Goal: Task Accomplishment & Management: Complete application form

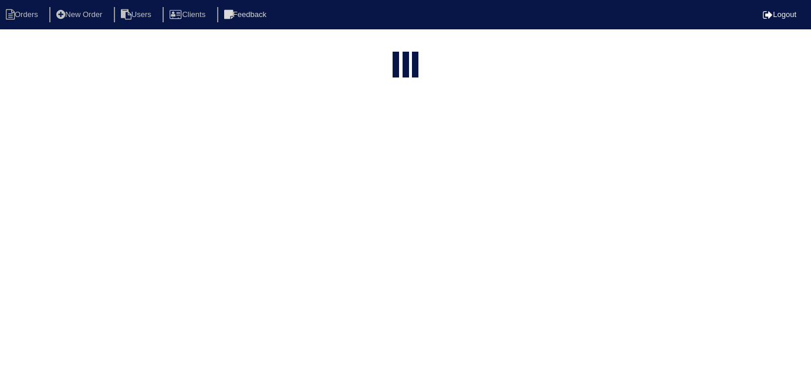
select select "15"
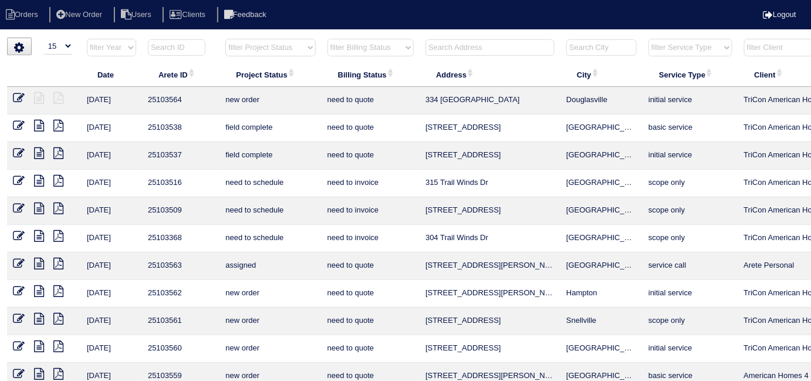
click at [368, 49] on select "filter Billing Status -- Any Billing Status -- need to quote quoted need to inv…" at bounding box center [370, 48] width 86 height 18
click at [327, 39] on select "filter Billing Status -- Any Billing Status -- need to quote quoted need to inv…" at bounding box center [370, 48] width 86 height 18
select select "in quickbooks"
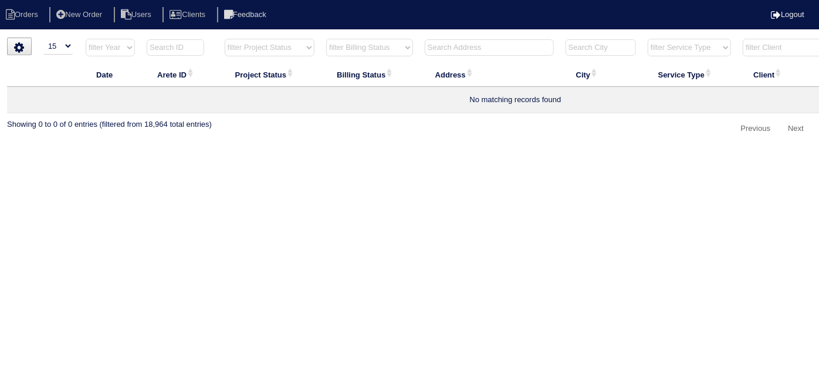
click at [374, 41] on select "filter Billing Status -- Any Billing Status -- need to quote quoted need to inv…" at bounding box center [369, 48] width 87 height 18
click at [326, 39] on select "filter Billing Status -- Any Billing Status -- need to quote quoted need to inv…" at bounding box center [369, 48] width 87 height 18
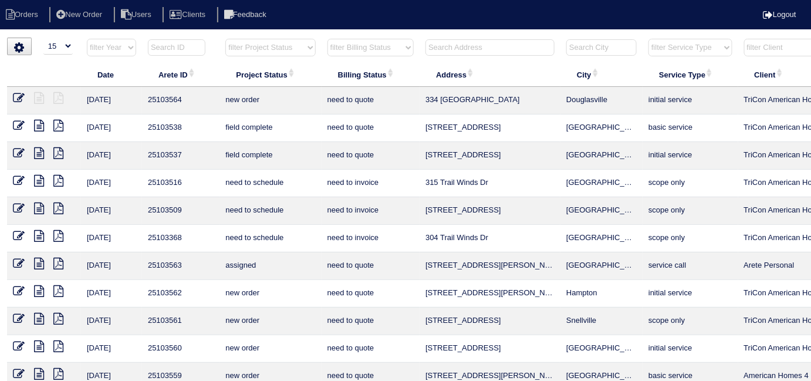
click at [339, 52] on select "filter Billing Status -- Any Billing Status -- need to quote quoted need to inv…" at bounding box center [370, 48] width 86 height 18
click at [327, 39] on select "filter Billing Status -- Any Billing Status -- need to quote quoted need to inv…" at bounding box center [370, 48] width 86 height 18
select select "in quickbooks"
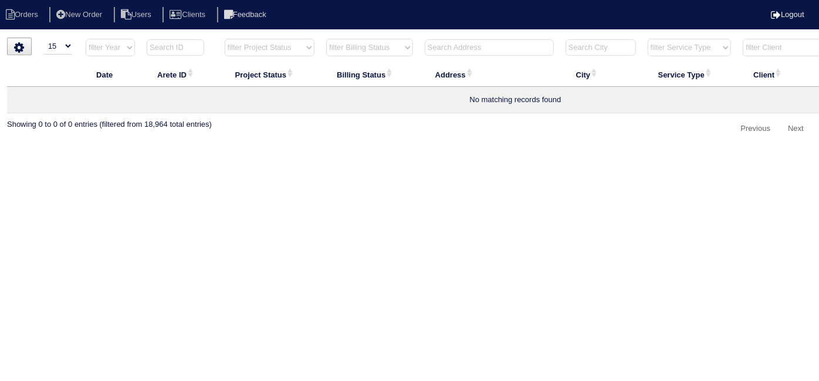
click at [362, 49] on select "filter Billing Status -- Any Billing Status -- need to quote quoted need to inv…" at bounding box center [369, 48] width 87 height 18
select select
click at [326, 39] on select "filter Billing Status -- Any Billing Status -- need to quote quoted need to inv…" at bounding box center [369, 48] width 87 height 18
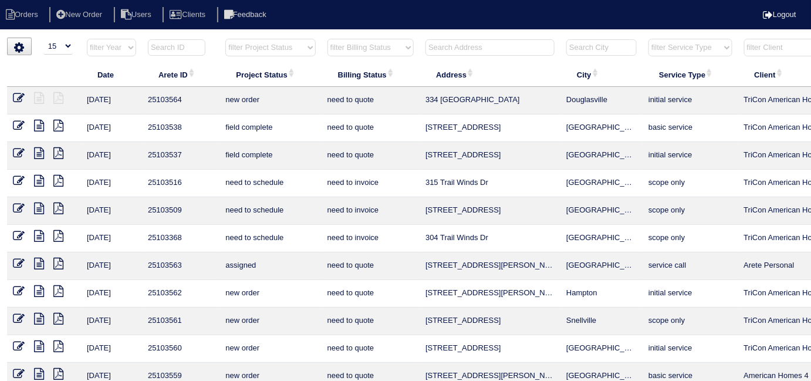
click at [453, 50] on input "text" at bounding box center [489, 47] width 129 height 16
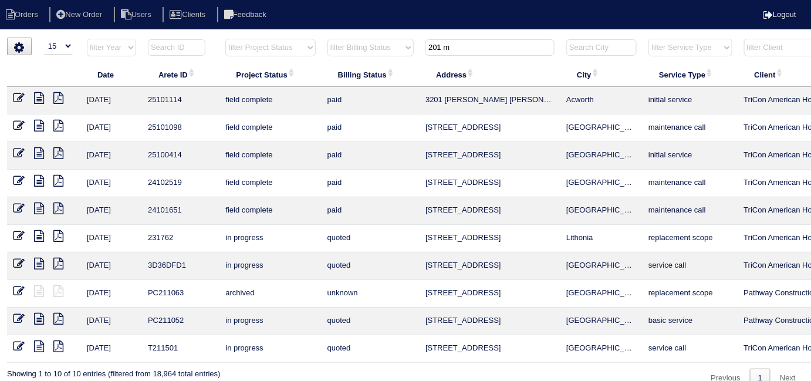
type input "201 m"
click at [36, 126] on icon at bounding box center [39, 126] width 10 height 12
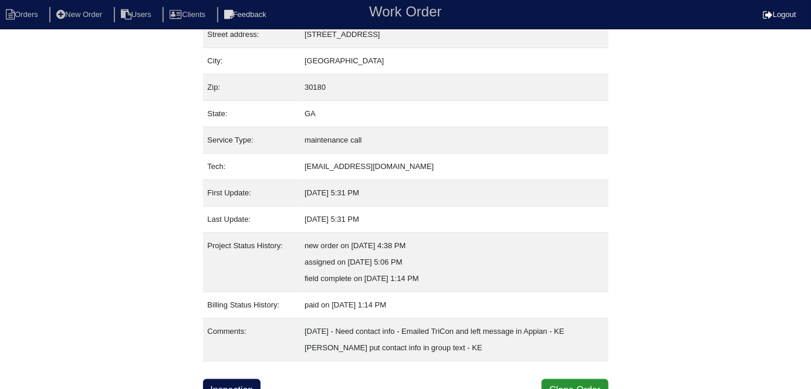
scroll to position [78, 0]
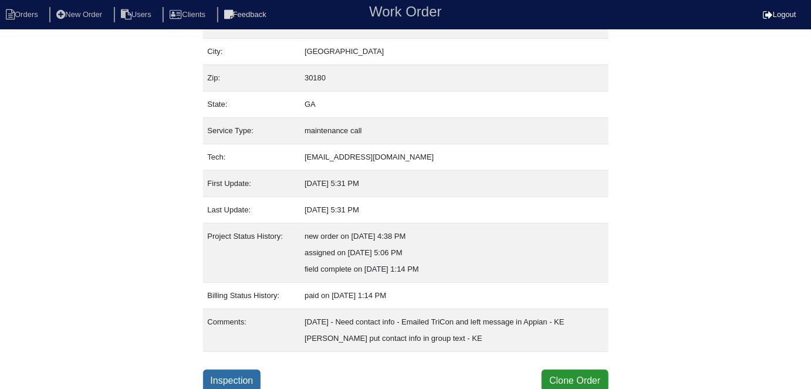
click at [218, 375] on link "Inspection" at bounding box center [232, 381] width 58 height 22
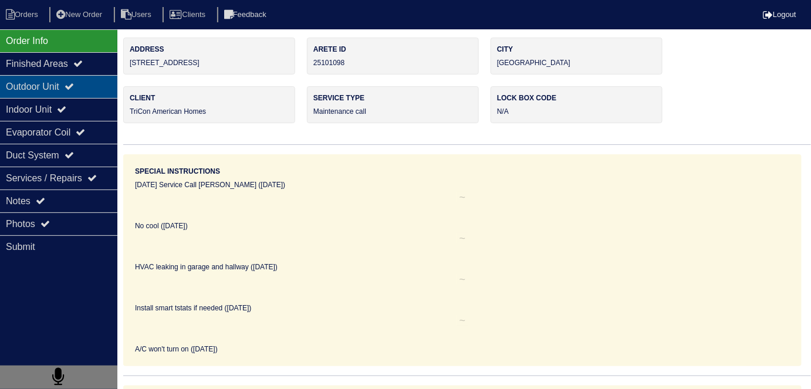
click at [57, 85] on div "Outdoor Unit" at bounding box center [58, 86] width 117 height 23
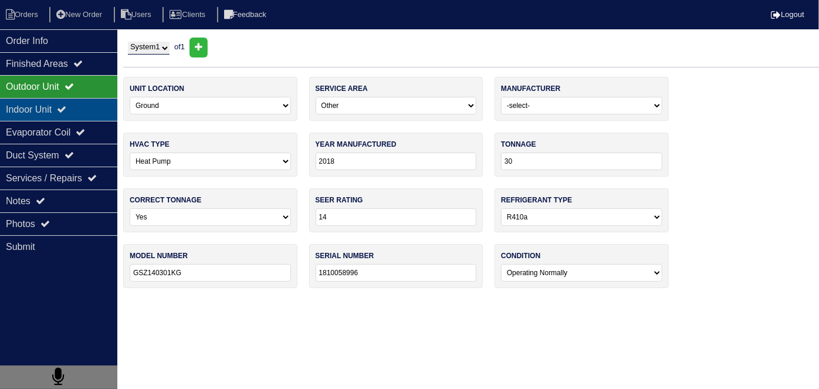
click at [56, 108] on div "Indoor Unit" at bounding box center [58, 109] width 117 height 23
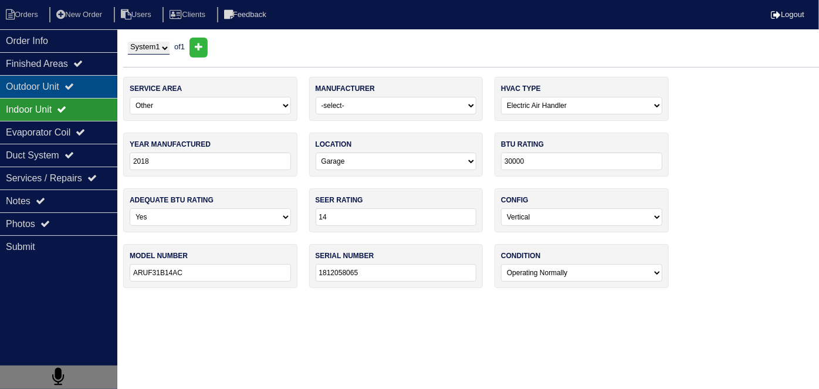
click at [56, 93] on div "Outdoor Unit" at bounding box center [58, 86] width 117 height 23
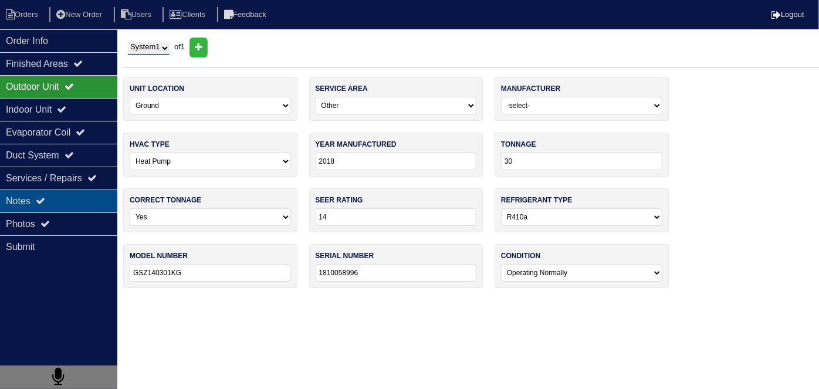
click at [39, 194] on div "Notes" at bounding box center [58, 200] width 117 height 23
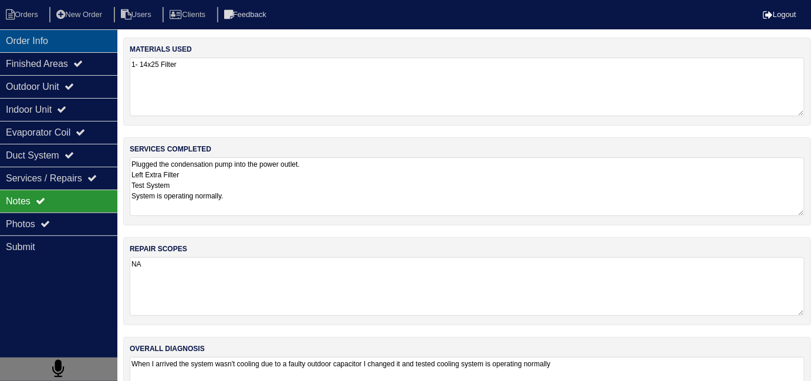
click at [93, 46] on div "Order Info" at bounding box center [58, 40] width 117 height 23
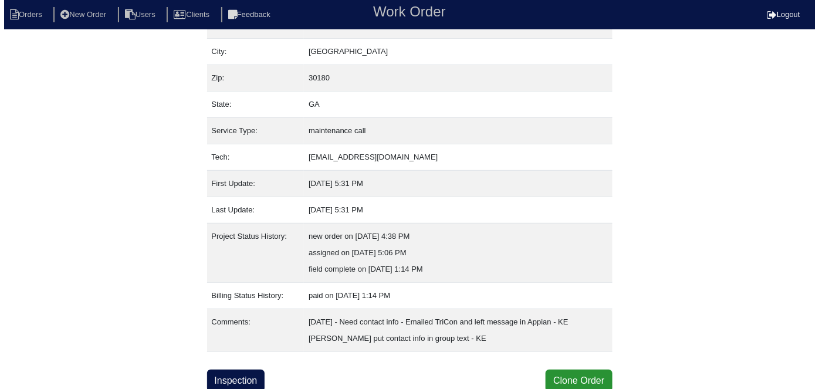
scroll to position [78, 0]
click at [566, 377] on button "Clone Order" at bounding box center [574, 381] width 66 height 22
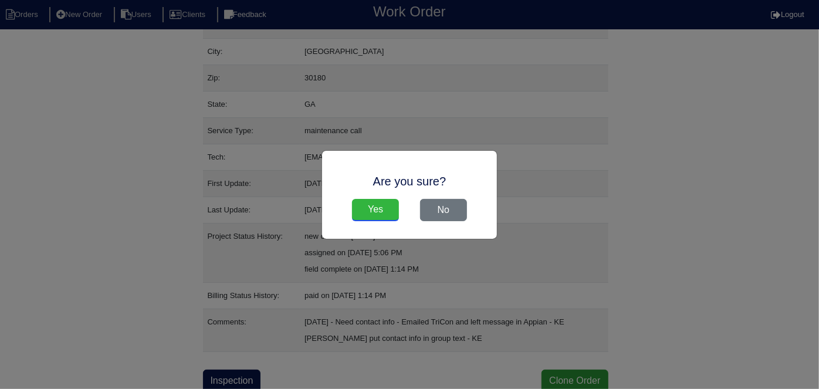
click at [385, 204] on input "Yes" at bounding box center [375, 210] width 47 height 22
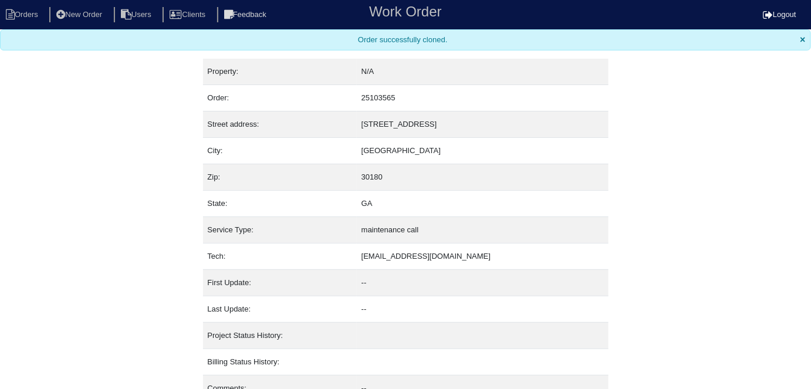
click at [19, 25] on nav "Orders New Order Users Clients Feedback Work Order Logout" at bounding box center [405, 14] width 811 height 29
click at [23, 16] on li "Orders" at bounding box center [24, 15] width 48 height 16
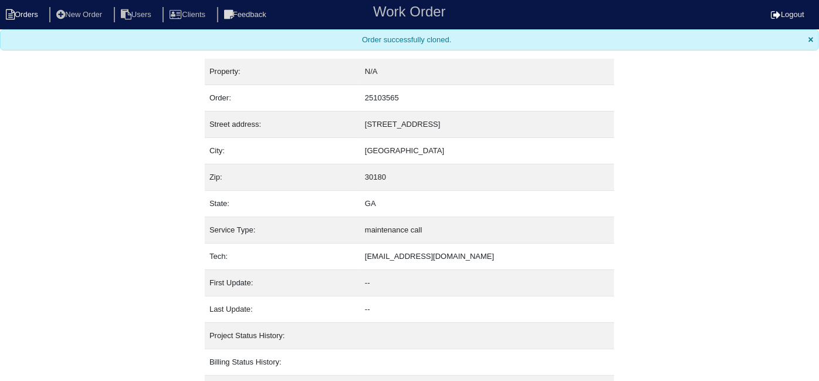
select select "15"
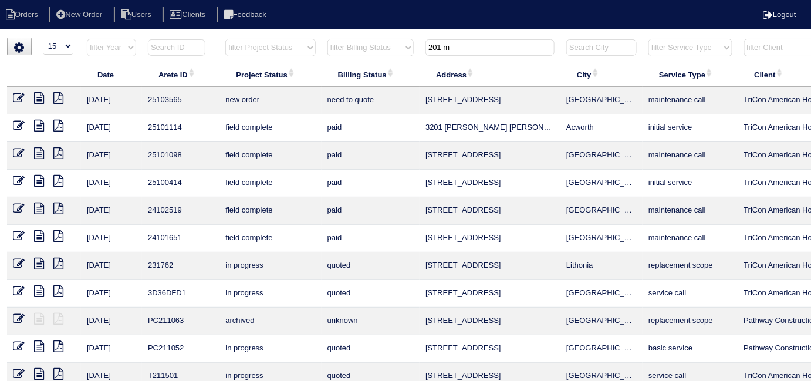
click at [17, 99] on icon at bounding box center [19, 98] width 12 height 12
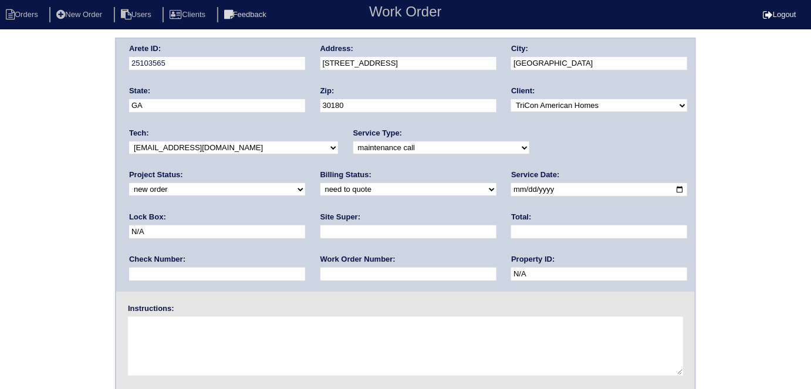
click at [320, 269] on input "text" at bounding box center [408, 273] width 176 height 13
type input "515329"
click at [13, 263] on div "Arete ID: 25103565 Address: 201 Martins Court City: Villa Rica State: GA Zip: 3…" at bounding box center [405, 275] width 811 height 475
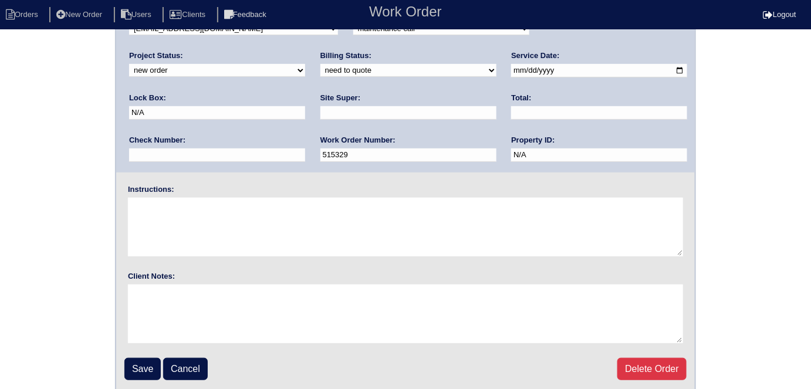
scroll to position [120, 0]
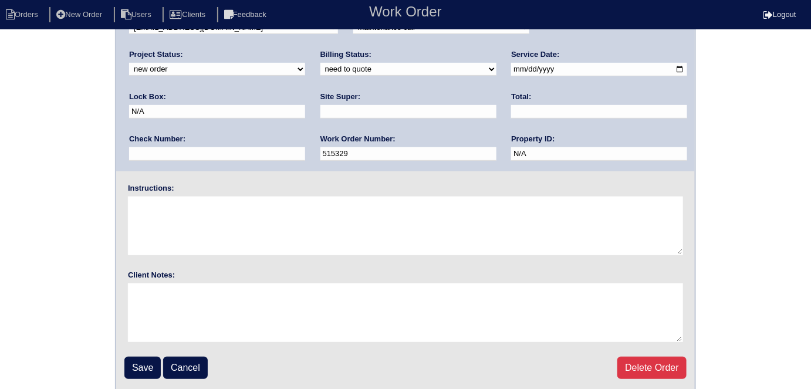
click at [320, 111] on input "text" at bounding box center [408, 111] width 176 height 13
type input "ATL market vendor (Erika Hughey)"
click at [184, 223] on textarea at bounding box center [405, 226] width 555 height 59
click at [158, 370] on input "Save" at bounding box center [142, 368] width 36 height 22
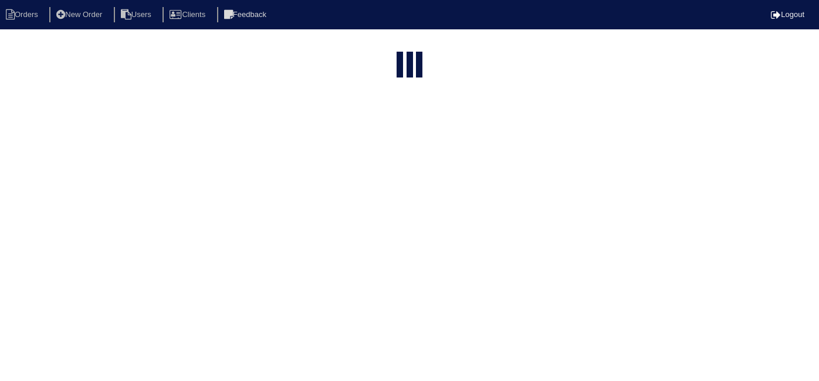
select select "15"
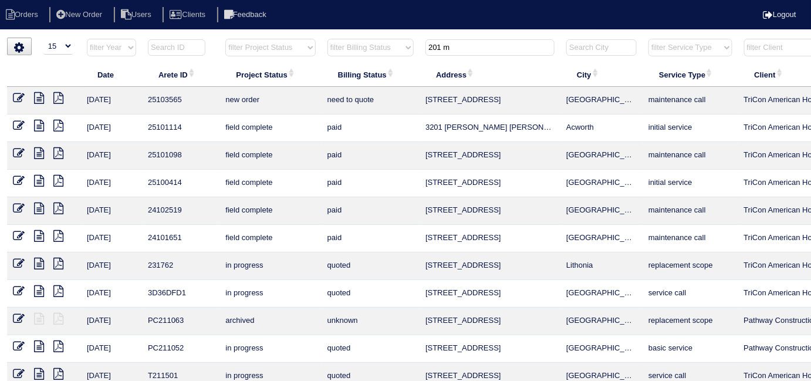
click at [489, 32] on html "Orders New Order Users Clients Feedback Logout Orders New Order Users Clients M…" at bounding box center [405, 213] width 811 height 427
drag, startPoint x: 470, startPoint y: 47, endPoint x: 192, endPoint y: 56, distance: 278.2
click at [232, 56] on tr "filter Year -- Any Year -- 2025 2024 2023 2022 2021 2020 2019 filter Project St…" at bounding box center [515, 50] width 1017 height 24
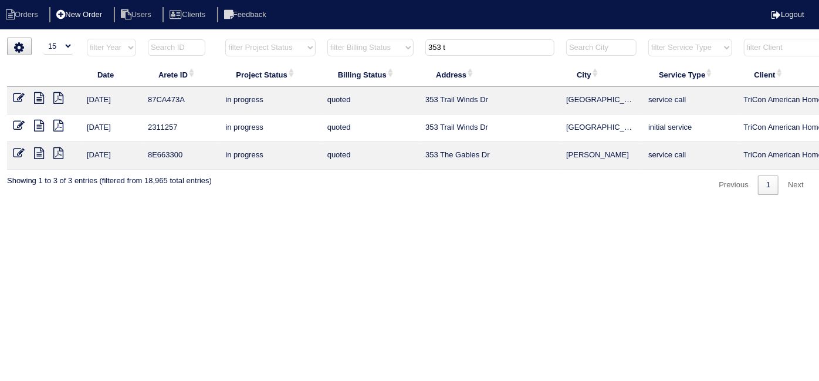
type input "353 t"
click at [40, 99] on icon at bounding box center [39, 98] width 10 height 12
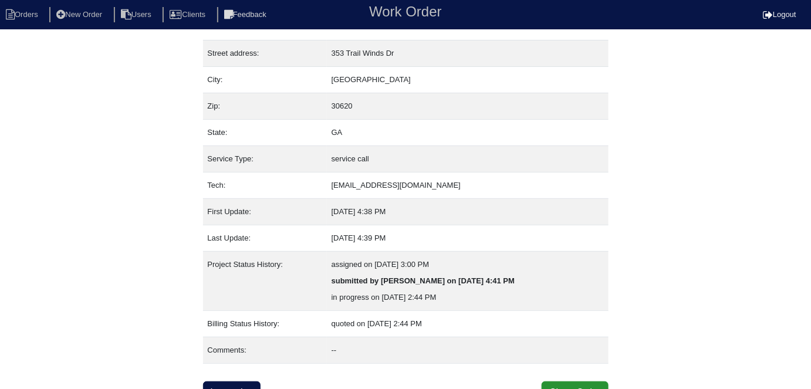
scroll to position [62, 0]
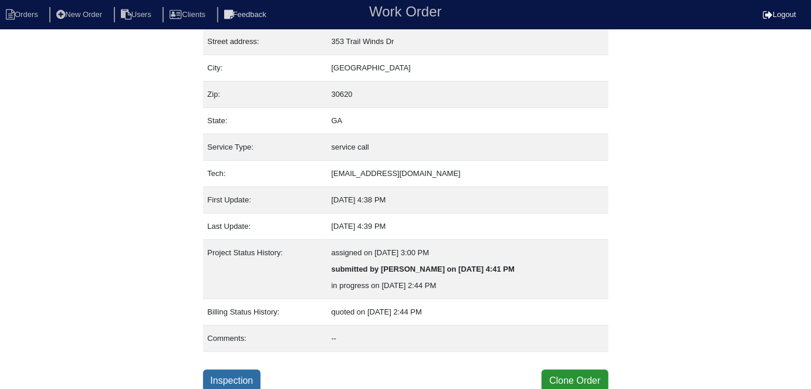
click at [226, 375] on link "Inspection" at bounding box center [232, 381] width 58 height 22
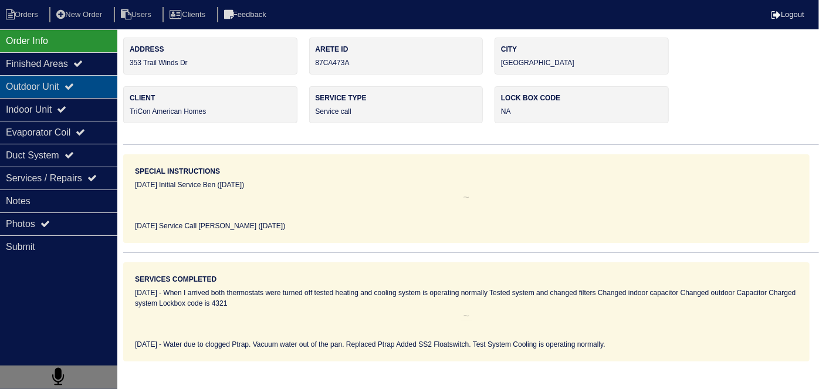
click at [25, 86] on div "Outdoor Unit" at bounding box center [58, 86] width 117 height 23
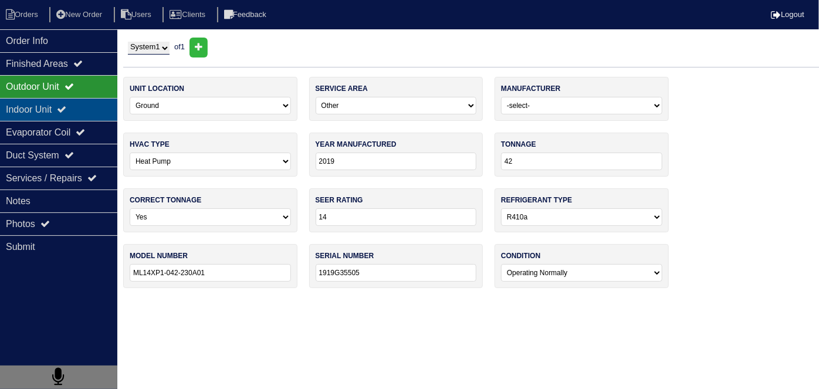
click at [26, 102] on div "Indoor Unit" at bounding box center [58, 109] width 117 height 23
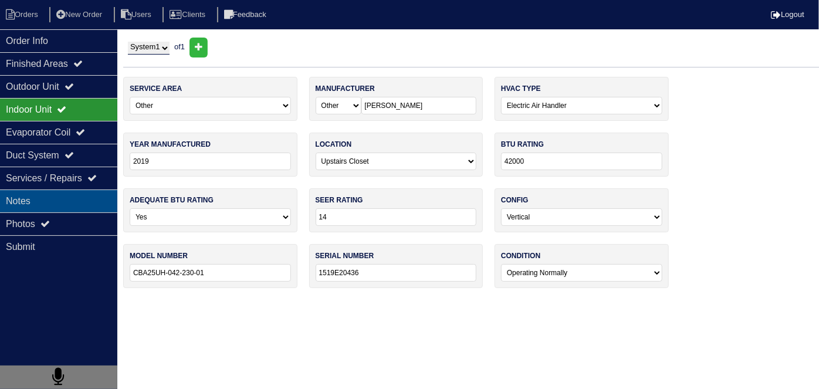
click at [31, 189] on div "Notes" at bounding box center [58, 200] width 117 height 23
type textarea "1- SS2 Floatswitch 1- PVC Coupling 1- Ptrap 1- PVC Tee 1- PVC Cap"
type textarea "Water due to clogged Ptrap. Vacuum water out of the pan. Replaced Ptrap Added S…"
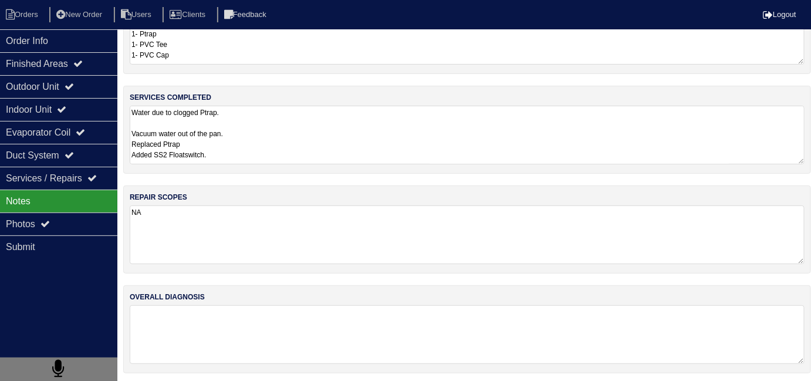
scroll to position [52, 0]
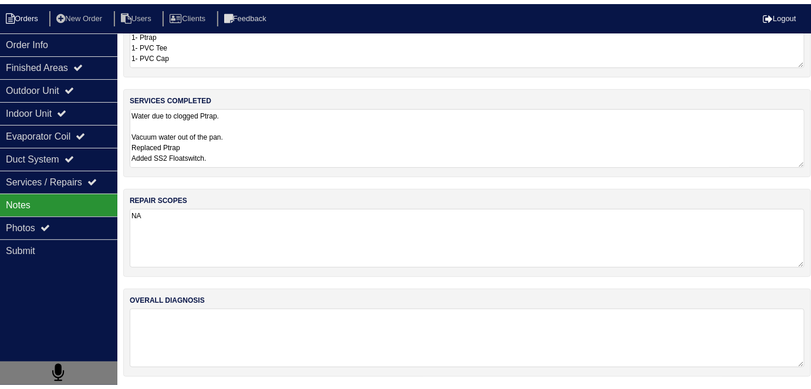
scroll to position [62, 0]
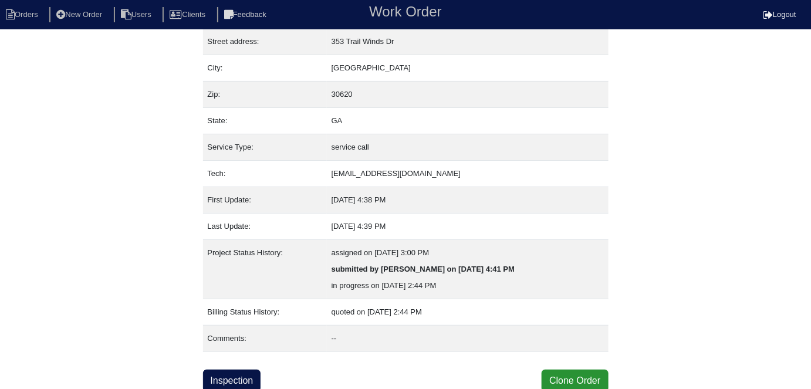
click at [235, 379] on link "Inspection" at bounding box center [232, 381] width 58 height 22
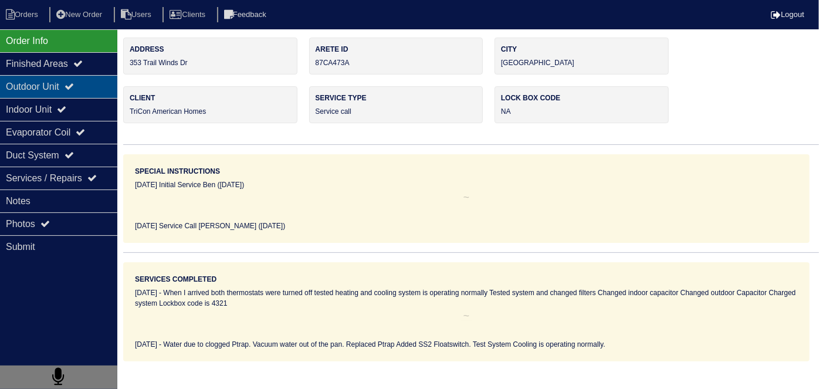
click at [67, 82] on div "Outdoor Unit" at bounding box center [58, 86] width 117 height 23
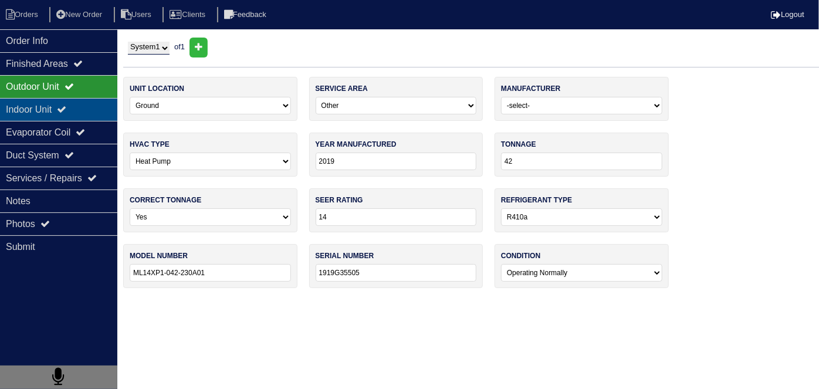
click at [47, 107] on div "Indoor Unit" at bounding box center [58, 109] width 117 height 23
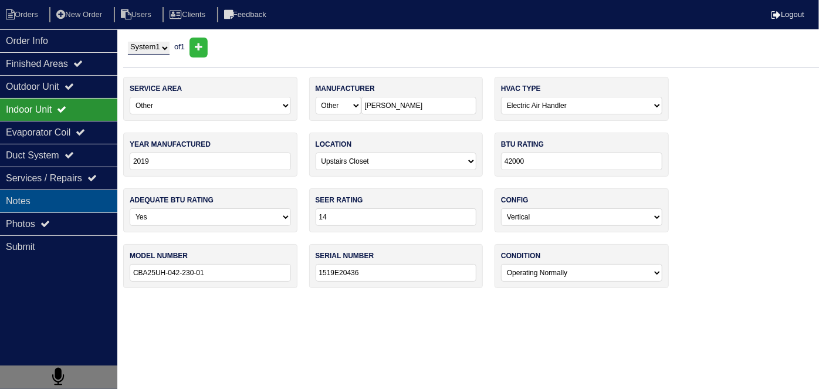
click at [51, 193] on div "Notes" at bounding box center [58, 200] width 117 height 23
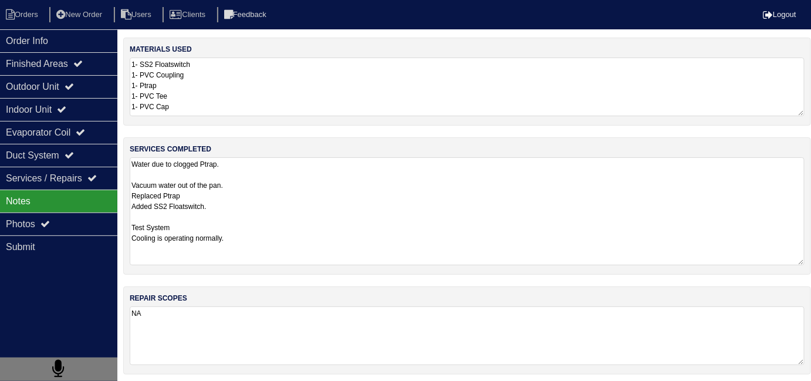
click at [327, 161] on textarea "Water due to clogged Ptrap. Vacuum water out of the pan. Replaced Ptrap Added S…" at bounding box center [467, 211] width 675 height 108
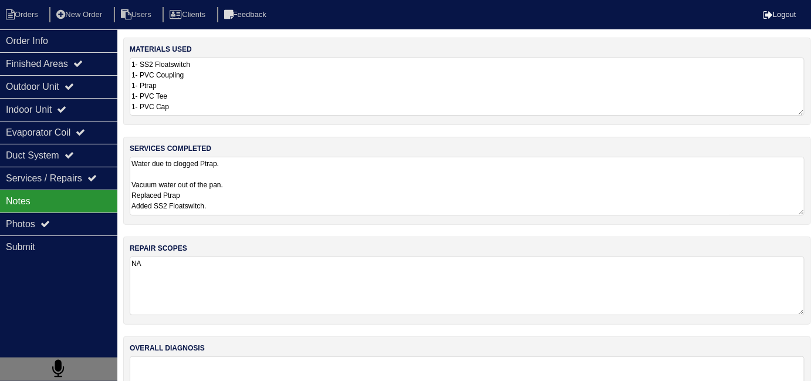
click at [328, 107] on textarea "1- SS2 Floatswitch 1- PVC Coupling 1- Ptrap 1- PVC Tee 1- PVC Cap" at bounding box center [467, 86] width 675 height 58
click at [5, 38] on div "Order Info" at bounding box center [58, 40] width 117 height 23
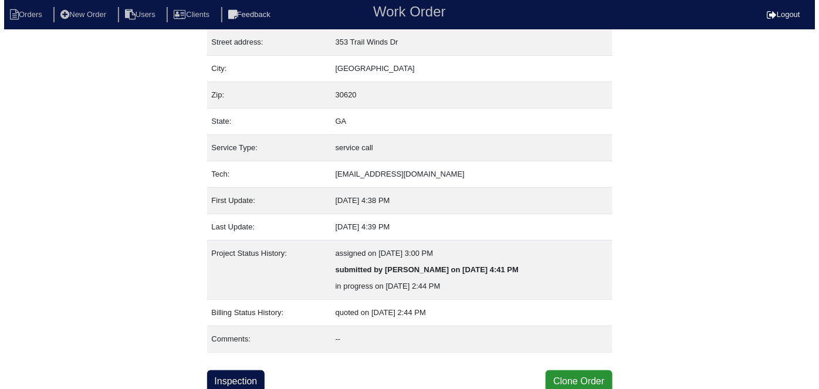
scroll to position [62, 0]
click at [575, 378] on button "Clone Order" at bounding box center [574, 381] width 66 height 22
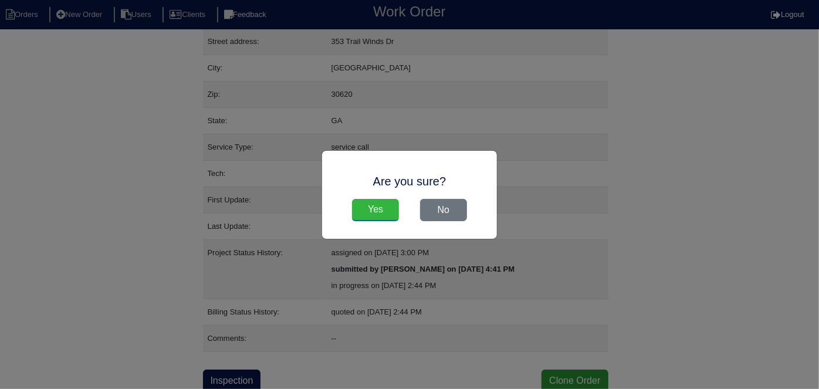
click at [375, 202] on input "Yes" at bounding box center [375, 210] width 47 height 22
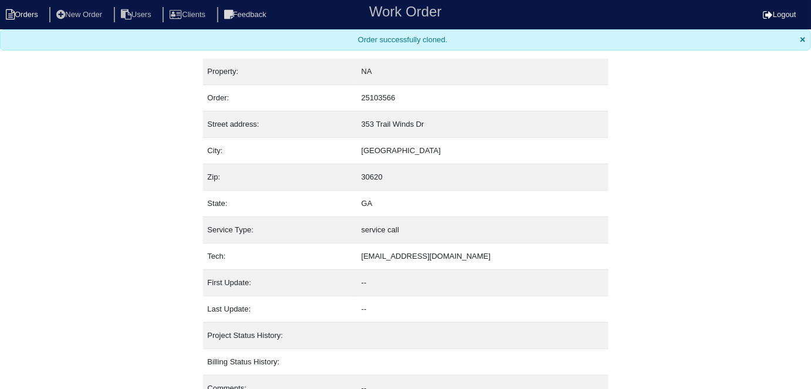
click at [18, 13] on li "Orders" at bounding box center [24, 15] width 48 height 16
select select "15"
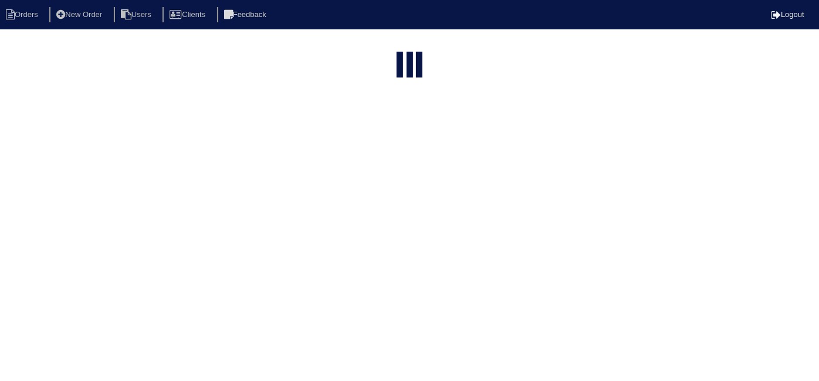
type input "353 t"
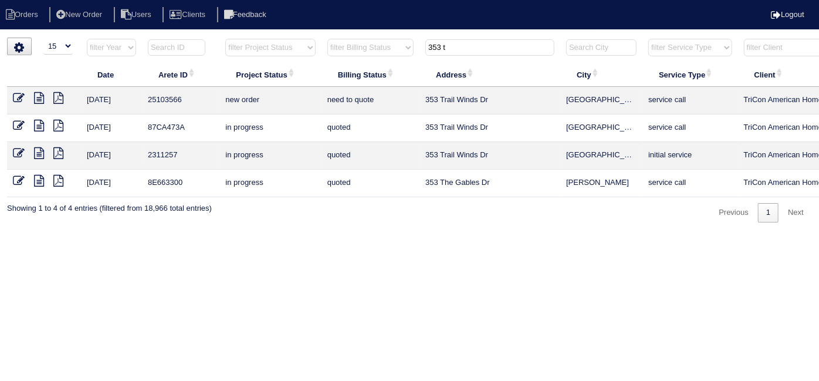
click at [22, 92] on icon at bounding box center [19, 98] width 12 height 12
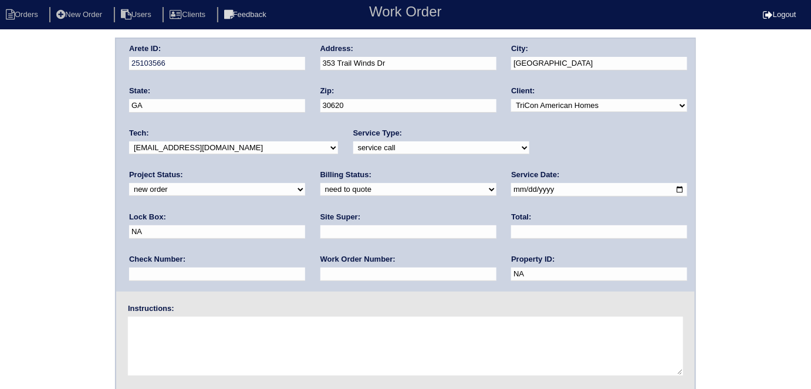
click at [360, 138] on div "Service Type: -select- initial service basic service maintenance call replaceme…" at bounding box center [441, 144] width 176 height 32
click at [358, 141] on select "-select- initial service basic service maintenance call replacement scope servi…" at bounding box center [441, 147] width 176 height 13
click at [353, 141] on select "-select- initial service basic service maintenance call replacement scope servi…" at bounding box center [441, 147] width 176 height 13
click at [353, 147] on select "-select- initial service basic service maintenance call replacement scope servi…" at bounding box center [441, 147] width 176 height 13
select select "maintenance call"
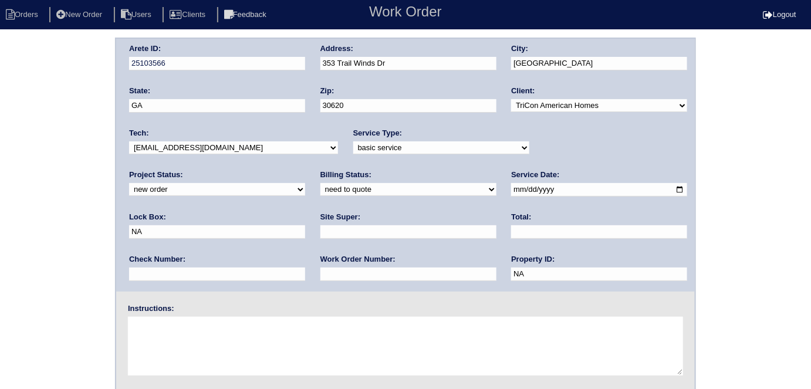
click at [353, 141] on select "-select- initial service basic service maintenance call replacement scope servi…" at bounding box center [441, 147] width 176 height 13
click at [320, 270] on input "text" at bounding box center [408, 273] width 176 height 13
type input "515294"
click at [320, 226] on input "text" at bounding box center [408, 231] width 176 height 13
type input "ATL market vendor (Erika Hughey)"
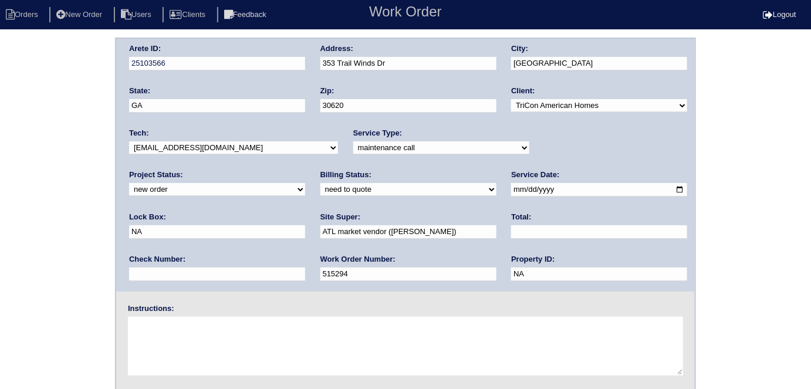
click at [191, 355] on textarea at bounding box center [405, 346] width 555 height 59
type textarea "A/C leaking"
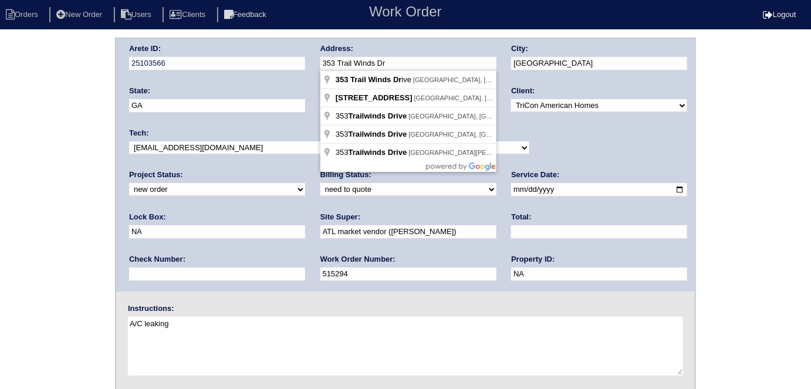
drag, startPoint x: 399, startPoint y: 65, endPoint x: 322, endPoint y: 61, distance: 77.0
click at [322, 61] on input "353 Trail Winds Dr" at bounding box center [408, 63] width 176 height 13
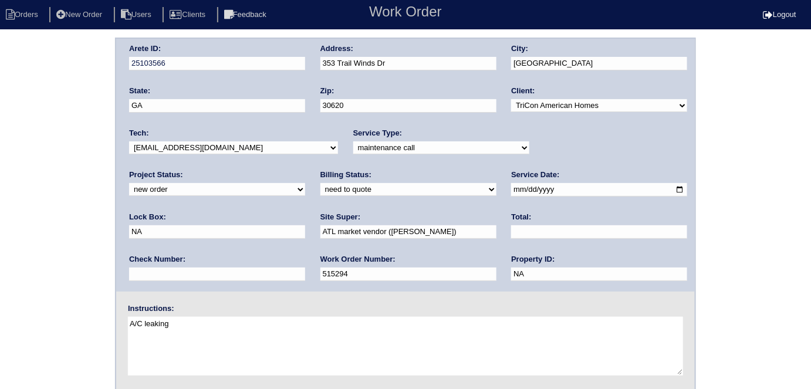
click at [0, 119] on div "Arete ID: 25103566 Address: 353 Trail Winds Dr City: Bethlehem State: GA Zip: 3…" at bounding box center [405, 275] width 811 height 475
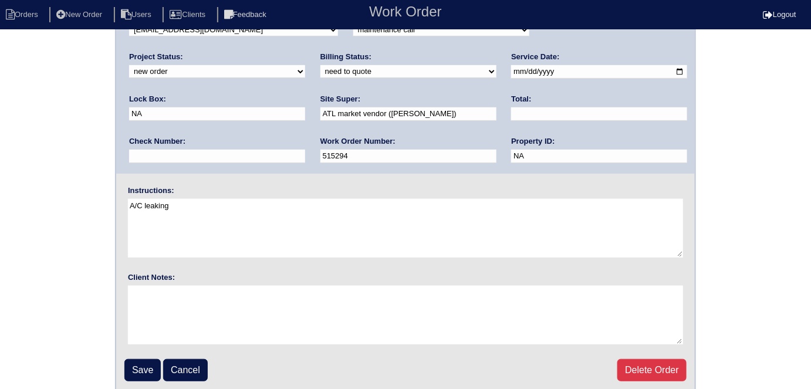
scroll to position [120, 0]
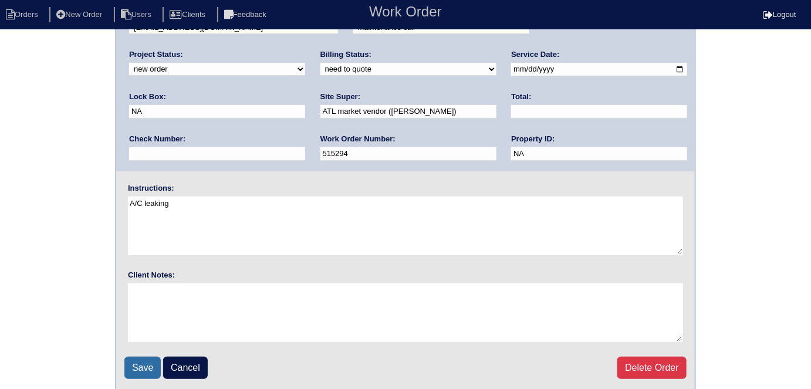
click at [151, 357] on input "Save" at bounding box center [142, 368] width 36 height 22
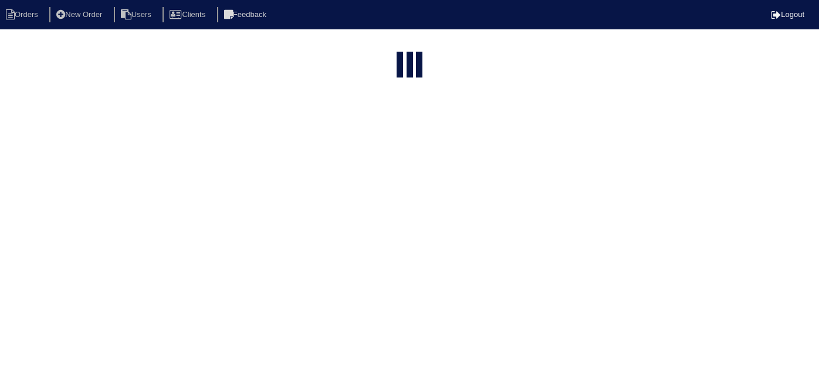
select select "15"
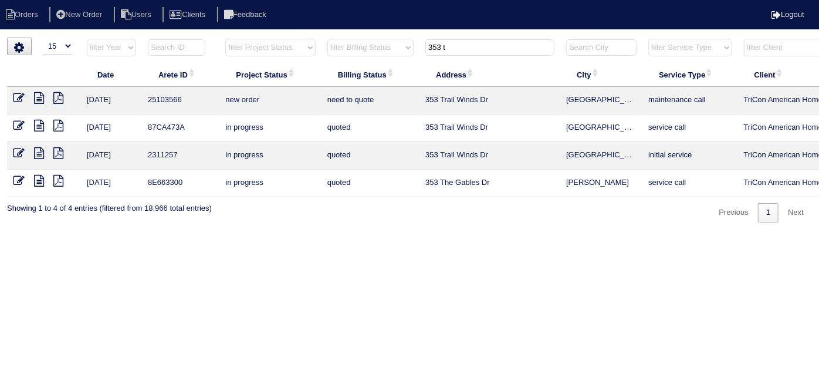
drag, startPoint x: 463, startPoint y: 41, endPoint x: 126, endPoint y: 23, distance: 337.2
click at [126, 38] on body "Orders New Order Users Clients Feedback Logout Orders New Order Users Clients M…" at bounding box center [409, 130] width 819 height 185
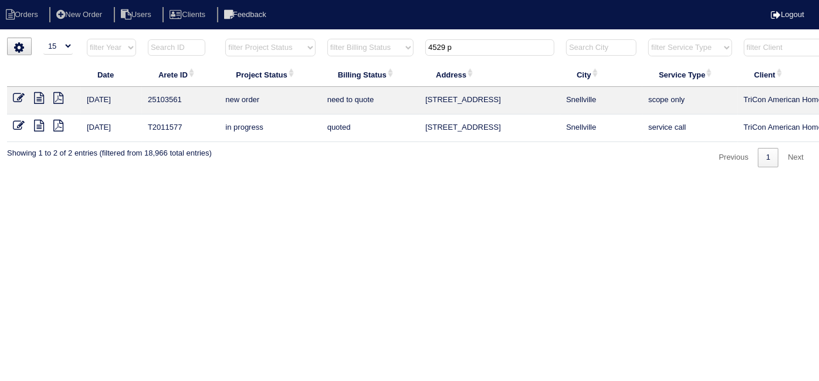
type input "4529 p"
click at [14, 97] on icon at bounding box center [19, 98] width 12 height 12
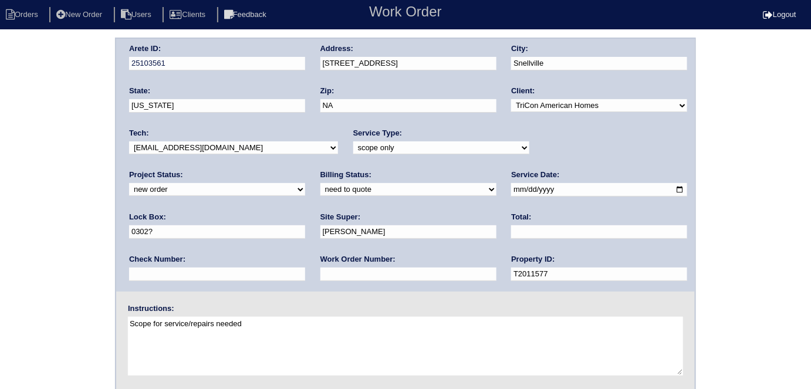
click at [320, 275] on input "text" at bounding box center [408, 273] width 176 height 13
type input "552389"
click at [0, 177] on div "Arete ID: 25103561 Address: [STREET_ADDRESS] City: [GEOGRAPHIC_DATA] State: [US…" at bounding box center [405, 275] width 811 height 475
click at [1, 194] on div "Arete ID: 25103561 Address: [STREET_ADDRESS] City: [GEOGRAPHIC_DATA] State: [US…" at bounding box center [405, 275] width 811 height 475
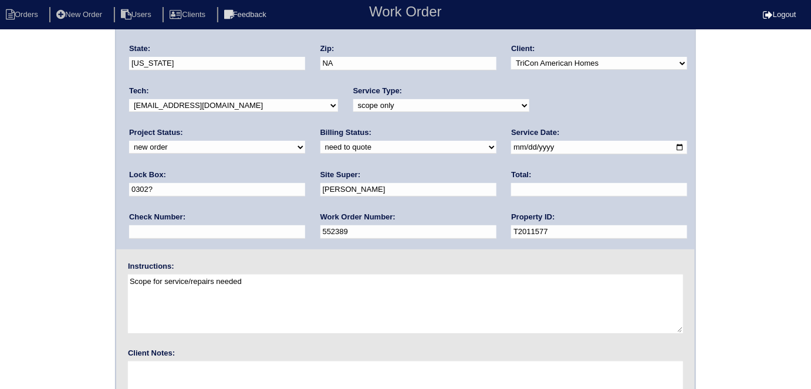
scroll to position [120, 0]
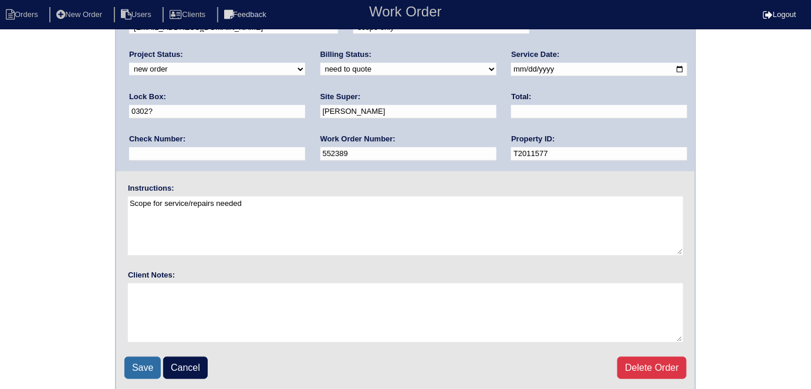
click at [137, 357] on input "Save" at bounding box center [142, 368] width 36 height 22
click at [137, 360] on div "Save Cancel Delete Order" at bounding box center [405, 368] width 562 height 22
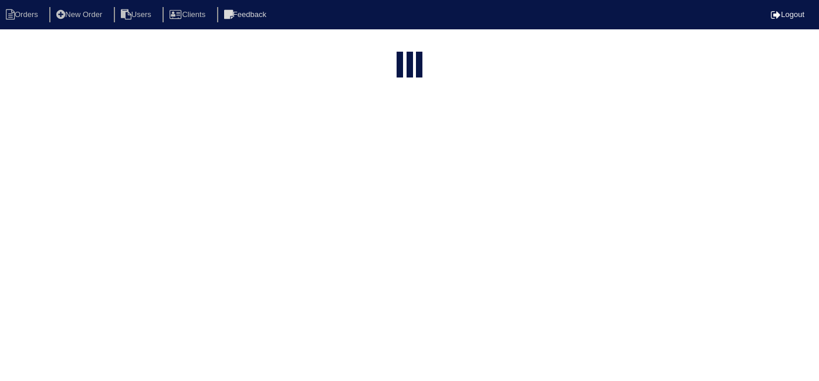
select select "15"
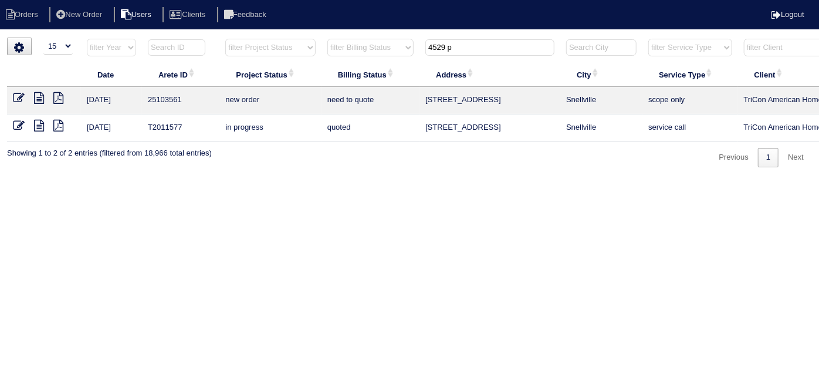
drag, startPoint x: 464, startPoint y: 49, endPoint x: 105, endPoint y: 1, distance: 362.2
click at [105, 38] on body "Orders New Order Users Clients Feedback Logout Orders New Order Users Clients M…" at bounding box center [409, 103] width 819 height 130
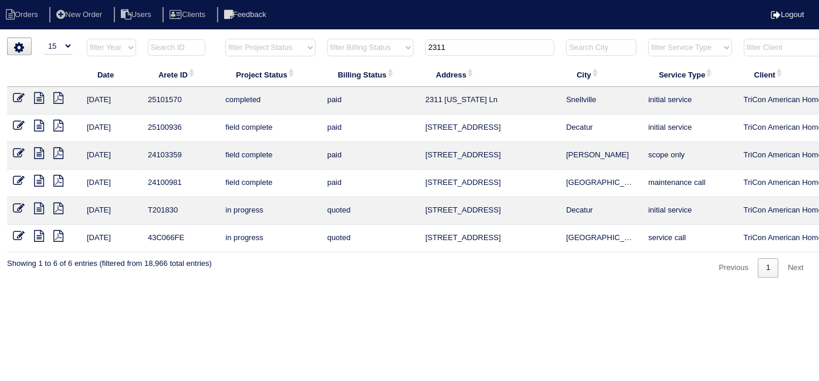
click at [462, 48] on input "2311" at bounding box center [489, 47] width 129 height 16
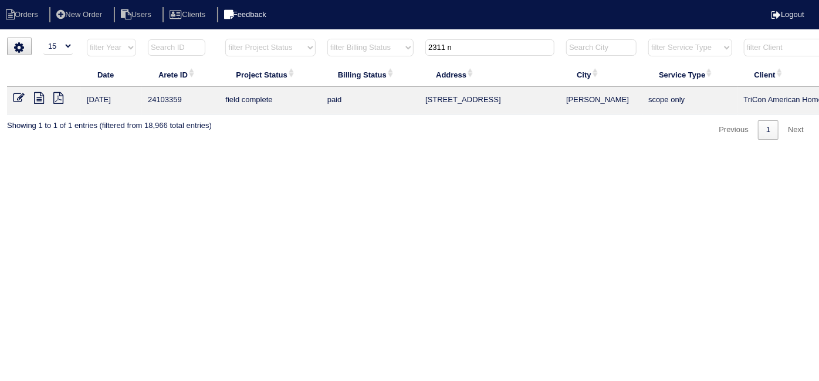
type input "2311 n"
click at [35, 95] on icon at bounding box center [39, 98] width 10 height 12
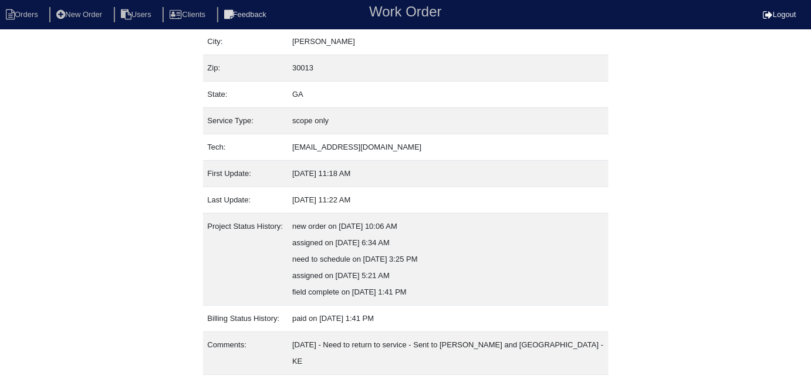
scroll to position [94, 0]
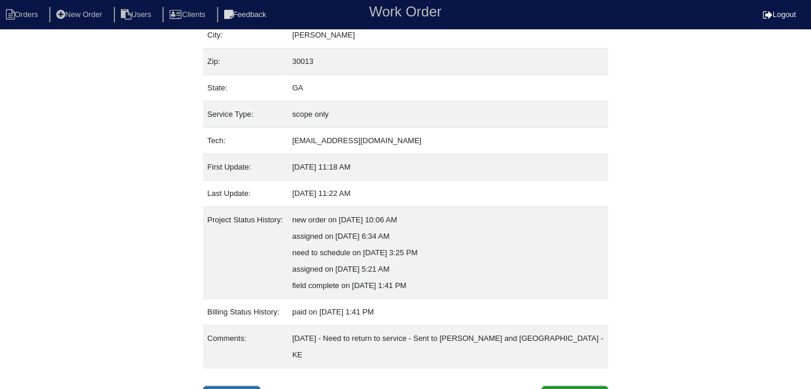
select select "0"
select select "Lennox"
select select "0"
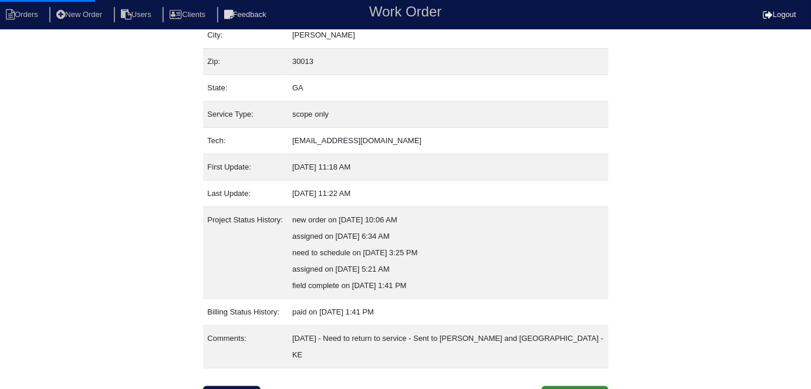
select select "0"
select select "1"
select select "0"
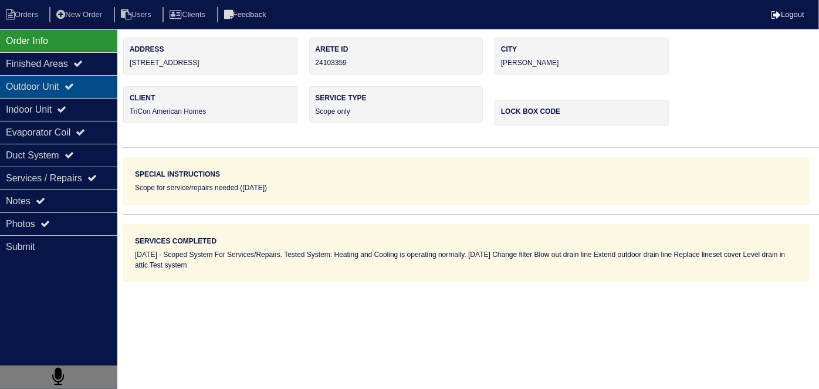
click at [33, 83] on div "Outdoor Unit" at bounding box center [58, 86] width 117 height 23
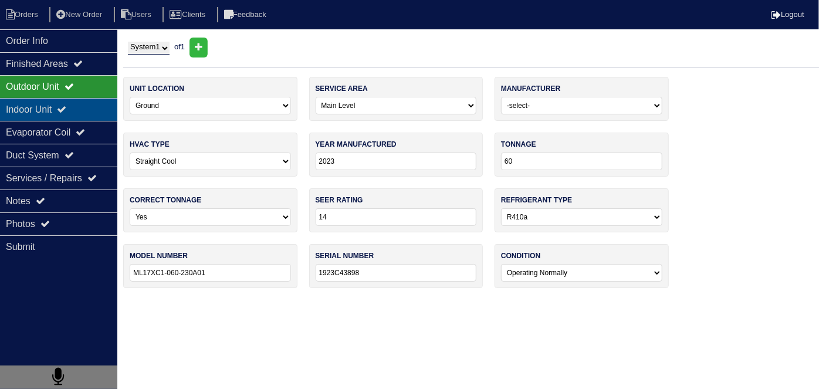
click at [34, 106] on div "Indoor Unit" at bounding box center [58, 109] width 117 height 23
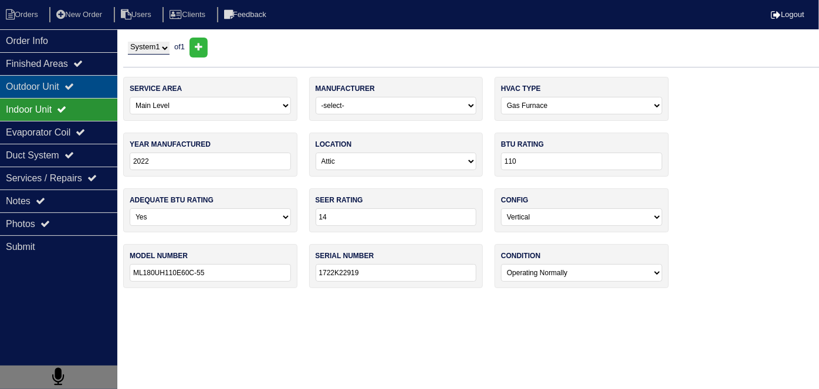
click at [36, 84] on div "Outdoor Unit" at bounding box center [58, 86] width 117 height 23
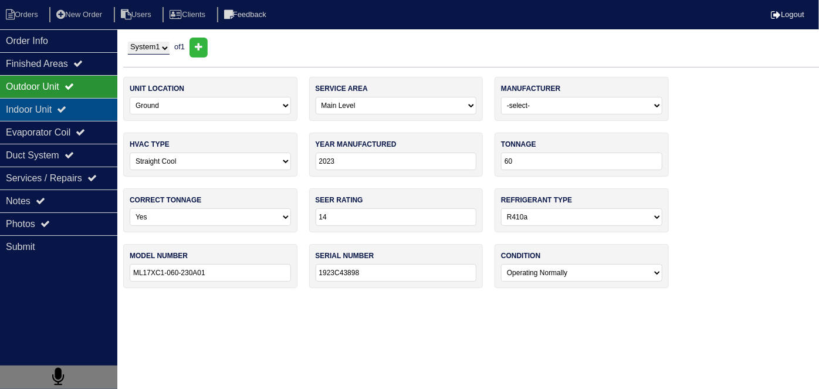
click at [33, 113] on div "Indoor Unit" at bounding box center [58, 109] width 117 height 23
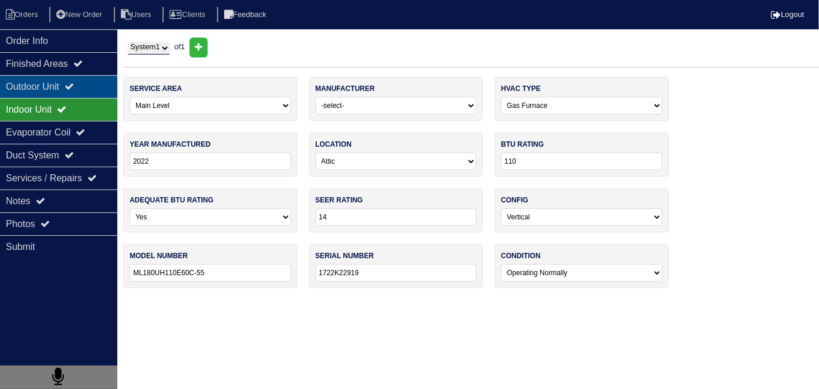
click at [66, 89] on div "Outdoor Unit" at bounding box center [58, 86] width 117 height 23
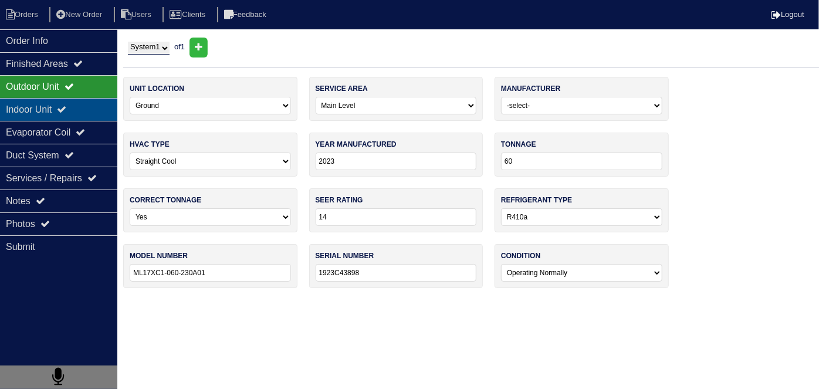
click at [50, 108] on div "Indoor Unit" at bounding box center [58, 109] width 117 height 23
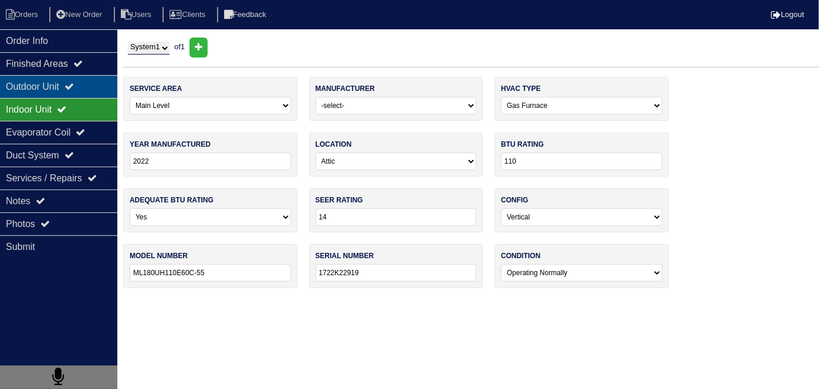
click at [64, 87] on div "Outdoor Unit" at bounding box center [58, 86] width 117 height 23
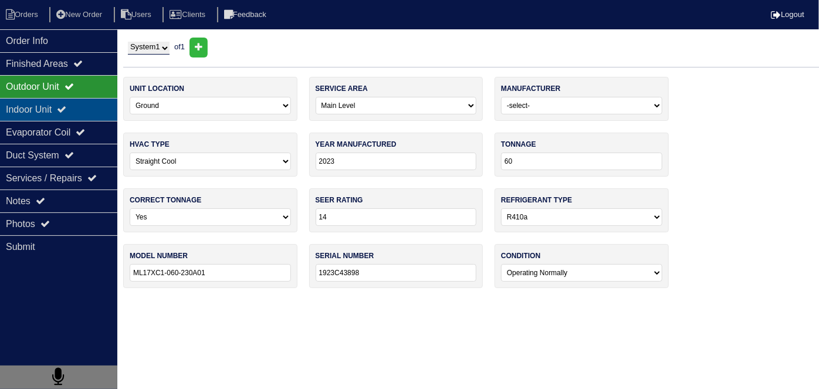
click at [57, 100] on div "Indoor Unit" at bounding box center [58, 109] width 117 height 23
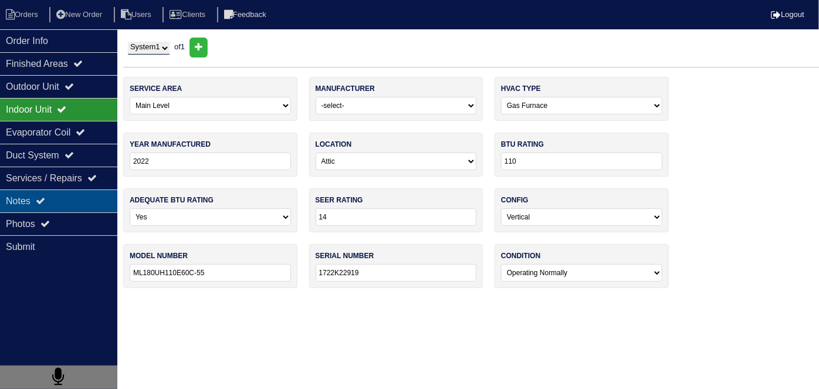
click at [61, 199] on div "Notes" at bounding box center [58, 200] width 117 height 23
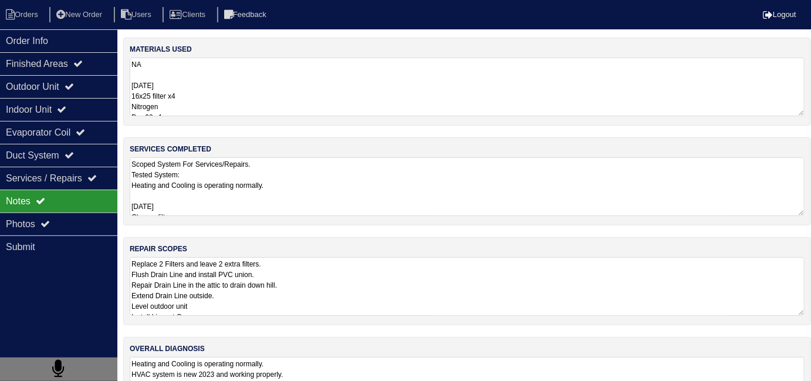
click at [372, 272] on textarea "Replace 2 Filters and leave 2 extra filters. Flush Drain Line and install PVC u…" at bounding box center [467, 286] width 675 height 59
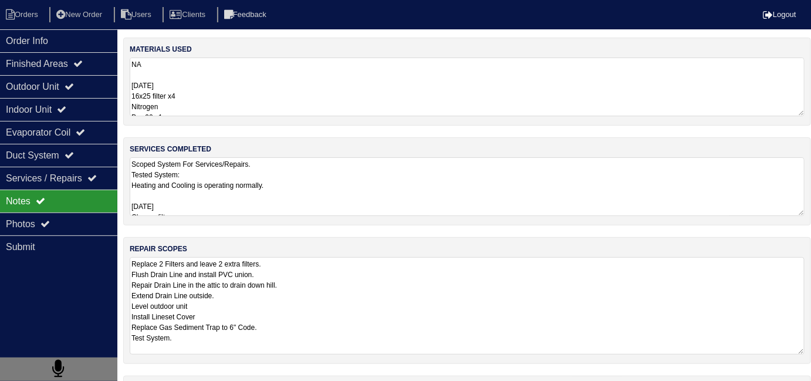
scroll to position [1, 0]
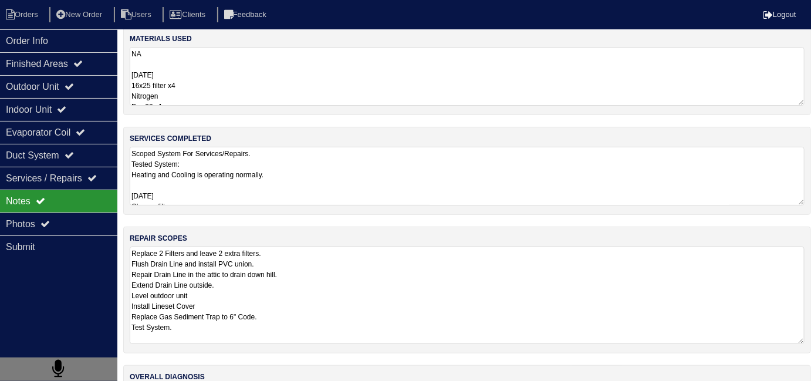
click at [384, 194] on textarea "Scoped System For Services/Repairs. Tested System: Heating and Cooling is opera…" at bounding box center [467, 176] width 675 height 59
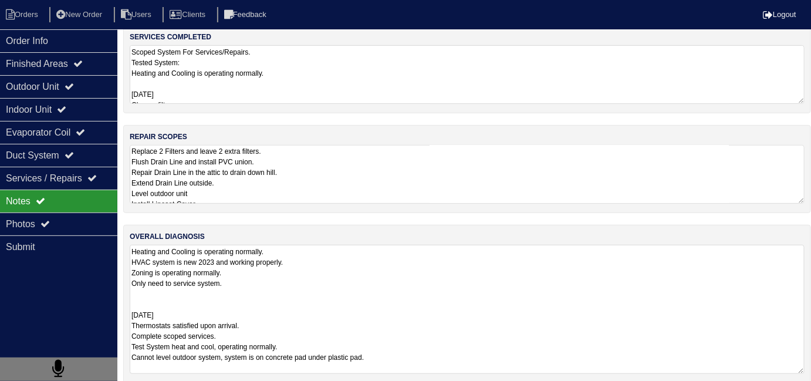
click at [432, 341] on textarea "Heating and Cooling is operating normally. HVAC system is new 2023 and working …" at bounding box center [467, 309] width 675 height 129
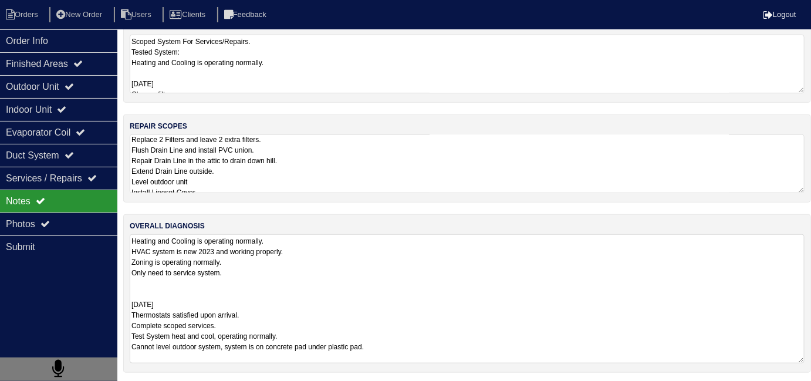
scroll to position [3, 0]
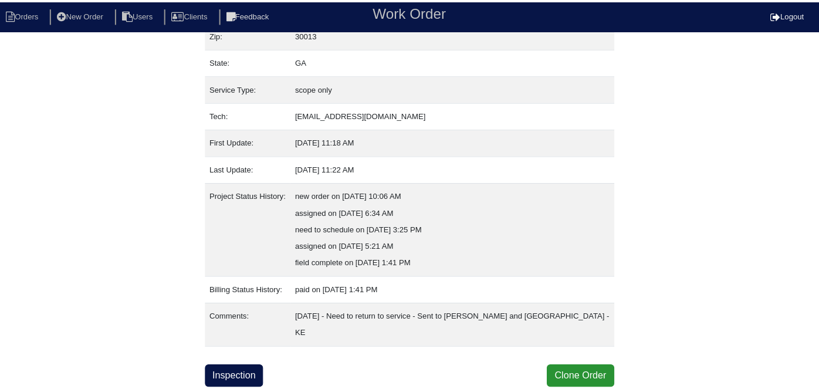
scroll to position [94, 0]
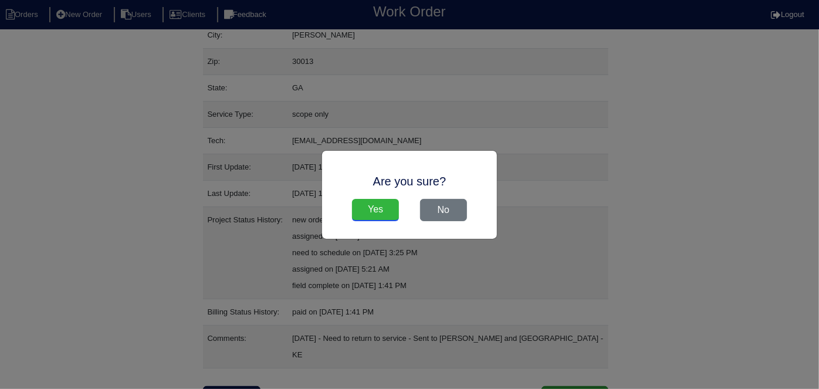
click at [366, 209] on input "Yes" at bounding box center [375, 210] width 47 height 22
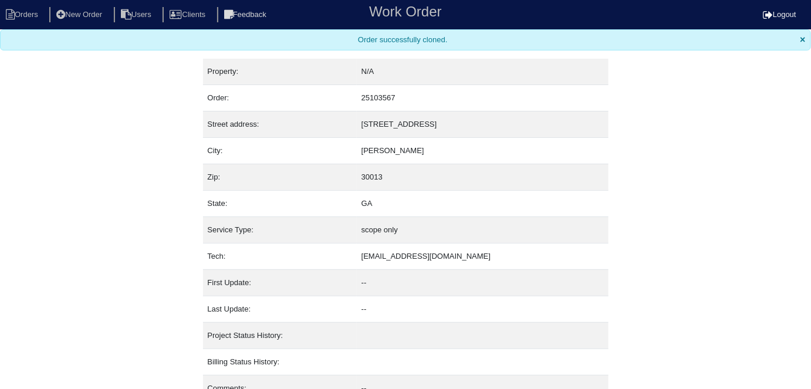
click at [32, 0] on nav "Orders New Order Users Clients Feedback Work Order Logout" at bounding box center [405, 14] width 811 height 29
click at [25, 10] on li "Orders" at bounding box center [24, 15] width 48 height 16
select select "15"
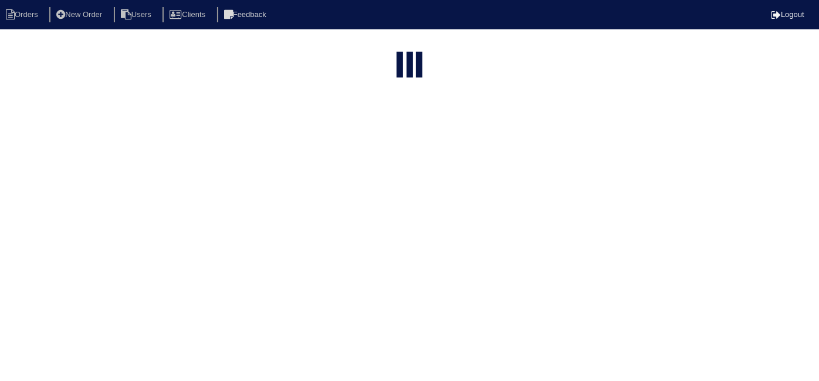
type input "2311 n"
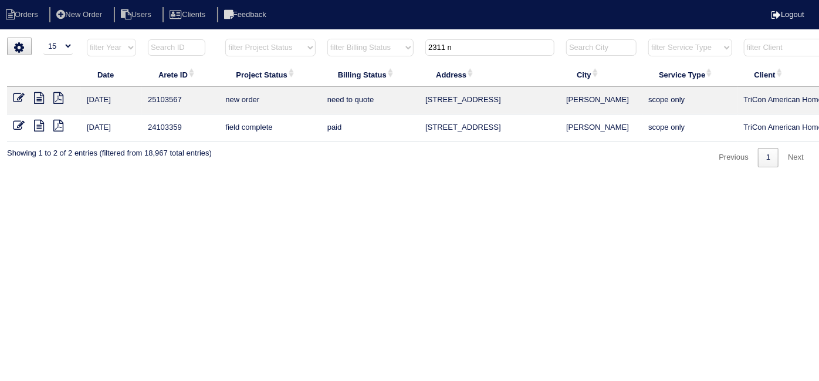
click at [16, 94] on icon at bounding box center [19, 98] width 12 height 12
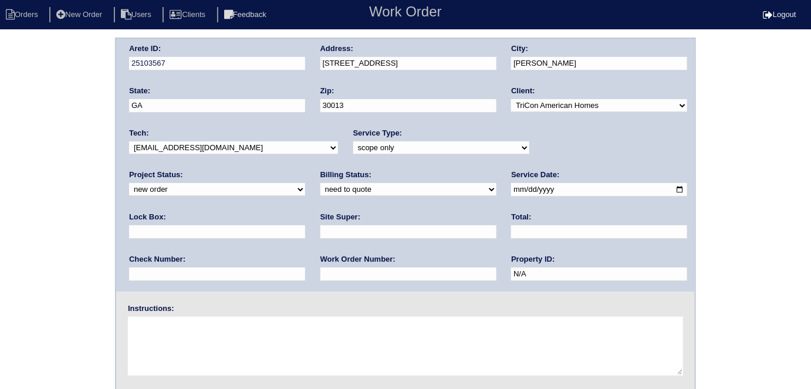
click at [353, 148] on select "-select- initial service basic service maintenance call replacement scope servi…" at bounding box center [441, 147] width 176 height 13
select select "initial service"
click at [353, 141] on select "-select- initial service basic service maintenance call replacement scope servi…" at bounding box center [441, 147] width 176 height 13
click at [305, 225] on input "text" at bounding box center [217, 231] width 176 height 13
type input "9310"
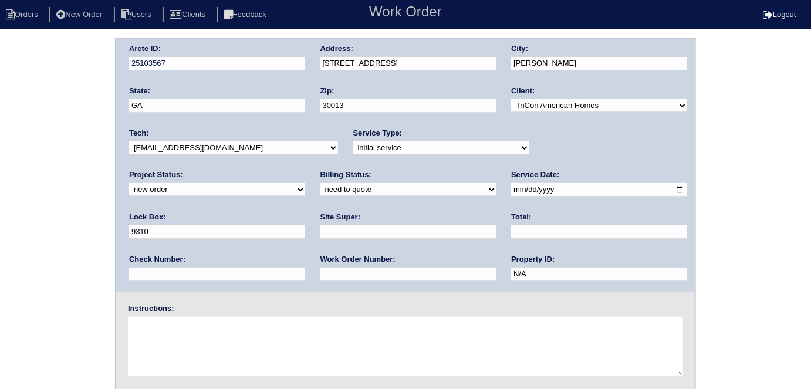
click at [320, 233] on input "text" at bounding box center [408, 231] width 176 height 13
type input "[PERSON_NAME]"
click at [320, 274] on input "text" at bounding box center [408, 273] width 176 height 13
type input "552393"
click at [166, 336] on textarea at bounding box center [405, 346] width 555 height 59
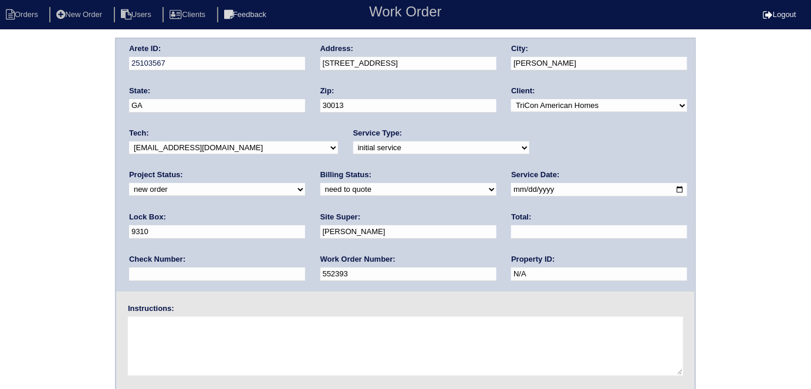
click at [155, 330] on textarea at bounding box center [405, 346] width 555 height 59
type textarea "Install smart tstats if needed"
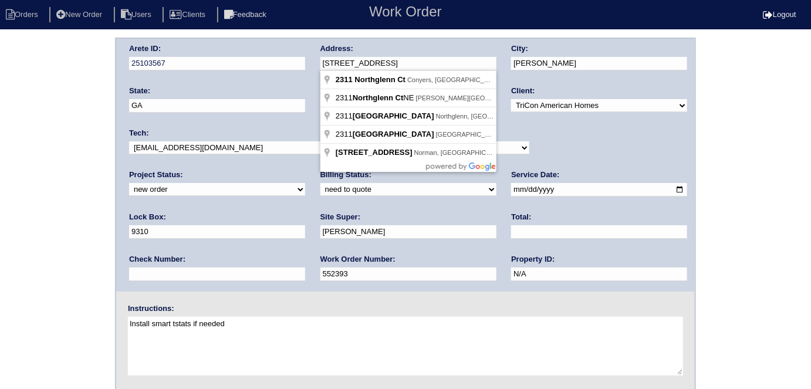
click at [181, 62] on div "Arete ID: 25103567 Address: 2311 Northglenn Ct City: Conyers State: GA Zip: 300…" at bounding box center [405, 165] width 578 height 253
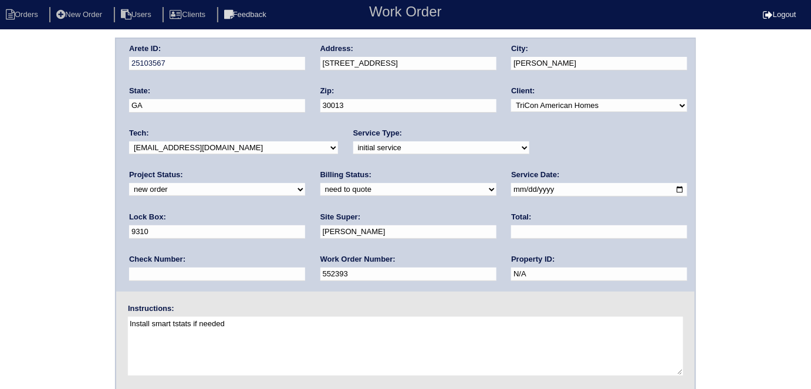
click at [0, 224] on div "Arete ID: 25103567 Address: 2311 Northglenn Ct City: Conyers State: GA Zip: 300…" at bounding box center [405, 275] width 811 height 475
click at [78, 188] on div "Arete ID: 25103567 Address: 2311 Northglenn Ct City: Conyers State: GA Zip: 300…" at bounding box center [405, 275] width 811 height 475
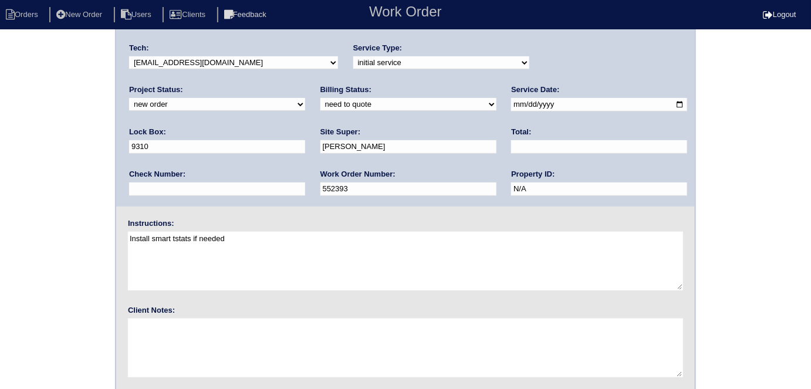
scroll to position [120, 0]
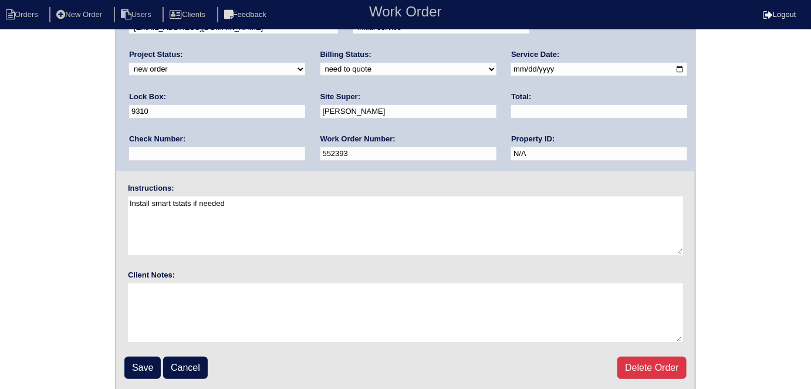
click at [79, 271] on div "Arete ID: 25103567 Address: 2311 Northglenn Ct City: Conyers State: GA Zip: 300…" at bounding box center [405, 154] width 811 height 475
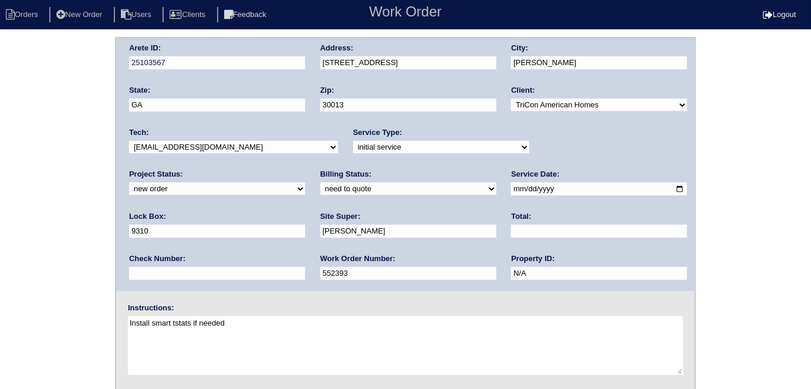
scroll to position [0, 0]
click at [1, 227] on div "Arete ID: 25103567 Address: 2311 Northglenn Ct City: Conyers State: GA Zip: 300…" at bounding box center [405, 275] width 811 height 475
click at [0, 211] on div "Arete ID: 25103567 Address: 2311 Northglenn Ct City: Conyers State: GA Zip: 300…" at bounding box center [405, 275] width 811 height 475
click at [46, 163] on div "Arete ID: 25103567 Address: 2311 Northglenn Ct City: Conyers State: GA Zip: 300…" at bounding box center [405, 275] width 811 height 475
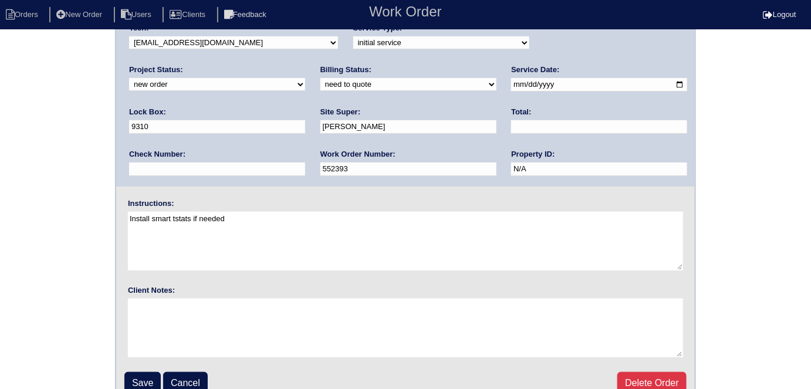
scroll to position [120, 0]
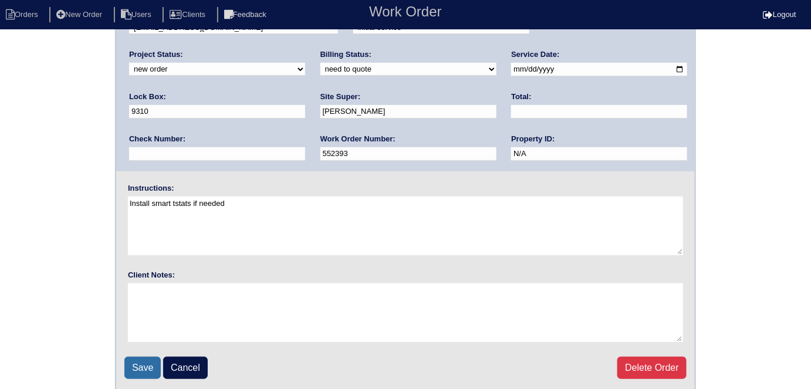
drag, startPoint x: 134, startPoint y: 365, endPoint x: 139, endPoint y: 353, distance: 12.6
click at [134, 363] on input "Save" at bounding box center [142, 368] width 36 height 22
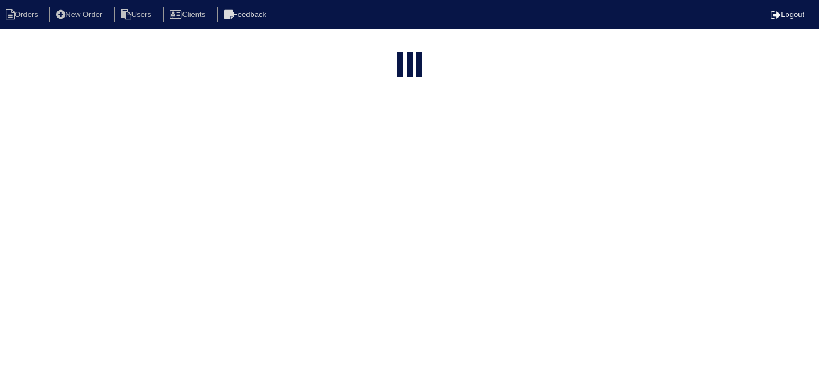
select select "15"
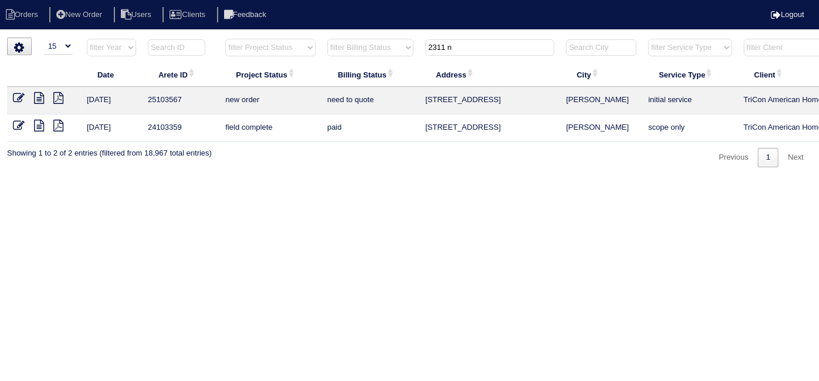
drag, startPoint x: 480, startPoint y: 50, endPoint x: 89, endPoint y: 42, distance: 391.9
click at [97, 41] on tr "filter Year -- Any Year -- 2025 2024 2023 2022 2021 2020 2019 filter Project St…" at bounding box center [515, 50] width 1017 height 24
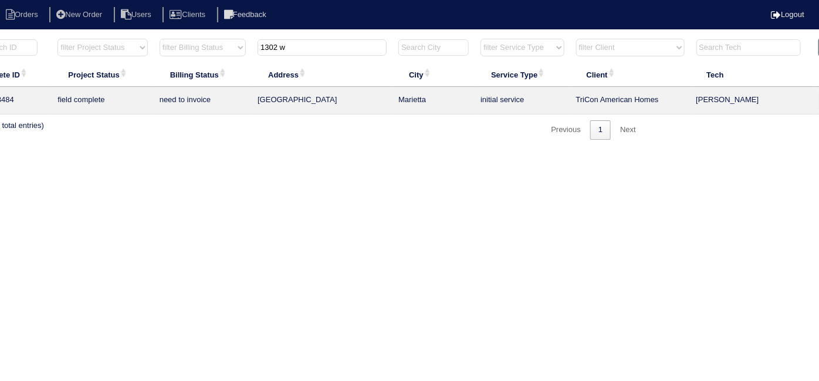
scroll to position [0, 204]
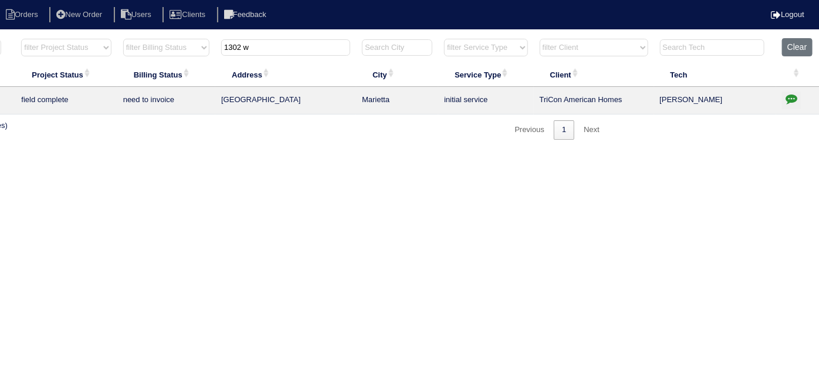
click at [788, 95] on icon "button" at bounding box center [791, 99] width 12 height 12
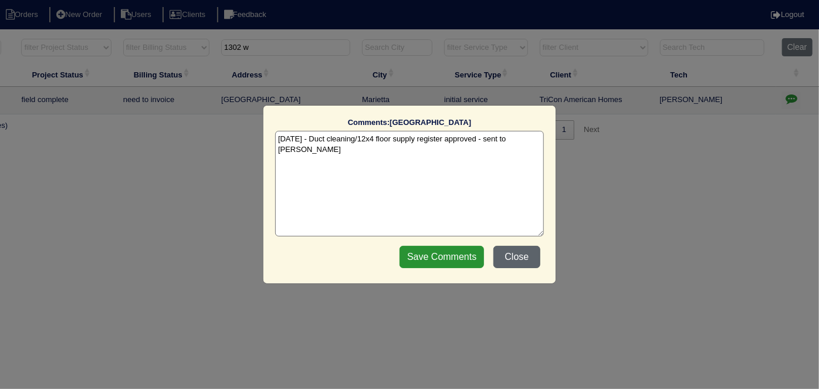
drag, startPoint x: 518, startPoint y: 255, endPoint x: 524, endPoint y: 238, distance: 18.0
click at [519, 255] on button "Close" at bounding box center [516, 257] width 47 height 22
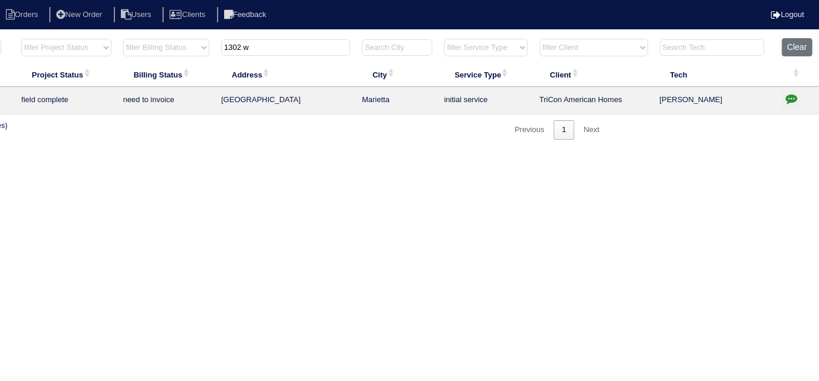
drag, startPoint x: 290, startPoint y: 41, endPoint x: 79, endPoint y: 3, distance: 215.2
click at [85, 38] on body "Orders New Order Users Clients Feedback Logout Orders New Order Users Clients M…" at bounding box center [205, 89] width 819 height 102
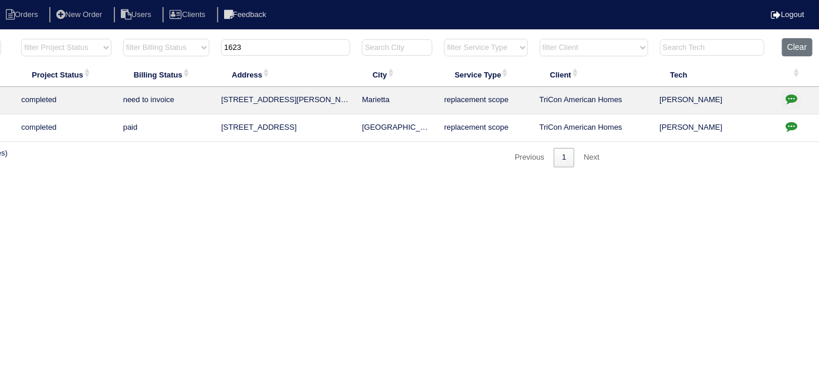
type input "1623"
click at [791, 92] on button "button" at bounding box center [791, 101] width 19 height 18
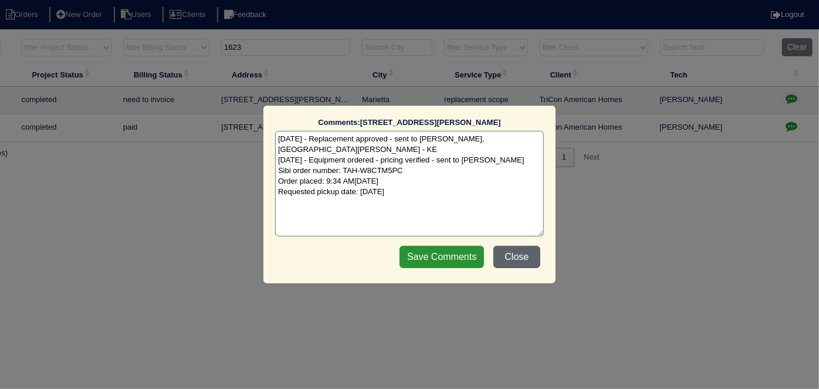
click at [519, 253] on button "Close" at bounding box center [516, 257] width 47 height 22
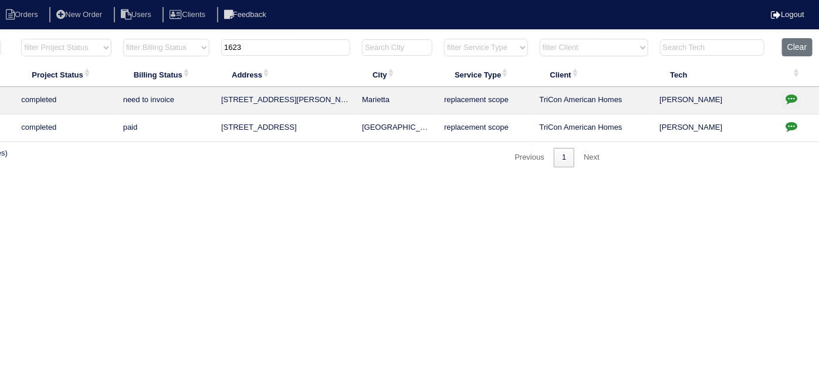
drag, startPoint x: 243, startPoint y: 49, endPoint x: 152, endPoint y: 49, distance: 90.9
click at [152, 49] on tr "filter Year -- Any Year -- 2025 2024 2023 2022 2021 2020 2019 filter Project St…" at bounding box center [311, 50] width 1017 height 24
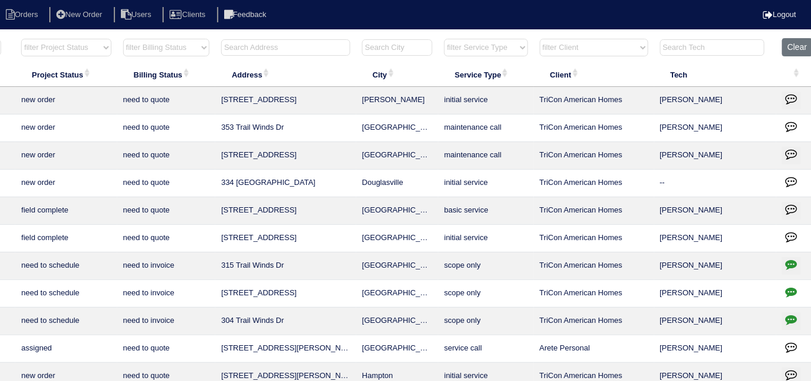
click at [221, 46] on th at bounding box center [285, 50] width 141 height 24
click at [266, 50] on input "text" at bounding box center [285, 47] width 129 height 16
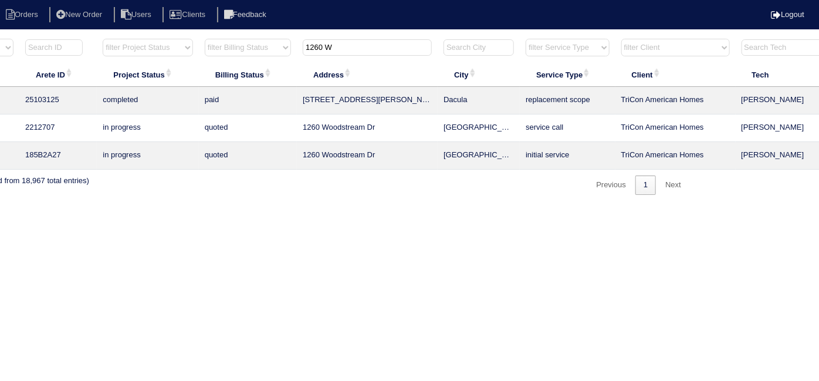
scroll to position [0, 0]
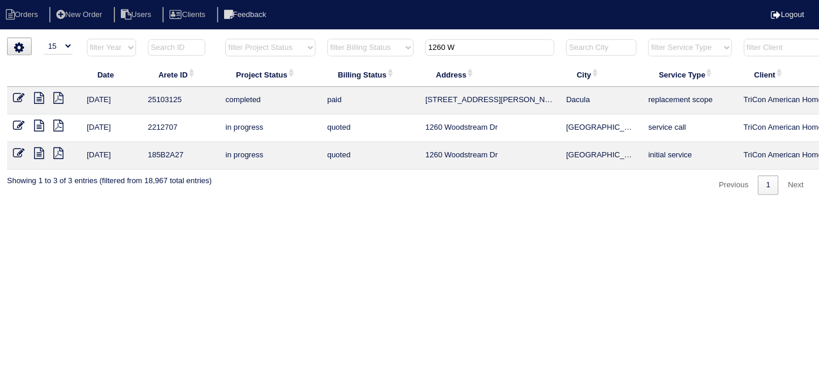
type input "1260 W"
click at [35, 96] on icon at bounding box center [39, 98] width 10 height 12
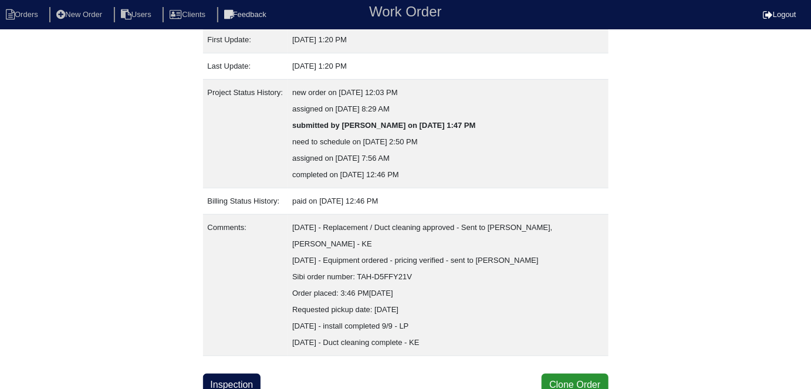
scroll to position [226, 0]
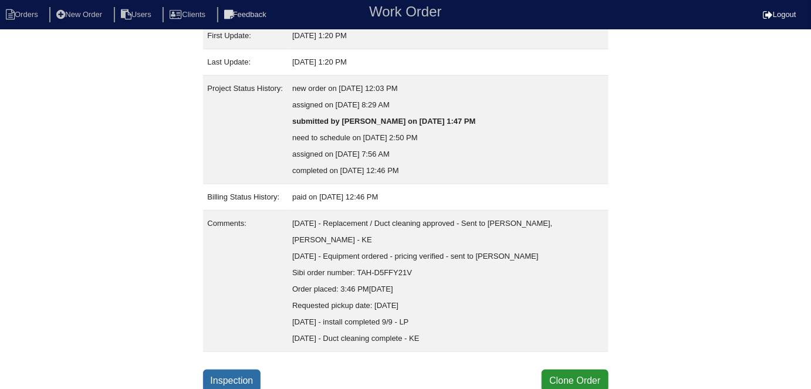
click at [243, 370] on link "Inspection" at bounding box center [232, 381] width 58 height 22
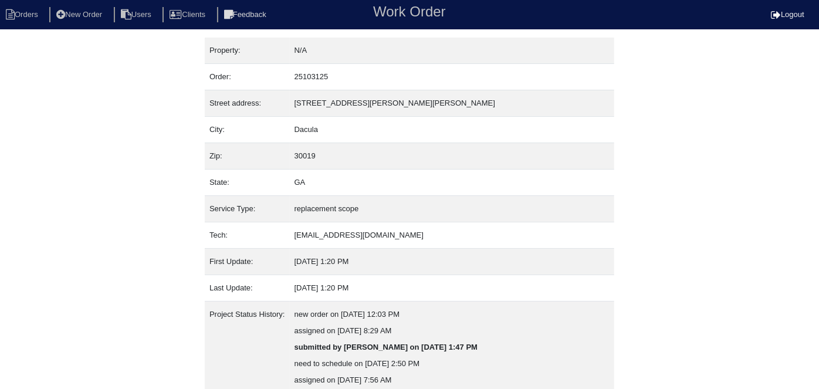
select select "0"
select select "Carrier"
select select "0"
select select "2"
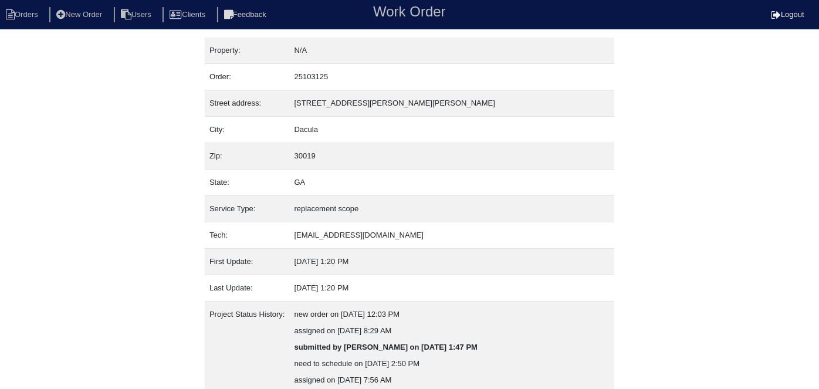
select select "1"
select select "0"
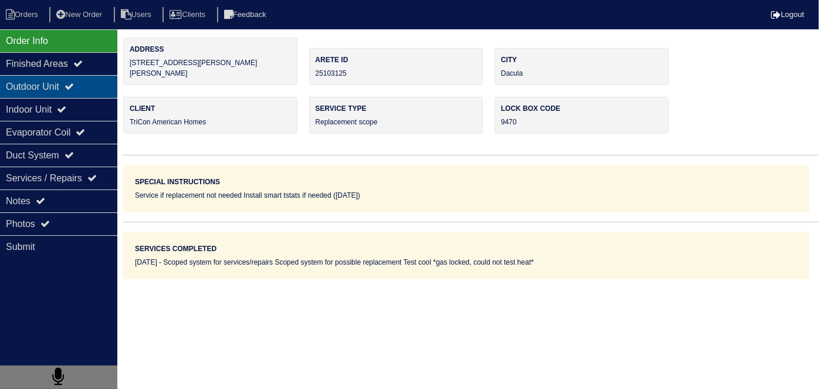
click at [62, 86] on div "Outdoor Unit" at bounding box center [58, 86] width 117 height 23
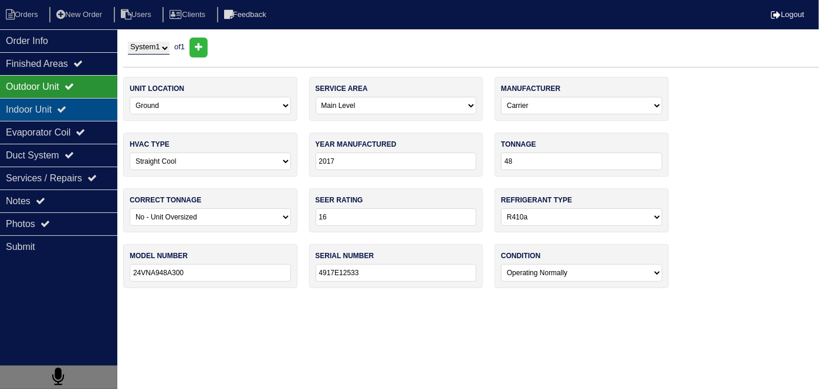
click at [52, 103] on div "Indoor Unit" at bounding box center [58, 109] width 117 height 23
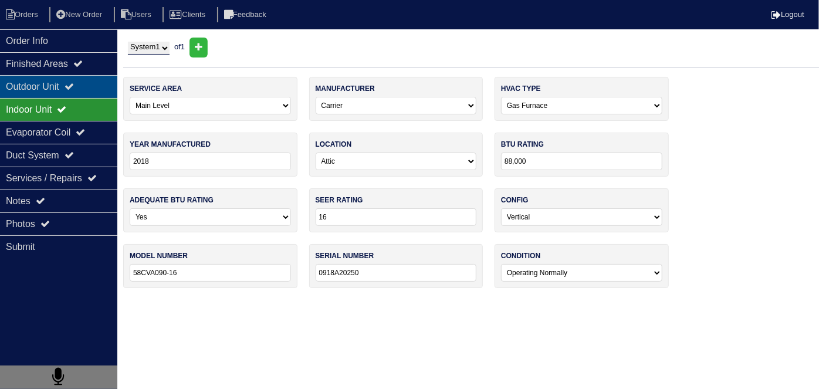
click at [50, 87] on div "Outdoor Unit" at bounding box center [58, 86] width 117 height 23
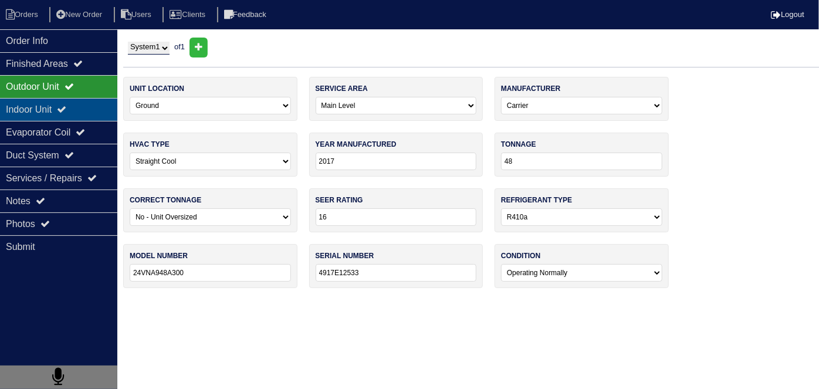
click at [40, 101] on div "Indoor Unit" at bounding box center [58, 109] width 117 height 23
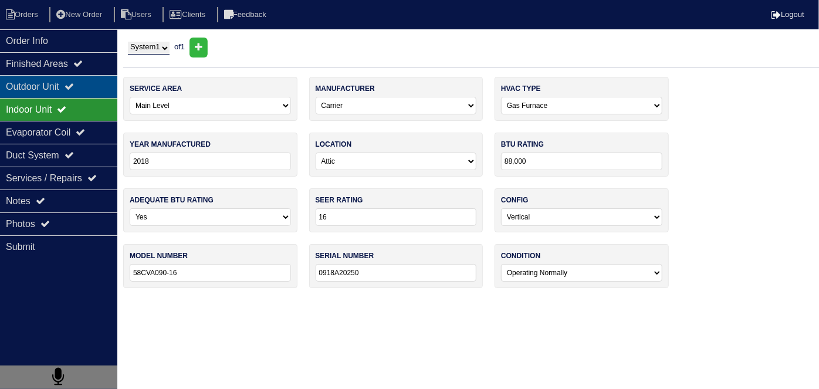
click at [43, 87] on div "Outdoor Unit" at bounding box center [58, 86] width 117 height 23
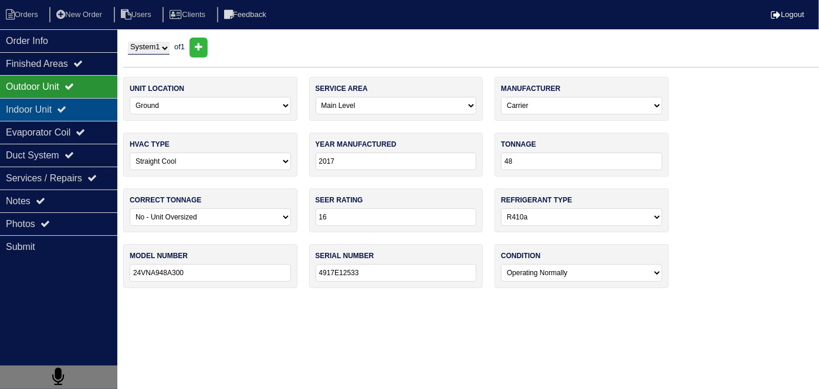
click at [33, 107] on div "Indoor Unit" at bounding box center [58, 109] width 117 height 23
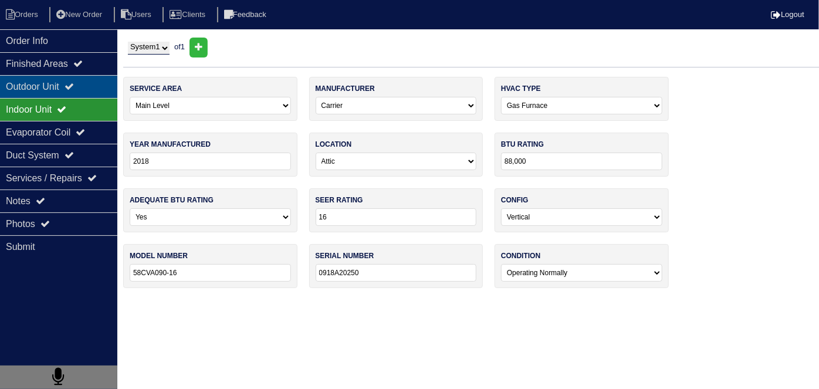
click at [45, 83] on div "Outdoor Unit" at bounding box center [58, 86] width 117 height 23
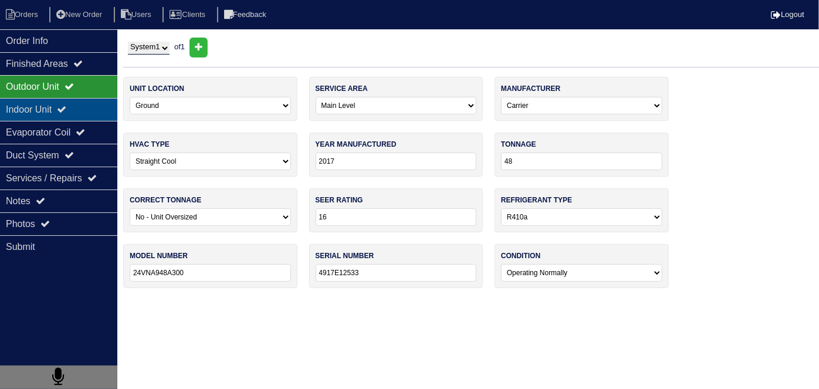
click at [43, 104] on div "Indoor Unit" at bounding box center [58, 109] width 117 height 23
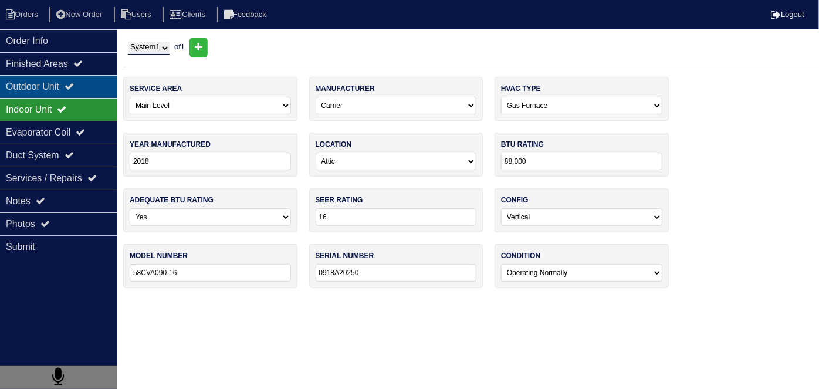
click at [38, 83] on div "Outdoor Unit" at bounding box center [58, 86] width 117 height 23
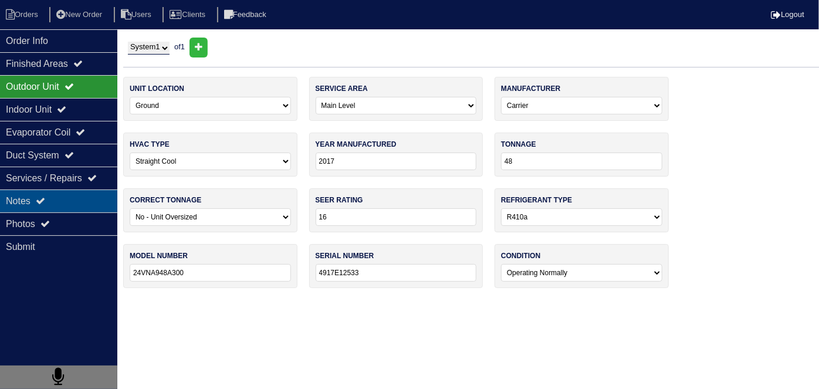
click at [36, 202] on div "Notes" at bounding box center [58, 200] width 117 height 23
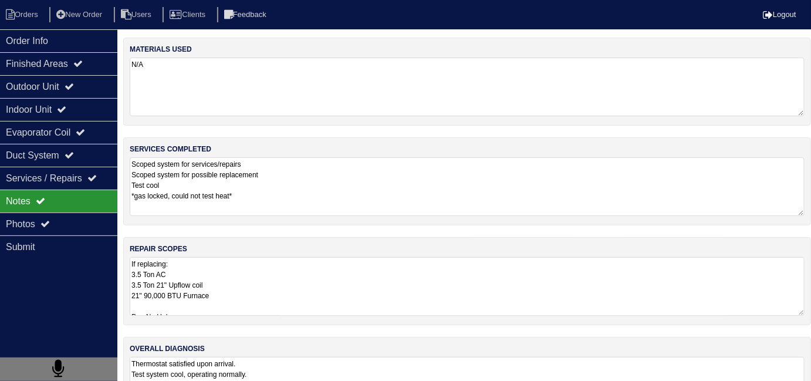
click at [316, 172] on textarea "Scoped system for services/repairs Scoped system for possible replacement Test …" at bounding box center [467, 186] width 675 height 59
click at [353, 282] on textarea "If replacing: 3.5 Ton AC 3.5 Ton 21" Upflow coil 21" 90,000 BTU Furnace Pan No …" at bounding box center [467, 285] width 675 height 59
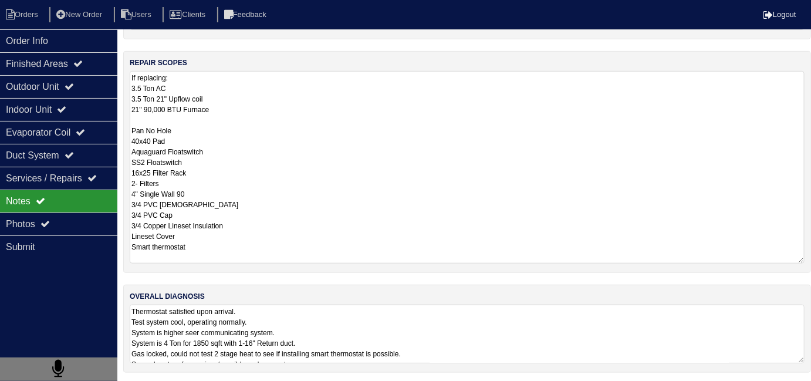
scroll to position [1, 0]
click at [382, 311] on textarea "Thermostat satisfied upon arrival. Test system cool, operating normally. System…" at bounding box center [467, 333] width 675 height 59
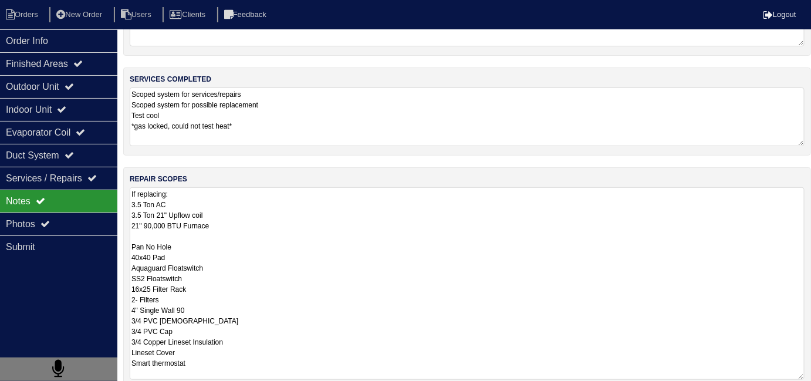
click at [295, 229] on textarea "If replacing: 3.5 Ton AC 3.5 Ton 21" Upflow coil 21" 90,000 BTU Furnace Pan No …" at bounding box center [467, 283] width 675 height 192
click at [91, 80] on div "Outdoor Unit" at bounding box center [58, 86] width 117 height 23
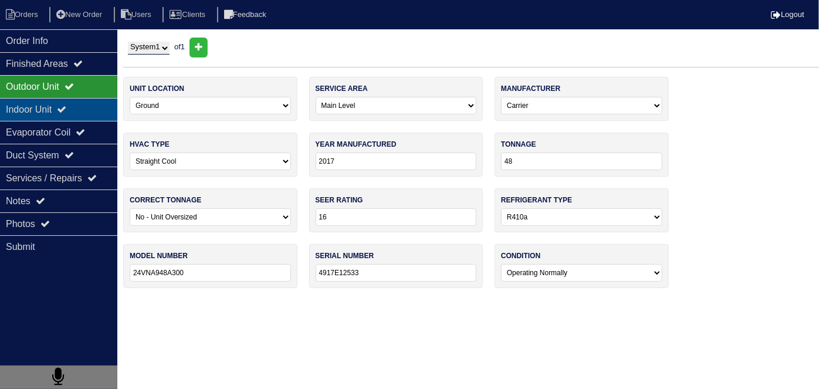
click at [88, 110] on div "Indoor Unit" at bounding box center [58, 109] width 117 height 23
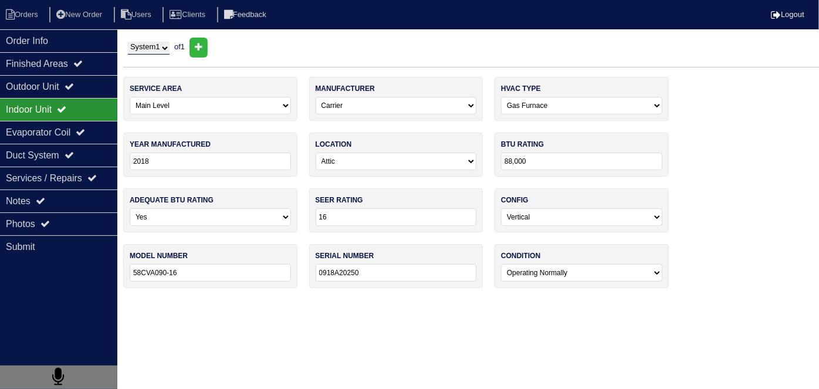
click at [150, 53] on select "System 1" at bounding box center [149, 48] width 42 height 13
click at [52, 194] on div "Notes" at bounding box center [58, 200] width 117 height 23
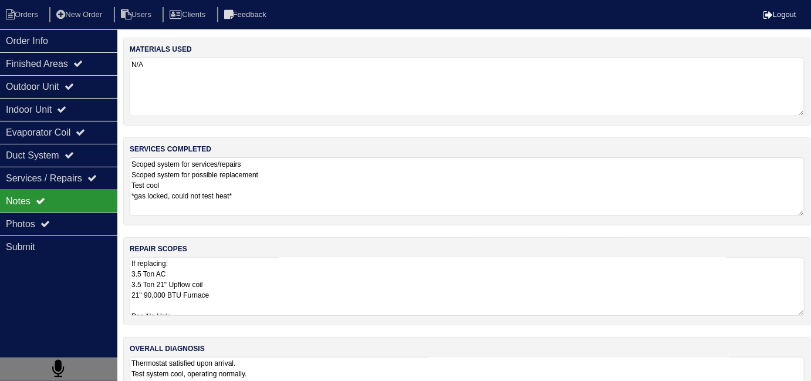
click at [334, 279] on textarea "If replacing: 3.5 Ton AC 3.5 Ton 21" Upflow coil 21" 90,000 BTU Furnace Pan No …" at bounding box center [467, 286] width 675 height 59
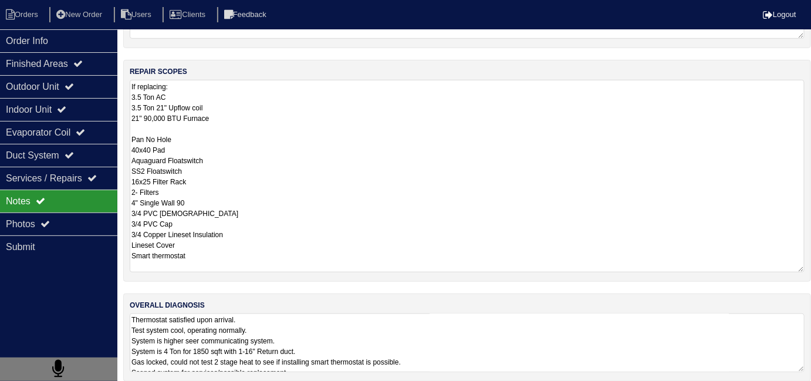
scroll to position [186, 0]
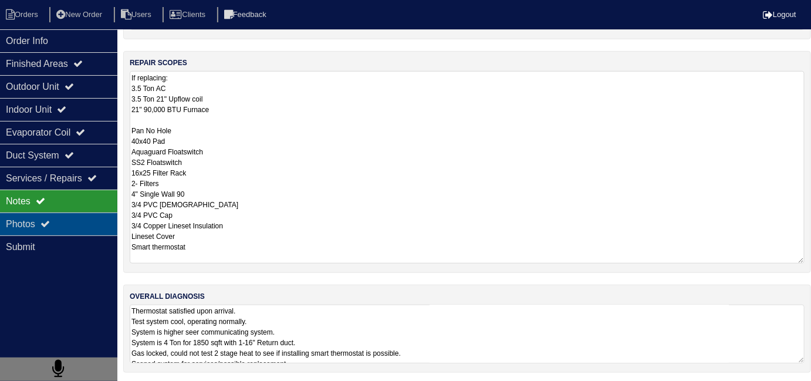
click at [64, 226] on div "Photos" at bounding box center [58, 223] width 117 height 23
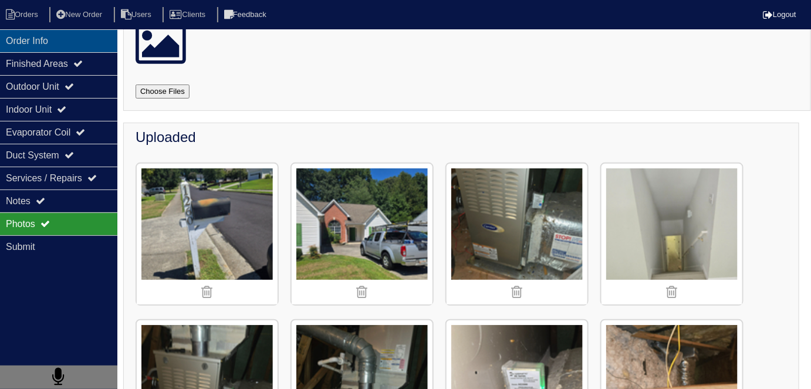
scroll to position [53, 0]
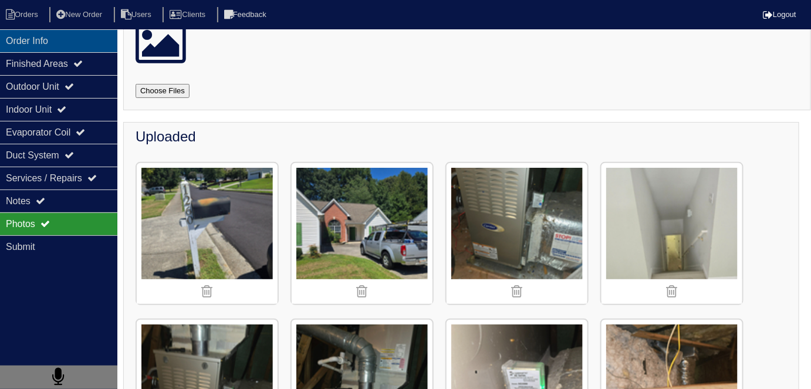
click at [62, 33] on div "Order Info" at bounding box center [58, 40] width 117 height 23
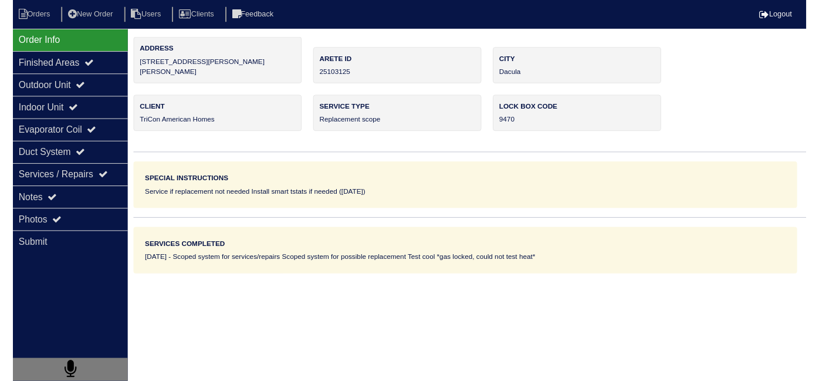
scroll to position [0, 0]
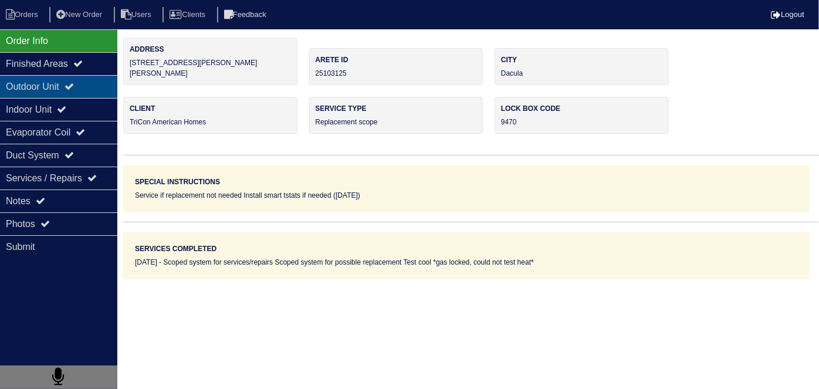
click at [48, 93] on div "Outdoor Unit" at bounding box center [58, 86] width 117 height 23
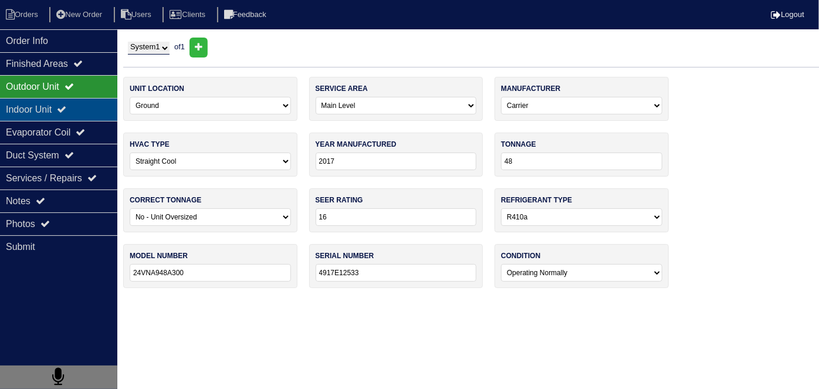
click at [54, 111] on div "Indoor Unit" at bounding box center [58, 109] width 117 height 23
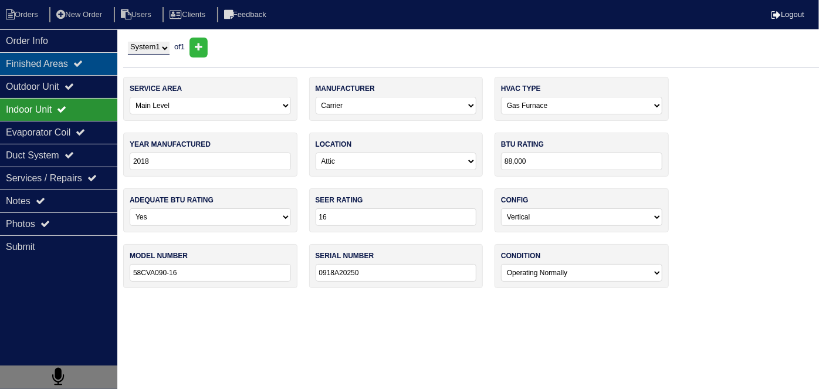
click at [55, 52] on div "Finished Areas" at bounding box center [58, 63] width 117 height 23
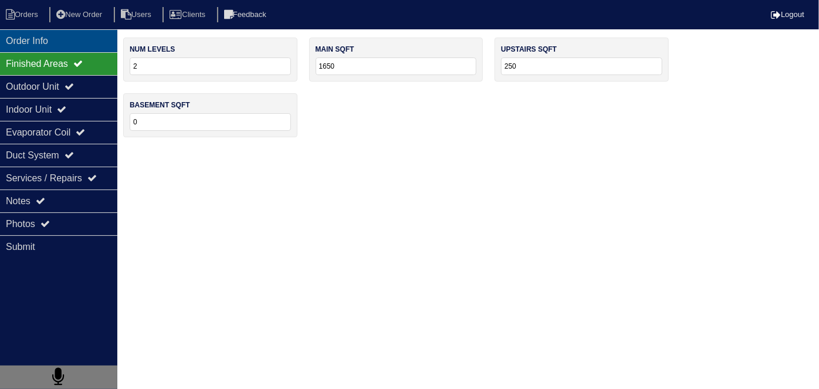
click at [55, 40] on div "Order Info" at bounding box center [58, 40] width 117 height 23
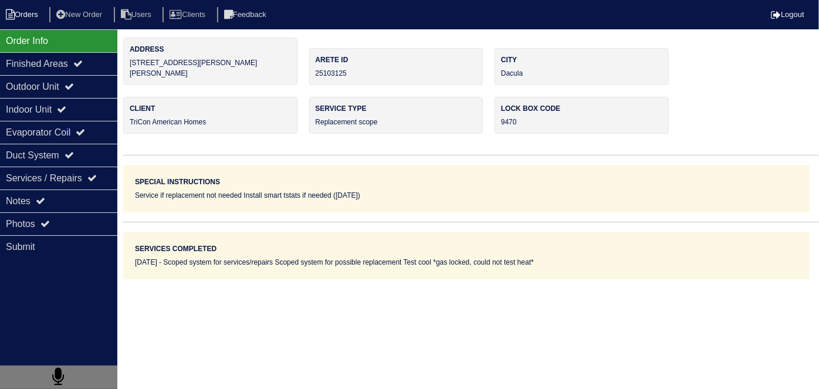
click at [11, 18] on icon at bounding box center [10, 14] width 9 height 11
select select "15"
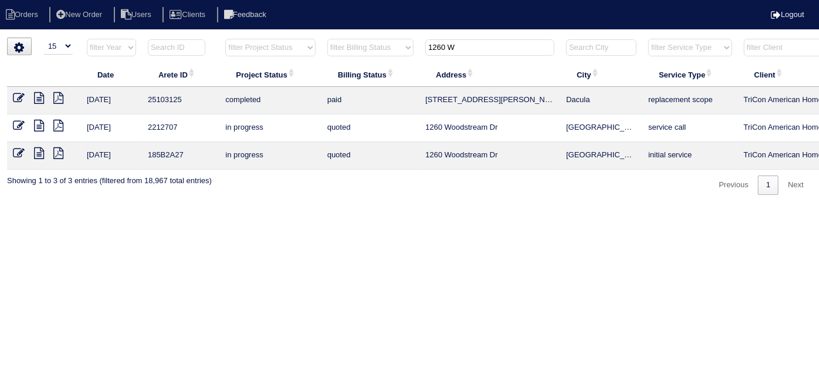
scroll to position [0, 204]
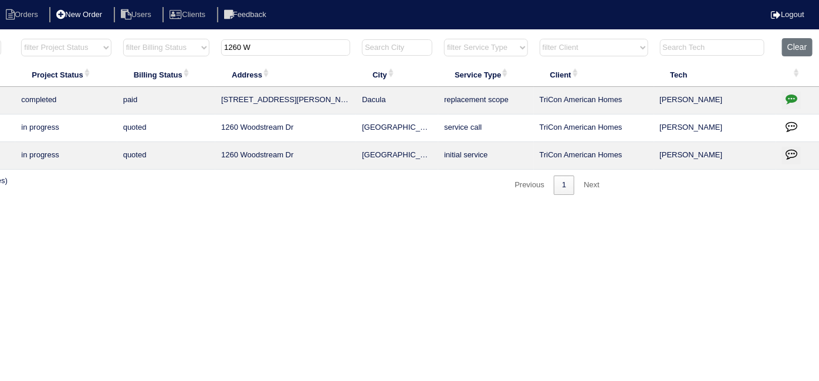
drag, startPoint x: 270, startPoint y: 44, endPoint x: 56, endPoint y: 6, distance: 218.0
click at [57, 38] on body "Orders New Order Users Clients Feedback Logout Orders New Order Users Clients M…" at bounding box center [205, 116] width 819 height 157
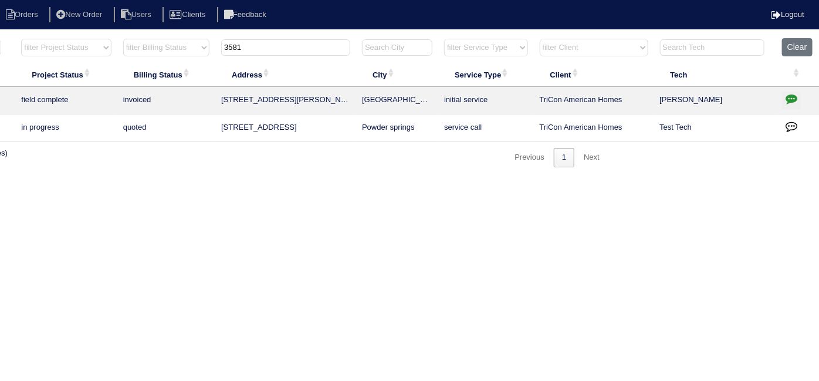
type input "3581"
click at [788, 87] on td at bounding box center [797, 101] width 43 height 28
click at [787, 92] on button "button" at bounding box center [791, 101] width 19 height 18
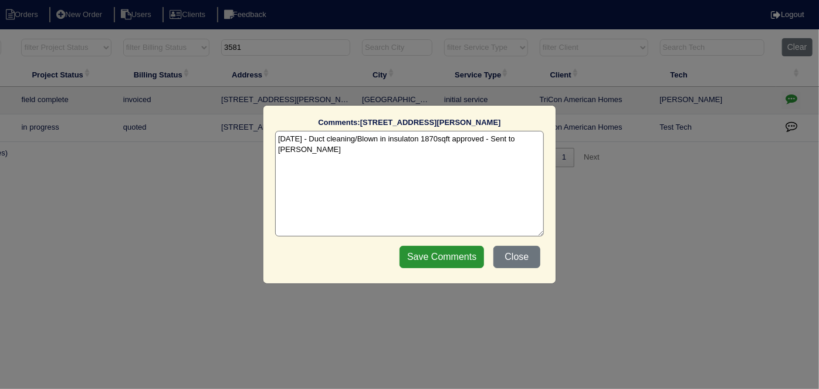
click at [325, 155] on textarea "9/12/25 - Duct cleaning/Blown in insulaton 1870sqft approved - Sent to Dan - KE" at bounding box center [409, 184] width 269 height 106
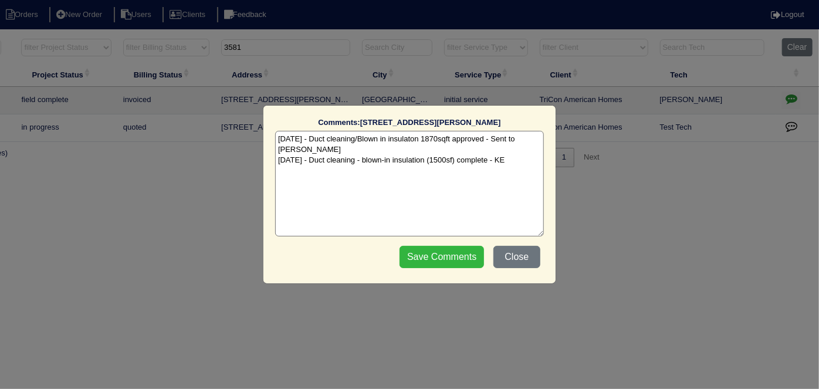
type textarea "9/12/25 - Duct cleaning/Blown in insulaton 1870sqft approved - Sent to Dan - KE…"
click at [441, 250] on input "Save Comments" at bounding box center [441, 257] width 84 height 22
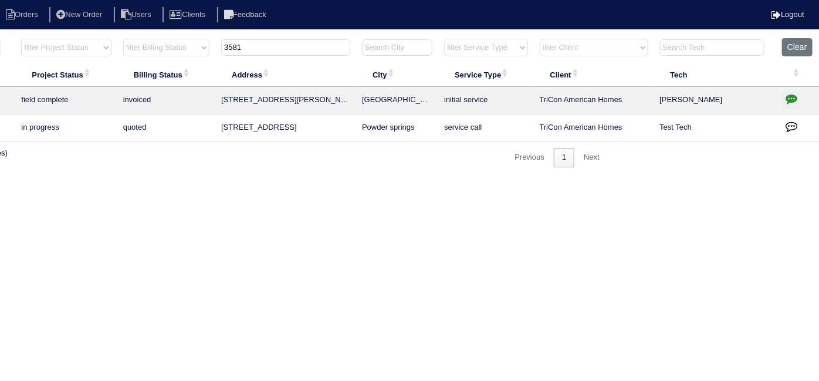
scroll to position [0, 0]
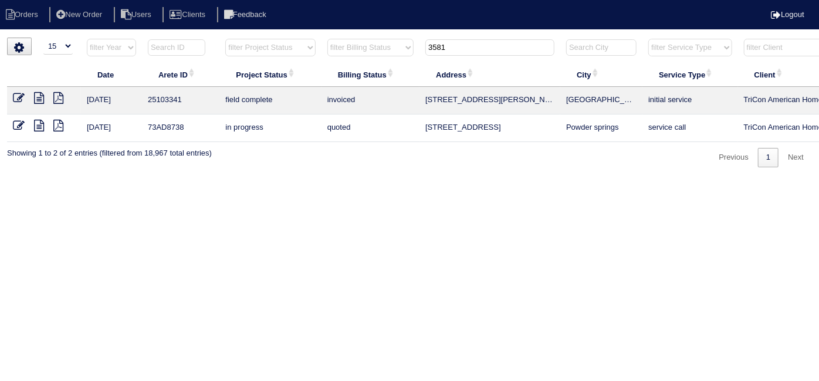
click at [43, 95] on icon at bounding box center [39, 98] width 10 height 12
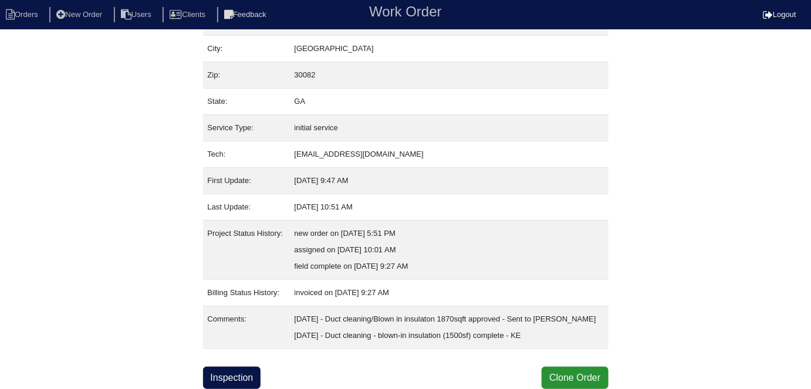
scroll to position [94, 0]
click at [258, 375] on link "Inspection" at bounding box center [232, 378] width 58 height 22
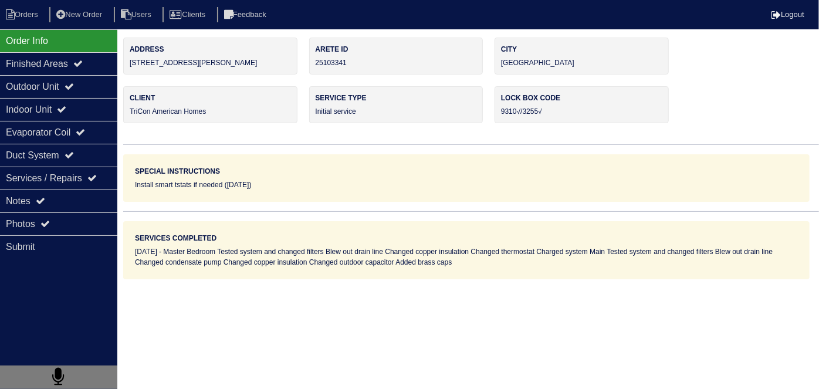
click at [36, 98] on div "Indoor Unit" at bounding box center [58, 109] width 117 height 23
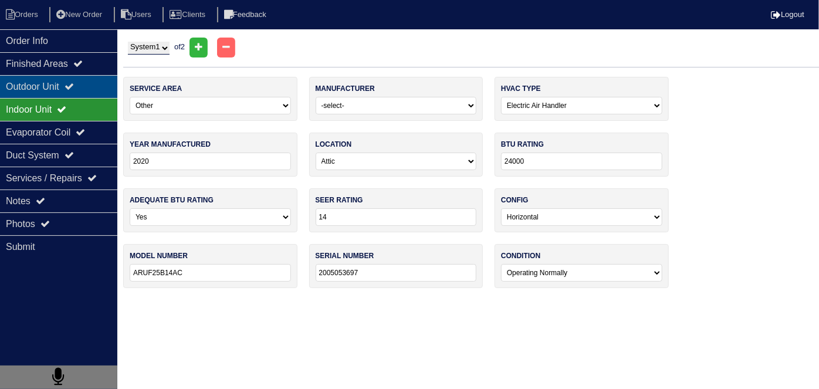
click at [38, 91] on div "Outdoor Unit" at bounding box center [58, 86] width 117 height 23
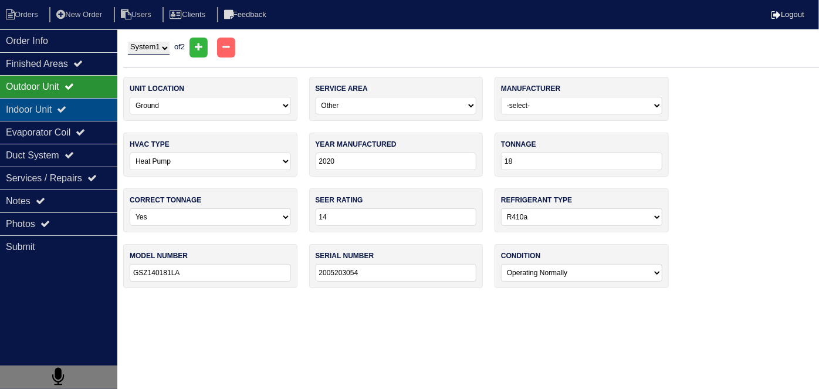
click at [38, 102] on div "Indoor Unit" at bounding box center [58, 109] width 117 height 23
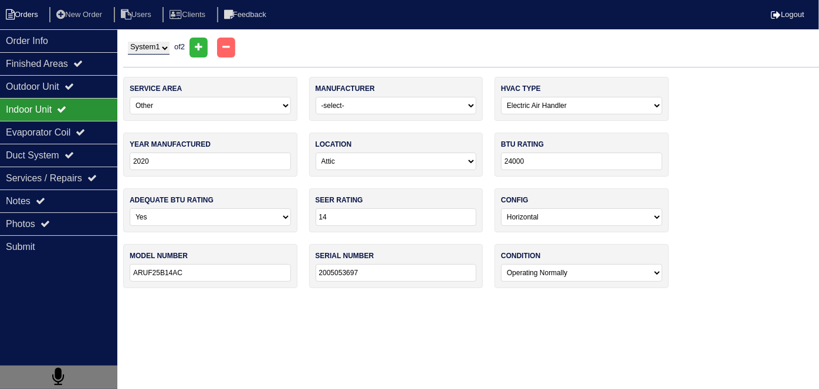
click at [35, 7] on li "Orders" at bounding box center [24, 15] width 48 height 16
select select "15"
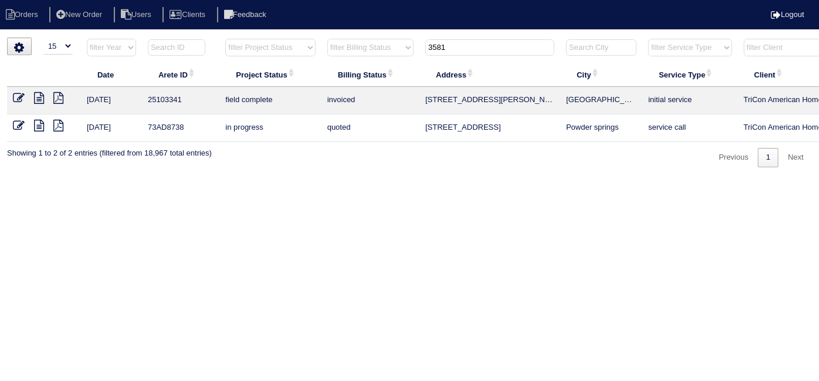
drag, startPoint x: 459, startPoint y: 48, endPoint x: 133, endPoint y: 31, distance: 326.0
click at [138, 31] on html "Orders New Order Users Clients Feedback Logout Orders New Order Users Clients M…" at bounding box center [409, 89] width 819 height 179
type input "6985 b"
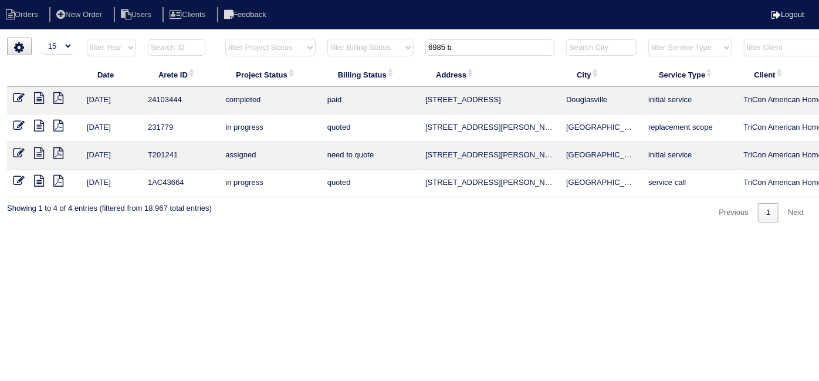
click at [38, 100] on icon at bounding box center [39, 98] width 10 height 12
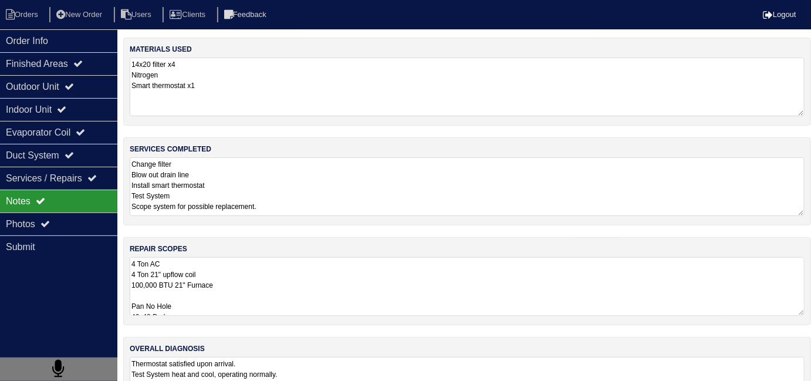
drag, startPoint x: 297, startPoint y: 296, endPoint x: 302, endPoint y: 282, distance: 14.3
click at [297, 295] on textarea "4 Ton AC 4 Ton 21" upflow coil 100,000 BTU 21" Furnace Pan No Hole 40x40 Pad Aq…" at bounding box center [467, 286] width 675 height 59
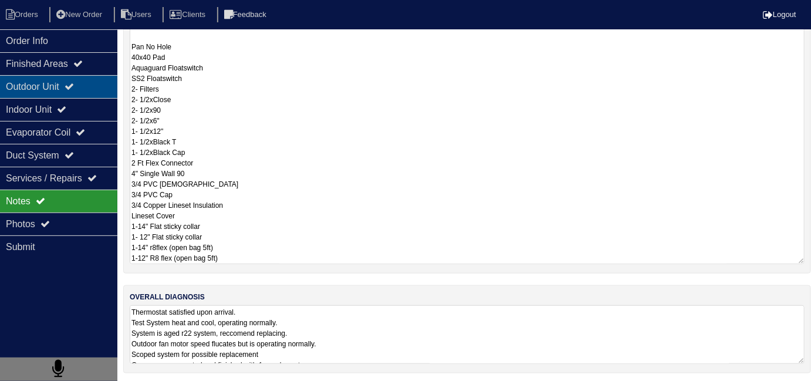
scroll to position [1, 0]
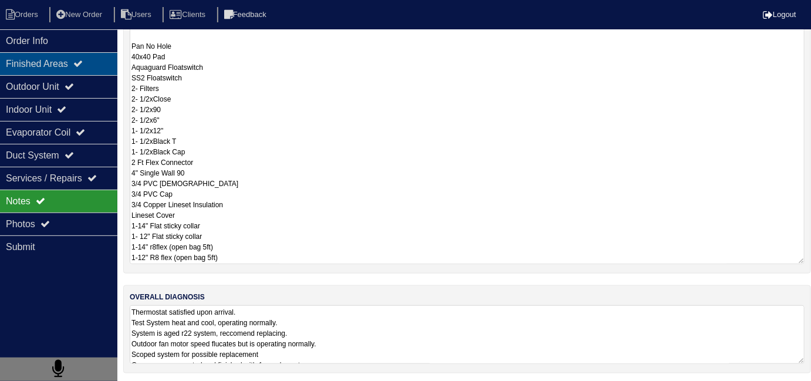
click at [6, 72] on div "Finished Areas" at bounding box center [58, 63] width 117 height 23
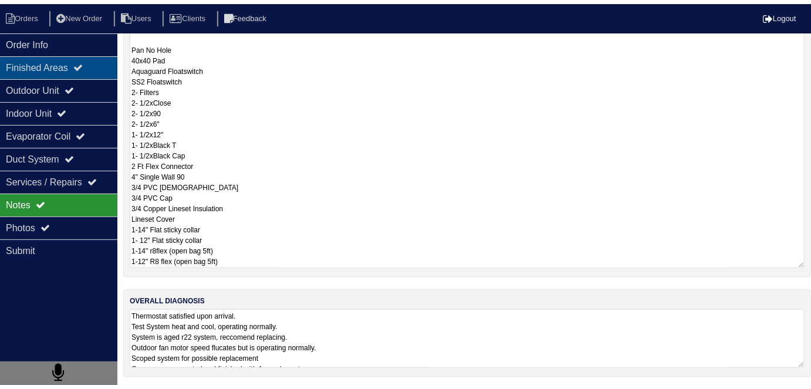
scroll to position [0, 0]
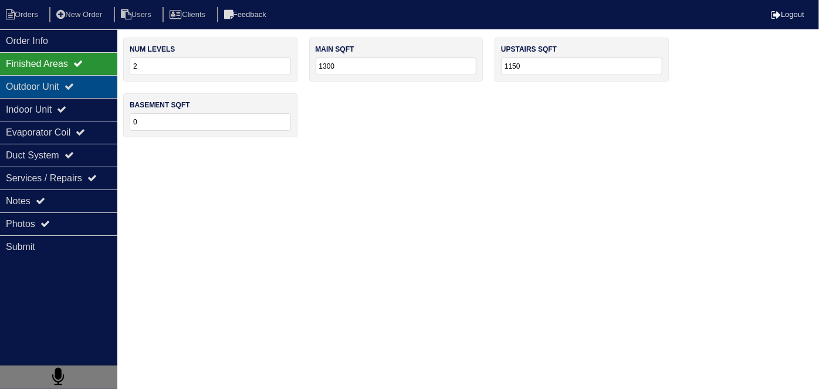
click at [11, 90] on div "Outdoor Unit" at bounding box center [58, 86] width 117 height 23
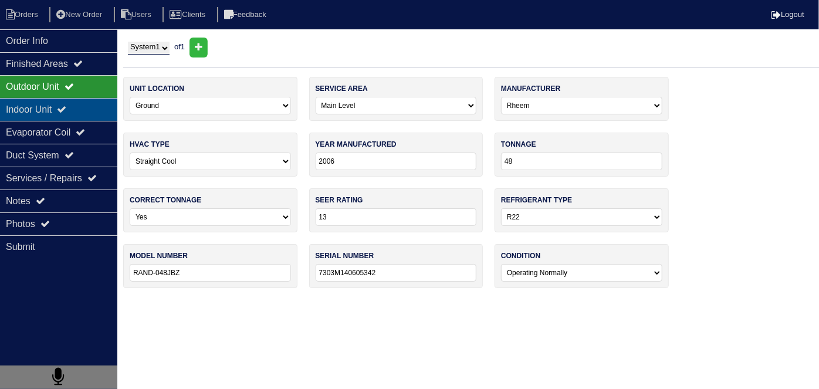
click at [15, 113] on div "Indoor Unit" at bounding box center [58, 109] width 117 height 23
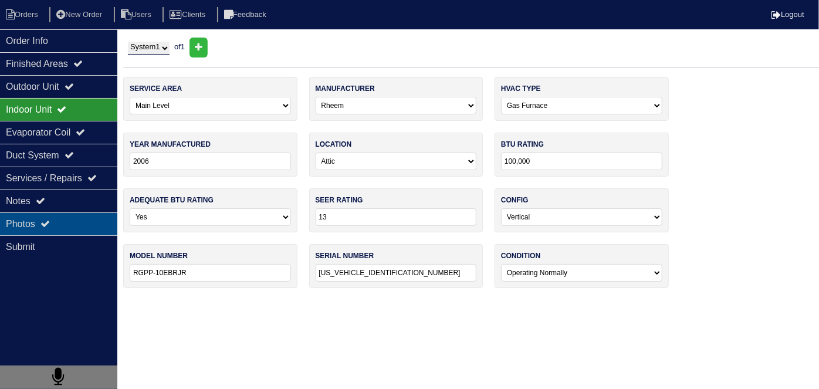
click at [26, 214] on div "Photos" at bounding box center [58, 223] width 117 height 23
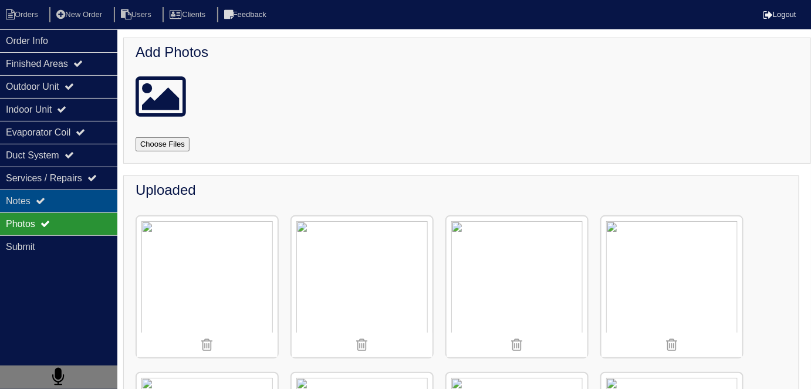
click at [33, 201] on div "Notes" at bounding box center [58, 200] width 117 height 23
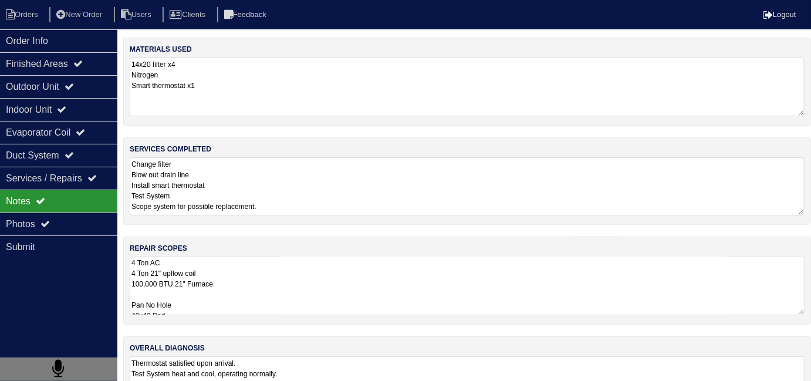
click at [216, 177] on textarea "Change filter Blow out drain line Install smart thermostat Test System Scope sy…" at bounding box center [467, 186] width 675 height 58
click at [76, 7] on li "New Order" at bounding box center [80, 15] width 62 height 16
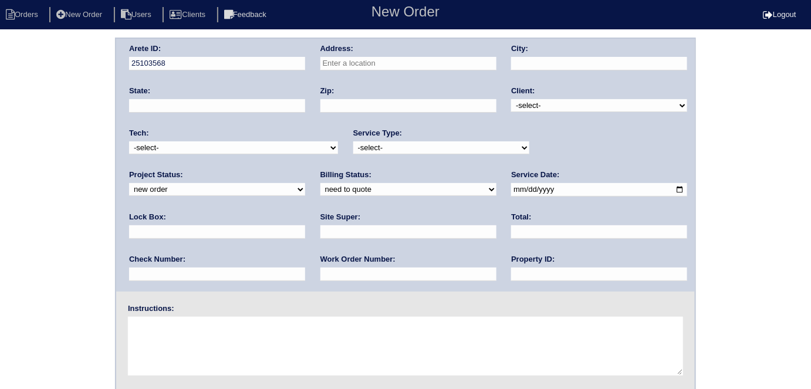
click at [347, 63] on input "text" at bounding box center [408, 63] width 176 height 13
type input "6985 Borowood Ln"
type input "Douglasville"
type input "GA"
type input "30134"
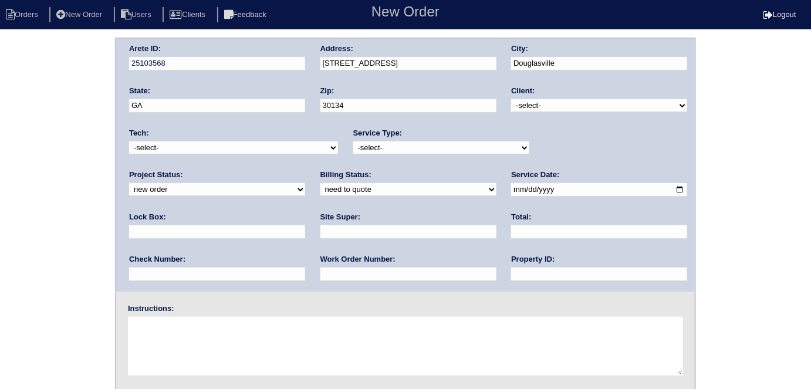
drag, startPoint x: 531, startPoint y: 103, endPoint x: 531, endPoint y: 110, distance: 7.0
click at [531, 103] on select "-select- TriCon American Homes American Homes 4 Rent First Key Homes Zillow The…" at bounding box center [599, 105] width 176 height 13
select select "1"
click at [512, 99] on select "-select- TriCon American Homes American Homes 4 Rent First Key Homes Zillow The…" at bounding box center [599, 105] width 176 height 13
click at [417, 138] on div "Service Type: -select- initial service basic service maintenance call replaceme…" at bounding box center [441, 144] width 176 height 32
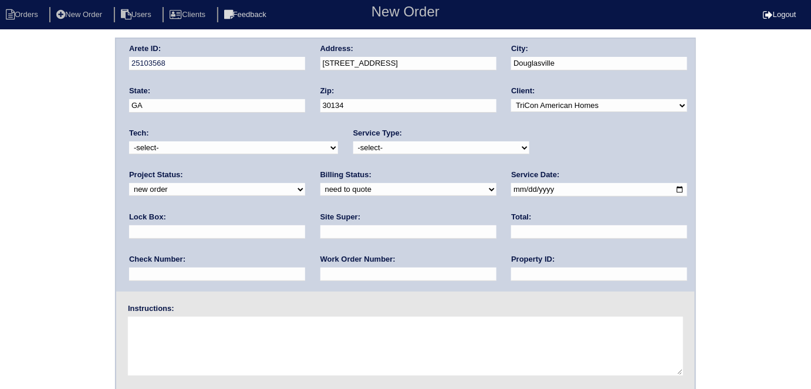
drag, startPoint x: 414, startPoint y: 145, endPoint x: 404, endPoint y: 152, distance: 12.2
click at [413, 145] on select "-select- initial service basic service maintenance call replacement scope servi…" at bounding box center [441, 147] width 176 height 13
select select "initial service"
click at [353, 141] on select "-select- initial service basic service maintenance call replacement scope servi…" at bounding box center [441, 147] width 176 height 13
drag, startPoint x: 512, startPoint y: 187, endPoint x: 519, endPoint y: 187, distance: 7.6
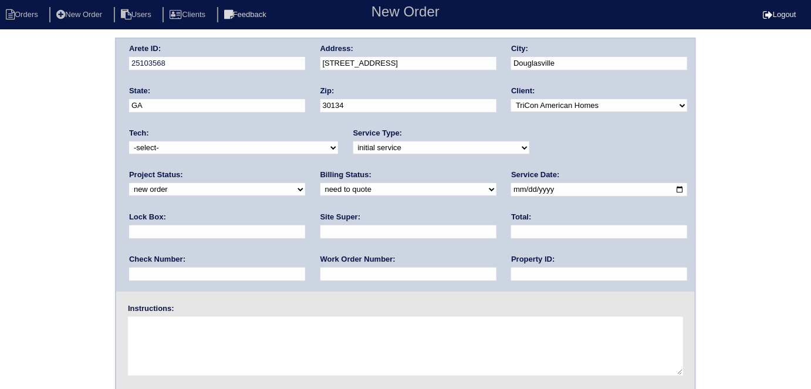
click at [512, 187] on div "Arete ID: 25103568 Address: 6985 Borowood Ln City: Douglasville State: GA Zip: …" at bounding box center [405, 165] width 578 height 253
click at [305, 225] on input "text" at bounding box center [217, 231] width 176 height 13
type input "9310"
click at [511, 187] on input "date" at bounding box center [599, 189] width 176 height 13
type input "[DATE]"
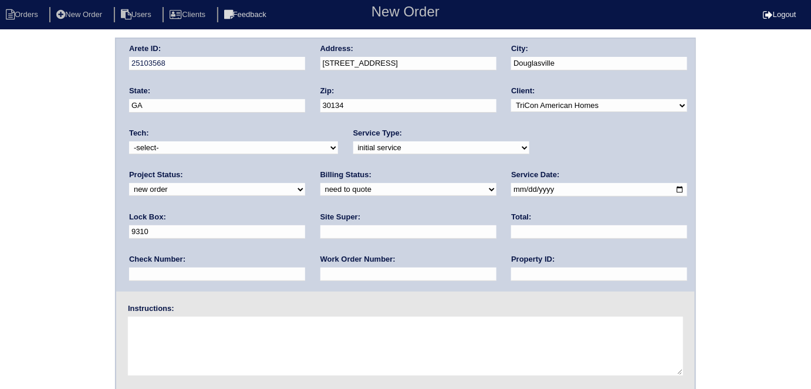
drag, startPoint x: 353, startPoint y: 272, endPoint x: 354, endPoint y: 225, distance: 46.9
click at [511, 272] on input "text" at bounding box center [599, 273] width 176 height 13
type input "N/A"
click at [320, 235] on input "text" at bounding box center [408, 231] width 176 height 13
type input "Eric Artherton"
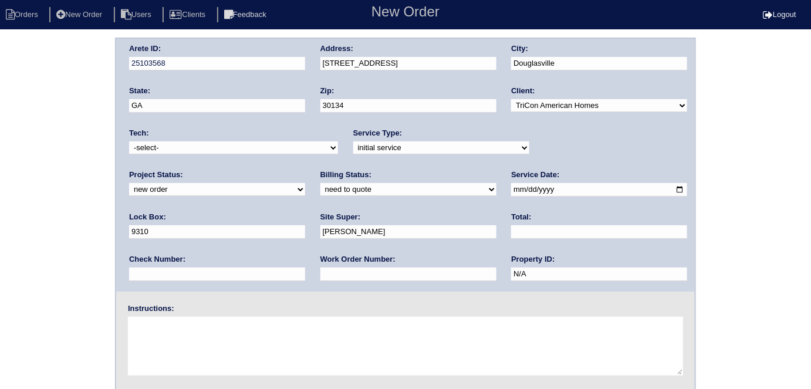
click at [320, 271] on input "text" at bounding box center [408, 273] width 176 height 13
click at [320, 279] on input "text" at bounding box center [408, 273] width 176 height 13
type input "552452"
click at [149, 330] on textarea at bounding box center [405, 346] width 555 height 59
click at [205, 347] on textarea at bounding box center [405, 346] width 555 height 59
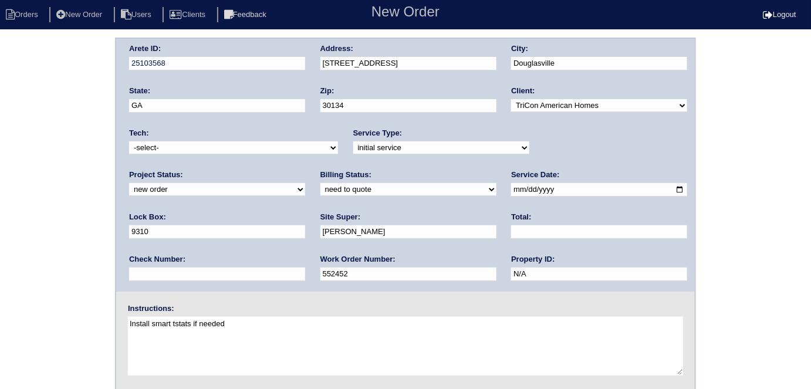
type textarea "Install smart tstats if needed"
click at [246, 60] on div "Arete ID: 25103568 Address: 6985 Borowood Ln City: Douglasville State: GA Zip: …" at bounding box center [405, 165] width 578 height 253
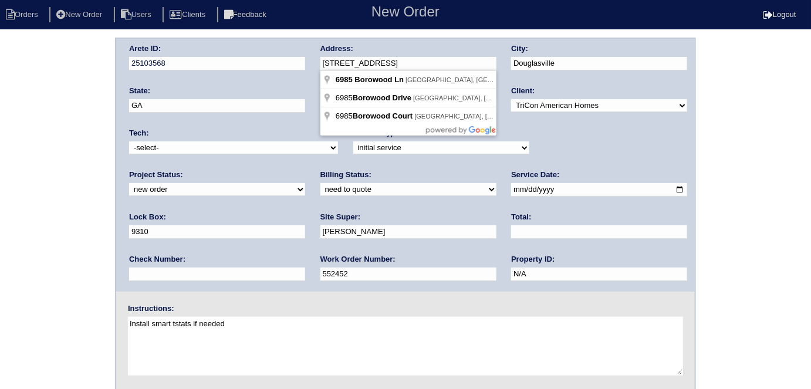
drag, startPoint x: 19, startPoint y: 149, endPoint x: 18, endPoint y: 158, distance: 9.5
click at [19, 149] on div "Arete ID: 25103568 Address: 6985 Borowood Ln City: Douglasville State: GA Zip: …" at bounding box center [405, 275] width 811 height 475
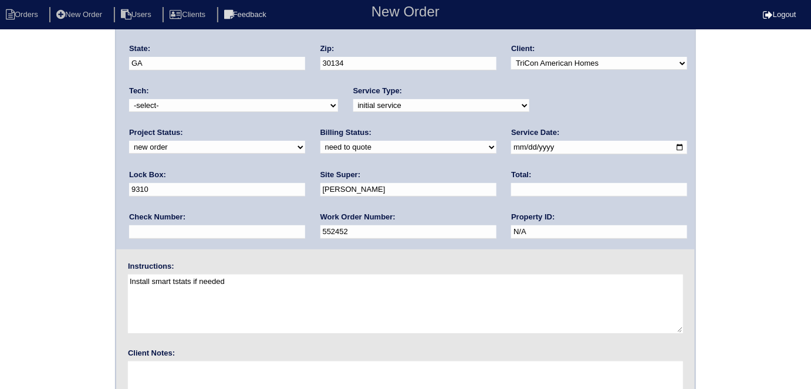
scroll to position [120, 0]
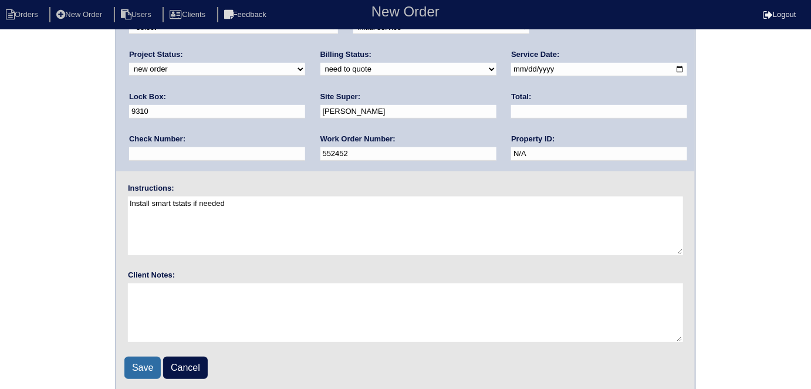
click at [128, 360] on input "Save" at bounding box center [142, 368] width 36 height 22
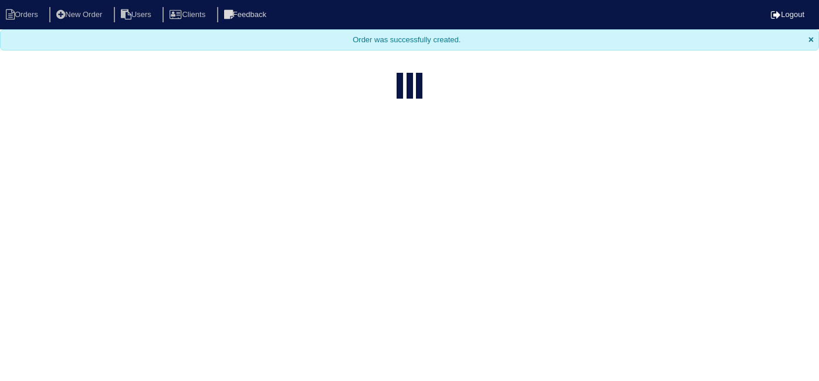
select select "15"
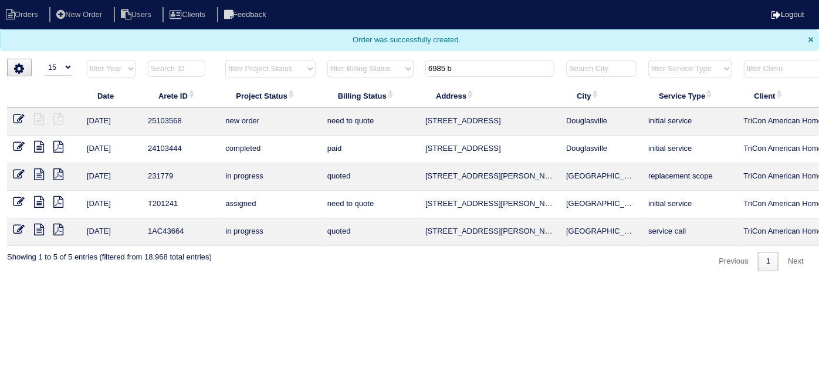
drag, startPoint x: 466, startPoint y: 63, endPoint x: 198, endPoint y: 50, distance: 267.8
click at [223, 53] on body "Orders New Order Users Clients Feedback Logout Orders New Order Users Clients M…" at bounding box center [409, 135] width 819 height 271
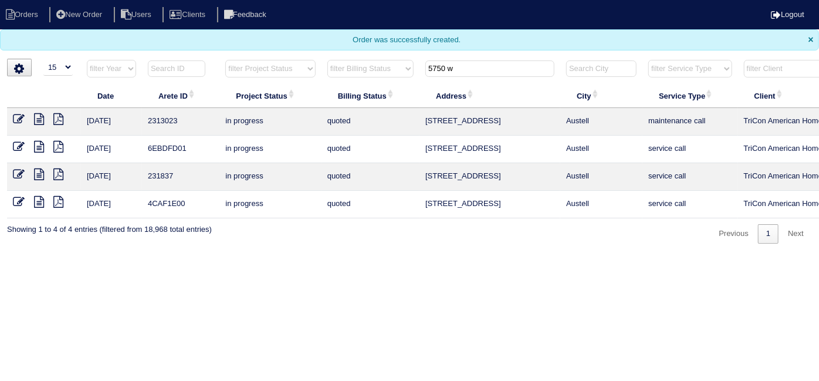
type input "5750 w"
click at [36, 116] on icon at bounding box center [39, 119] width 10 height 12
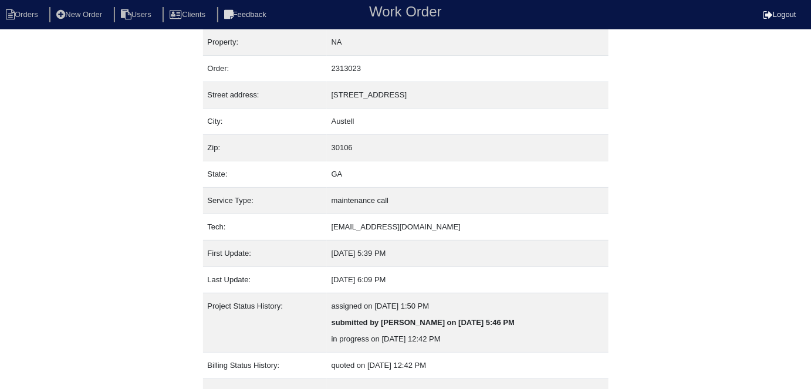
scroll to position [62, 0]
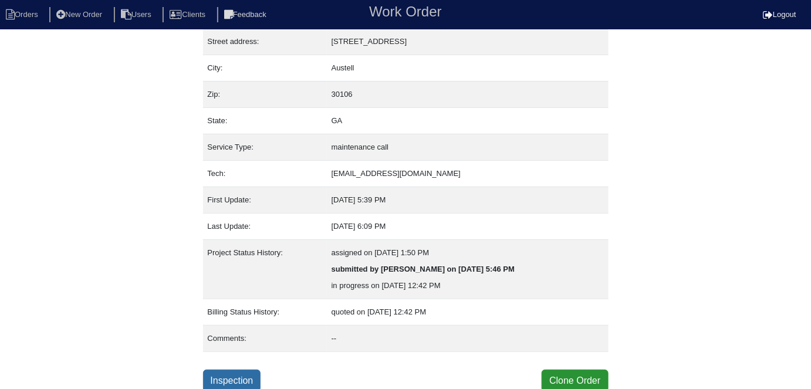
click at [225, 381] on link "Inspection" at bounding box center [232, 381] width 58 height 22
select select "0"
select select "[PERSON_NAME]"
select select "0"
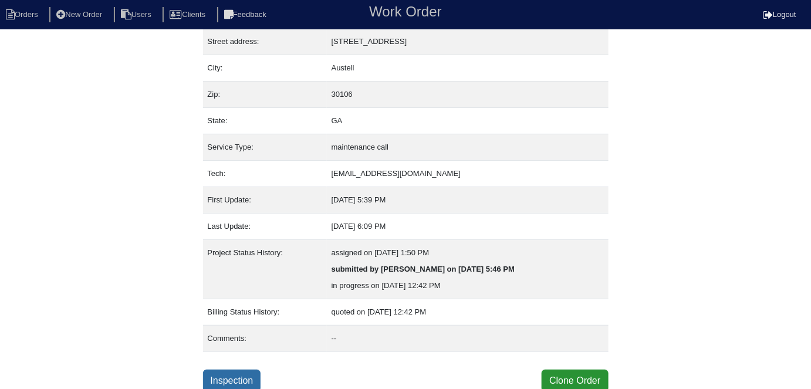
select select "0"
select select "1"
select select "0"
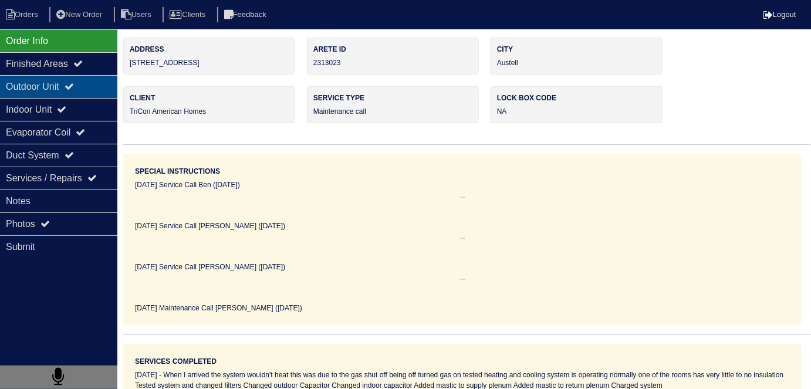
click at [63, 82] on div "Outdoor Unit" at bounding box center [58, 86] width 117 height 23
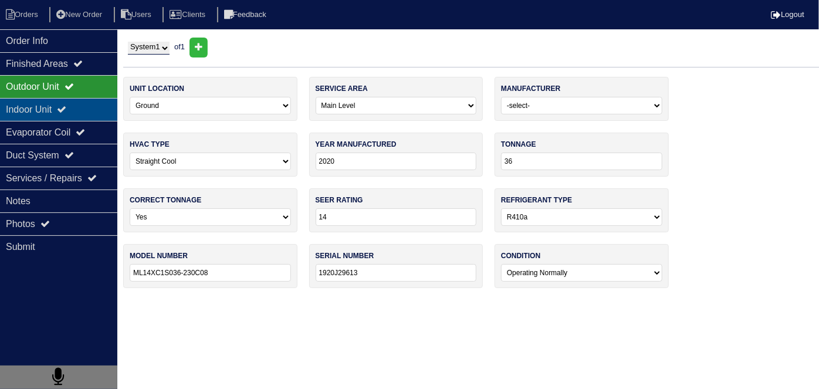
click at [51, 101] on div "Indoor Unit" at bounding box center [58, 109] width 117 height 23
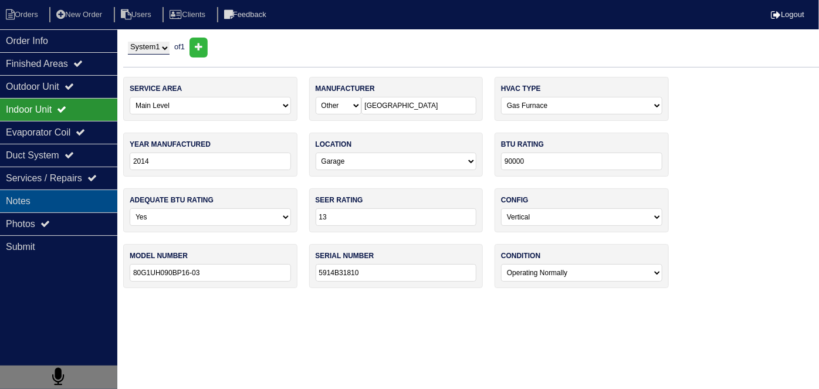
click at [59, 195] on div "Notes" at bounding box center [58, 200] width 117 height 23
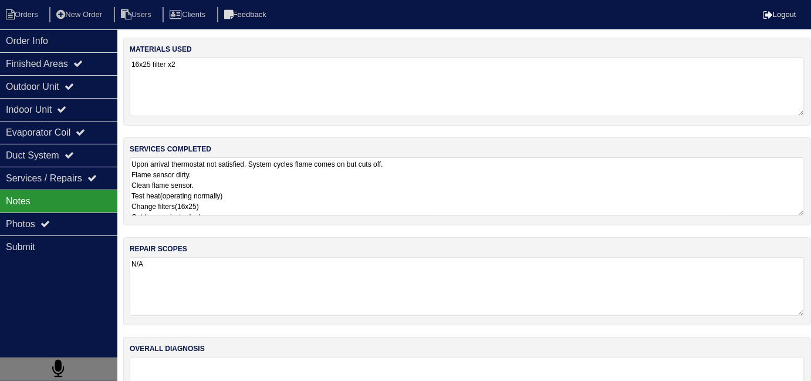
click at [363, 198] on textarea "Upon arrival thermostat not satisfied. System cycles flame comes on but cuts of…" at bounding box center [467, 186] width 675 height 59
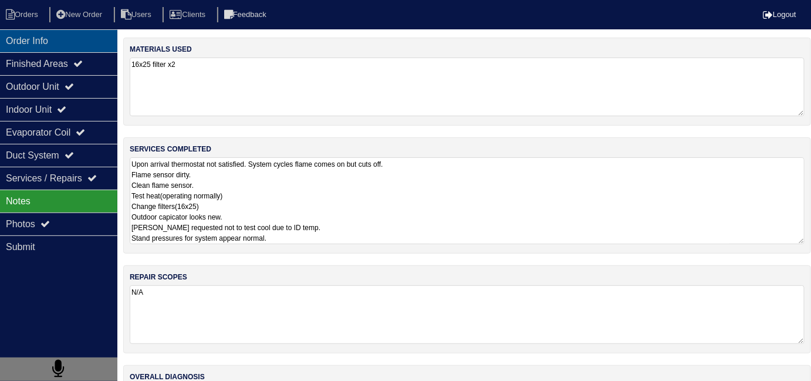
click at [53, 51] on div "Order Info" at bounding box center [58, 40] width 117 height 23
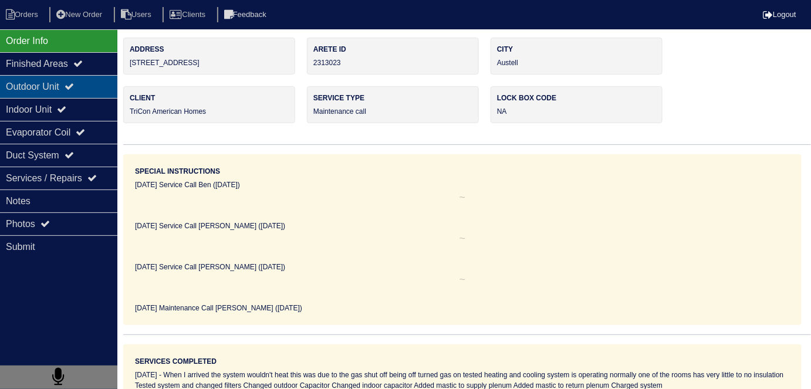
click at [47, 80] on div "Outdoor Unit" at bounding box center [58, 86] width 117 height 23
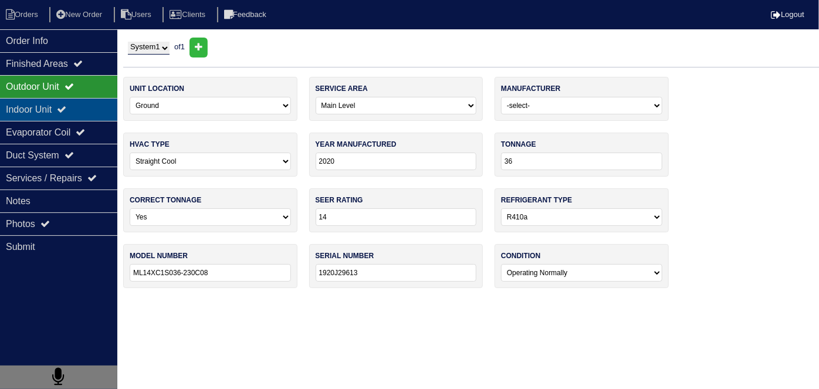
click at [43, 107] on div "Indoor Unit" at bounding box center [58, 109] width 117 height 23
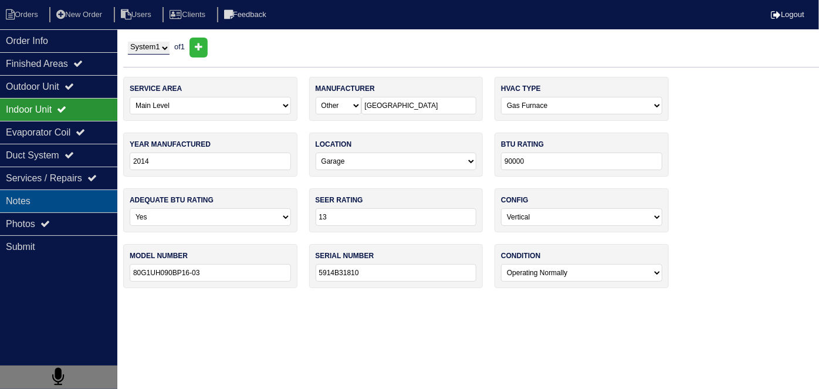
click at [23, 203] on div "Notes" at bounding box center [58, 200] width 117 height 23
type textarea "Upon arrival thermostat not satisfied. System cycles flame comes on but cuts of…"
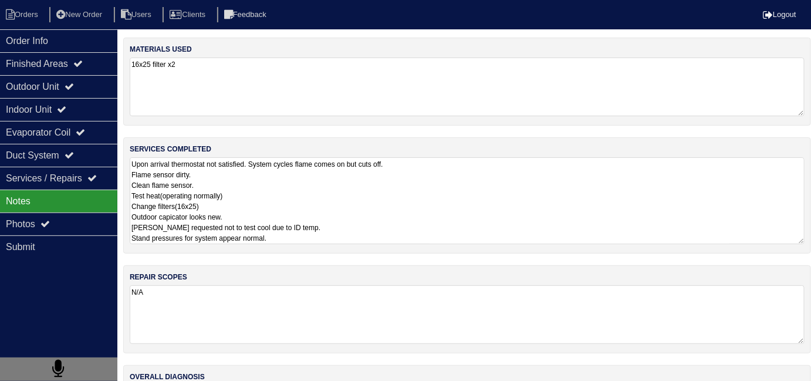
click at [382, 199] on textarea "Upon arrival thermostat not satisfied. System cycles flame comes on but cuts of…" at bounding box center [467, 200] width 675 height 87
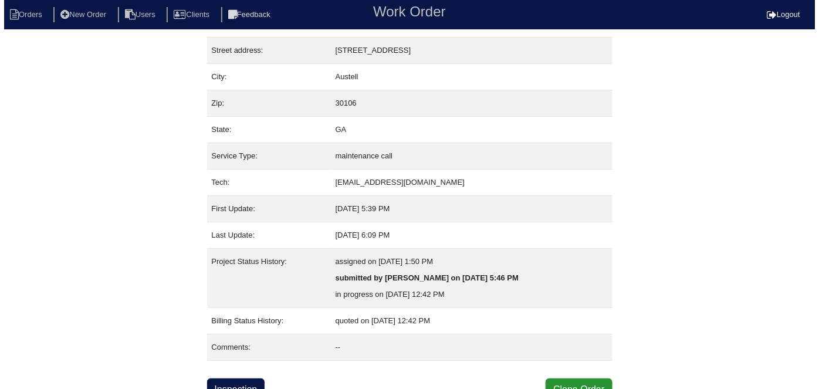
scroll to position [62, 0]
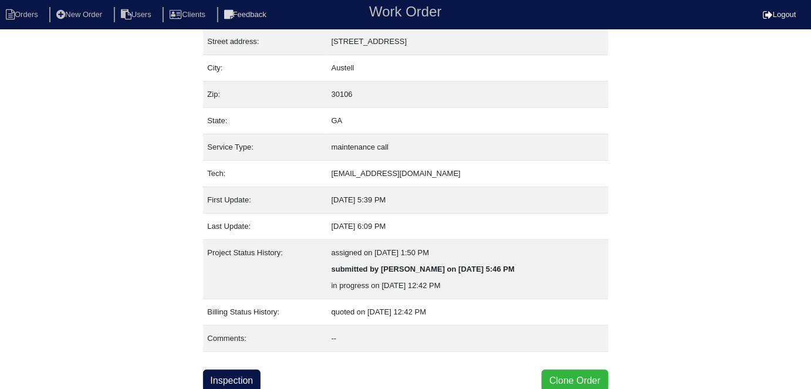
click at [560, 381] on button "Clone Order" at bounding box center [574, 381] width 66 height 22
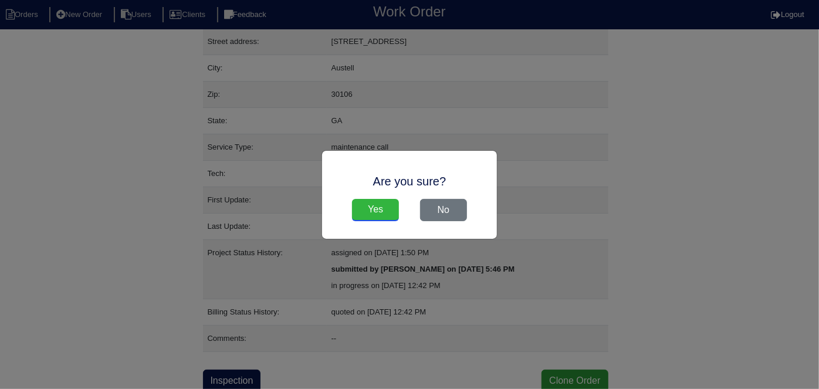
click at [361, 211] on input "Yes" at bounding box center [375, 210] width 47 height 22
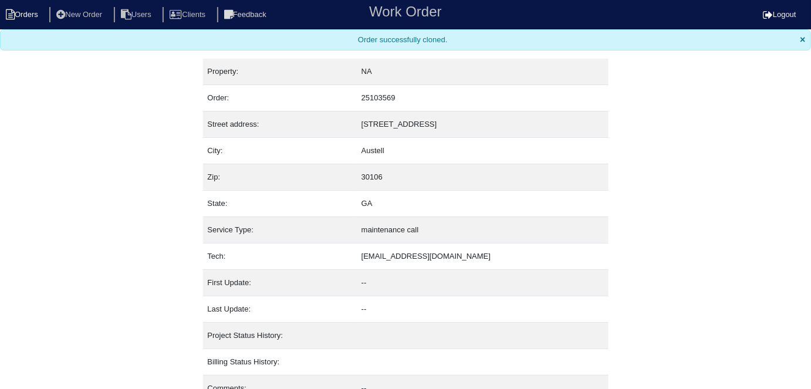
click at [39, 16] on li "Orders" at bounding box center [24, 15] width 48 height 16
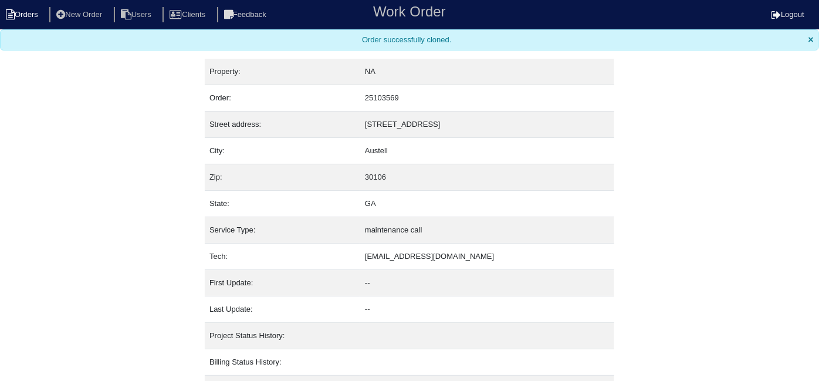
select select "15"
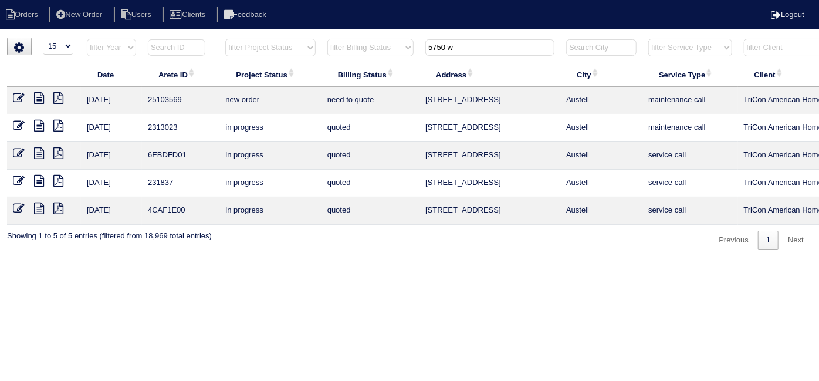
click at [15, 97] on icon at bounding box center [19, 98] width 12 height 12
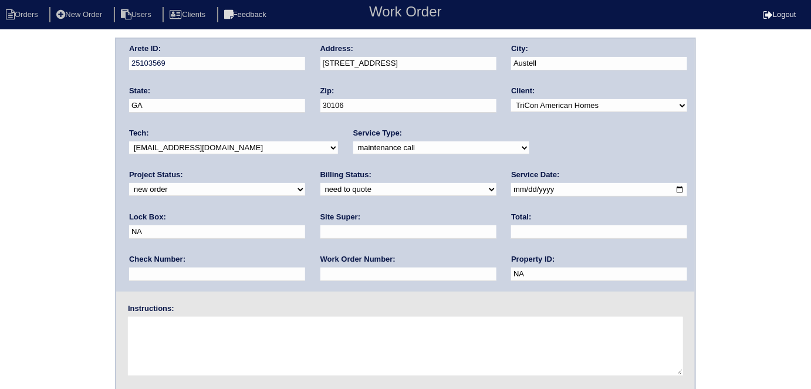
click at [353, 149] on select "-select- initial service basic service maintenance call replacement scope servi…" at bounding box center [441, 147] width 176 height 13
select select "initial service"
click at [353, 141] on select "-select- initial service basic service maintenance call replacement scope servi…" at bounding box center [441, 147] width 176 height 13
click at [320, 271] on input "text" at bounding box center [408, 273] width 176 height 13
type input "552456"
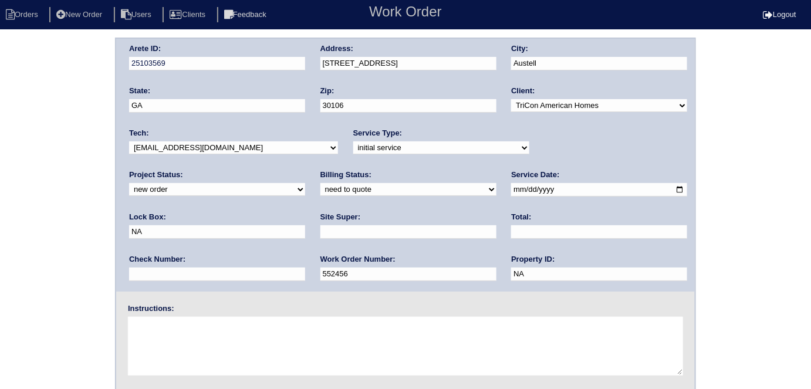
click at [305, 212] on div "Lock Box: NA" at bounding box center [217, 228] width 176 height 33
drag, startPoint x: 545, startPoint y: 189, endPoint x: 463, endPoint y: 184, distance: 82.3
click at [463, 184] on div "Arete ID: 25103569 Address: 5750 Westside Rd City: Austell State: GA Zip: 30106…" at bounding box center [405, 165] width 578 height 253
click at [305, 225] on input "text" at bounding box center [217, 231] width 176 height 13
type input "9470"
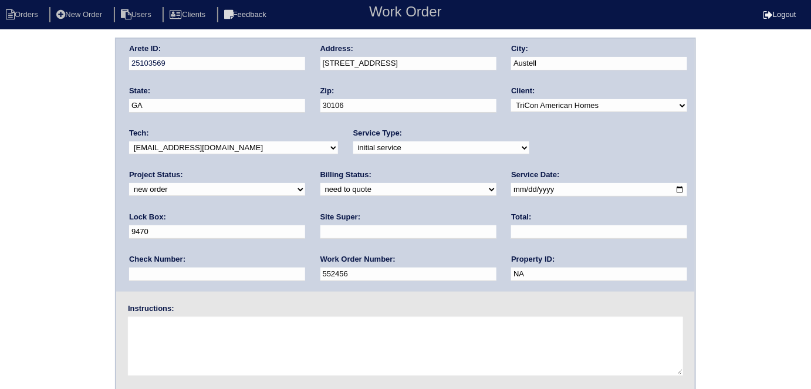
click at [320, 225] on input "text" at bounding box center [408, 231] width 176 height 13
type input "Darryl Glover"
click at [167, 334] on textarea at bounding box center [405, 346] width 555 height 59
click at [211, 326] on textarea at bounding box center [405, 346] width 555 height 59
type textarea "Install smart tstats if needed"
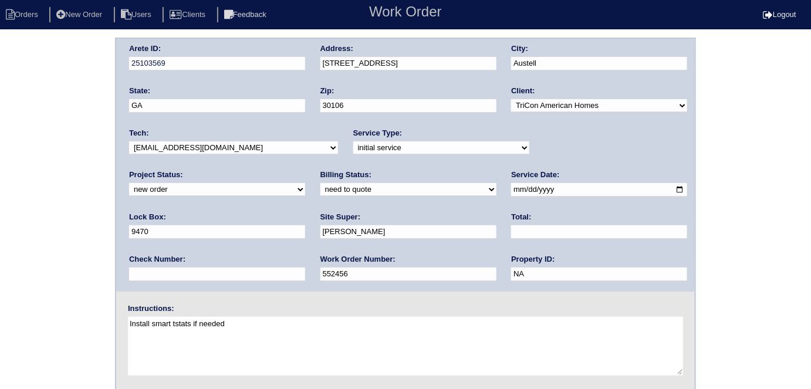
click at [215, 60] on div "Arete ID: 25103569 Address: 5750 Westside Rd City: Austell State: GA Zip: 30106…" at bounding box center [405, 165] width 578 height 253
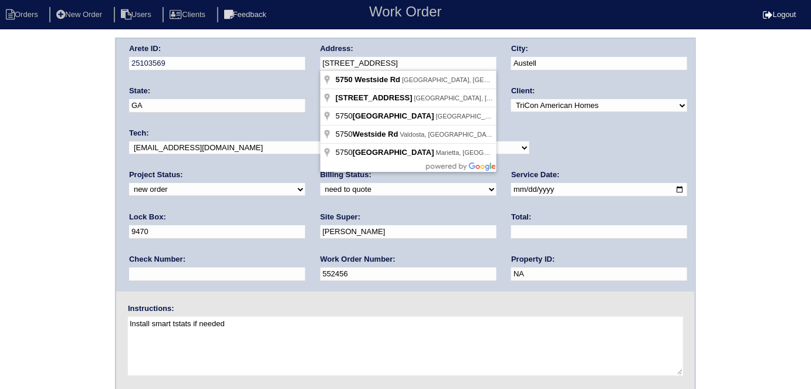
click at [15, 142] on div "Arete ID: 25103569 Address: 5750 Westside Rd City: Austell State: GA Zip: 30106…" at bounding box center [405, 275] width 811 height 475
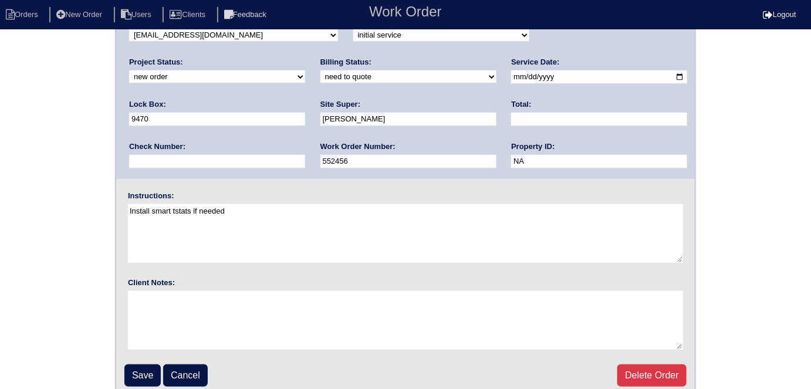
scroll to position [120, 0]
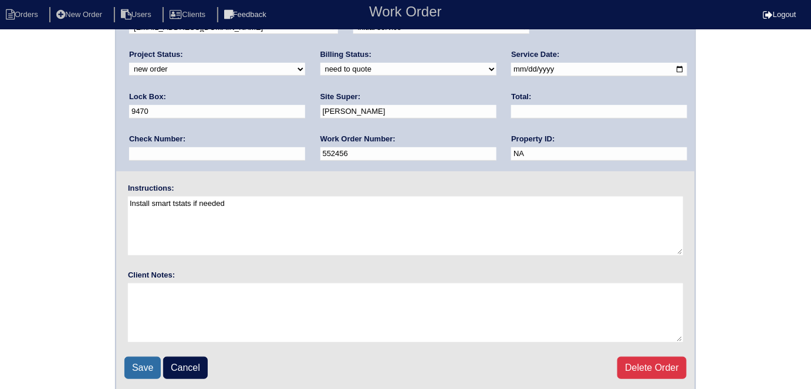
drag, startPoint x: 145, startPoint y: 354, endPoint x: 139, endPoint y: 344, distance: 12.1
click at [145, 357] on input "Save" at bounding box center [142, 368] width 36 height 22
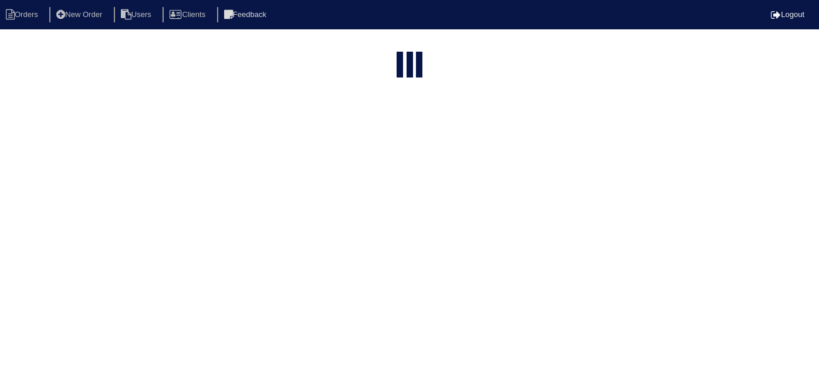
select select "15"
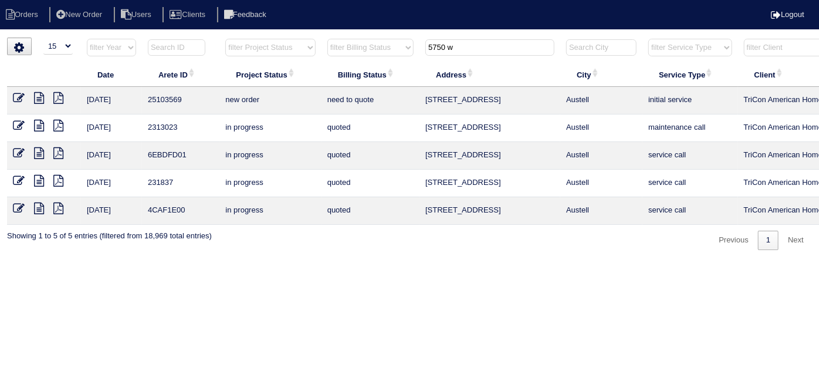
drag, startPoint x: 485, startPoint y: 43, endPoint x: 93, endPoint y: 35, distance: 391.9
click at [184, 44] on tr "filter Year -- Any Year -- 2025 2024 2023 2022 2021 2020 2019 filter Project St…" at bounding box center [515, 50] width 1017 height 24
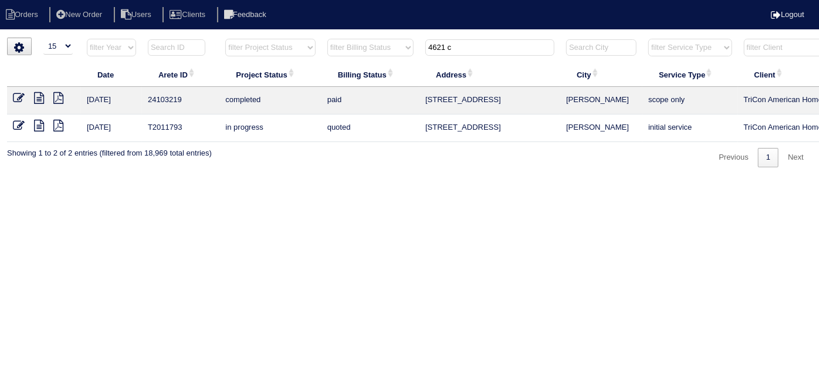
type input "4621 c"
click at [38, 96] on icon at bounding box center [39, 98] width 10 height 12
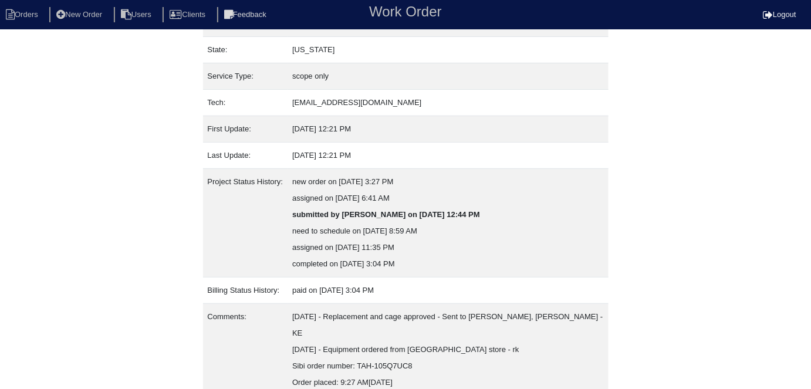
scroll to position [160, 0]
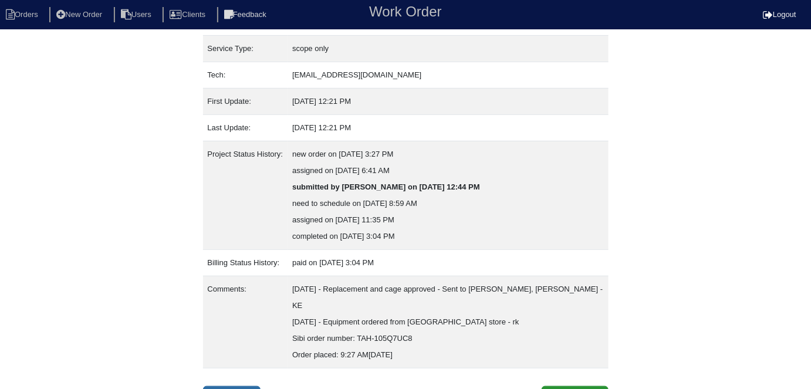
select select "0"
select select "Other"
select select "0"
select select "4"
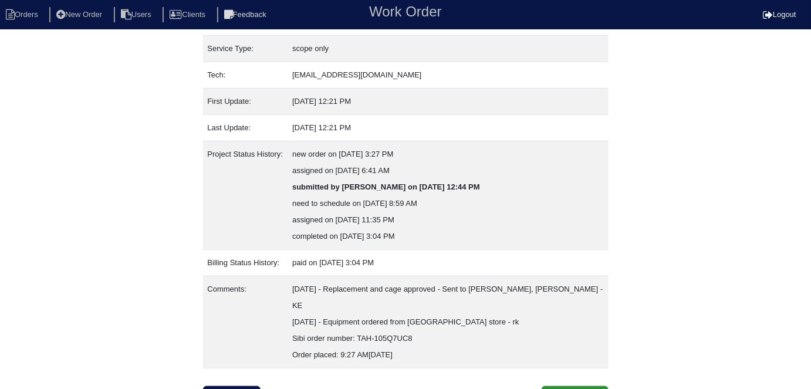
select select "0"
select select "2"
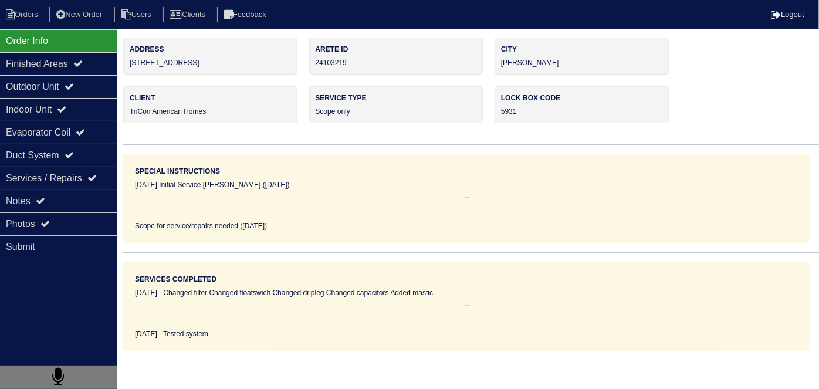
click at [37, 98] on div "Indoor Unit" at bounding box center [58, 109] width 117 height 23
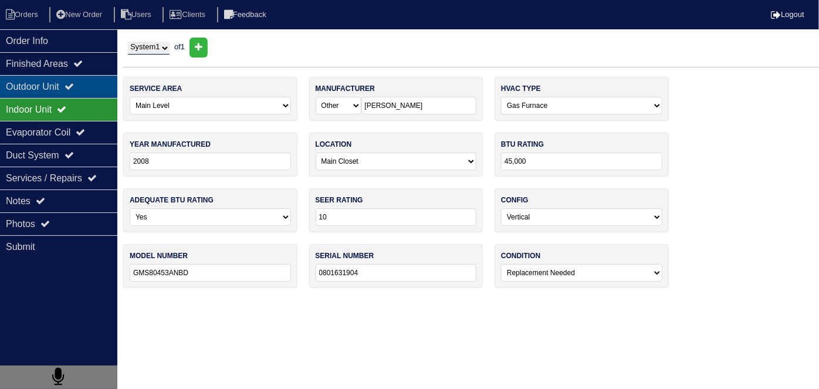
click at [39, 89] on div "Outdoor Unit" at bounding box center [58, 86] width 117 height 23
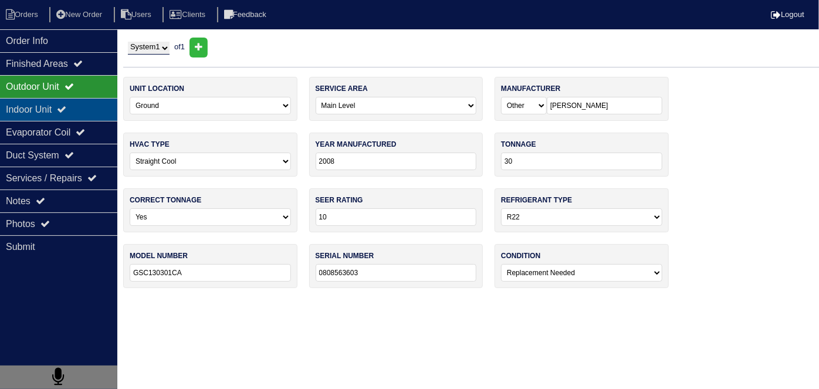
click at [33, 107] on div "Indoor Unit" at bounding box center [58, 109] width 117 height 23
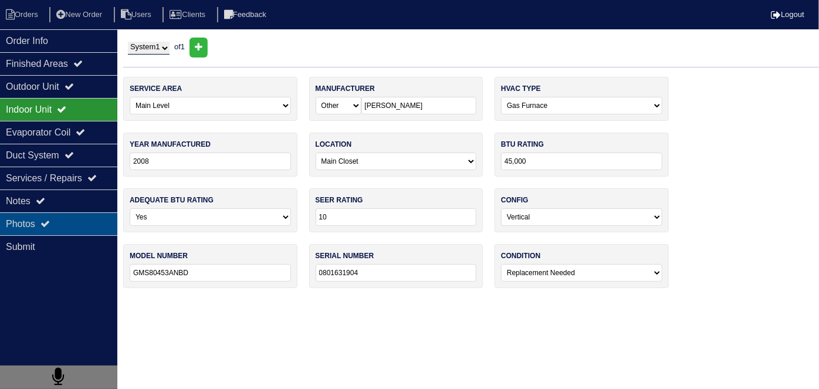
click at [52, 212] on div "Photos" at bounding box center [58, 223] width 117 height 23
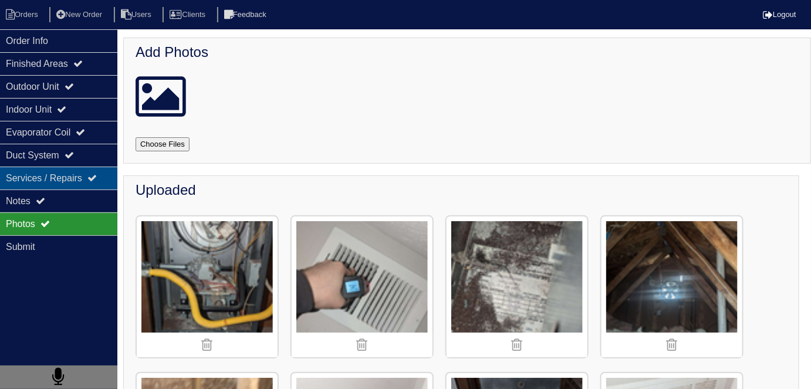
click at [49, 193] on div "Notes" at bounding box center [58, 200] width 117 height 23
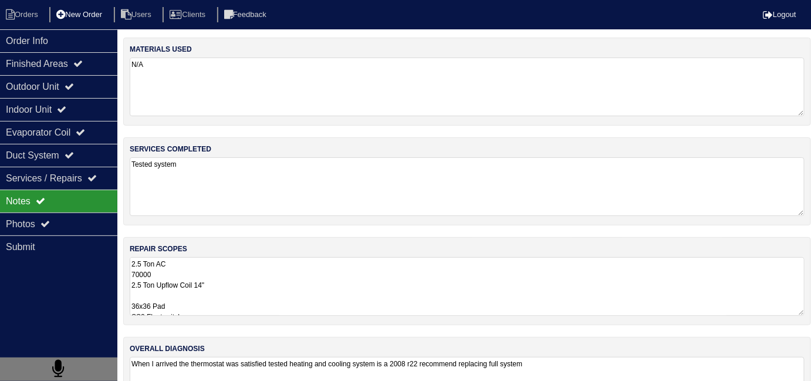
click at [73, 8] on li "New Order" at bounding box center [80, 15] width 62 height 16
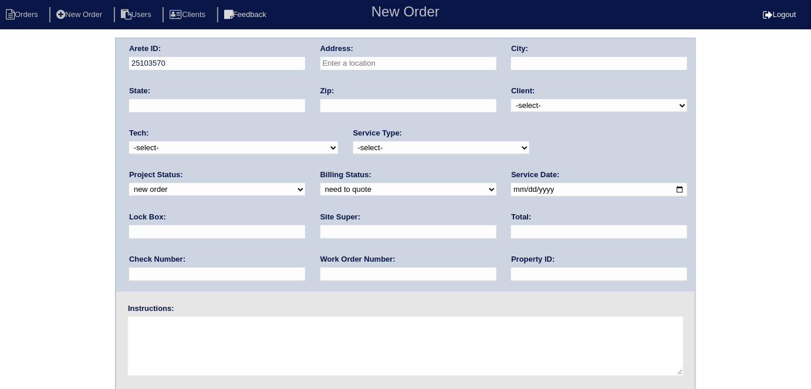
click at [388, 61] on input "text" at bounding box center [408, 63] width 176 height 13
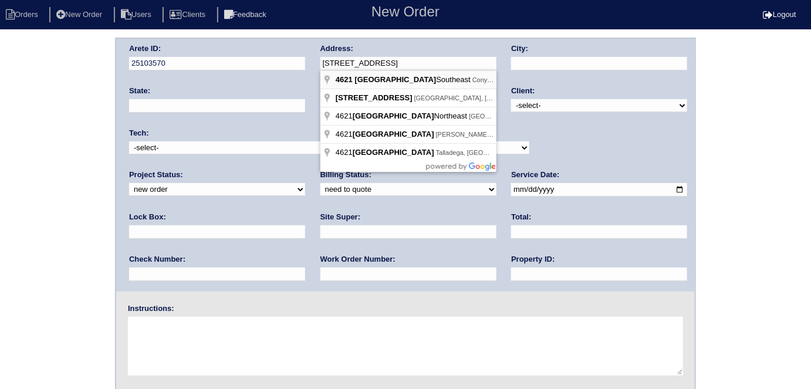
type input "4621 Cedar Brook Dr SE"
type input "Conyers"
type input "GA"
type input "30094"
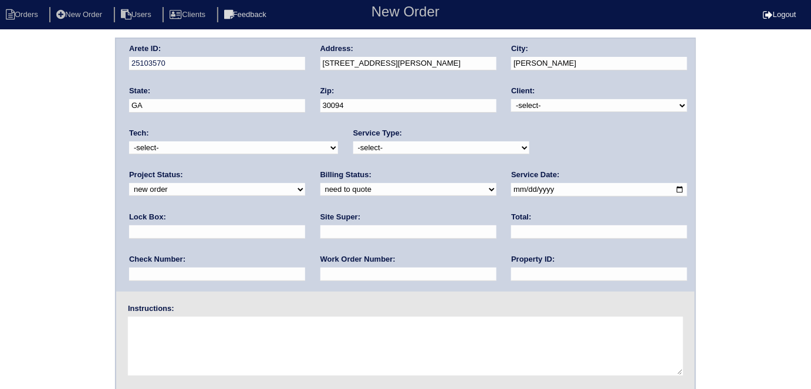
click at [517, 103] on select "-select- TriCon American Homes American Homes 4 Rent First Key Homes Zillow The…" at bounding box center [599, 105] width 176 height 13
select select "1"
click at [512, 99] on select "-select- TriCon American Homes American Homes 4 Rent First Key Homes Zillow The…" at bounding box center [599, 105] width 176 height 13
click at [361, 147] on select "-select- initial service basic service maintenance call replacement scope servi…" at bounding box center [441, 147] width 176 height 13
select select "initial service"
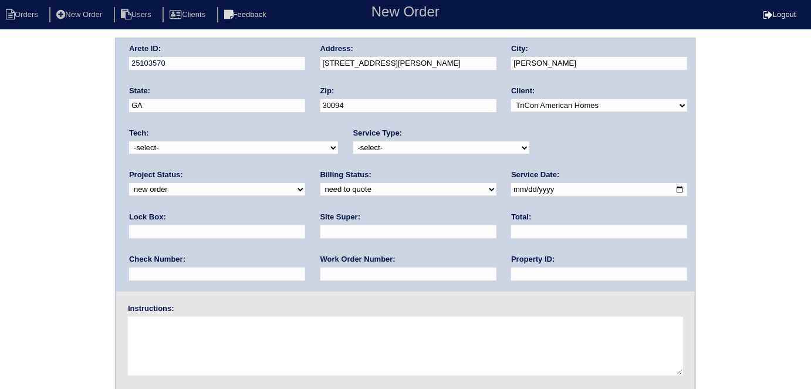
click at [353, 141] on select "-select- initial service basic service maintenance call replacement scope servi…" at bounding box center [441, 147] width 176 height 13
click at [320, 223] on div "Site Super:" at bounding box center [408, 228] width 176 height 33
click at [320, 230] on input "text" at bounding box center [408, 231] width 176 height 13
type input "Brian Perkins"
click at [320, 268] on input "text" at bounding box center [408, 273] width 176 height 13
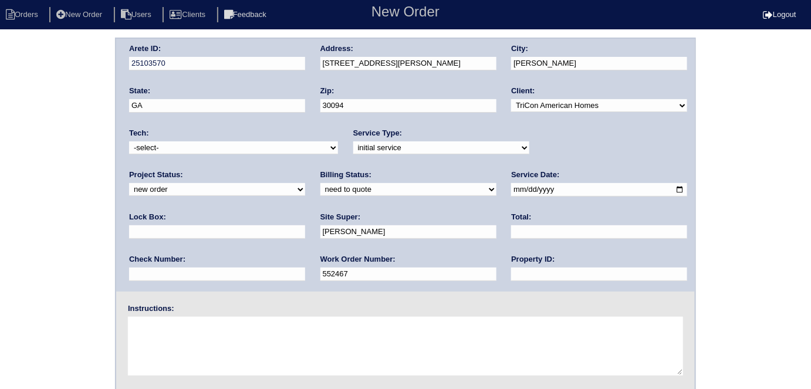
type input "552467"
click at [511, 192] on input "date" at bounding box center [599, 189] width 176 height 13
type input "2025-09-29"
click at [511, 271] on input "text" at bounding box center [599, 273] width 176 height 13
type input "N/A"
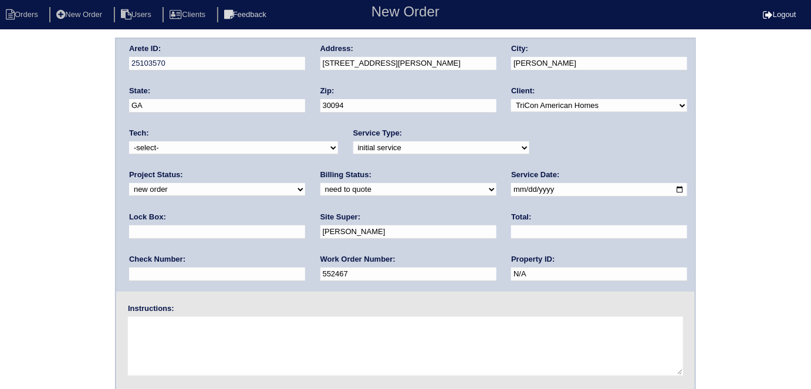
click at [305, 225] on input "text" at bounding box center [217, 231] width 176 height 13
type input "9310"
click at [226, 364] on textarea at bounding box center [405, 346] width 555 height 59
type textarea "Install smart tstats if needed"
drag, startPoint x: 428, startPoint y: 60, endPoint x: 252, endPoint y: 55, distance: 176.6
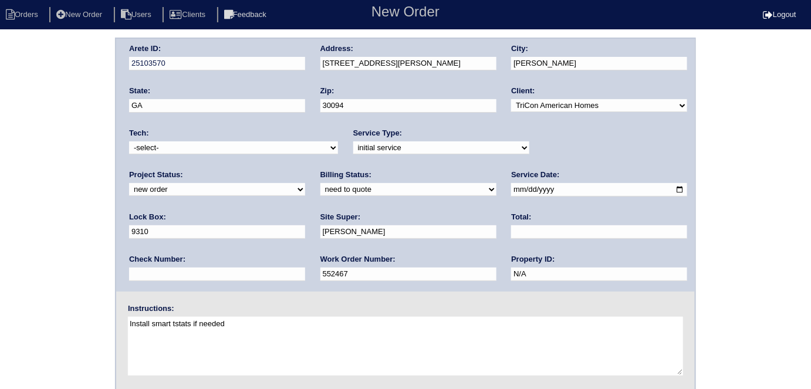
click at [252, 55] on div "Arete ID: 25103570 Address: 4621 Cedar Brook Dr SE City: Conyers State: GA Zip:…" at bounding box center [405, 165] width 578 height 253
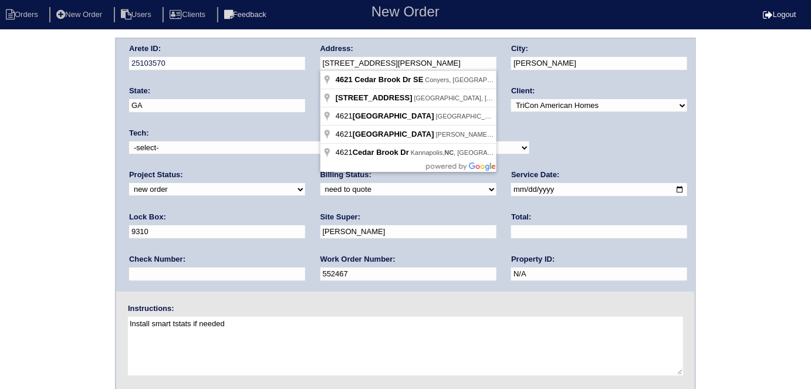
click at [5, 155] on div "Arete ID: 25103570 Address: 4621 Cedar Brook Dr SE City: Conyers State: GA Zip:…" at bounding box center [405, 275] width 811 height 475
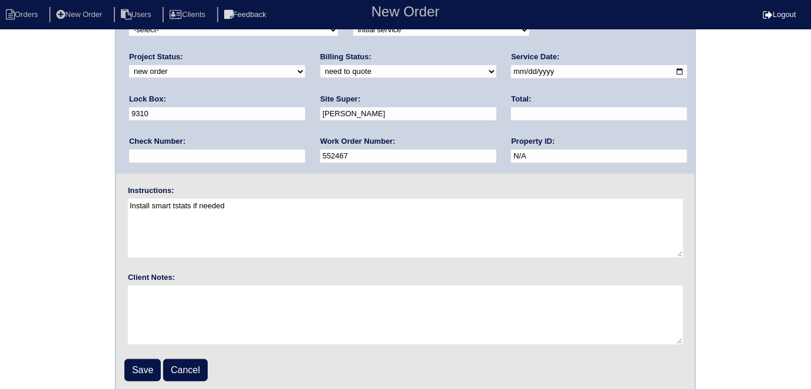
scroll to position [120, 0]
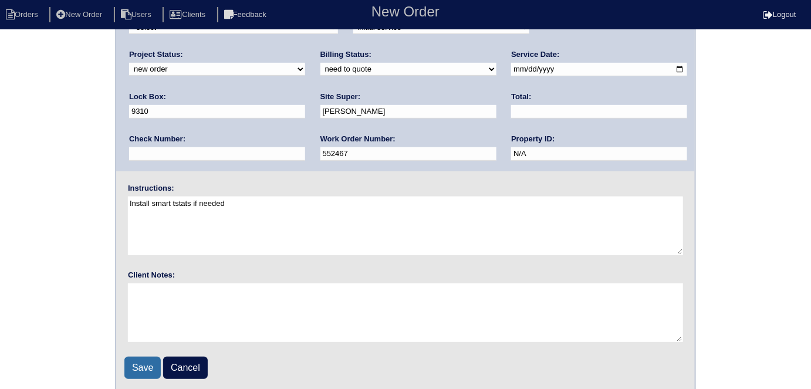
click at [145, 372] on input "Save" at bounding box center [142, 368] width 36 height 22
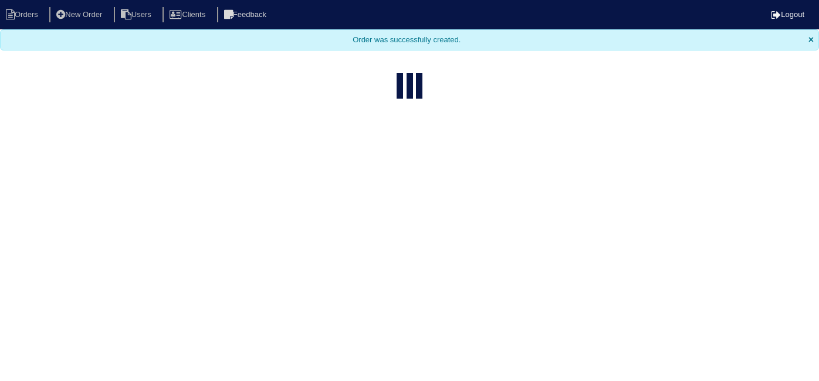
select select "15"
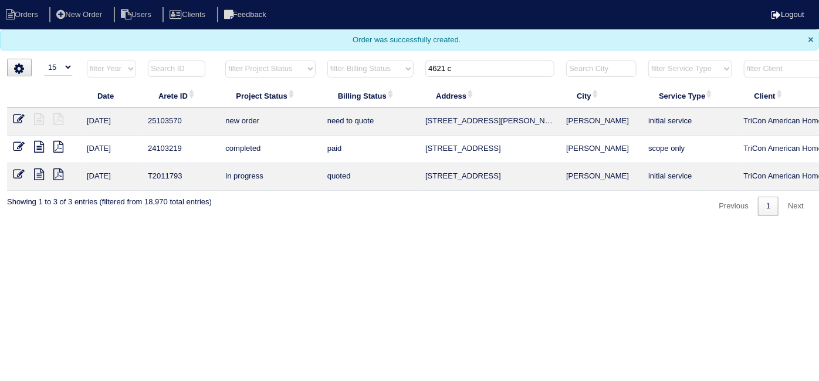
drag, startPoint x: 468, startPoint y: 65, endPoint x: 171, endPoint y: 27, distance: 298.6
click at [200, 35] on body "Orders New Order Users Clients Feedback Logout Orders New Order Users Clients M…" at bounding box center [409, 108] width 819 height 216
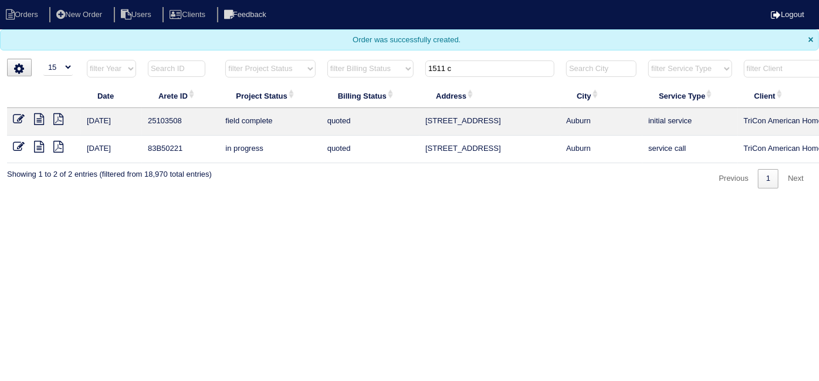
type input "1511 c"
click at [14, 117] on icon at bounding box center [19, 119] width 12 height 12
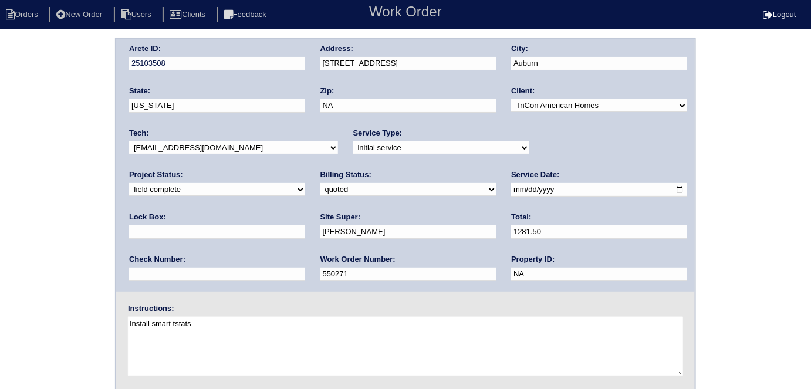
click at [82, 147] on div "Arete ID: 25103508 Address: [STREET_ADDRESS] City: [GEOGRAPHIC_DATA] State: [US…" at bounding box center [405, 275] width 811 height 475
click at [320, 190] on select "need to quote quoted need to invoice invoiced paid warranty purchase order need…" at bounding box center [408, 189] width 176 height 13
select select "need to invoice"
click at [320, 183] on select "need to quote quoted need to invoice invoiced paid warranty purchase order need…" at bounding box center [408, 189] width 176 height 13
click at [82, 248] on div "Arete ID: 25103508 Address: 1511 Country Court City: Auburn State: Georgia Zip:…" at bounding box center [405, 275] width 811 height 475
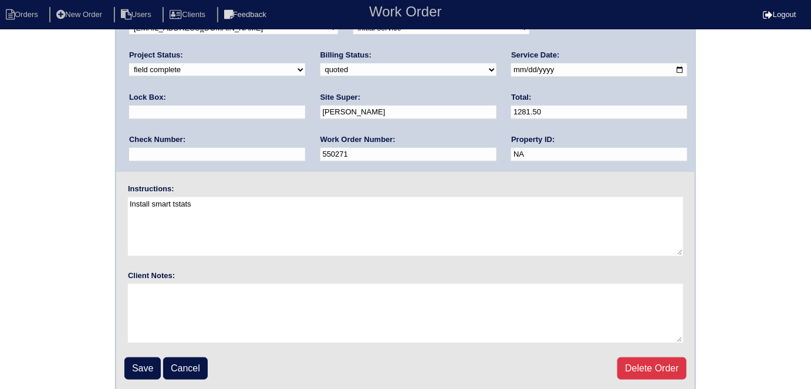
scroll to position [120, 0]
click at [127, 360] on input "Save" at bounding box center [142, 368] width 36 height 22
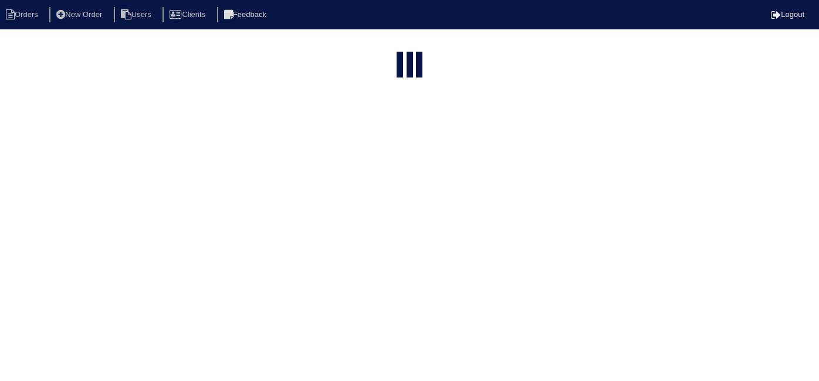
select select "15"
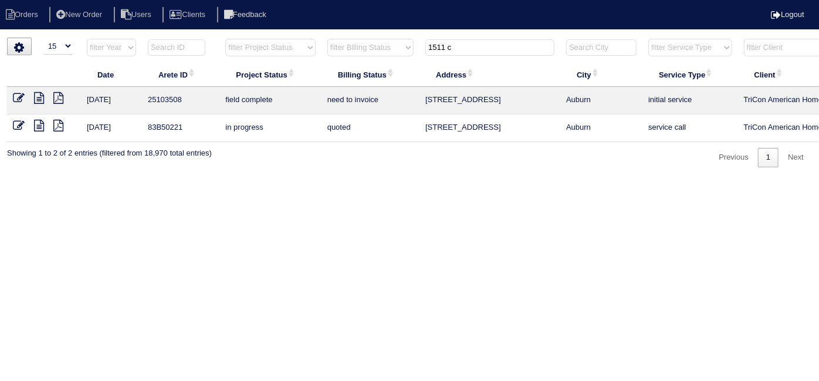
drag, startPoint x: 479, startPoint y: 48, endPoint x: 64, endPoint y: -1, distance: 417.6
click at [64, 0] on html "Orders New Order Users Clients Feedback Logout Orders New Order Users Clients M…" at bounding box center [409, 89] width 819 height 179
type input "2979"
click at [76, 18] on li "New Order" at bounding box center [80, 15] width 62 height 16
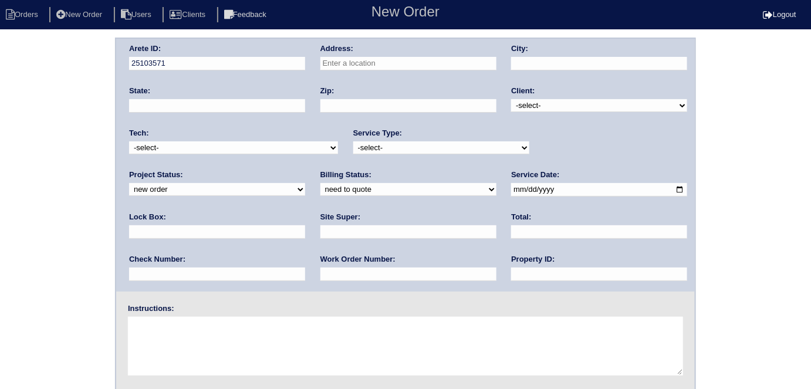
click at [372, 66] on input "text" at bounding box center [408, 63] width 176 height 13
type input "[STREET_ADDRESS]"
type input "[PERSON_NAME]"
type input "GA"
type input "30187"
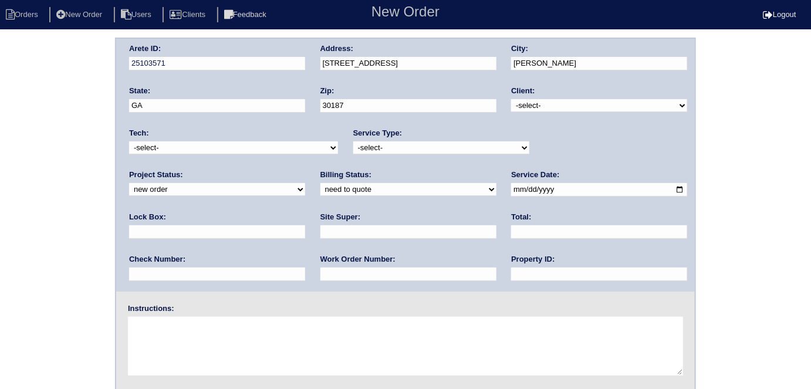
click at [572, 111] on select "-select- TriCon American Homes American Homes 4 Rent First Key Homes Zillow The…" at bounding box center [599, 105] width 176 height 13
select select "1"
click at [512, 99] on select "-select- TriCon American Homes American Homes 4 Rent First Key Homes Zillow The…" at bounding box center [599, 105] width 176 height 13
click at [369, 148] on select "-select- initial service basic service maintenance call replacement scope servi…" at bounding box center [441, 147] width 176 height 13
select select "initial service"
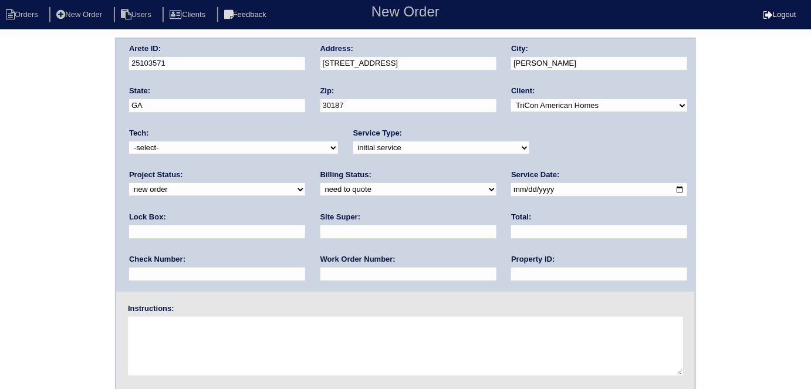
click at [353, 141] on select "-select- initial service basic service maintenance call replacement scope servi…" at bounding box center [441, 147] width 176 height 13
click at [305, 225] on input "text" at bounding box center [217, 231] width 176 height 13
type input "552480"
click at [511, 189] on input "date" at bounding box center [599, 189] width 176 height 13
type input "[DATE]"
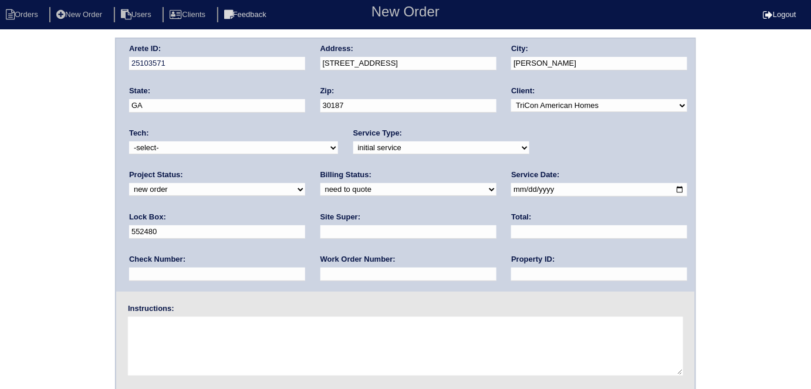
drag, startPoint x: 362, startPoint y: 274, endPoint x: 369, endPoint y: 231, distance: 44.0
click at [511, 274] on input "text" at bounding box center [599, 273] width 176 height 13
type input "N/A"
click at [320, 225] on input "text" at bounding box center [408, 231] width 176 height 13
type input "Eric Artherton"
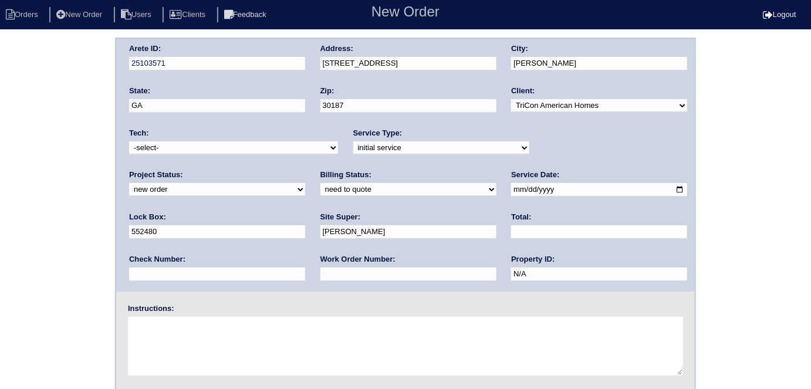
click at [320, 273] on input "text" at bounding box center [408, 273] width 176 height 13
type input "552480"
drag, startPoint x: 557, startPoint y: 189, endPoint x: 315, endPoint y: 174, distance: 242.7
click at [315, 174] on div "Arete ID: 25103571 Address: 2979 Rolling Ln City: Winston State: GA Zip: 30187 …" at bounding box center [405, 165] width 578 height 253
click at [305, 225] on input "text" at bounding box center [217, 231] width 176 height 13
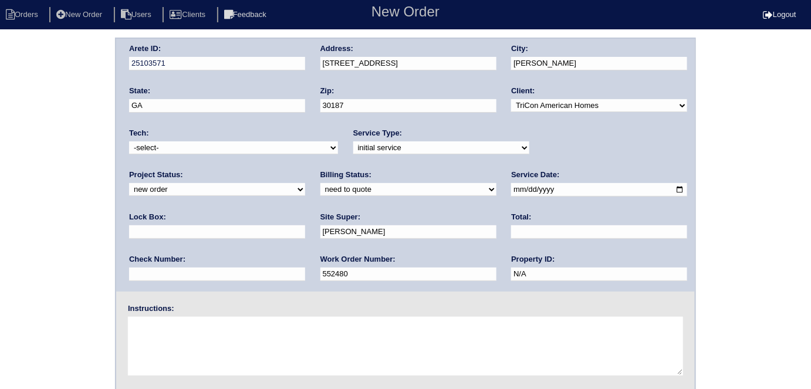
type input "9310"
click at [233, 353] on textarea at bounding box center [405, 346] width 555 height 59
click at [371, 149] on select "-select- initial service basic service maintenance call replacement scope servi…" at bounding box center [441, 147] width 176 height 13
click at [359, 150] on select "-select- initial service basic service maintenance call replacement scope servi…" at bounding box center [441, 147] width 176 height 13
select select "replacement scope"
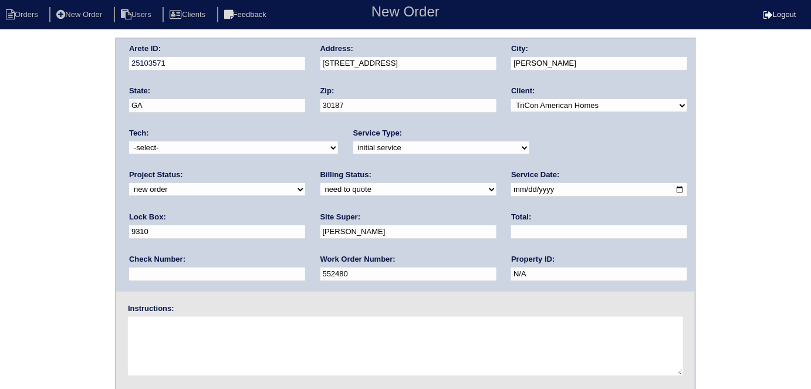
click at [353, 141] on select "-select- initial service basic service maintenance call replacement scope servi…" at bounding box center [441, 147] width 176 height 13
click at [238, 357] on textarea at bounding box center [405, 346] width 555 height 59
type textarea "Service if replacement not needed"
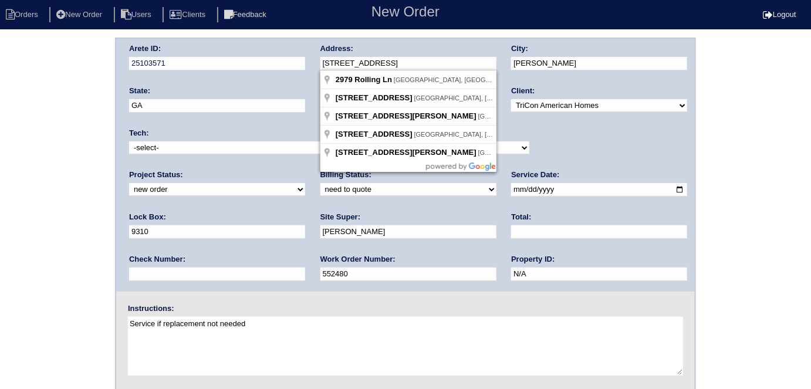
drag, startPoint x: 395, startPoint y: 60, endPoint x: 314, endPoint y: 52, distance: 80.7
click at [314, 52] on div "Arete ID: 25103571 Address: 2979 Rolling Ln City: Winston State: GA Zip: 30187 …" at bounding box center [405, 165] width 578 height 253
drag, startPoint x: 26, startPoint y: 126, endPoint x: 31, endPoint y: 136, distance: 11.6
click at [26, 126] on div "Arete ID: 25103571 Address: 2979 Rolling Ln City: Winston State: GA Zip: 30187 …" at bounding box center [405, 275] width 811 height 475
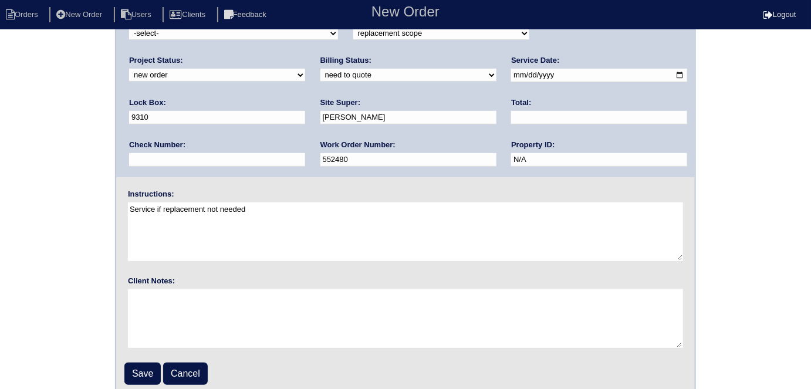
scroll to position [120, 0]
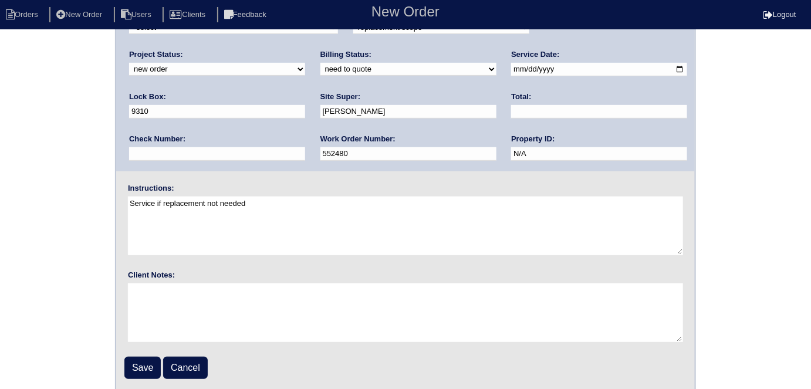
click at [148, 354] on fieldset "Arete ID: 25103571 Address: 2979 Rolling Ln City: Winston State: GA Zip: 30187 …" at bounding box center [405, 154] width 578 height 472
click at [148, 360] on input "Save" at bounding box center [142, 368] width 36 height 22
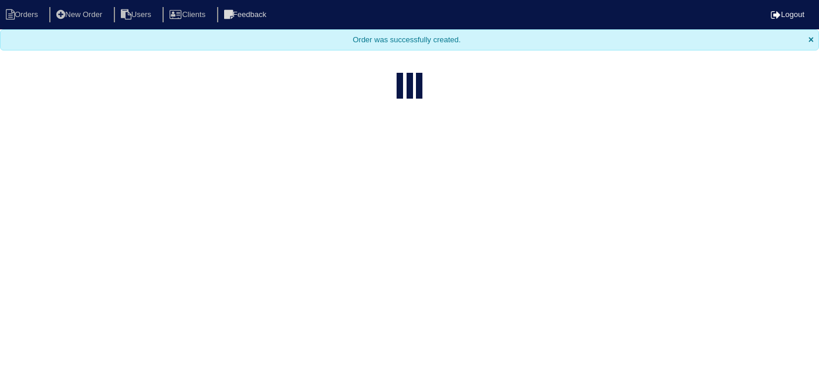
select select "15"
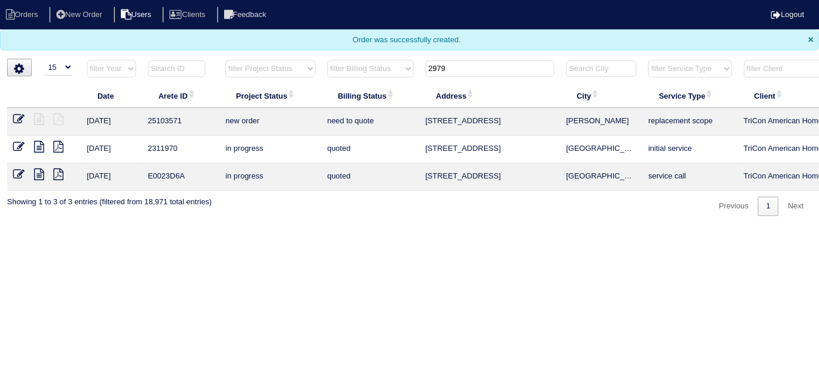
drag, startPoint x: 464, startPoint y: 69, endPoint x: 162, endPoint y: 6, distance: 308.0
click at [162, 6] on body "Orders New Order Users Clients Feedback Logout Orders New Order Users Clients M…" at bounding box center [409, 108] width 819 height 216
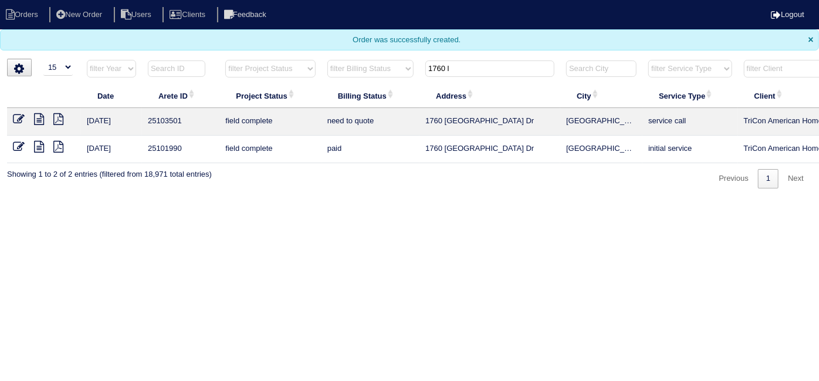
type input "1760 l"
click at [36, 117] on icon at bounding box center [39, 119] width 10 height 12
type textarea "[DATE] - Need to schedule for 9/26. Emailed [PERSON_NAME], [PERSON_NAME] - per …"
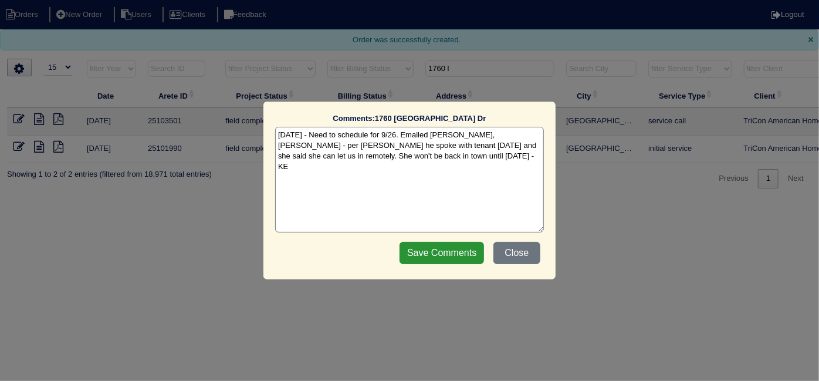
click at [514, 267] on div "Save Comments Close" at bounding box center [470, 252] width 148 height 29
click at [510, 253] on button "Close" at bounding box center [516, 253] width 47 height 22
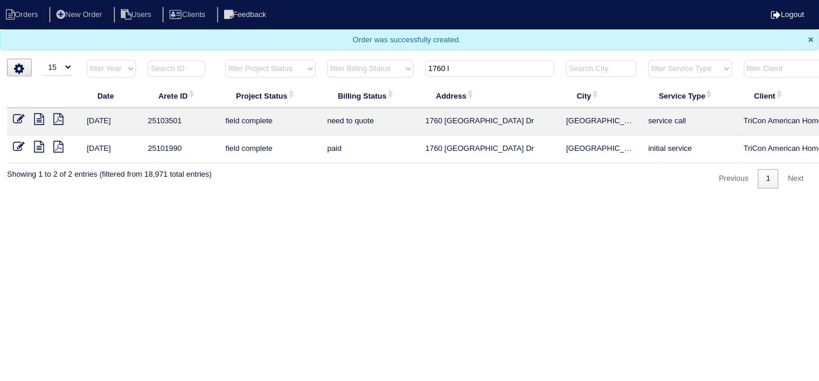
click at [13, 116] on icon at bounding box center [19, 119] width 12 height 12
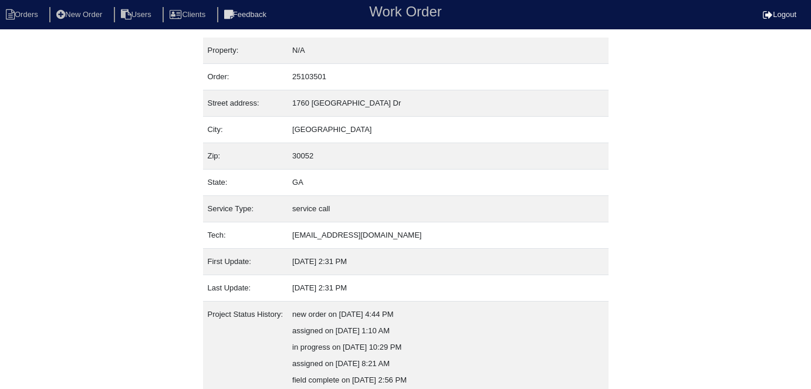
scroll to position [127, 0]
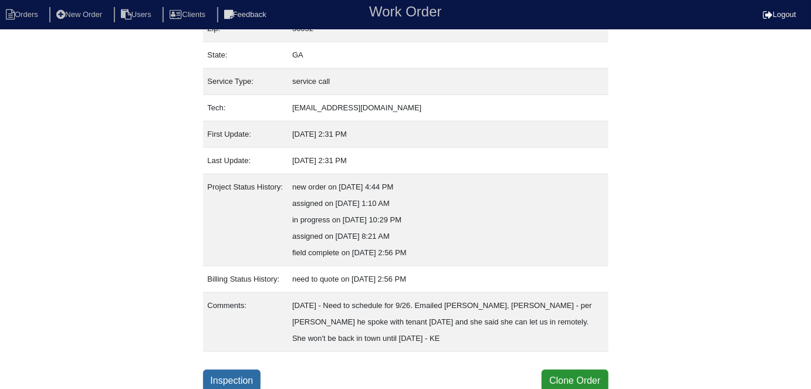
click at [261, 371] on link "Inspection" at bounding box center [232, 381] width 58 height 22
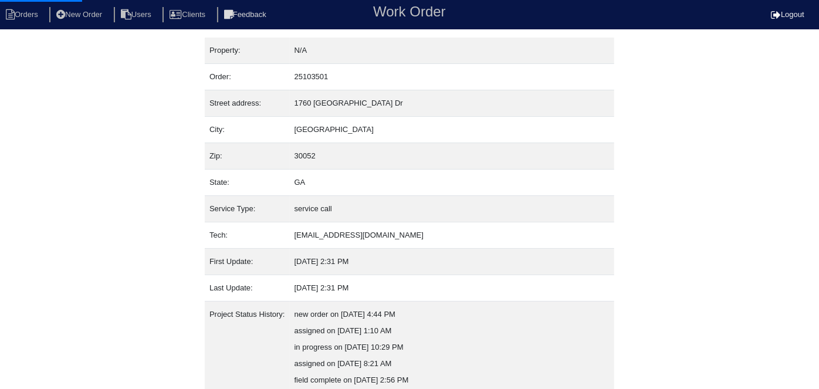
select select "0"
select select "3"
select select "Carrier"
select select "0"
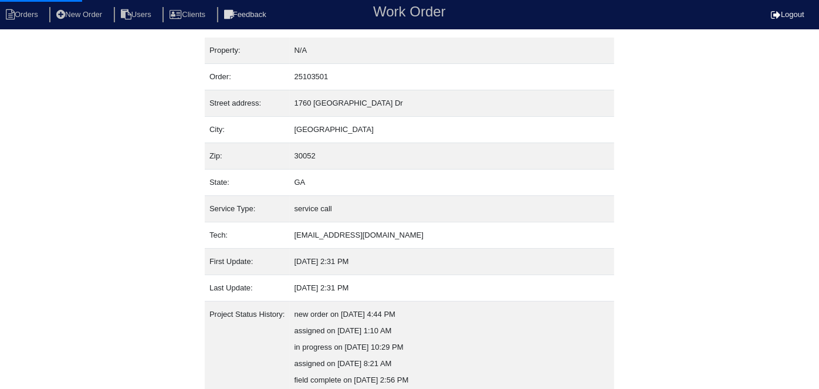
select select "1"
select select "0"
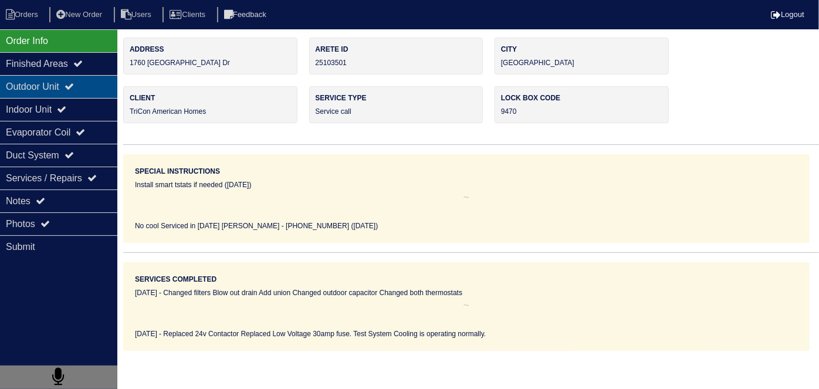
click at [74, 83] on icon at bounding box center [69, 86] width 9 height 9
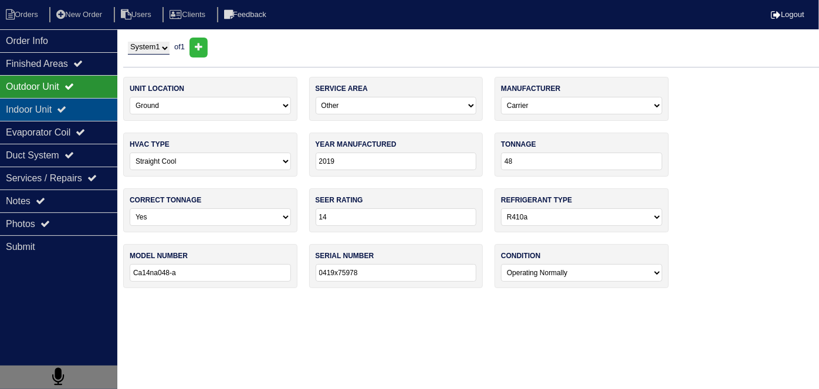
click at [59, 105] on div "Indoor Unit" at bounding box center [58, 109] width 117 height 23
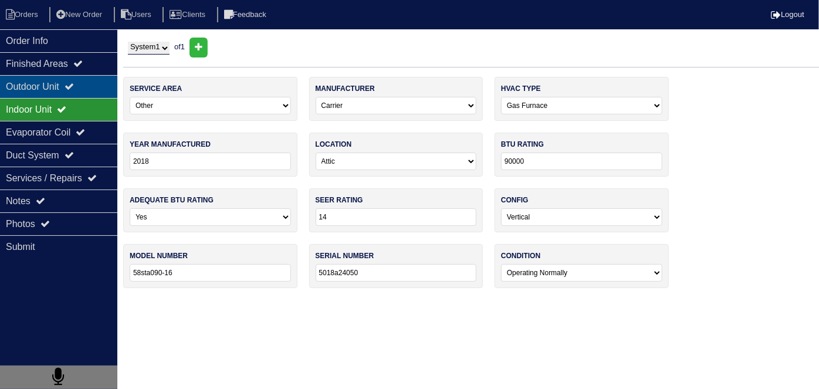
click at [57, 89] on div "Outdoor Unit" at bounding box center [58, 86] width 117 height 23
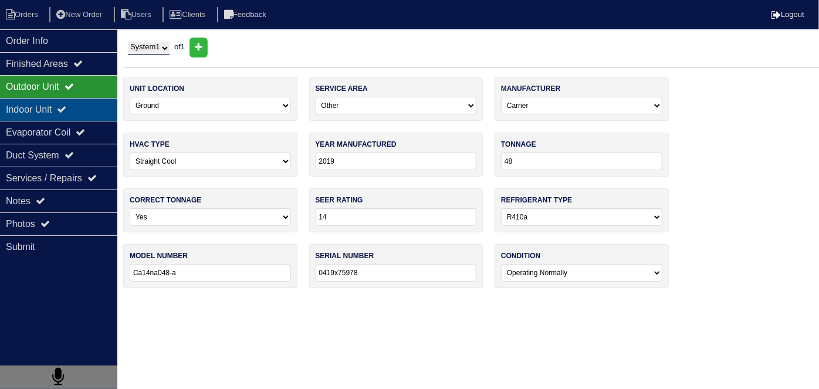
click at [53, 103] on div "Indoor Unit" at bounding box center [58, 109] width 117 height 23
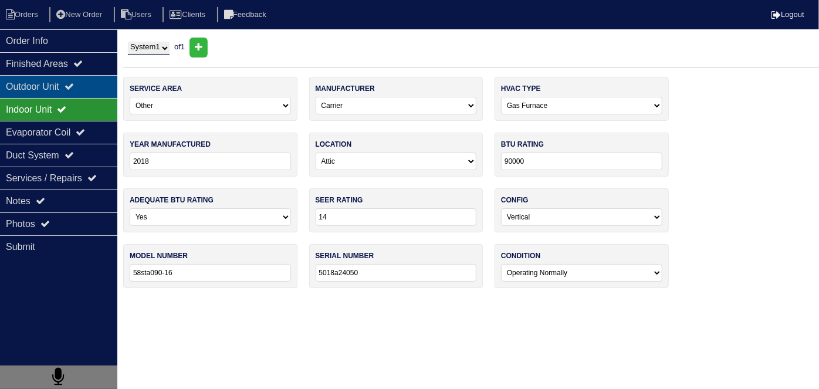
click at [61, 83] on div "Outdoor Unit" at bounding box center [58, 86] width 117 height 23
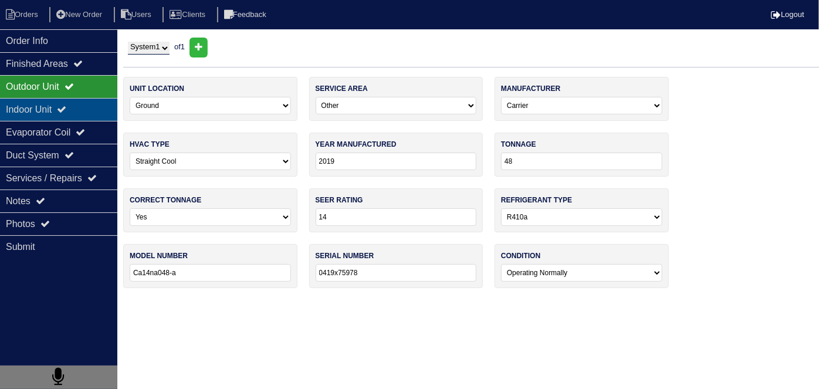
click at [94, 116] on div "Indoor Unit" at bounding box center [58, 109] width 117 height 23
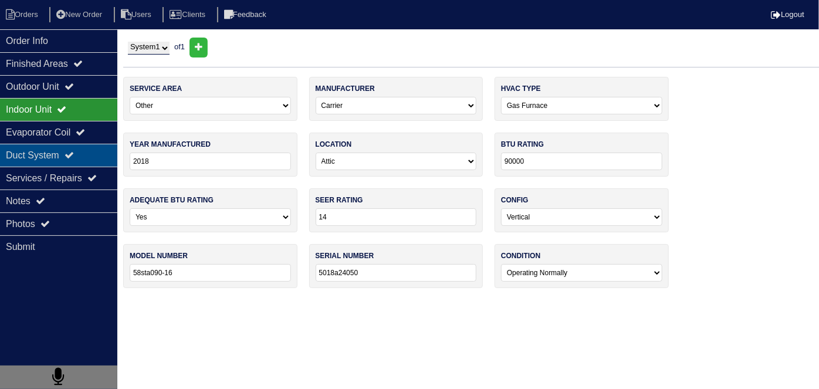
click at [89, 144] on div "Duct System" at bounding box center [58, 155] width 117 height 23
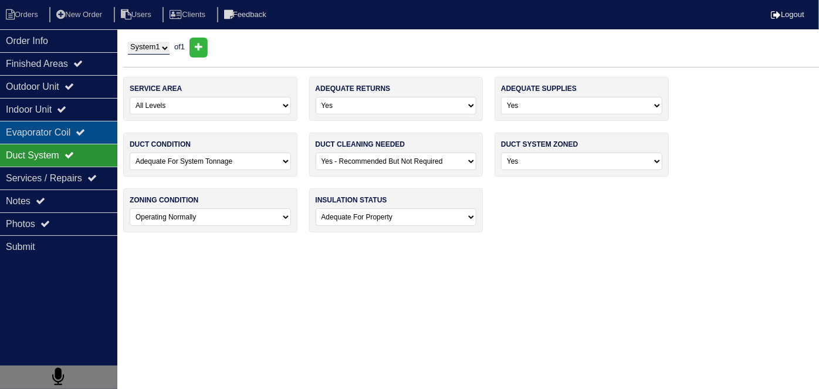
click at [85, 132] on icon at bounding box center [80, 131] width 9 height 9
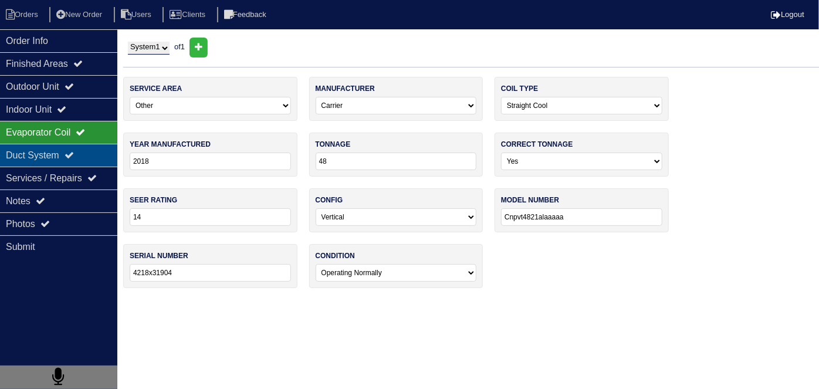
click at [74, 157] on icon at bounding box center [69, 154] width 9 height 9
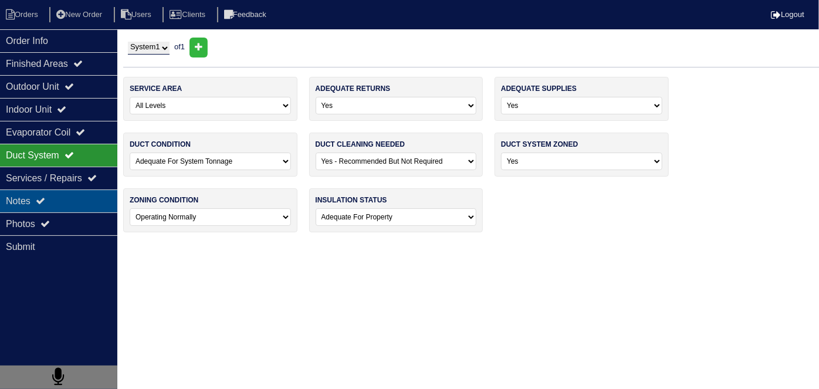
click at [74, 209] on div "Notes" at bounding box center [58, 200] width 117 height 23
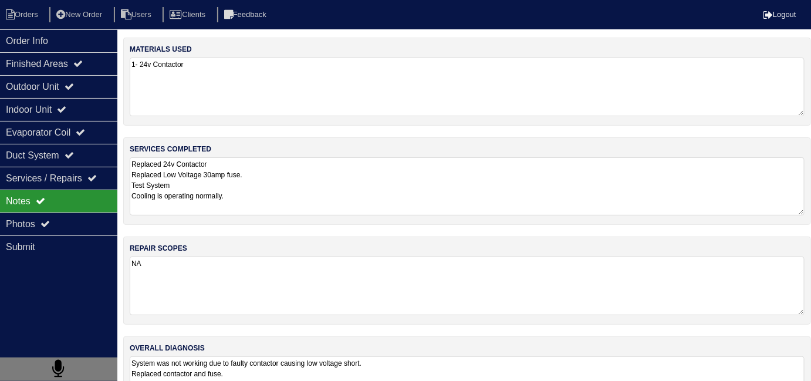
click at [361, 197] on textarea "Replaced 24v Contactor Replaced Low Voltage 30amp fuse. Test System Cooling is …" at bounding box center [467, 186] width 675 height 58
click at [596, 339] on div "overall diagnosis System was not working due to faulty contactor causing low vo…" at bounding box center [466, 380] width 687 height 88
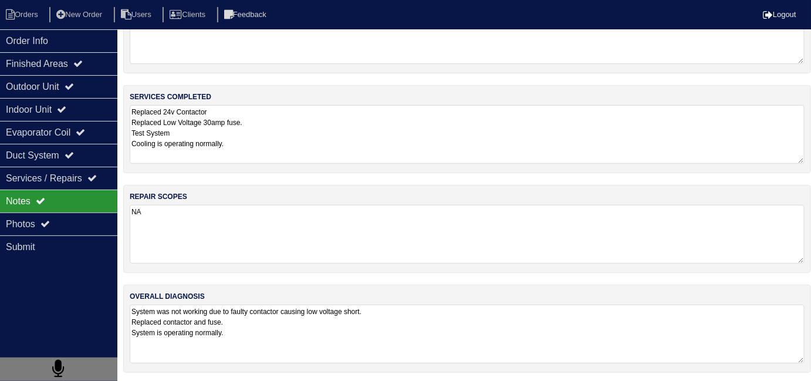
scroll to position [52, 0]
click at [551, 332] on textarea "System was not working due to faulty contactor causing low voltage short. Repla…" at bounding box center [467, 334] width 675 height 59
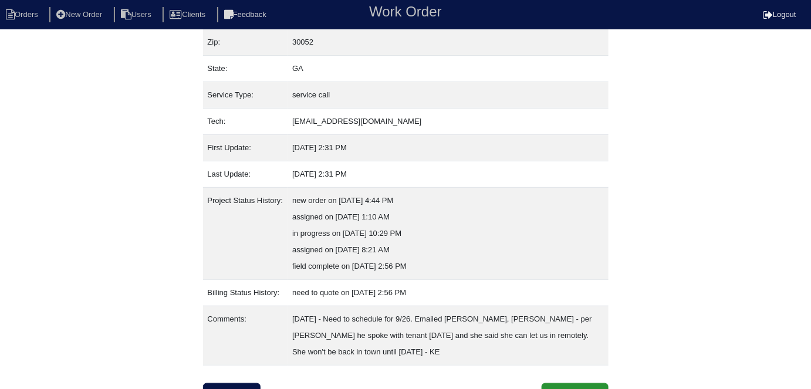
scroll to position [127, 0]
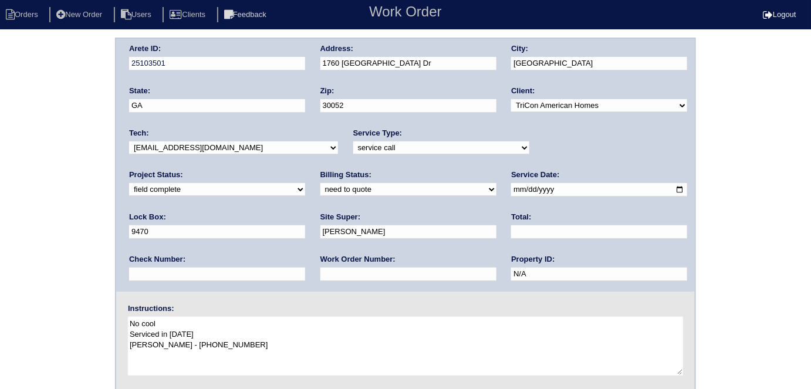
click at [511, 229] on input "text" at bounding box center [599, 231] width 176 height 13
type input "445.00"
click at [320, 187] on select "need to quote quoted need to invoice invoiced paid warranty purchase order need…" at bounding box center [408, 189] width 176 height 13
select select "quoted"
click at [320, 183] on select "need to quote quoted need to invoice invoiced paid warranty purchase order need…" at bounding box center [408, 189] width 176 height 13
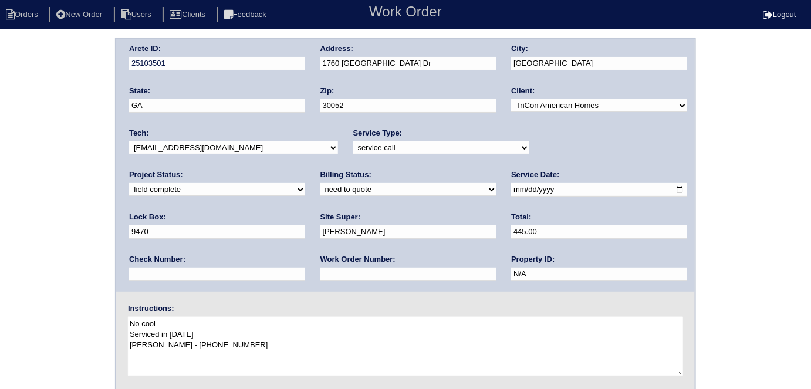
click at [320, 270] on input "text" at bounding box center [408, 273] width 176 height 13
type input "requested"
drag, startPoint x: 314, startPoint y: 47, endPoint x: 217, endPoint y: 39, distance: 97.7
click at [217, 39] on div "Arete ID: 25103501 Address: 1760 Long Acre Dr City: Loganville State: GA Zip: 3…" at bounding box center [405, 165] width 578 height 253
click at [0, 208] on div "Arete ID: 25103501 Address: 1760 Long Acre Dr City: Loganville State: GA Zip: 3…" at bounding box center [405, 275] width 811 height 475
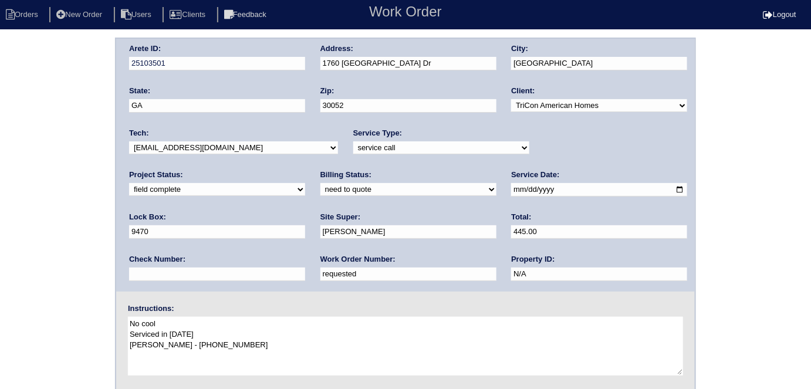
click at [40, 299] on div "Arete ID: 25103501 Address: 1760 Long Acre Dr City: Loganville State: GA Zip: 3…" at bounding box center [405, 275] width 811 height 475
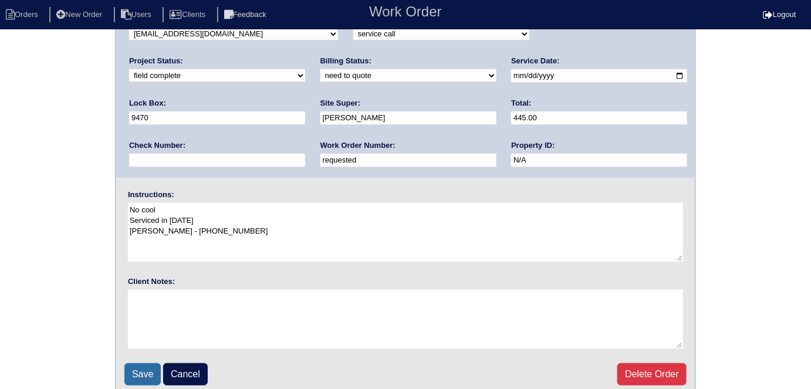
scroll to position [120, 0]
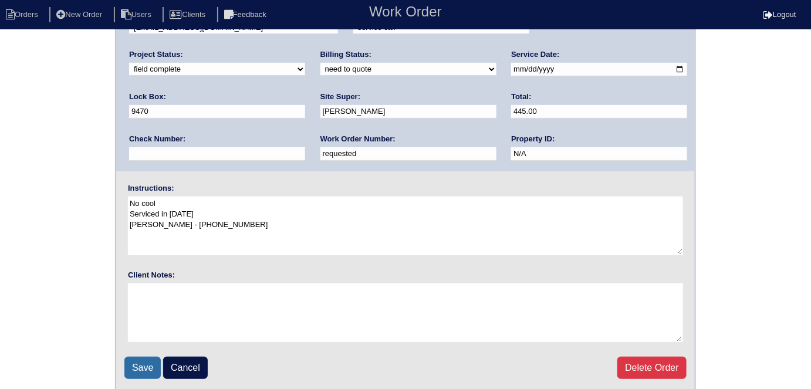
click at [133, 362] on input "Save" at bounding box center [142, 368] width 36 height 22
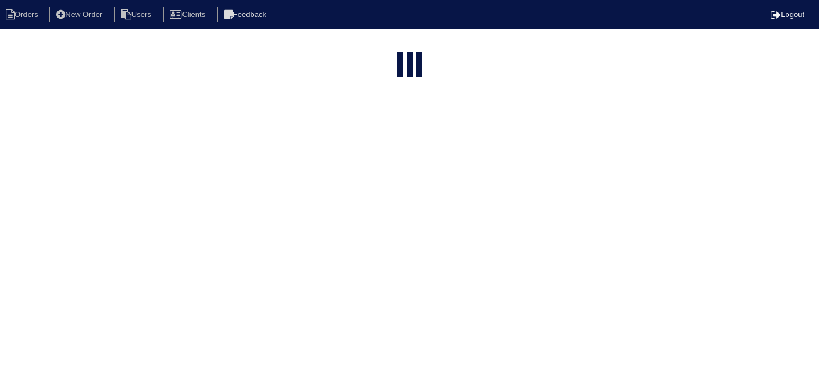
select select "15"
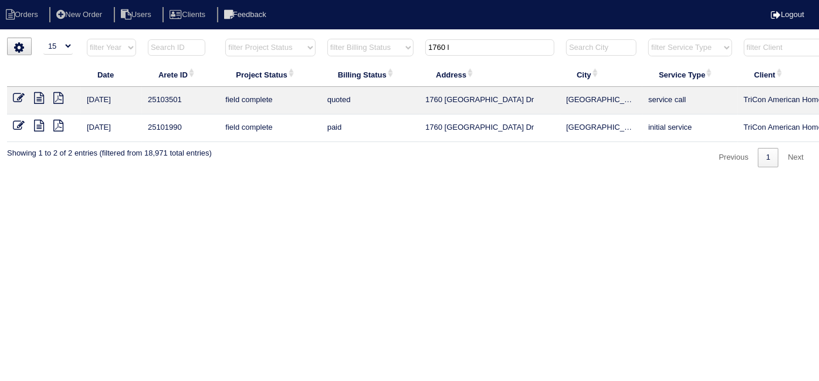
drag, startPoint x: 451, startPoint y: 45, endPoint x: 280, endPoint y: 41, distance: 170.2
click at [281, 41] on tr "filter Year -- Any Year -- 2025 2024 2023 2022 2021 2020 2019 filter Project St…" at bounding box center [515, 50] width 1017 height 24
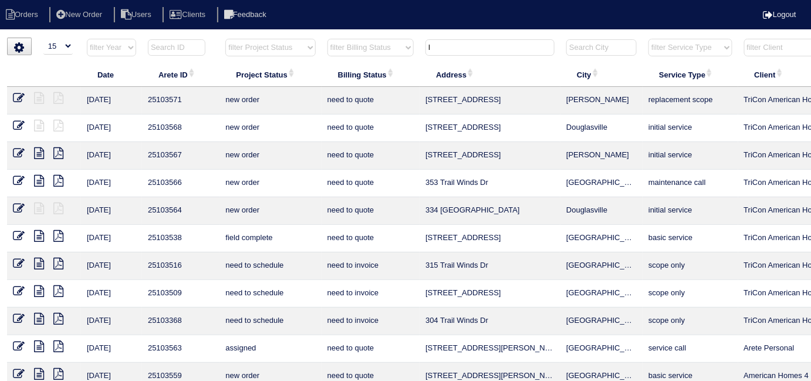
type input "l"
drag, startPoint x: 431, startPoint y: 44, endPoint x: 412, endPoint y: 42, distance: 18.9
click at [412, 42] on tr "filter Year -- Any Year -- 2025 2024 2023 2022 2021 2020 2019 filter Project St…" at bounding box center [515, 50] width 1017 height 24
click at [259, 39] on select "filter Project Status -- Any Project Status -- new order assigned in progress f…" at bounding box center [270, 48] width 90 height 18
click at [225, 39] on select "filter Project Status -- Any Project Status -- new order assigned in progress f…" at bounding box center [270, 48] width 90 height 18
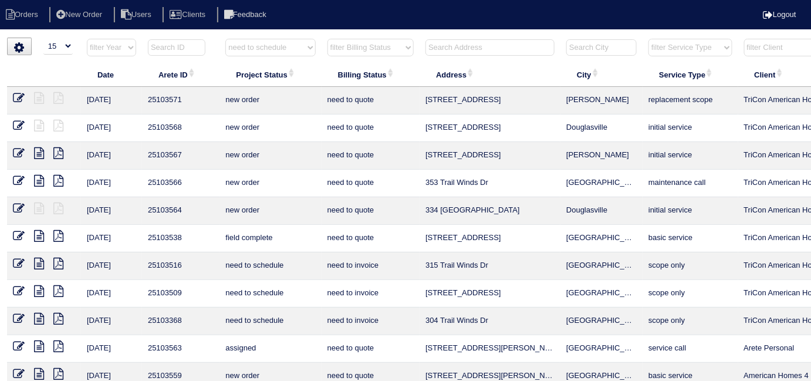
select select "need to schedule"
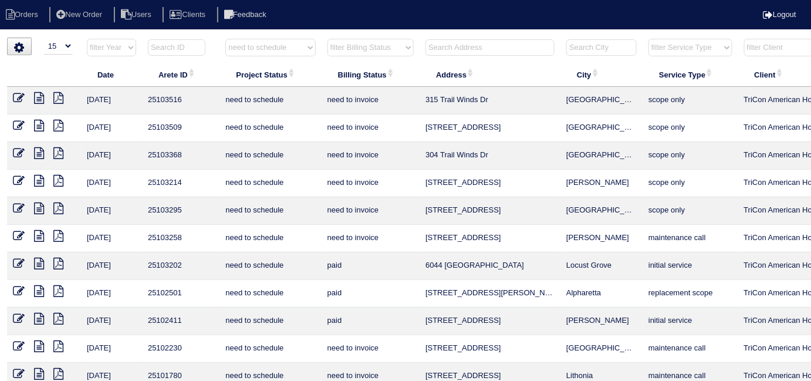
select select
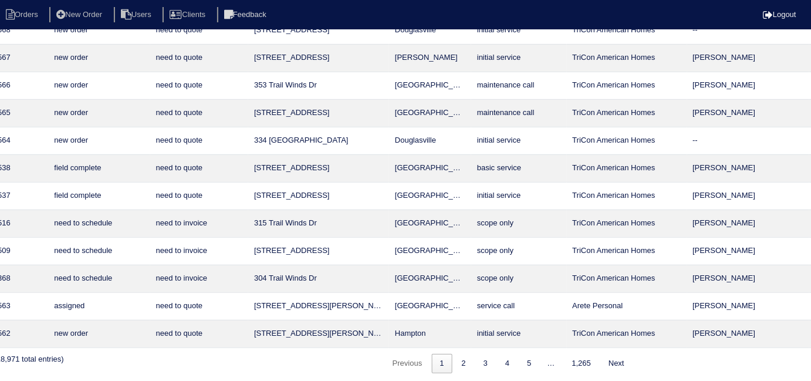
scroll to position [153, 212]
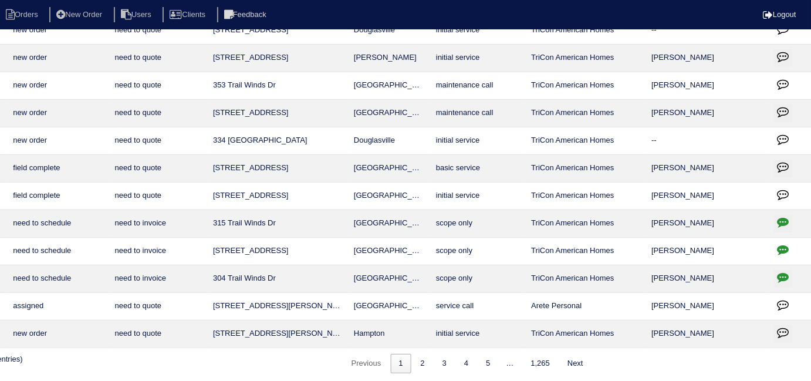
click at [782, 224] on icon "button" at bounding box center [783, 222] width 12 height 12
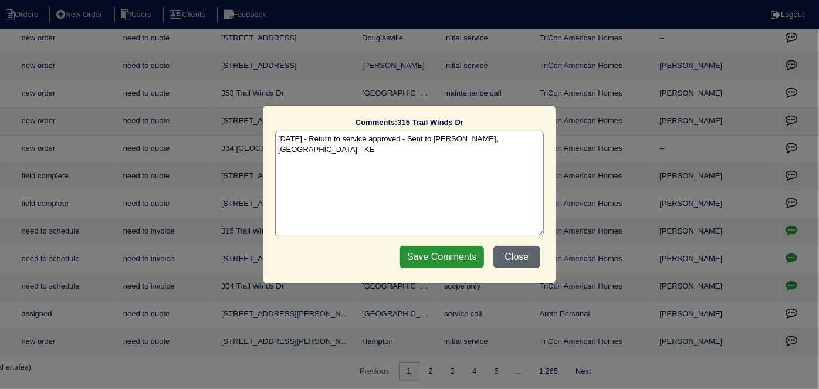
click at [534, 254] on button "Close" at bounding box center [516, 257] width 47 height 22
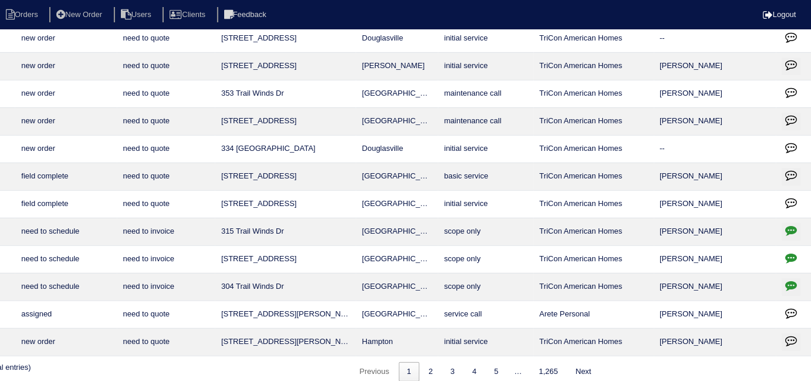
click at [790, 256] on icon "button" at bounding box center [791, 258] width 12 height 12
type textarea "9/26/25 - Return to service / duct cleaning approved - Sent to Dan, Payton - KE"
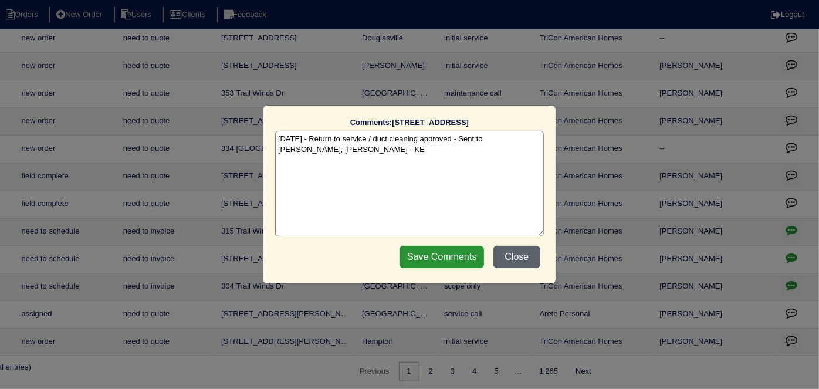
click at [513, 249] on button "Close" at bounding box center [516, 257] width 47 height 22
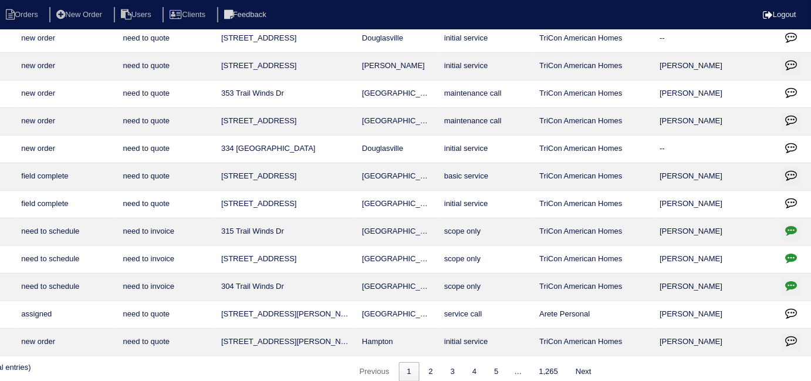
click at [791, 281] on icon "button" at bounding box center [791, 285] width 12 height 12
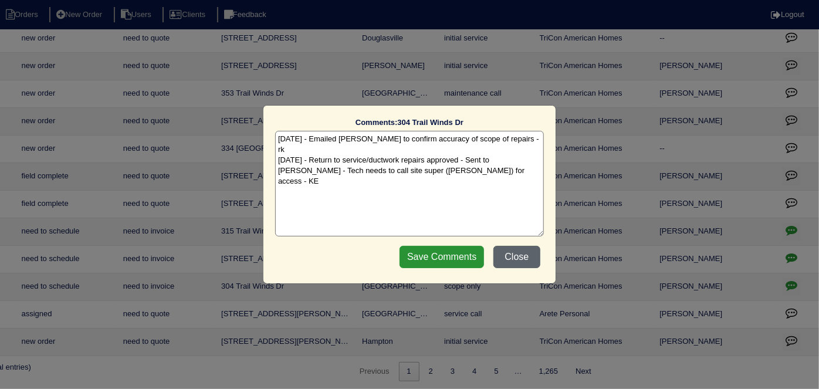
click at [524, 250] on button "Close" at bounding box center [516, 257] width 47 height 22
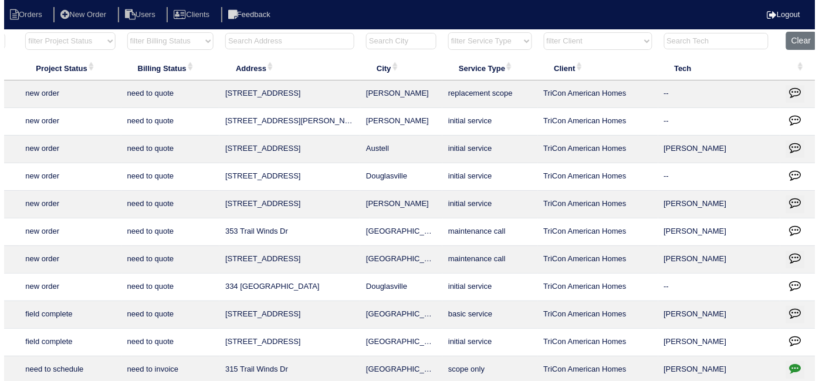
scroll to position [0, 204]
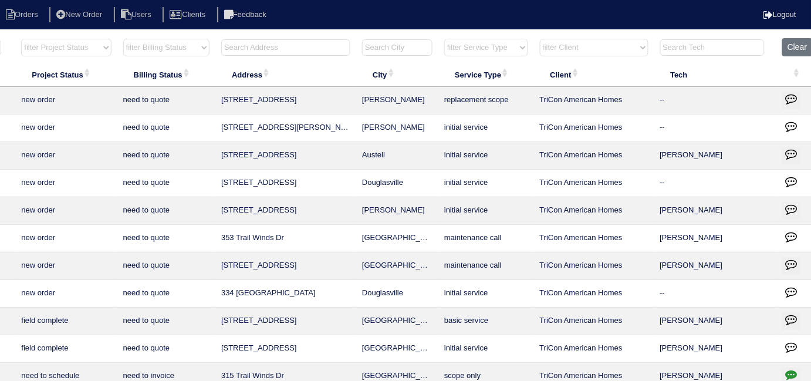
click at [236, 51] on input "text" at bounding box center [285, 47] width 129 height 16
type input "201 m"
select select "need to schedule"
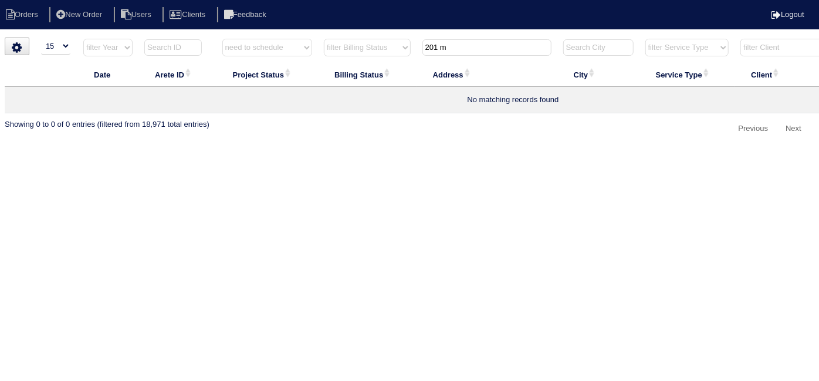
scroll to position [0, 0]
type input "201 m"
click at [293, 52] on select "filter Project Status -- Any Project Status -- new order assigned in progress f…" at bounding box center [270, 48] width 90 height 18
select select
click at [225, 39] on select "filter Project Status -- Any Project Status -- new order assigned in progress f…" at bounding box center [270, 48] width 90 height 18
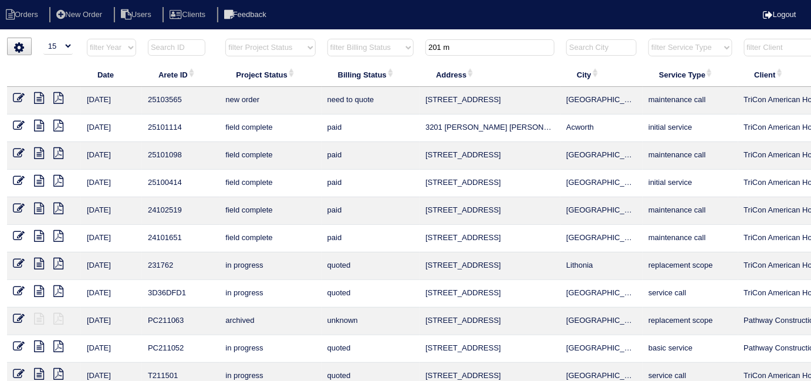
drag, startPoint x: 480, startPoint y: 50, endPoint x: 329, endPoint y: 39, distance: 151.2
click at [330, 40] on tr "filter Year -- Any Year -- 2025 2024 2023 2022 2021 2020 2019 filter Project St…" at bounding box center [515, 50] width 1017 height 24
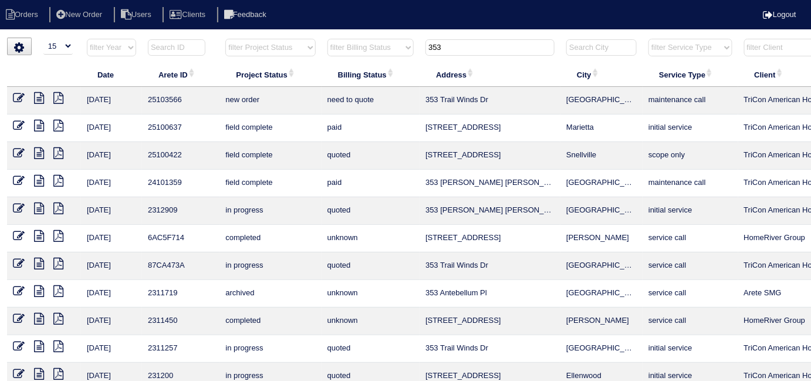
drag, startPoint x: 463, startPoint y: 50, endPoint x: 339, endPoint y: 25, distance: 126.3
click at [339, 38] on body "Orders New Order Users Clients Feedback Logout Orders New Order Users Clients M…" at bounding box center [405, 282] width 811 height 488
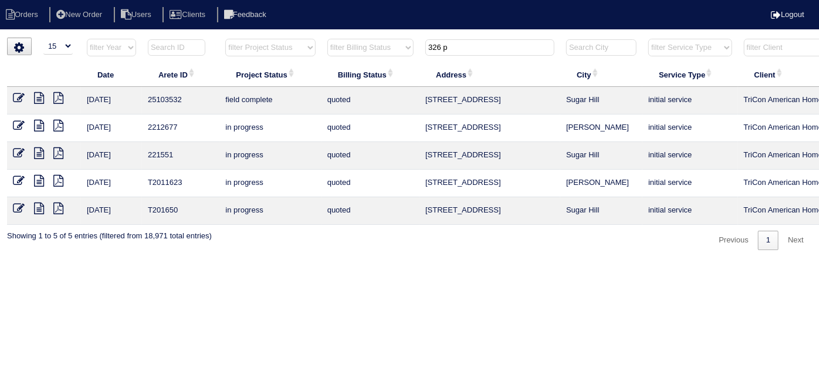
type input "326 p"
click at [20, 99] on icon at bounding box center [19, 98] width 12 height 12
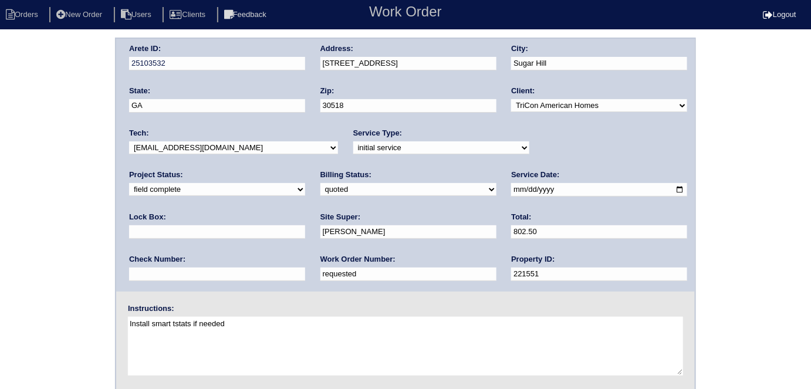
drag, startPoint x: 185, startPoint y: 272, endPoint x: 169, endPoint y: 178, distance: 95.9
click at [320, 270] on input "requested" at bounding box center [408, 273] width 176 height 13
drag, startPoint x: 48, startPoint y: 251, endPoint x: 0, endPoint y: 211, distance: 62.5
click at [0, 214] on div "Arete ID: 25103532 Address: [STREET_ADDRESS] City: [GEOGRAPHIC_DATA] State: [GE…" at bounding box center [405, 275] width 811 height 475
type input "552510"
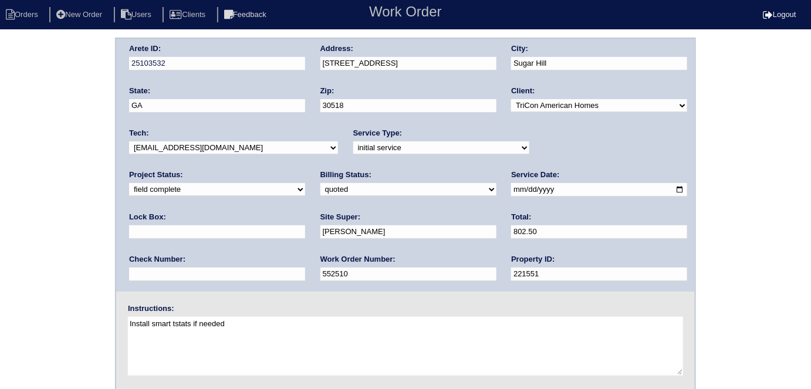
click at [9, 202] on div "Arete ID: 25103532 Address: [STREET_ADDRESS] City: [GEOGRAPHIC_DATA] State: [GE…" at bounding box center [405, 275] width 811 height 475
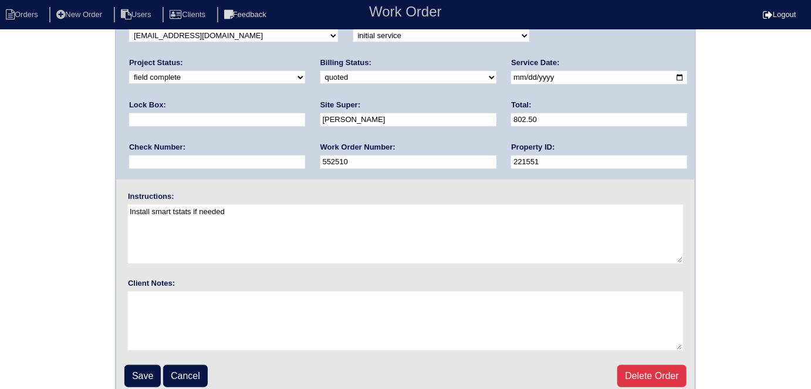
scroll to position [120, 0]
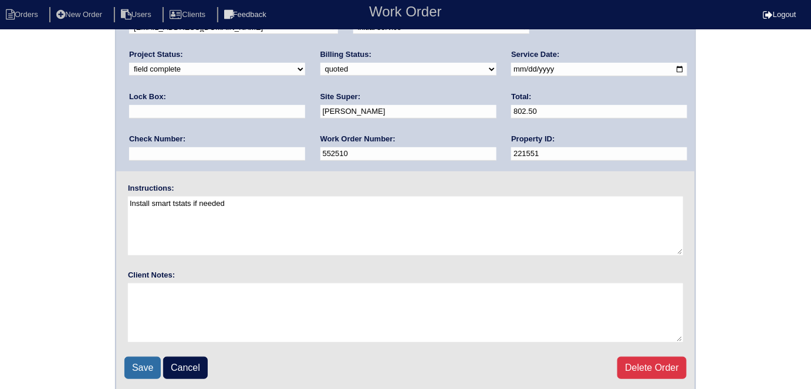
click at [145, 360] on input "Save" at bounding box center [142, 368] width 36 height 22
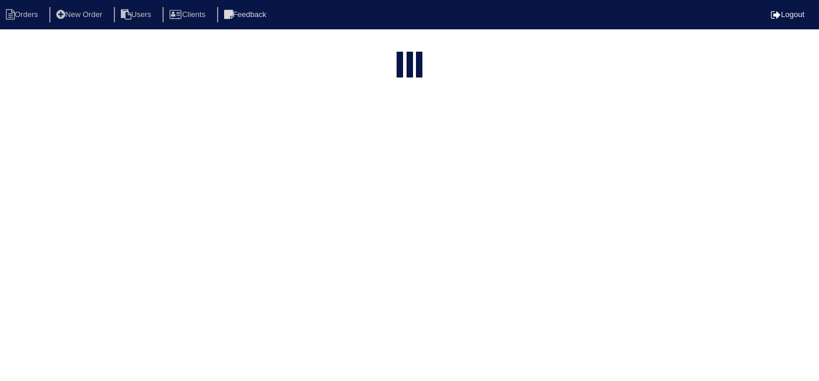
select select "15"
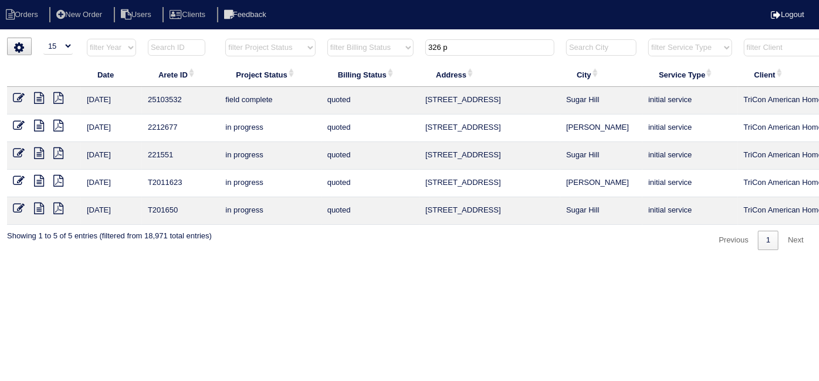
drag, startPoint x: 460, startPoint y: 47, endPoint x: 337, endPoint y: 14, distance: 127.5
click at [337, 38] on body "Orders New Order Users Clients Feedback Logout Orders New Order Users Clients M…" at bounding box center [409, 144] width 819 height 212
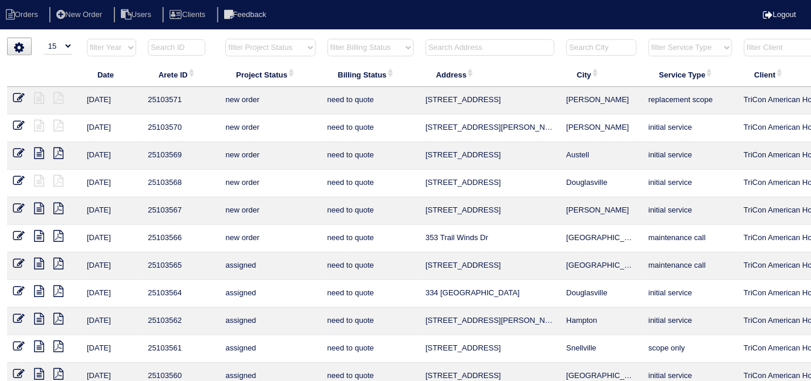
click at [231, 52] on select "filter Project Status -- Any Project Status -- new order assigned in progress f…" at bounding box center [270, 48] width 90 height 18
click at [225, 39] on select "filter Project Status -- Any Project Status -- new order assigned in progress f…" at bounding box center [270, 48] width 90 height 18
select select "field complete"
click at [344, 43] on select "filter Billing Status -- Any Billing Status -- need to quote quoted need to inv…" at bounding box center [370, 48] width 86 height 18
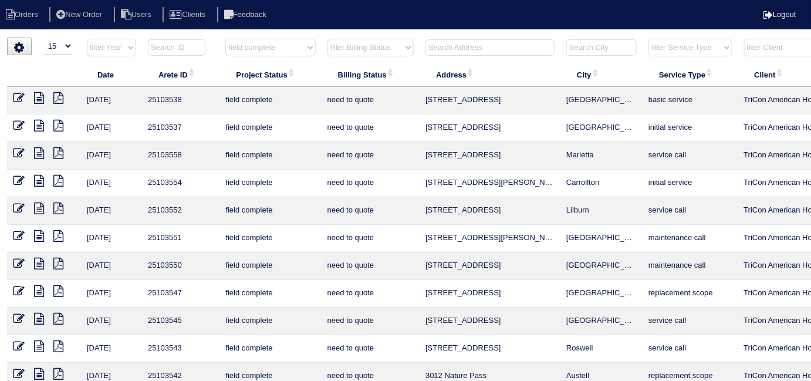
select select "need to quote"
click at [327, 39] on select "filter Billing Status -- Any Billing Status -- need to quote quoted need to inv…" at bounding box center [370, 48] width 86 height 18
select select "field complete"
select select "need to quote"
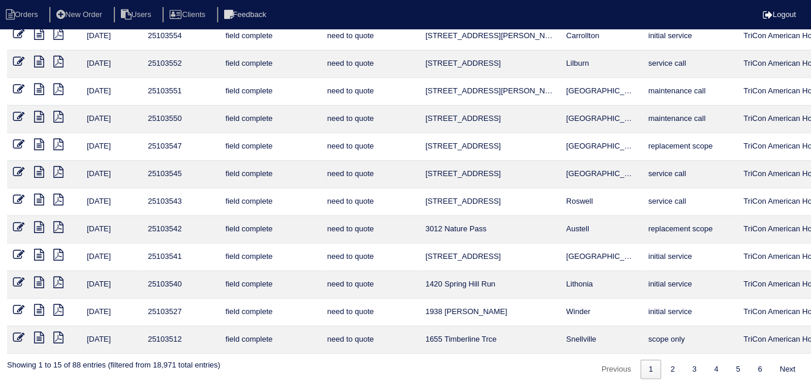
scroll to position [153, 0]
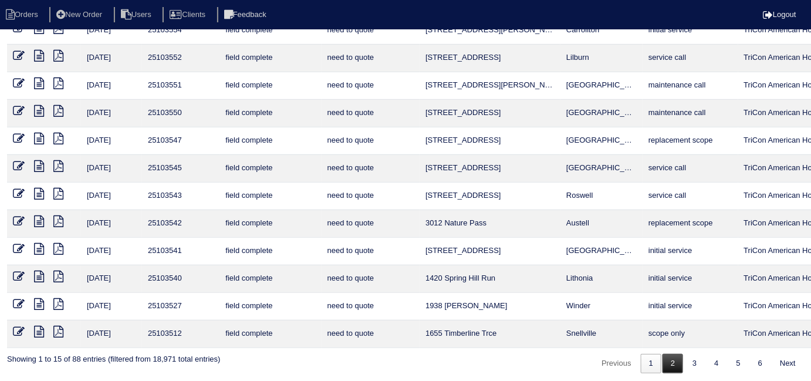
click at [678, 361] on link "2" at bounding box center [672, 363] width 21 height 19
select select "field complete"
select select "need to quote"
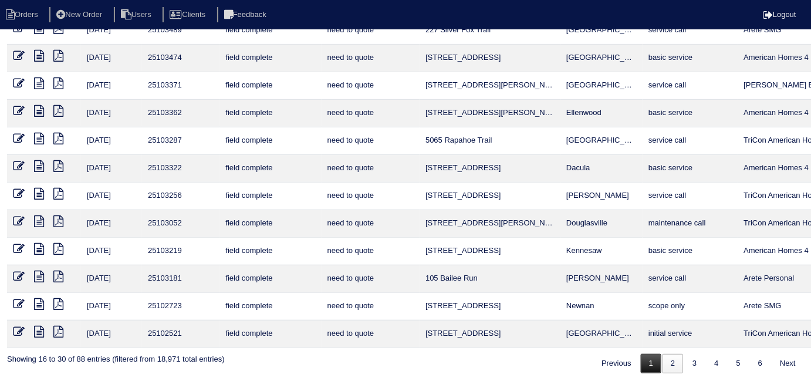
click at [652, 360] on link "1" at bounding box center [651, 363] width 21 height 19
select select "field complete"
select select "need to quote"
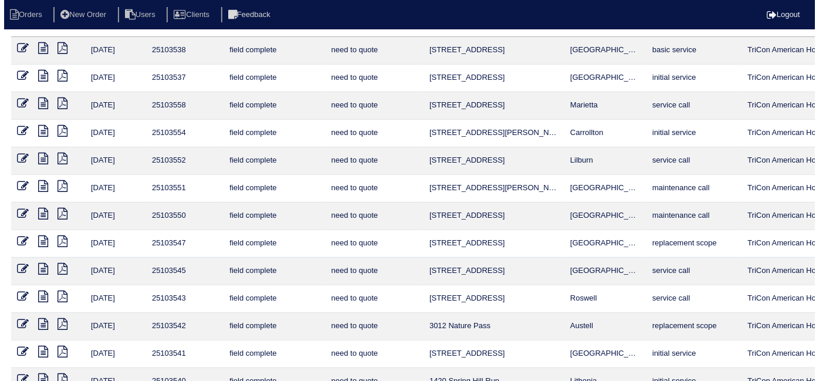
scroll to position [0, 0]
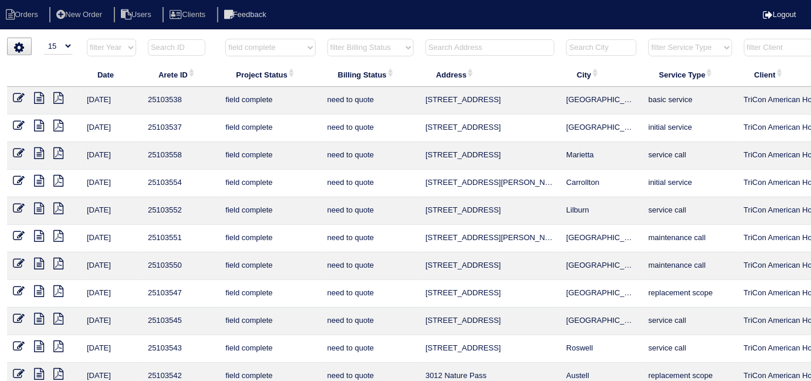
click at [246, 49] on select "filter Project Status -- Any Project Status -- new order assigned in progress f…" at bounding box center [270, 48] width 90 height 18
select select
click at [225, 39] on select "filter Project Status -- Any Project Status -- new order assigned in progress f…" at bounding box center [270, 48] width 90 height 18
select select "need to quote"
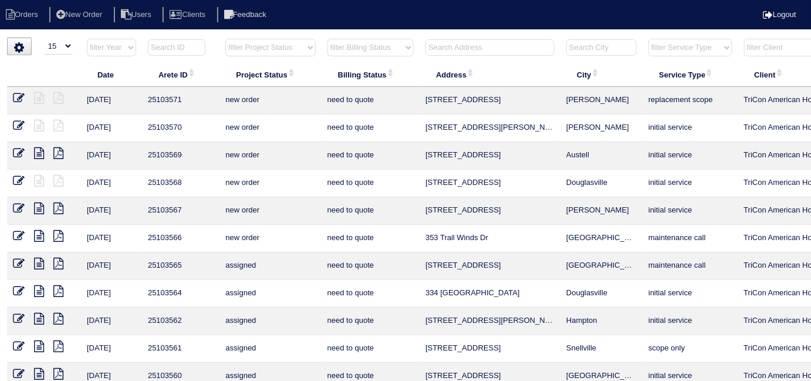
click at [364, 53] on select "filter Billing Status -- Any Billing Status -- need to quote quoted need to inv…" at bounding box center [370, 48] width 86 height 18
select select
click at [327, 39] on select "filter Billing Status -- Any Billing Status -- need to quote quoted need to inv…" at bounding box center [370, 48] width 86 height 18
click at [441, 43] on input "text" at bounding box center [489, 47] width 129 height 16
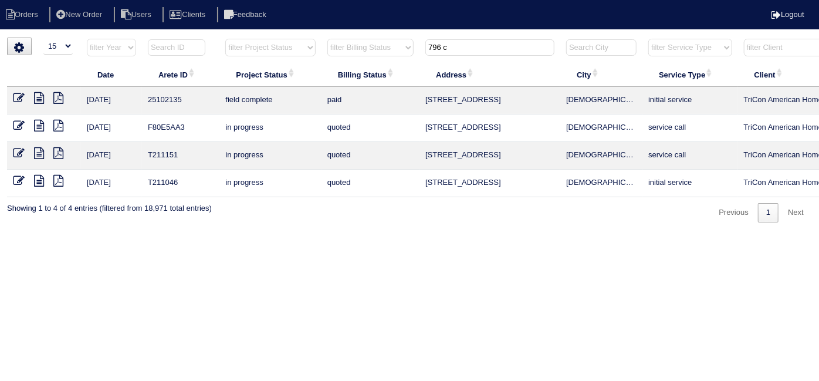
type input "796 c"
click at [36, 101] on icon at bounding box center [39, 98] width 10 height 12
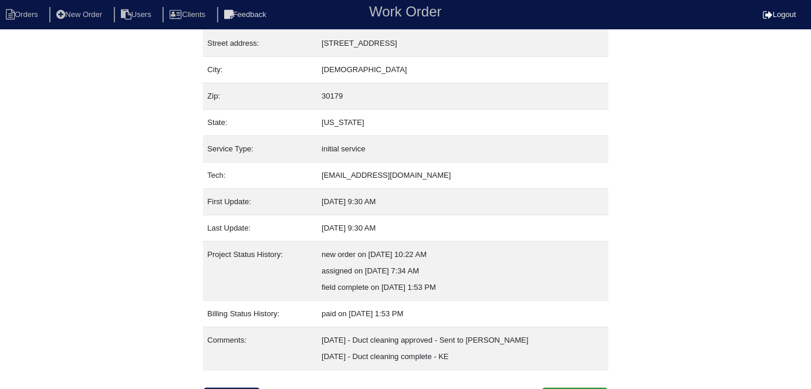
scroll to position [78, 0]
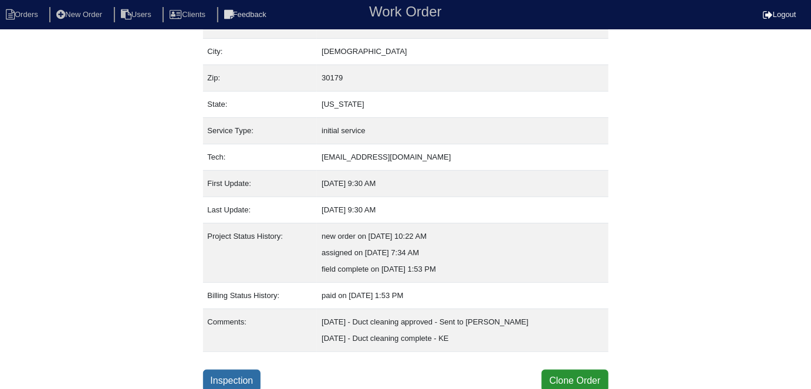
click at [226, 372] on link "Inspection" at bounding box center [232, 381] width 58 height 22
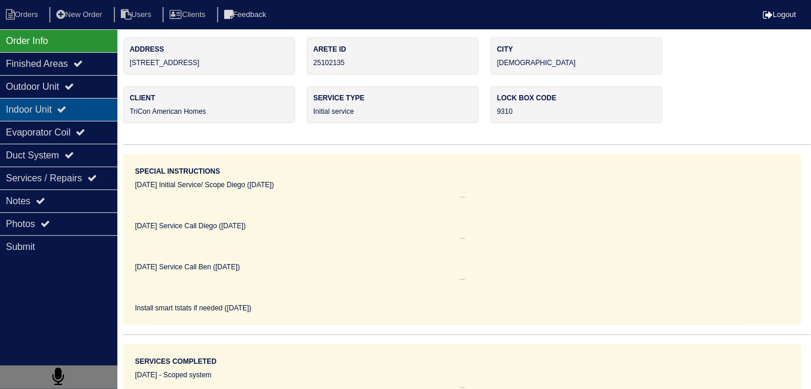
drag, startPoint x: 42, startPoint y: 91, endPoint x: 40, endPoint y: 110, distance: 19.4
click at [42, 91] on div "Outdoor Unit" at bounding box center [58, 86] width 117 height 23
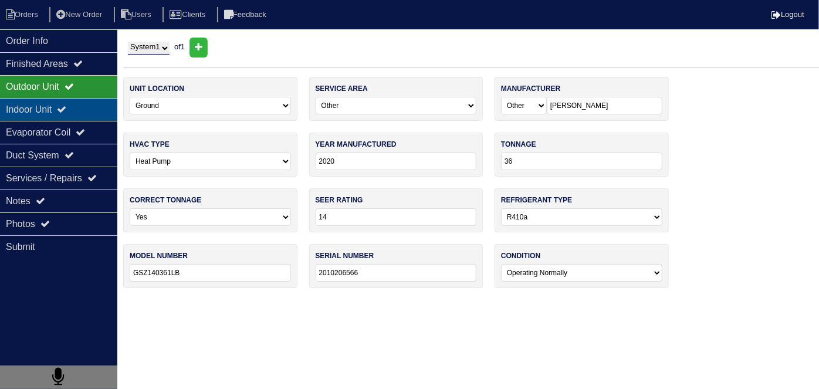
click at [39, 112] on div "Indoor Unit" at bounding box center [58, 109] width 117 height 23
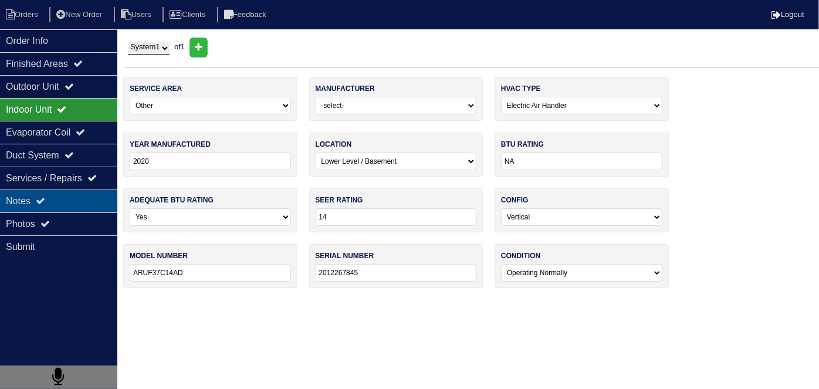
click at [48, 191] on div "Notes" at bounding box center [58, 200] width 117 height 23
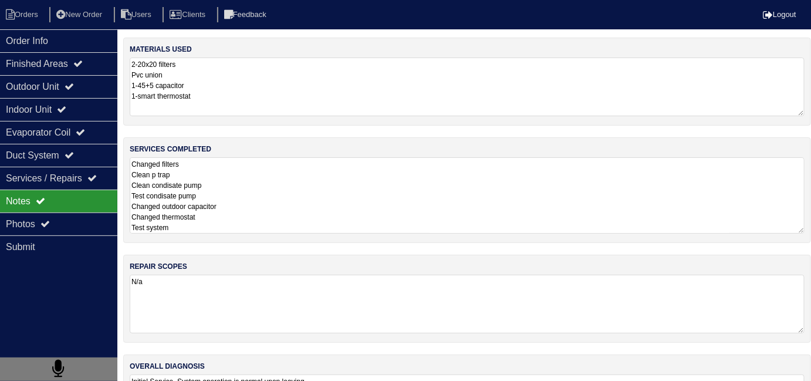
click at [323, 171] on textarea "Changed filters Clean p trap Clean condisate pump Test condisate pump Changed o…" at bounding box center [467, 195] width 675 height 76
click at [66, 32] on div "Order Info" at bounding box center [58, 40] width 117 height 23
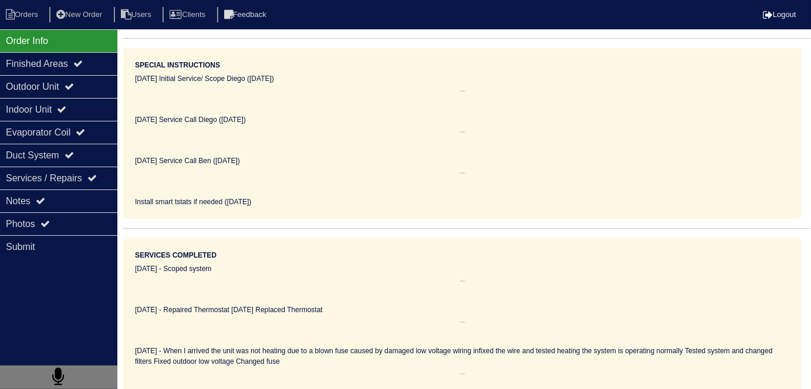
scroll to position [136, 0]
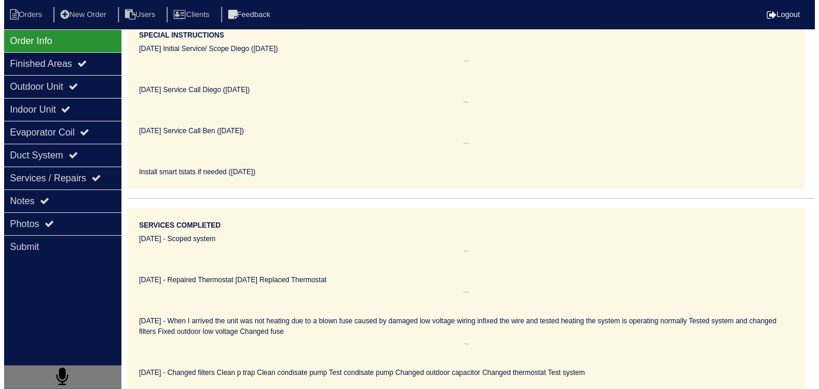
scroll to position [78, 0]
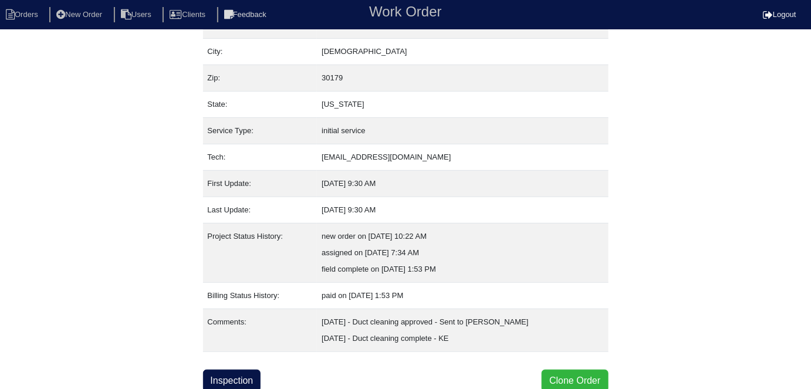
click at [562, 377] on button "Clone Order" at bounding box center [574, 381] width 66 height 22
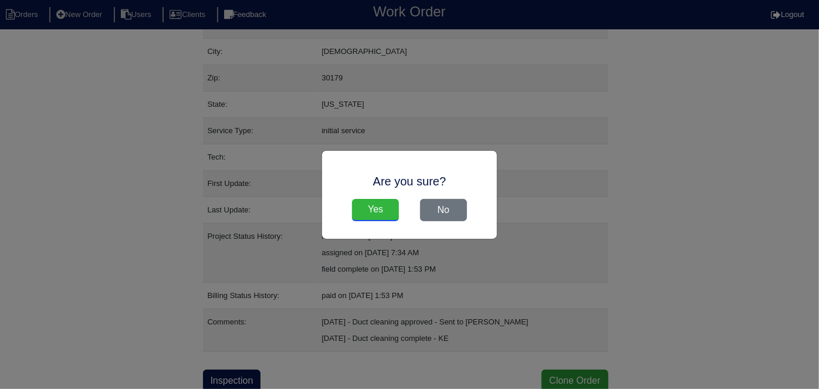
click at [373, 205] on input "Yes" at bounding box center [375, 210] width 47 height 22
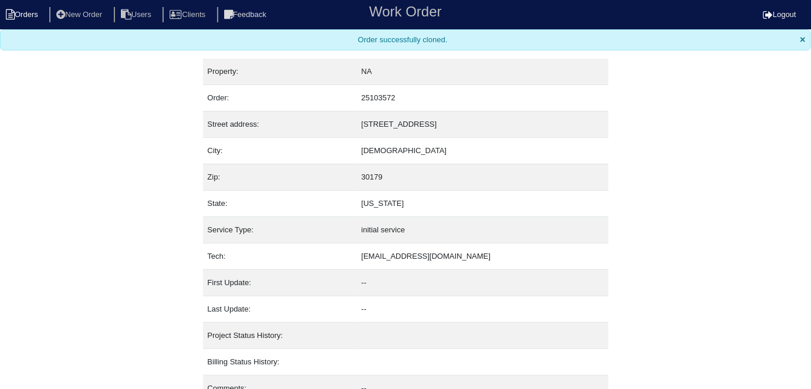
click at [25, 13] on li "Orders" at bounding box center [24, 15] width 48 height 16
select select "15"
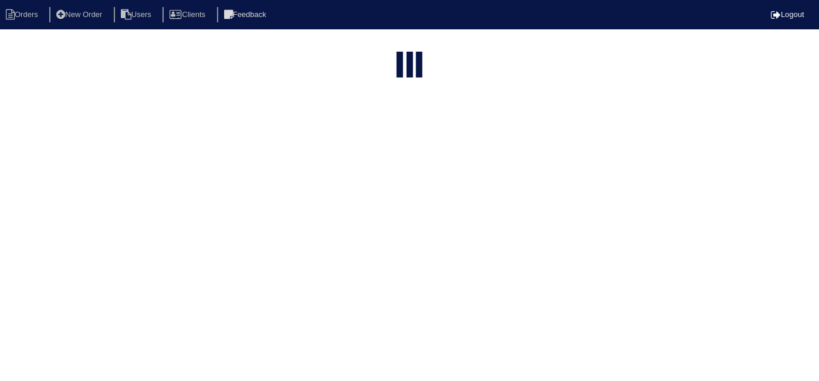
type input "796 c"
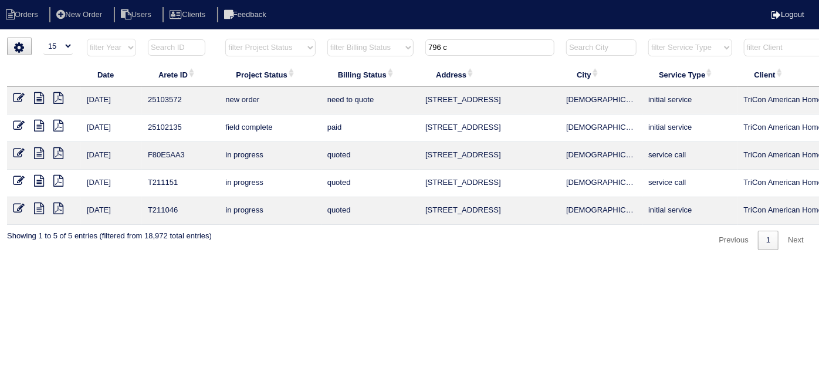
click at [19, 99] on icon at bounding box center [19, 98] width 12 height 12
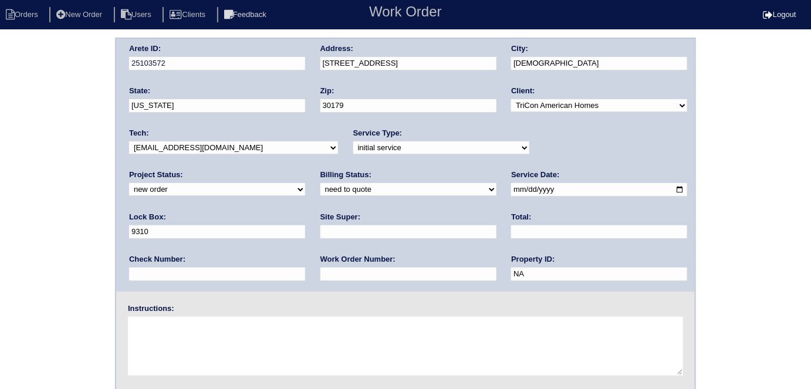
click at [320, 265] on div "Work Order Number:" at bounding box center [408, 270] width 176 height 33
click at [320, 272] on input "text" at bounding box center [408, 273] width 176 height 13
type input "552516"
click at [320, 229] on input "text" at bounding box center [408, 231] width 176 height 13
type input "[PERSON_NAME] House"
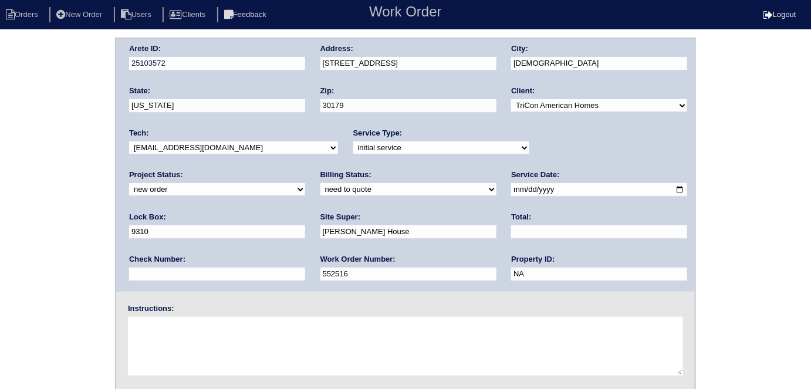
click at [33, 302] on div "Arete ID: 25103572 Address: [STREET_ADDRESS] City: [DEMOGRAPHIC_DATA] State: [U…" at bounding box center [405, 275] width 811 height 475
click at [195, 331] on textarea at bounding box center [405, 346] width 555 height 59
click at [173, 340] on textarea at bounding box center [405, 346] width 555 height 59
type textarea "Install smart tstats if needed"
drag, startPoint x: 372, startPoint y: 53, endPoint x: 221, endPoint y: 42, distance: 151.1
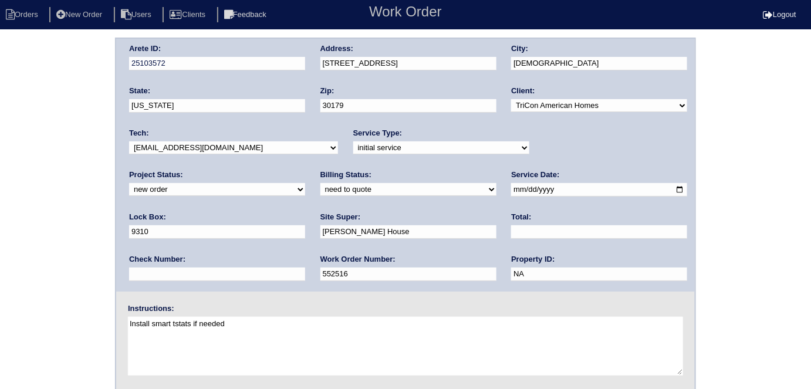
click at [221, 42] on div "Arete ID: 25103572 Address: [STREET_ADDRESS] City: [DEMOGRAPHIC_DATA] State: [U…" at bounding box center [405, 165] width 578 height 253
click at [95, 101] on div "Arete ID: 25103572 Address: [STREET_ADDRESS] City: [DEMOGRAPHIC_DATA] State: [U…" at bounding box center [405, 275] width 811 height 475
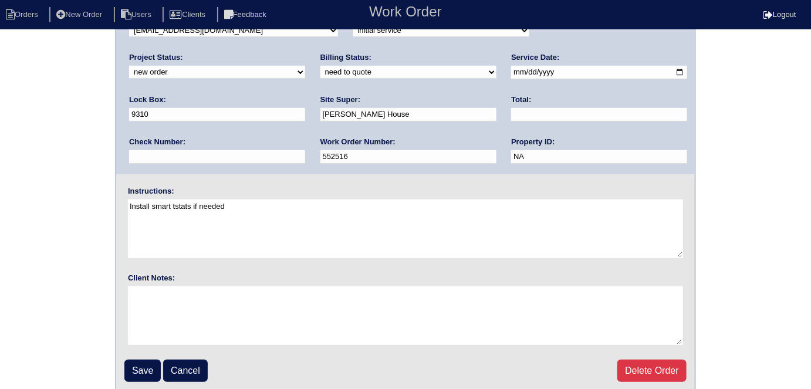
scroll to position [120, 0]
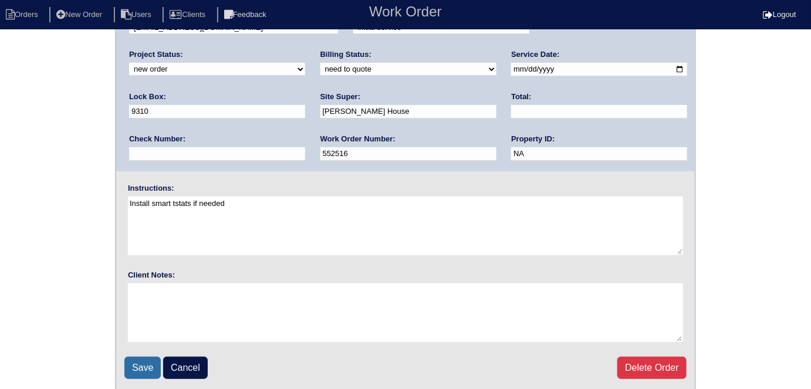
click at [140, 370] on input "Save" at bounding box center [142, 368] width 36 height 22
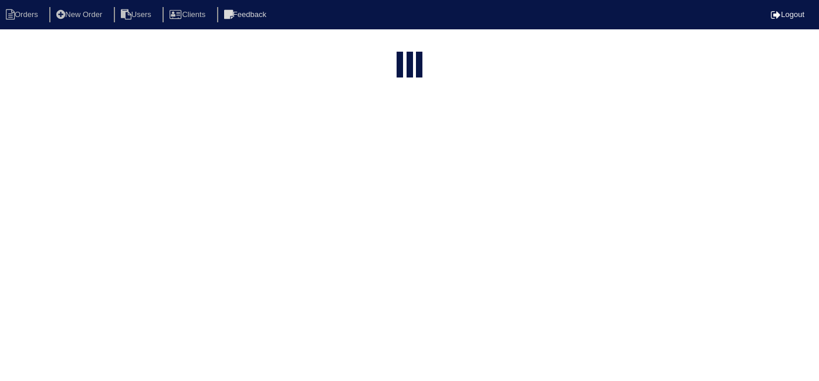
select select "15"
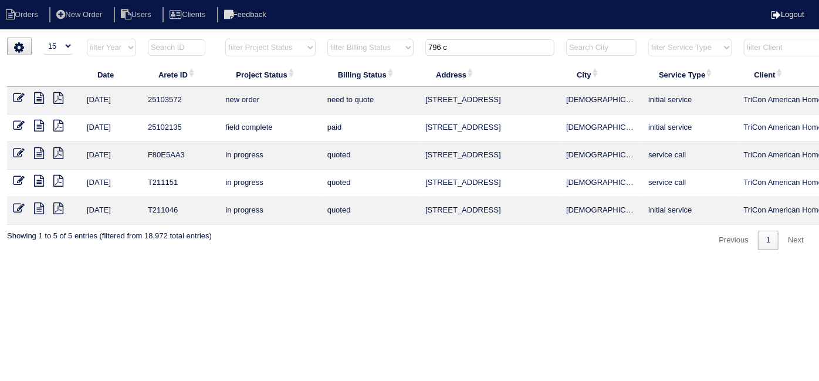
drag, startPoint x: 462, startPoint y: 51, endPoint x: 245, endPoint y: 0, distance: 223.0
click at [246, 38] on body "Orders New Order Users Clients Feedback Logout Orders New Order Users Clients M…" at bounding box center [409, 144] width 819 height 212
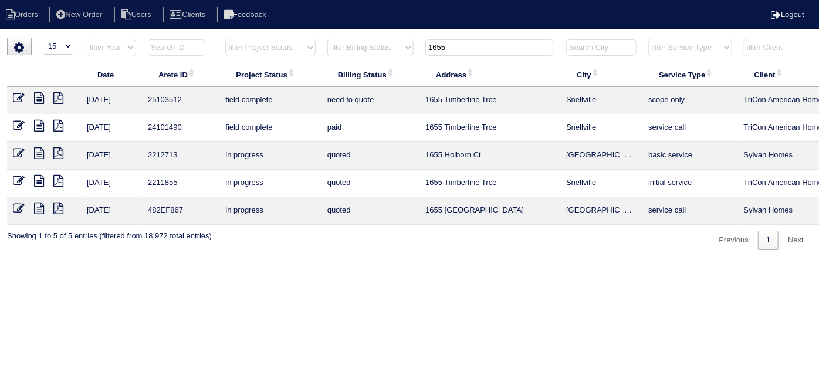
type input "1655"
click at [42, 99] on icon at bounding box center [39, 98] width 10 height 12
click at [22, 99] on icon at bounding box center [19, 98] width 12 height 12
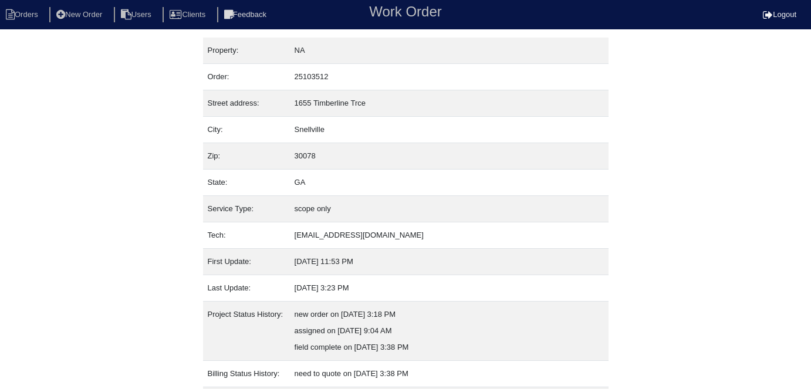
scroll to position [94, 0]
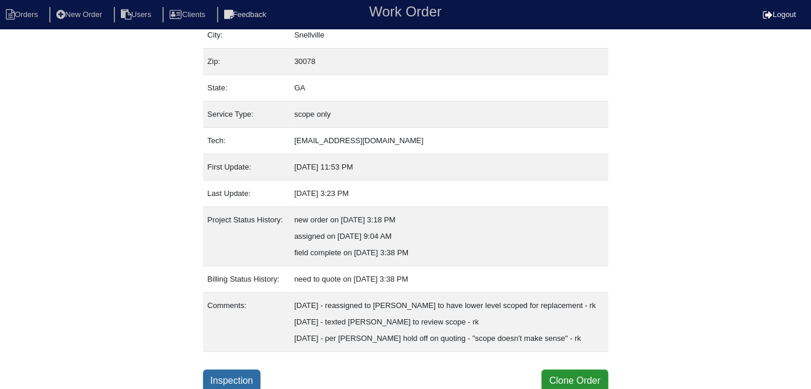
click at [241, 381] on link "Inspection" at bounding box center [232, 381] width 58 height 22
select select "0"
select select "Rheem"
select select "0"
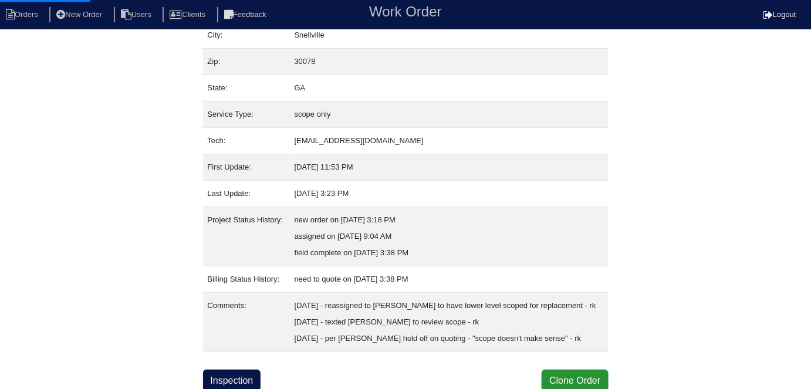
select select "0"
select select "1"
select select "0"
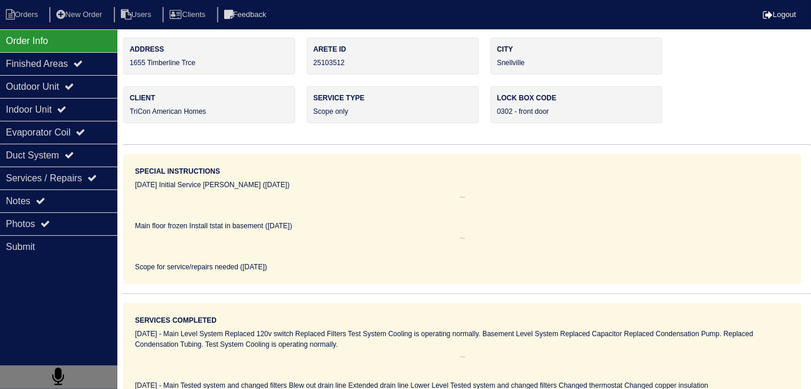
click at [57, 80] on div "Outdoor Unit" at bounding box center [58, 86] width 117 height 23
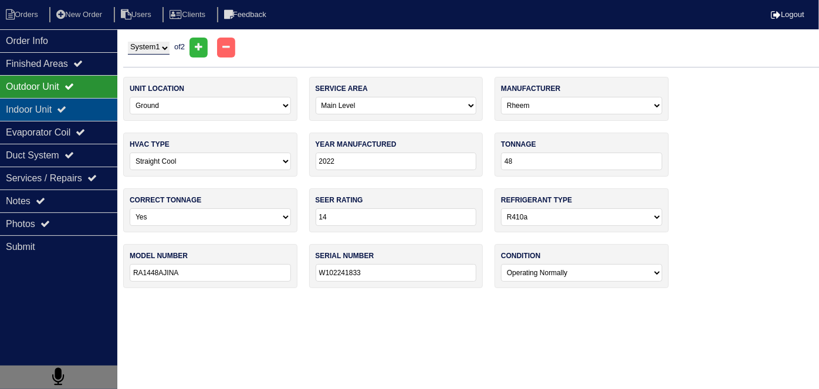
click at [52, 104] on div "Indoor Unit" at bounding box center [58, 109] width 117 height 23
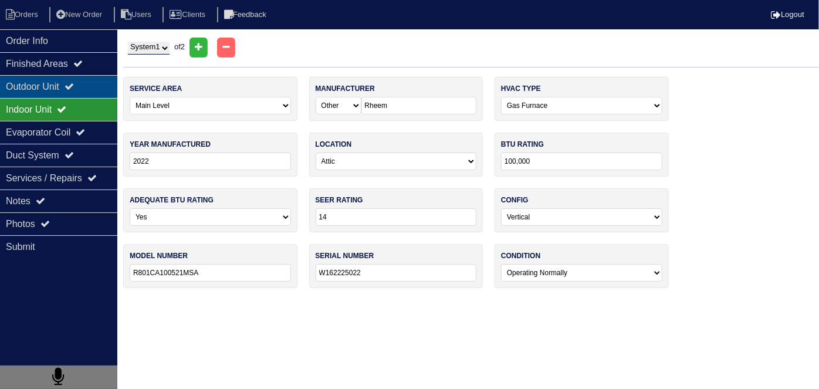
click at [43, 88] on div "Outdoor Unit" at bounding box center [58, 86] width 117 height 23
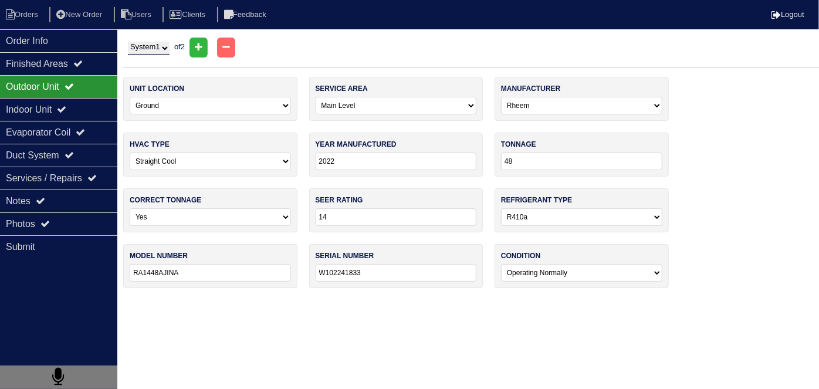
drag, startPoint x: 150, startPoint y: 46, endPoint x: 148, endPoint y: 53, distance: 7.3
click at [150, 46] on select "System 1 System 2" at bounding box center [149, 48] width 42 height 13
select select "2"
click at [128, 42] on select "System 1 System 2" at bounding box center [149, 48] width 42 height 13
select select "2"
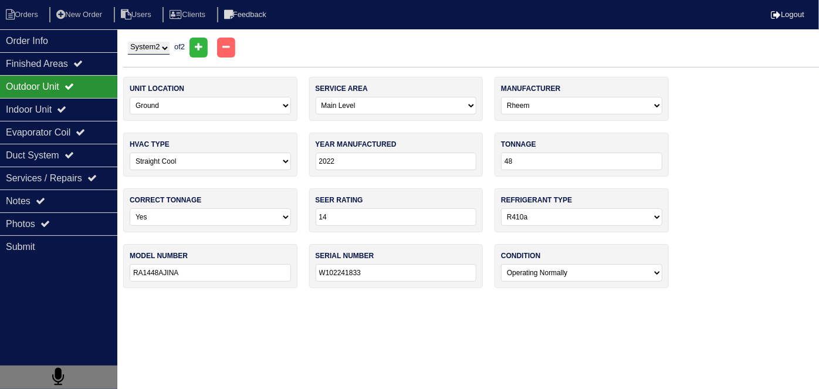
select select "Carrier"
type input "2013"
type input "18"
select select "1"
type input "13"
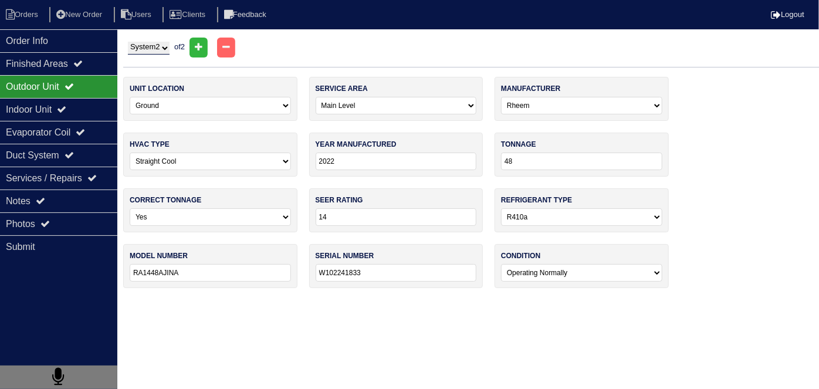
type input "PA13NA018"
type input "0913X66585"
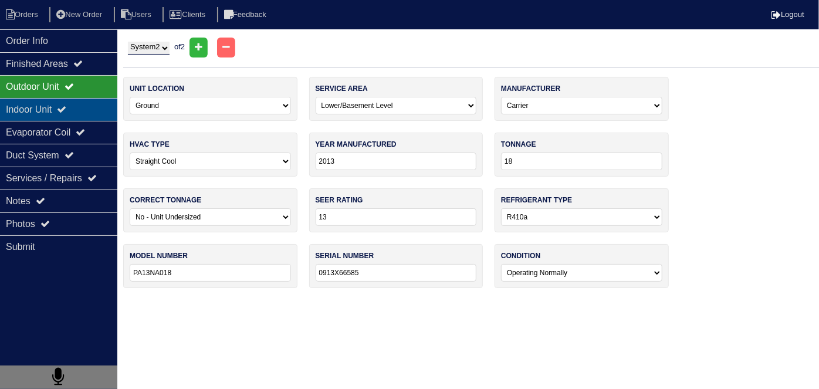
click at [60, 116] on div "Indoor Unit" at bounding box center [58, 109] width 117 height 23
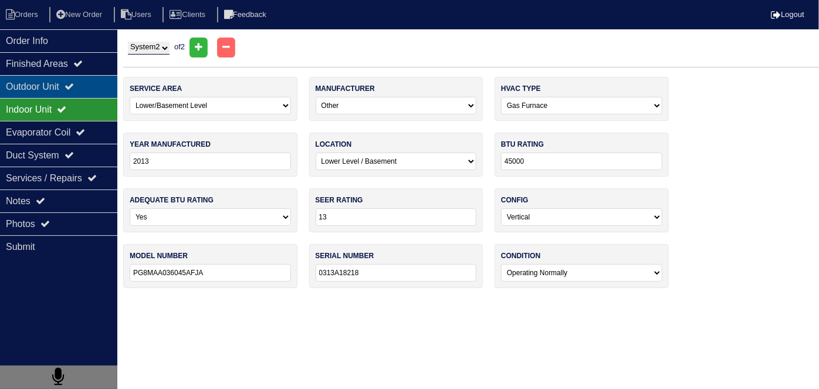
click at [59, 82] on div "Outdoor Unit" at bounding box center [58, 86] width 117 height 23
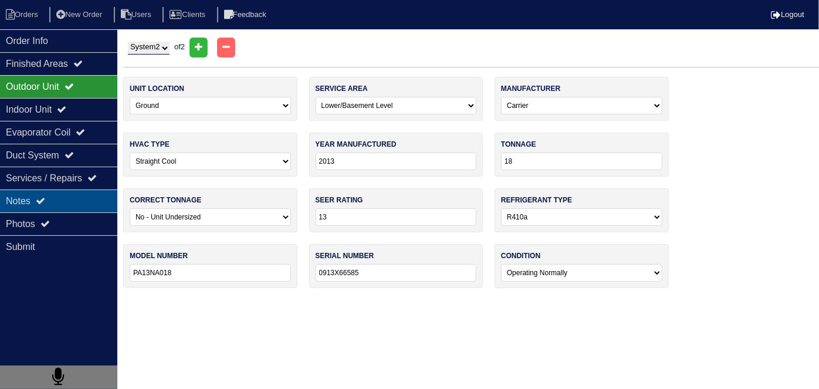
click at [67, 204] on div "Notes" at bounding box center [58, 200] width 117 height 23
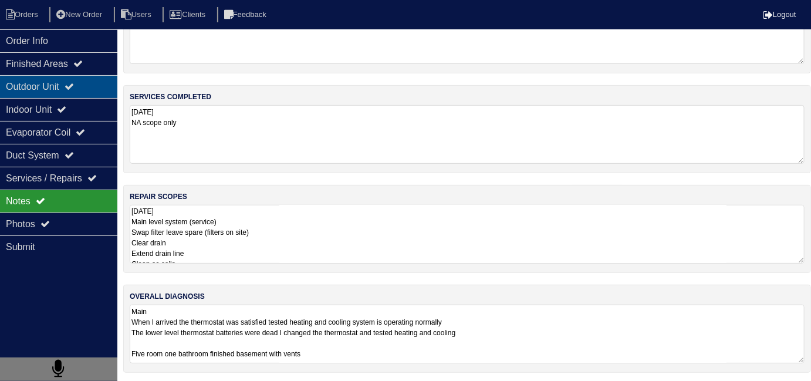
click at [90, 90] on div "Outdoor Unit" at bounding box center [58, 86] width 117 height 23
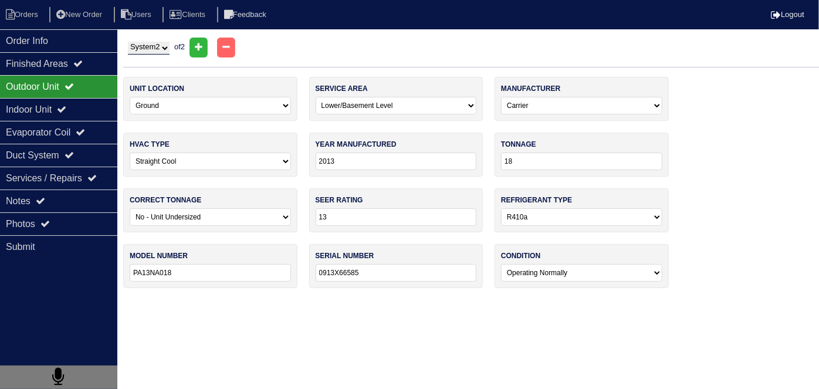
click at [160, 47] on select "System 1 System 2" at bounding box center [149, 48] width 42 height 13
select select "1"
click at [128, 42] on select "System 1 System 2" at bounding box center [149, 48] width 42 height 13
select select "0"
select select "Rheem"
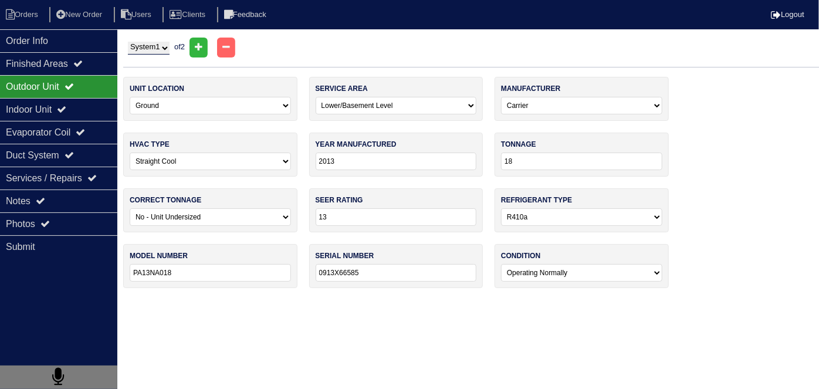
type input "2022"
type input "48"
select select "0"
type input "14"
type input "RA1448AJINA"
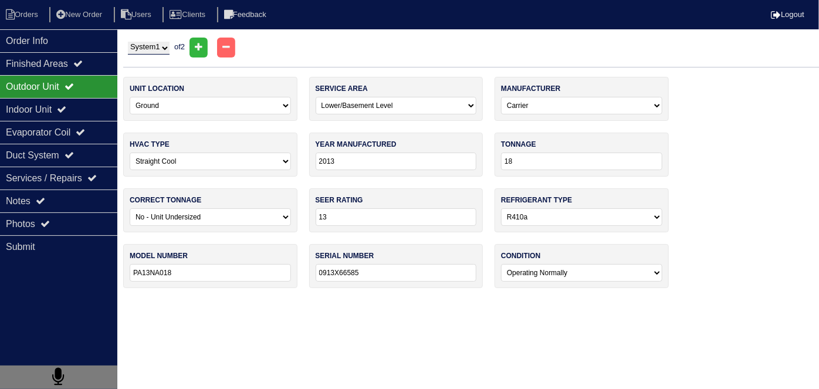
type input "W102241833"
click at [88, 87] on div "Outdoor Unit" at bounding box center [58, 86] width 117 height 23
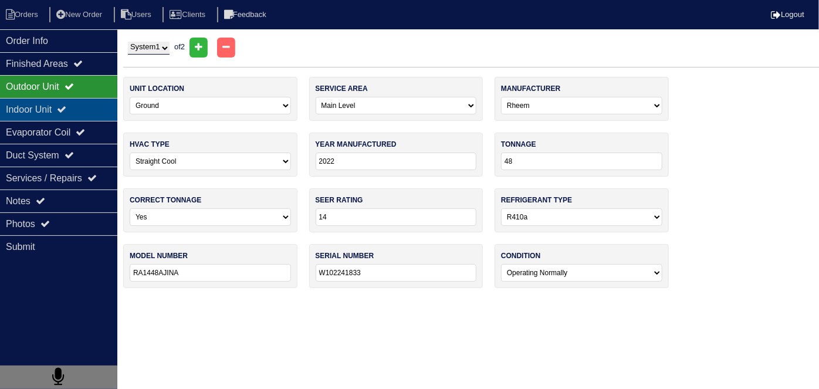
click at [79, 102] on div "Indoor Unit" at bounding box center [58, 109] width 117 height 23
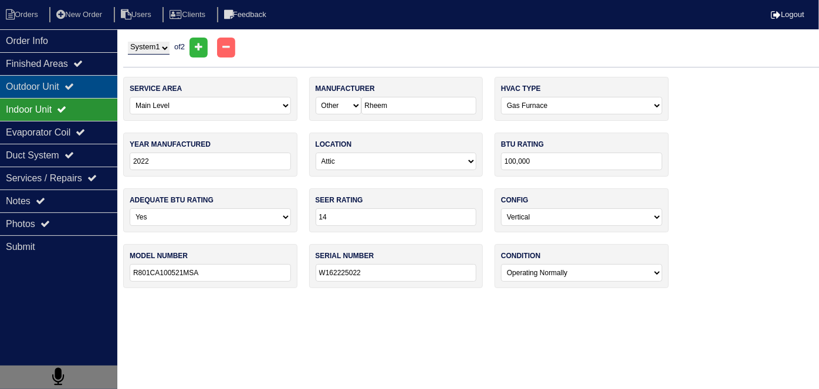
click at [74, 88] on icon at bounding box center [69, 86] width 9 height 9
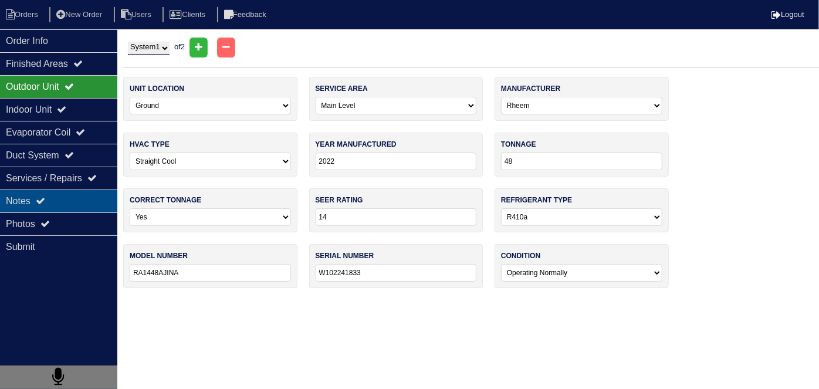
click at [27, 203] on div "Notes" at bounding box center [58, 200] width 117 height 23
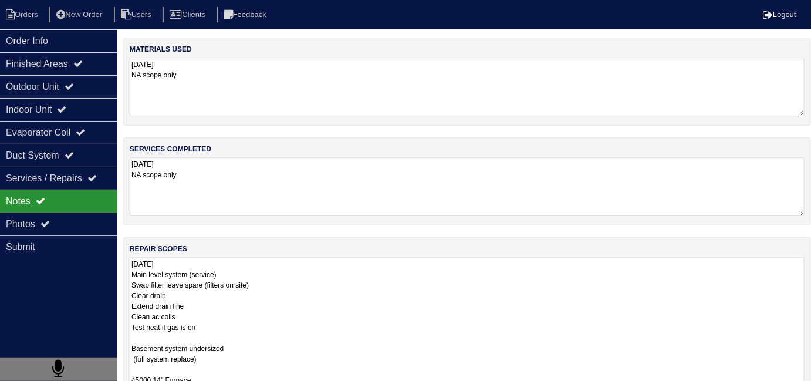
drag, startPoint x: 298, startPoint y: 275, endPoint x: 360, endPoint y: 296, distance: 65.1
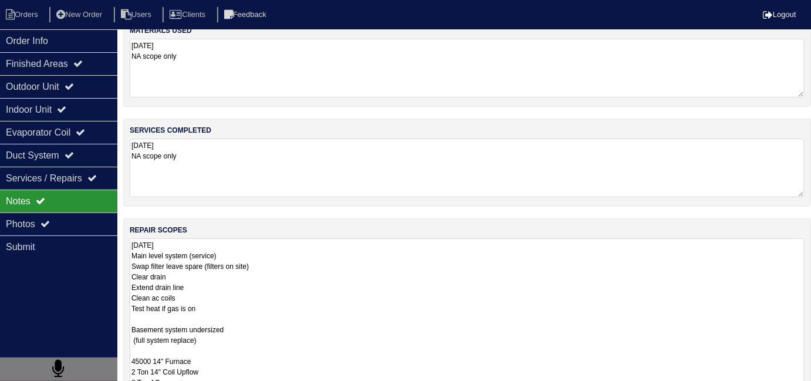
scroll to position [19, 0]
click at [314, 245] on textarea "9.24.25 Main level system (service) Swap filter leave spare (filters on site) C…" at bounding box center [467, 381] width 675 height 287
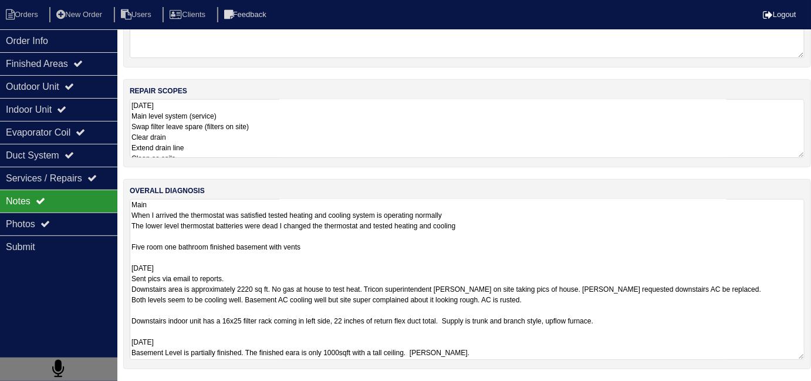
scroll to position [1, 0]
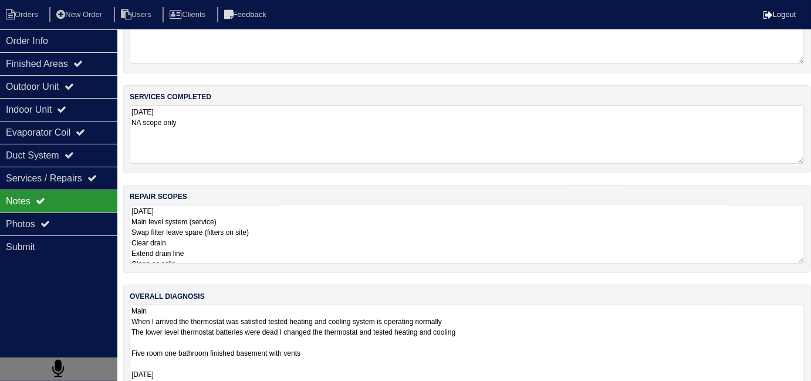
click at [602, 330] on textarea "Main When I arrived the thermostat was satisfied tested heating and cooling sys…" at bounding box center [467, 384] width 675 height 161
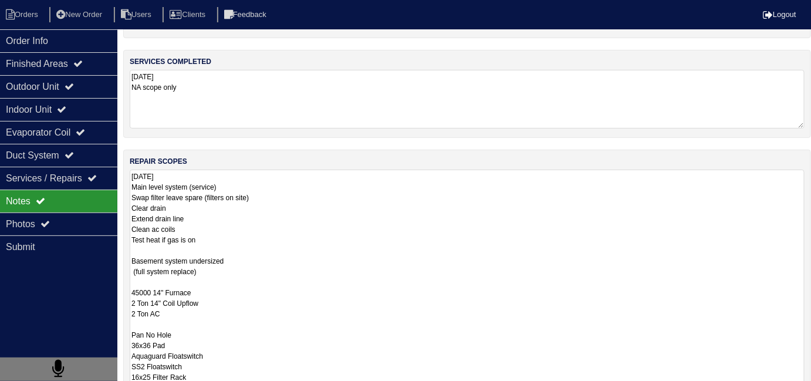
scroll to position [87, 0]
click at [370, 187] on textarea "9.24.25 Main level system (service) Swap filter leave spare (filters on site) C…" at bounding box center [467, 313] width 675 height 287
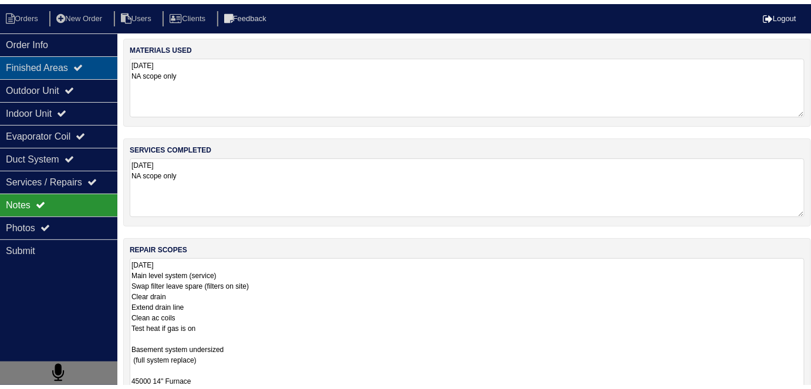
scroll to position [0, 0]
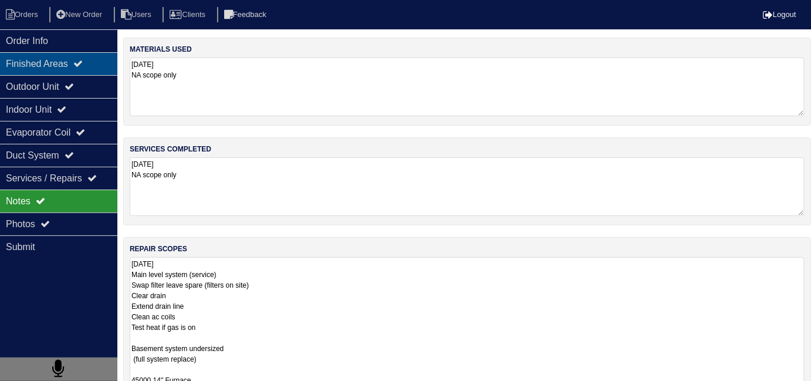
click at [67, 52] on div "Finished Areas" at bounding box center [58, 63] width 117 height 23
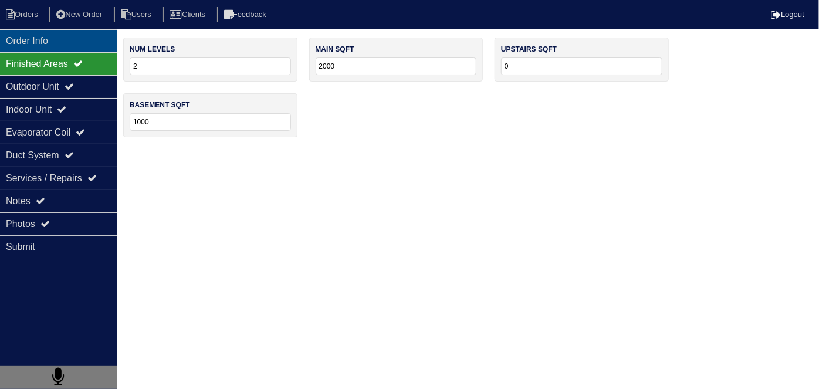
click at [71, 43] on div "Order Info" at bounding box center [58, 40] width 117 height 23
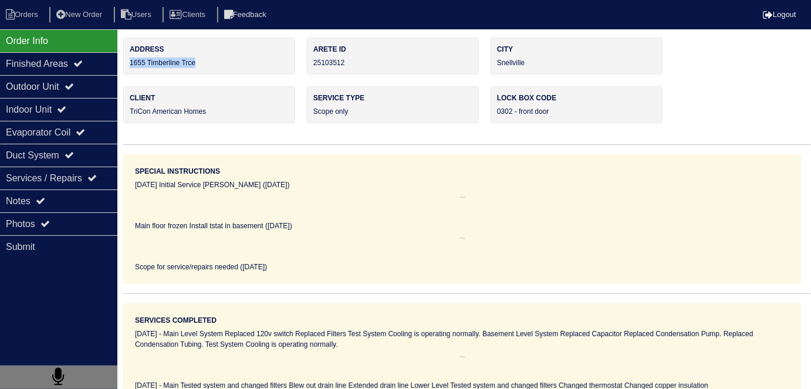
drag, startPoint x: 212, startPoint y: 66, endPoint x: 127, endPoint y: 69, distance: 85.7
click at [127, 69] on div "Address 1655 Timberline Trce" at bounding box center [209, 56] width 172 height 37
copy div "1655 Timberline Trce"
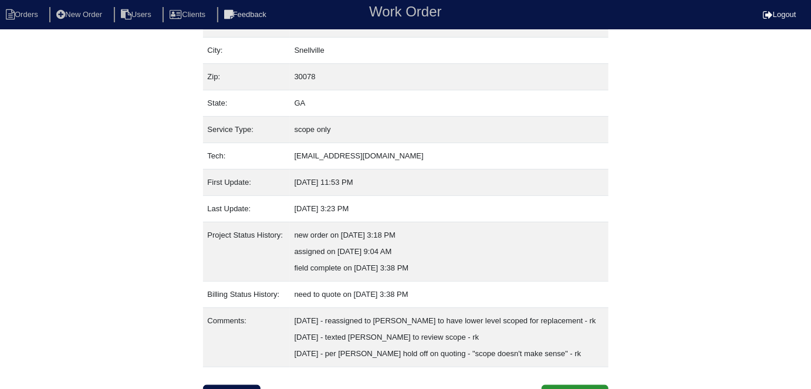
scroll to position [94, 0]
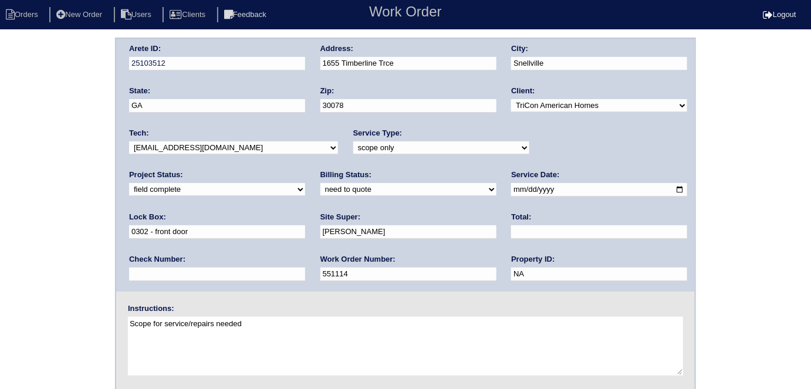
click at [320, 190] on select "need to quote quoted need to invoice invoiced paid warranty purchase order need…" at bounding box center [408, 189] width 176 height 13
click at [320, 183] on select "need to quote quoted need to invoice invoiced paid warranty purchase order need…" at bounding box center [408, 189] width 176 height 13
drag, startPoint x: 206, startPoint y: 188, endPoint x: 202, endPoint y: 194, distance: 7.2
click at [320, 188] on select "need to quote quoted need to invoice invoiced paid warranty purchase order need…" at bounding box center [408, 189] width 176 height 13
select select "quoted"
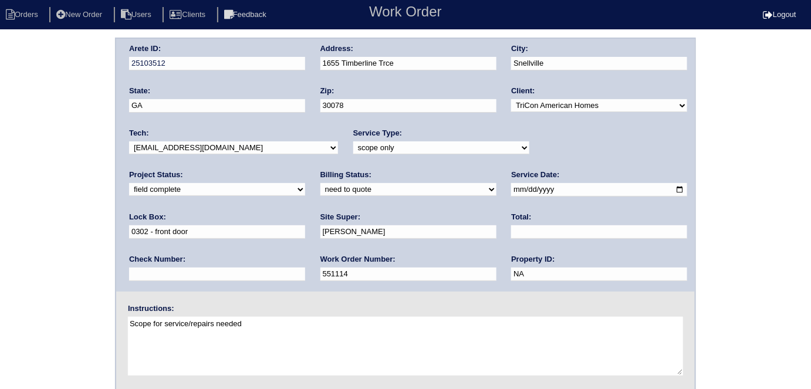
click at [320, 183] on select "need to quote quoted need to invoice invoiced paid warranty purchase order need…" at bounding box center [408, 189] width 176 height 13
click at [511, 233] on input "text" at bounding box center [599, 231] width 176 height 13
type input "6727.50"
click at [123, 225] on div "Arete ID: 25103512 Address: 1655 Timberline Trce City: [GEOGRAPHIC_DATA] State:…" at bounding box center [405, 165] width 578 height 253
click at [0, 225] on div "Arete ID: 25103512 Address: 1655 Timberline Trce City: [GEOGRAPHIC_DATA] State:…" at bounding box center [405, 275] width 811 height 475
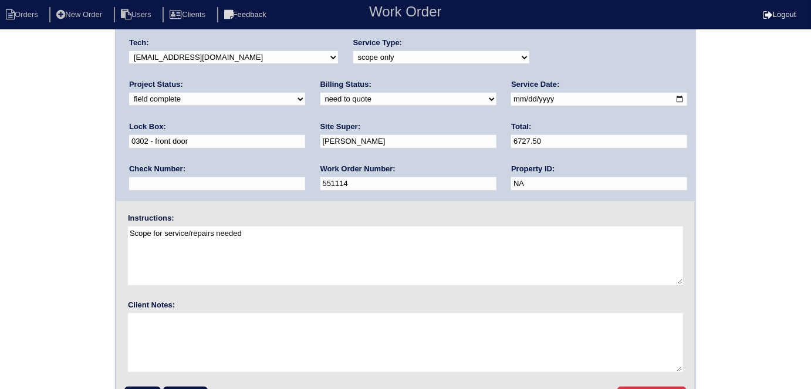
scroll to position [120, 0]
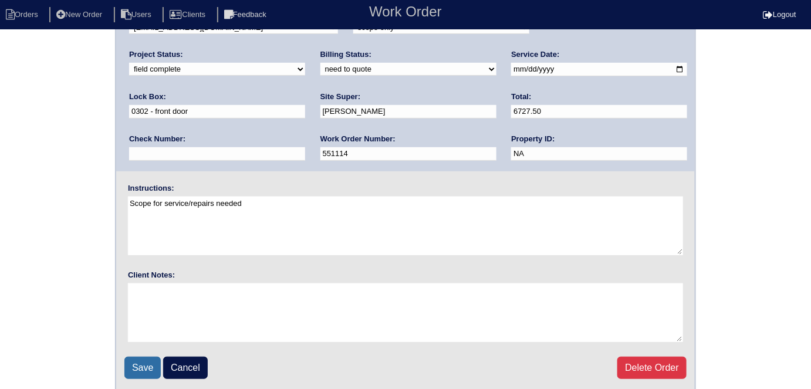
click at [142, 366] on input "Save" at bounding box center [142, 368] width 36 height 22
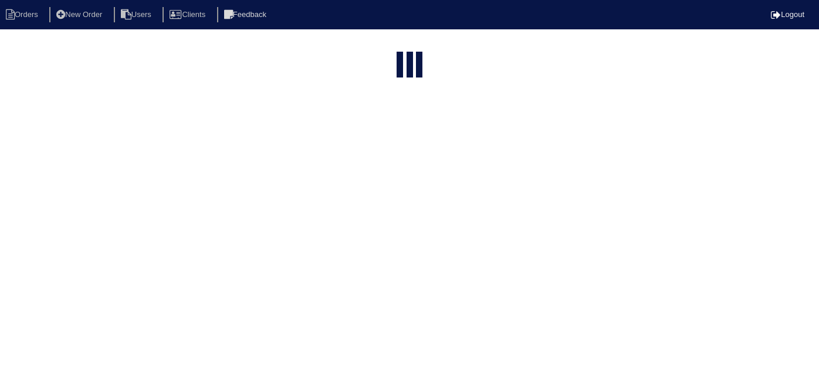
select select "15"
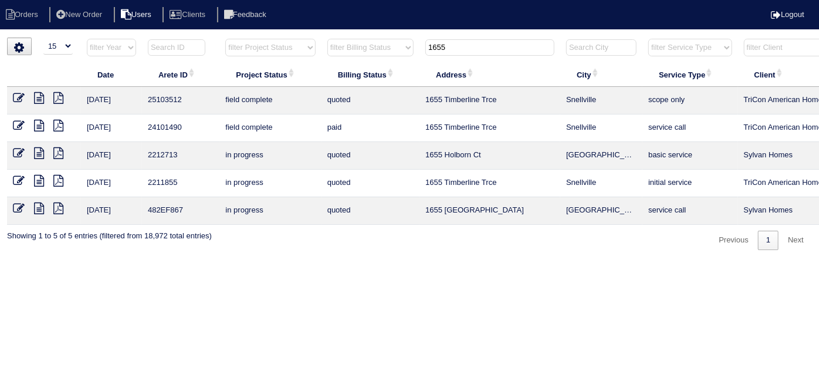
drag, startPoint x: 463, startPoint y: 52, endPoint x: 164, endPoint y: 22, distance: 300.7
click at [167, 38] on body "Orders New Order Users Clients Feedback Logout Orders New Order Users Clients M…" at bounding box center [409, 144] width 819 height 212
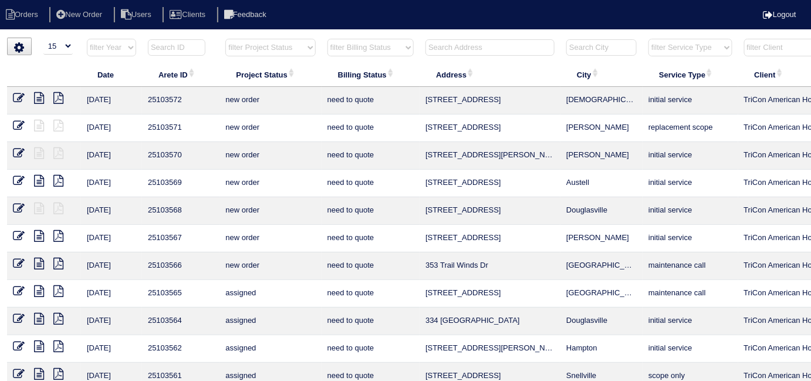
click at [446, 53] on input "text" at bounding box center [489, 47] width 129 height 16
type input "0"
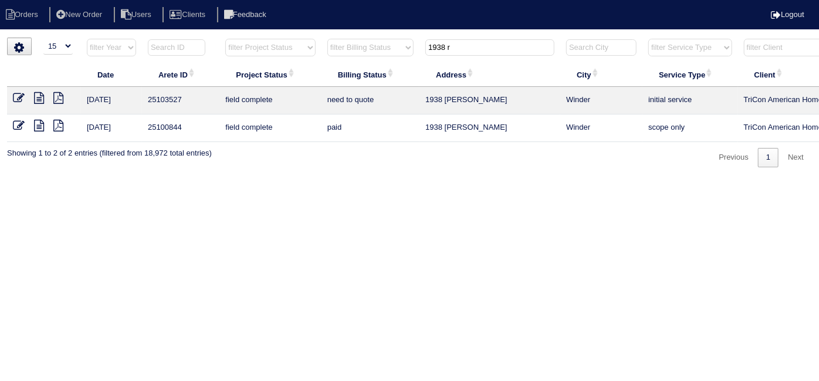
type input "1938 r"
click at [39, 94] on icon at bounding box center [39, 98] width 10 height 12
click at [16, 94] on icon at bounding box center [19, 98] width 12 height 12
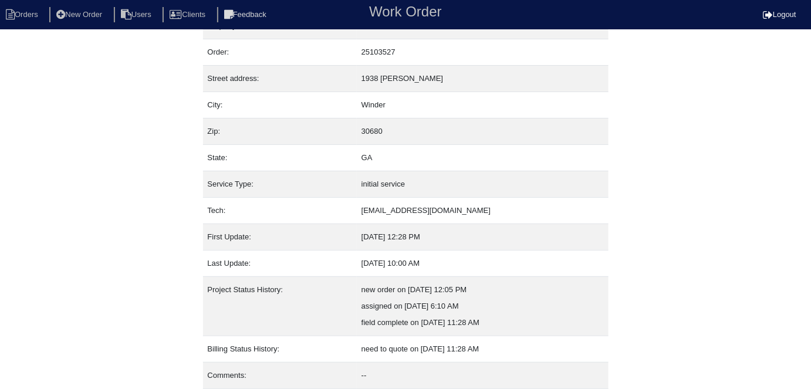
scroll to position [62, 0]
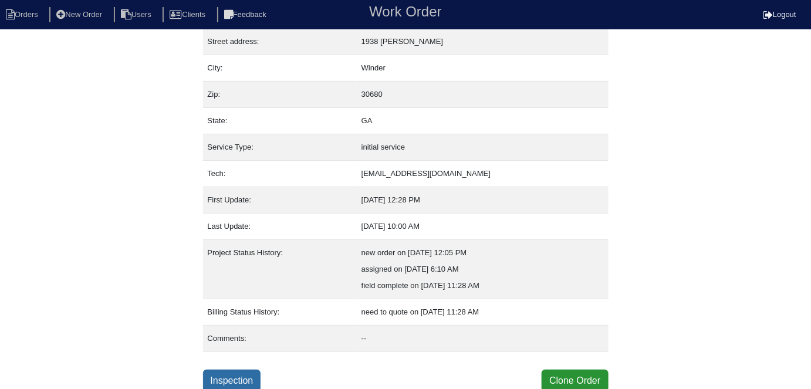
click at [248, 370] on link "Inspection" at bounding box center [232, 381] width 58 height 22
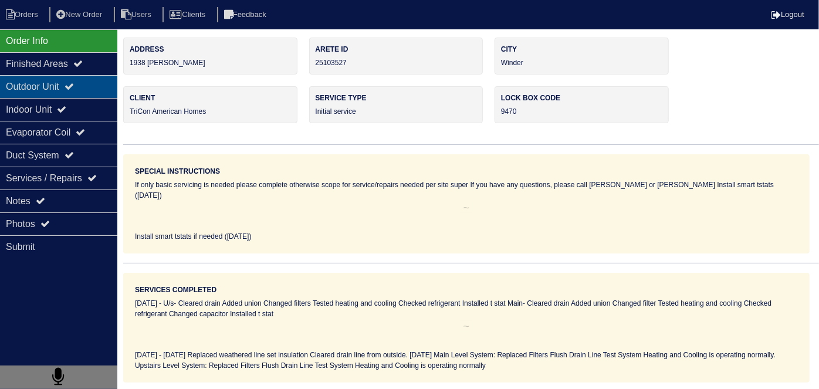
click at [93, 80] on div "Outdoor Unit" at bounding box center [58, 86] width 117 height 23
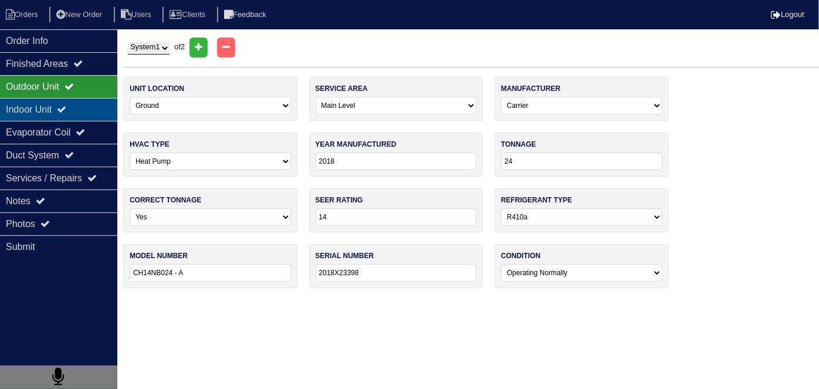
click at [76, 108] on div "Indoor Unit" at bounding box center [58, 109] width 117 height 23
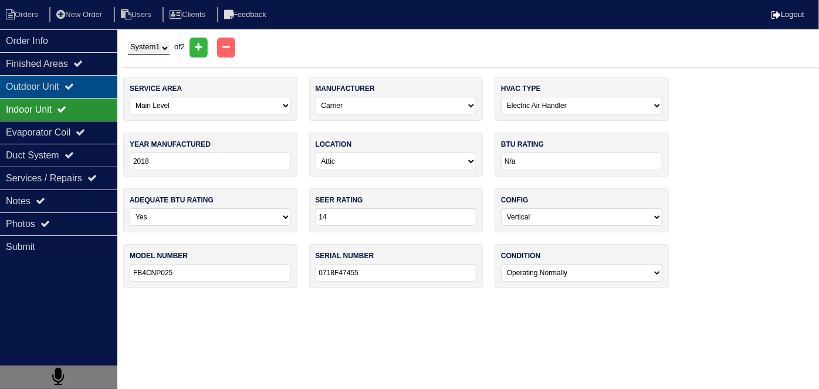
click at [69, 80] on div "Outdoor Unit" at bounding box center [58, 86] width 117 height 23
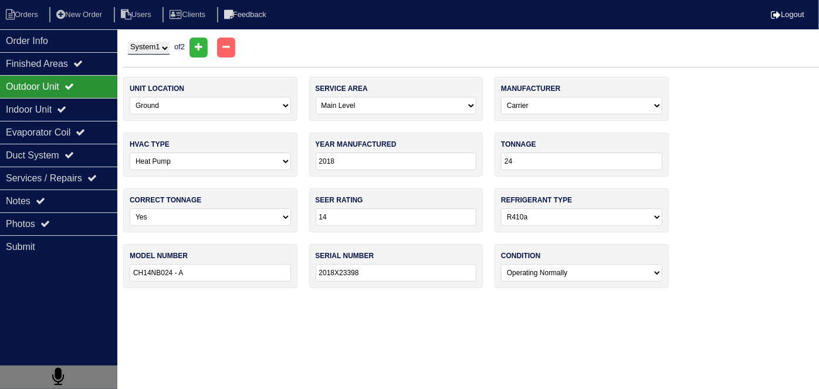
click at [151, 40] on div "System 1 System 2 of 2" at bounding box center [471, 48] width 696 height 20
drag, startPoint x: 134, startPoint y: 44, endPoint x: 133, endPoint y: 53, distance: 8.9
click at [134, 44] on select "System 1 System 2" at bounding box center [149, 48] width 42 height 13
select select "2"
click at [128, 42] on select "System 1 System 2" at bounding box center [149, 48] width 42 height 13
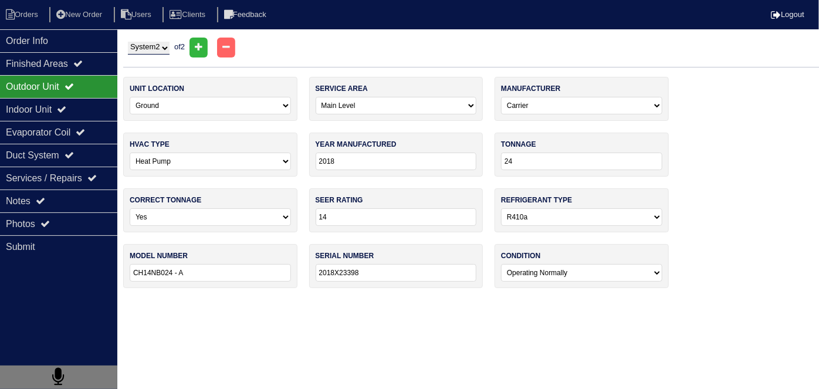
select select "1"
type input "30"
type input "CH14 NB030 - A"
type input "0418k74548"
click at [61, 111] on div "Indoor Unit" at bounding box center [58, 109] width 117 height 23
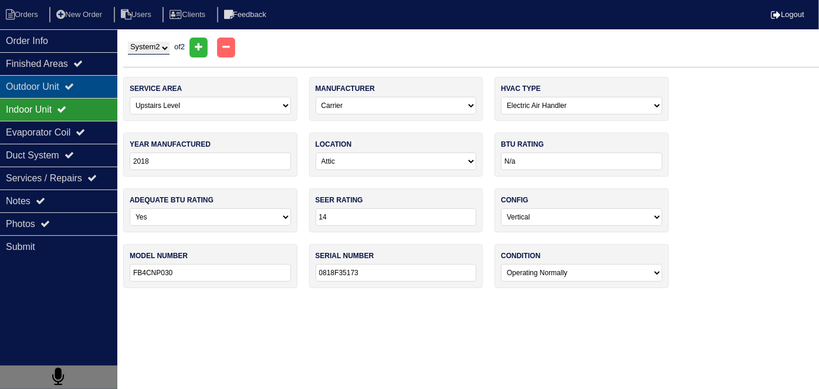
click at [56, 84] on div "Outdoor Unit" at bounding box center [58, 86] width 117 height 23
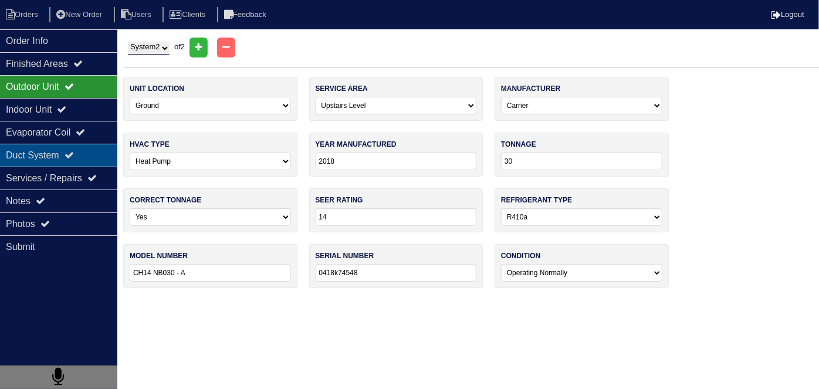
click at [48, 147] on div "Duct System" at bounding box center [58, 155] width 117 height 23
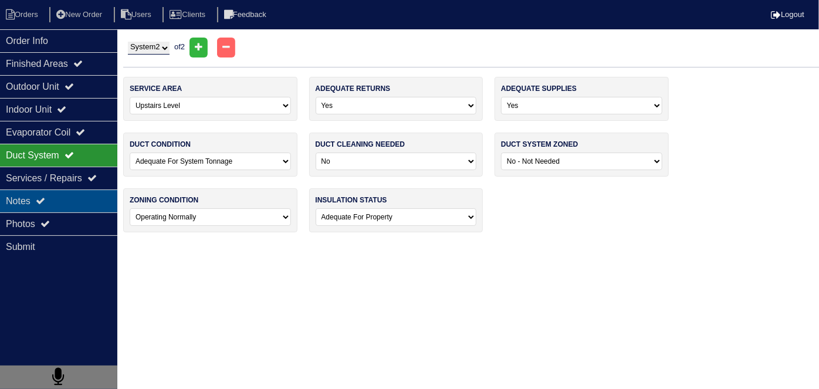
click at [56, 202] on div "Notes" at bounding box center [58, 200] width 117 height 23
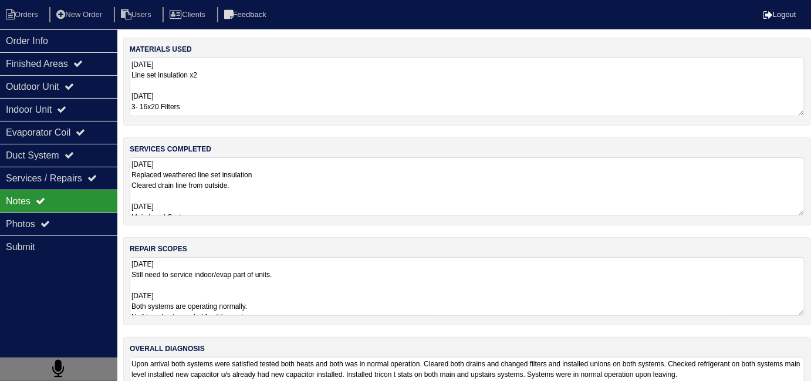
drag, startPoint x: 252, startPoint y: 195, endPoint x: 305, endPoint y: 185, distance: 54.3
click at [253, 193] on textarea "9.25.25 Replaced weathered line set insulation Cleared drain line from outside.…" at bounding box center [467, 186] width 675 height 59
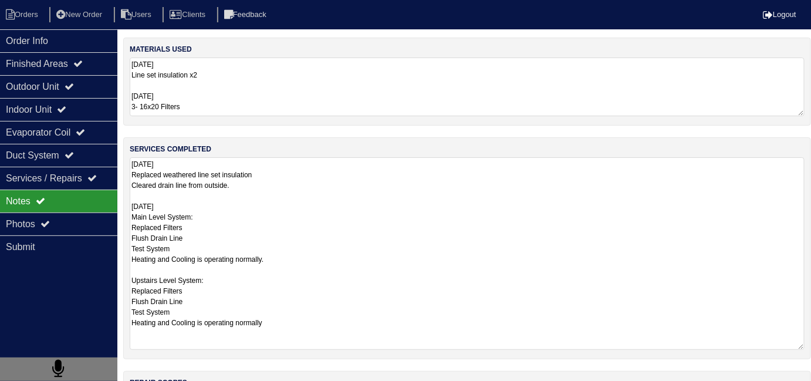
click at [324, 85] on textarea "9.25.25 Line set insulation x2 9/26/25 3- 16x20 Filters" at bounding box center [467, 86] width 675 height 59
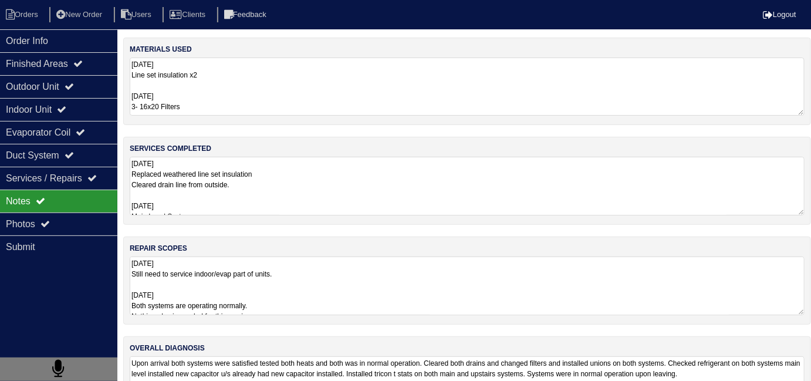
click at [326, 168] on textarea "9.25.25 Replaced weathered line set insulation Cleared drain line from outside.…" at bounding box center [467, 186] width 675 height 59
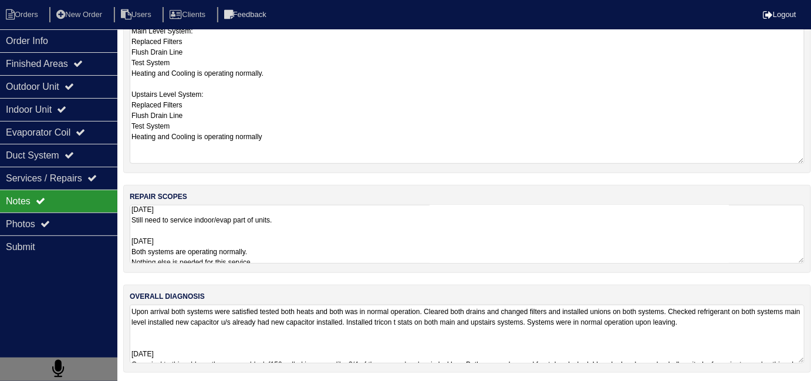
scroll to position [52, 0]
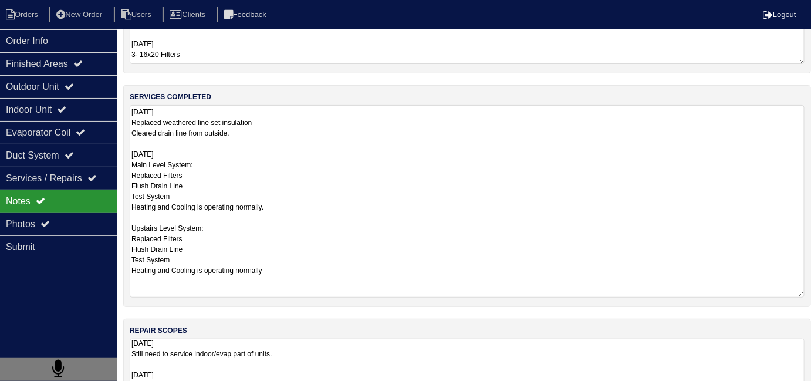
click at [420, 338] on textarea "9.25.25 Still need to service indoor/evap part of units. 9/26/25 Both systems a…" at bounding box center [467, 367] width 675 height 59
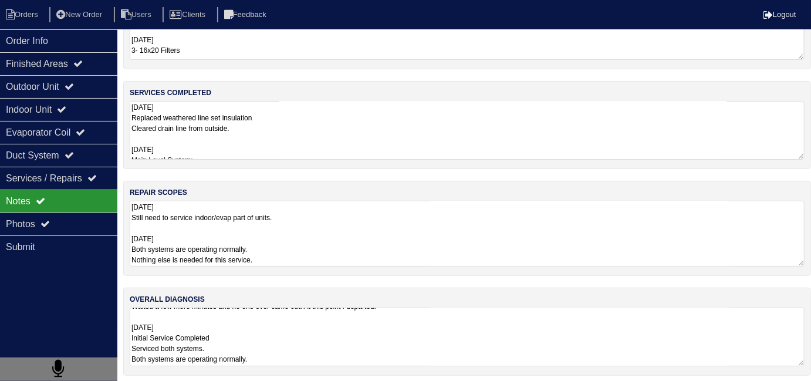
scroll to position [59, 0]
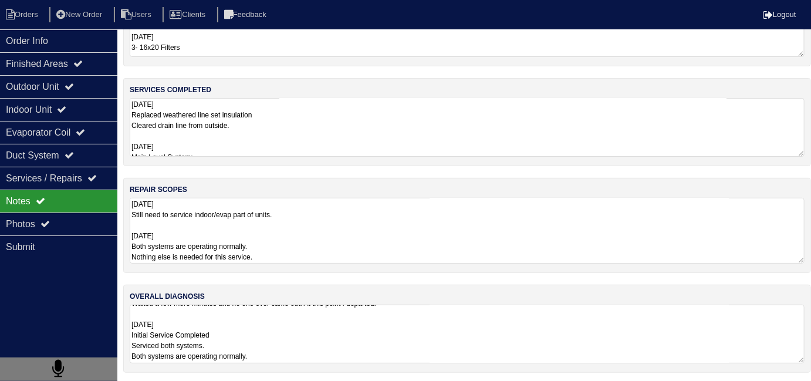
click at [367, 316] on textarea "Upon arrival both systems were satisfied tested both heats and both was in norm…" at bounding box center [467, 333] width 675 height 59
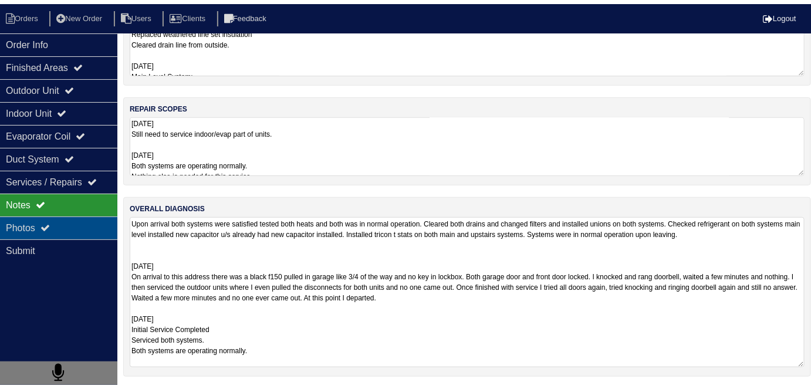
scroll to position [52, 0]
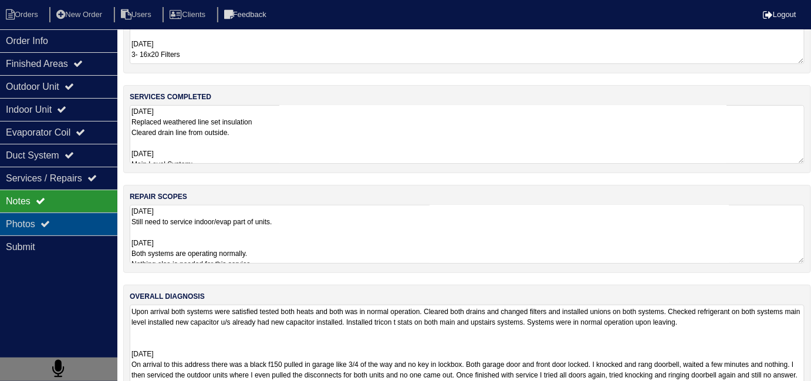
click at [56, 212] on div "Photos" at bounding box center [58, 223] width 117 height 23
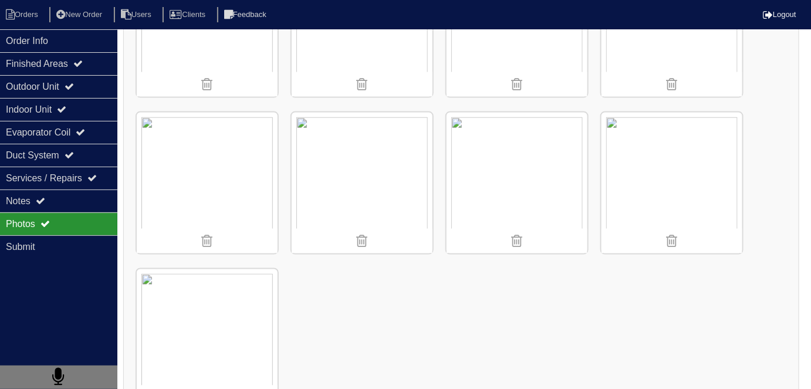
scroll to position [2018, 0]
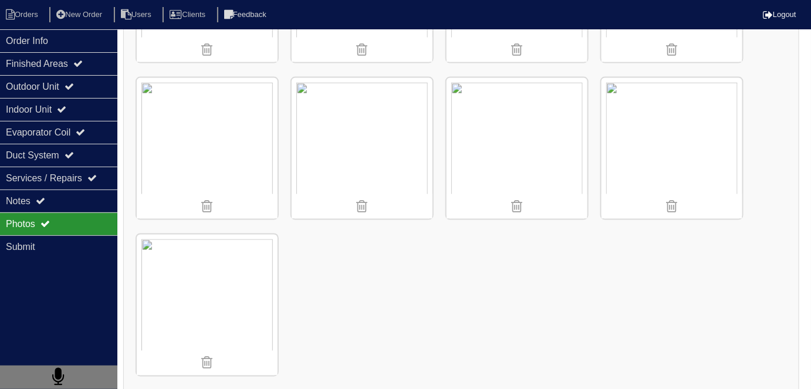
scroll to position [62, 0]
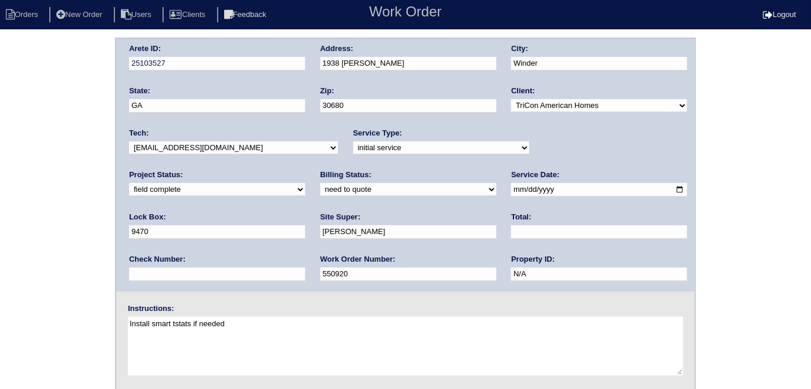
click at [320, 188] on select "need to quote quoted need to invoice invoiced paid warranty purchase order need…" at bounding box center [408, 189] width 176 height 13
select select "quoted"
click at [320, 183] on select "need to quote quoted need to invoice invoiced paid warranty purchase order need…" at bounding box center [408, 189] width 176 height 13
click at [511, 222] on div "Total:" at bounding box center [599, 228] width 176 height 33
click at [511, 229] on input "text" at bounding box center [599, 231] width 176 height 13
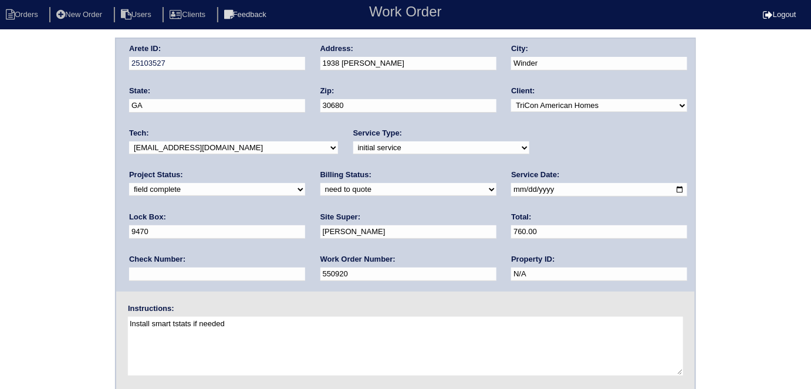
type input "760.00"
click at [0, 126] on div "Arete ID: 25103527 Address: 1938 [PERSON_NAME] Ln City: Winder State: [GEOGRAPH…" at bounding box center [405, 275] width 811 height 475
drag, startPoint x: 395, startPoint y: 64, endPoint x: 294, endPoint y: 63, distance: 100.9
click at [308, 65] on div "Arete ID: 25103527 Address: 1938 [PERSON_NAME] Ln City: Winder State: [GEOGRAPH…" at bounding box center [405, 165] width 578 height 253
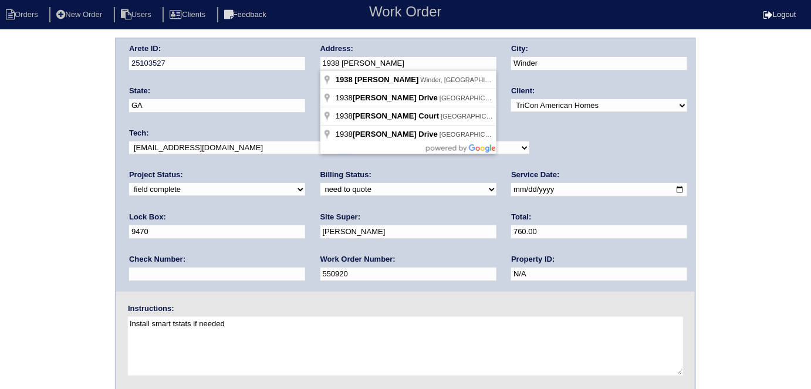
click at [0, 147] on div "Arete ID: 25103527 Address: 1938 [PERSON_NAME] Ln City: Winder State: [GEOGRAPH…" at bounding box center [405, 275] width 811 height 475
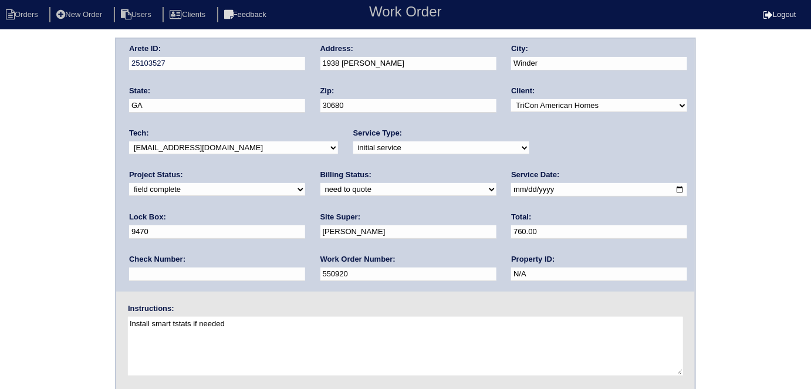
click at [0, 230] on div "Arete ID: 25103527 Address: 1938 [PERSON_NAME] Ln City: Winder State: [GEOGRAPH…" at bounding box center [405, 275] width 811 height 475
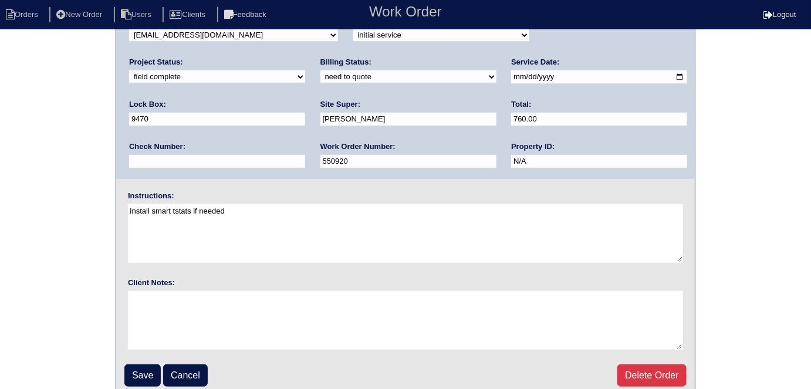
scroll to position [120, 0]
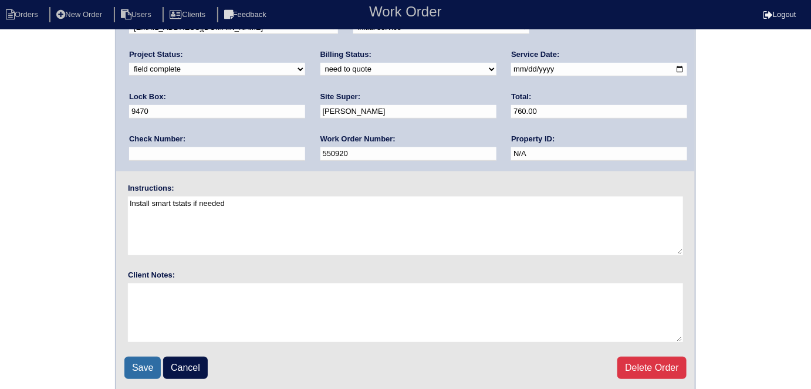
click at [137, 366] on input "Save" at bounding box center [142, 368] width 36 height 22
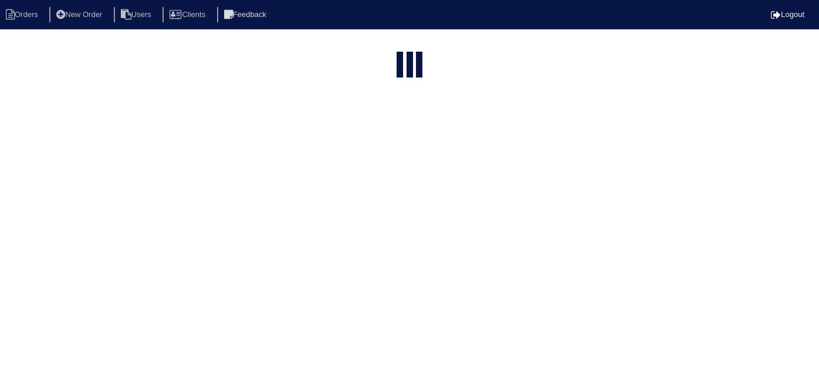
select select "15"
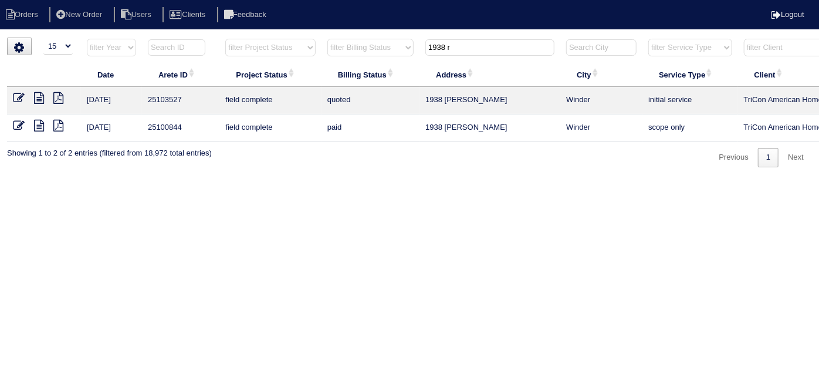
drag, startPoint x: 466, startPoint y: 47, endPoint x: 3, endPoint y: -1, distance: 465.9
click at [3, 0] on html "Orders New Order Users Clients Feedback Logout Orders New Order Users Clients M…" at bounding box center [409, 89] width 819 height 179
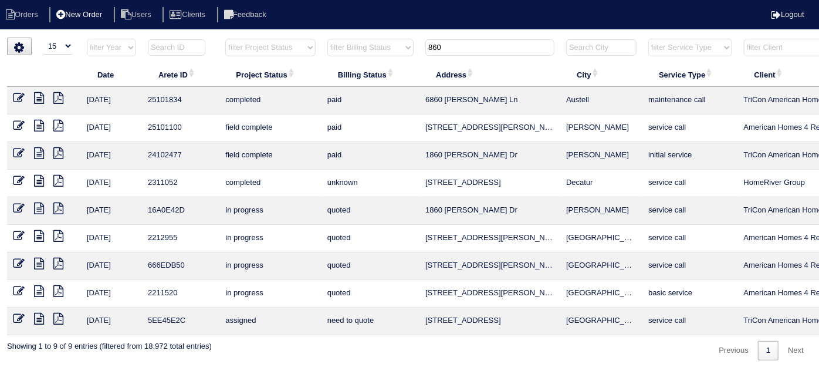
type input "860"
click at [104, 18] on li "New Order" at bounding box center [80, 15] width 62 height 16
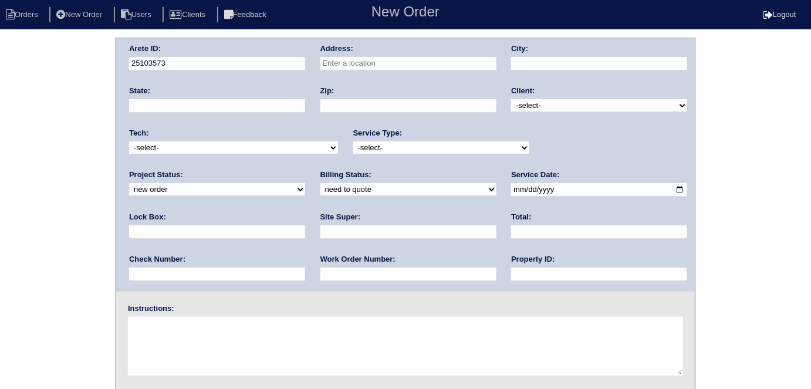
click at [375, 63] on input "text" at bounding box center [408, 63] width 176 height 13
type input "[STREET_ADDRESS]"
type input "Suwanee"
type input "GA"
type input "30024"
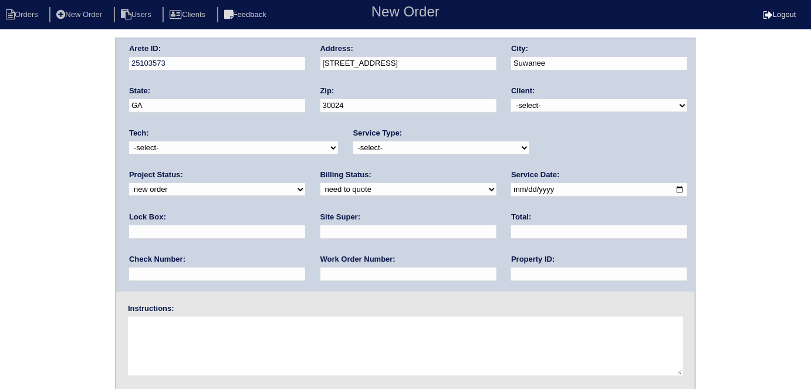
click at [558, 106] on select "-select- TriCon American Homes American Homes 4 Rent First Key Homes Zillow The…" at bounding box center [599, 105] width 176 height 13
click at [512, 99] on select "-select- TriCon American Homes American Homes 4 Rent First Key Homes Zillow The…" at bounding box center [599, 105] width 176 height 13
click at [541, 107] on select "-select- TriCon American Homes American Homes 4 Rent First Key Homes Zillow The…" at bounding box center [599, 105] width 176 height 13
select select "1"
click at [512, 99] on select "-select- TriCon American Homes American Homes 4 Rent First Key Homes Zillow The…" at bounding box center [599, 105] width 176 height 13
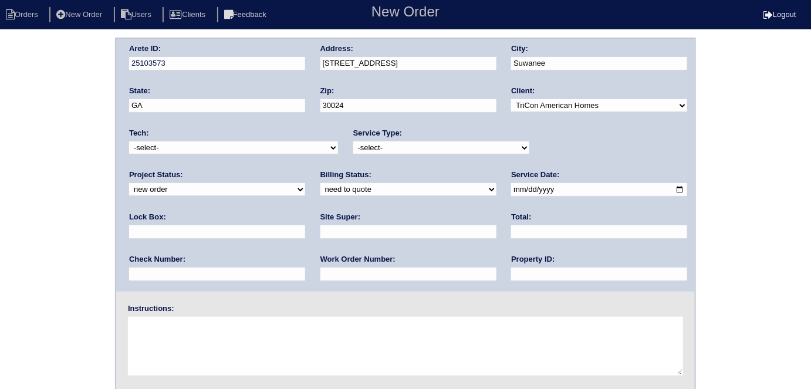
click at [392, 148] on select "-select- initial service basic service maintenance call replacement scope servi…" at bounding box center [441, 147] width 176 height 13
select select "maintenance call"
click at [353, 141] on select "-select- initial service basic service maintenance call replacement scope servi…" at bounding box center [441, 147] width 176 height 13
click at [305, 225] on input "text" at bounding box center [217, 231] width 176 height 13
type input "N/A"
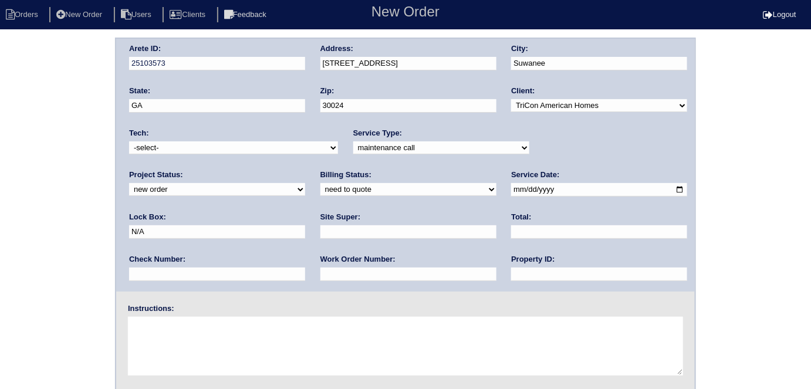
click at [511, 187] on input "date" at bounding box center [599, 189] width 176 height 13
type input "[DATE]"
click at [511, 274] on input "text" at bounding box center [599, 273] width 176 height 13
type input "N/A"
click at [320, 276] on input "text" at bounding box center [408, 273] width 176 height 13
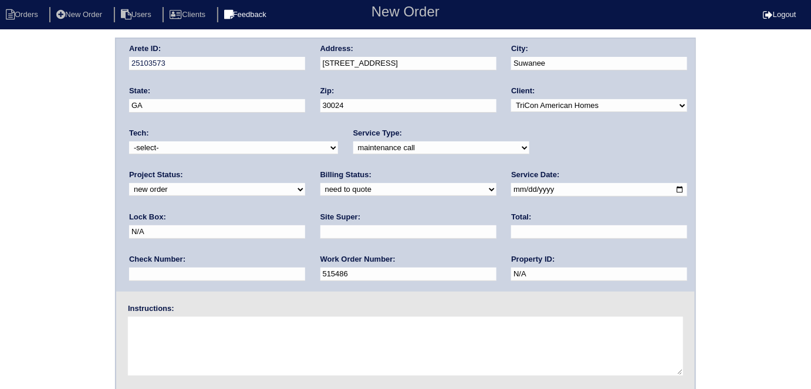
type input "515486"
click at [320, 231] on input "text" at bounding box center [408, 231] width 176 height 13
type input "ATL market vendor (Erika Hughey)"
click at [178, 348] on textarea at bounding box center [405, 346] width 555 height 59
type textarea "No cool U/S unit"
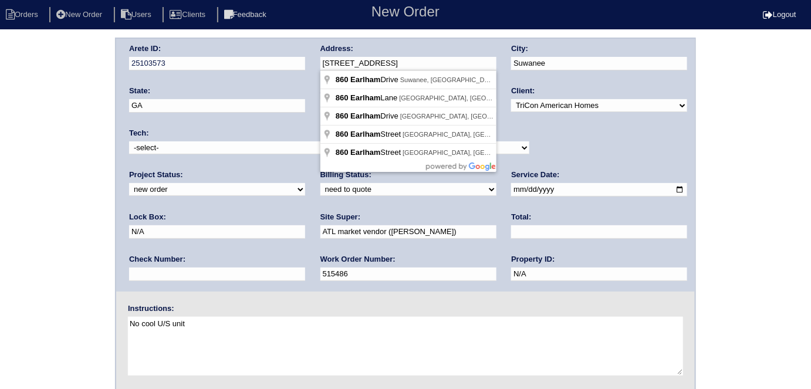
drag, startPoint x: 442, startPoint y: 68, endPoint x: 313, endPoint y: 63, distance: 129.1
click at [313, 63] on div "Arete ID: 25103573 Address: 860 Earlham Dr City: Suwanee State: GA Zip: 30024 C…" at bounding box center [405, 165] width 578 height 253
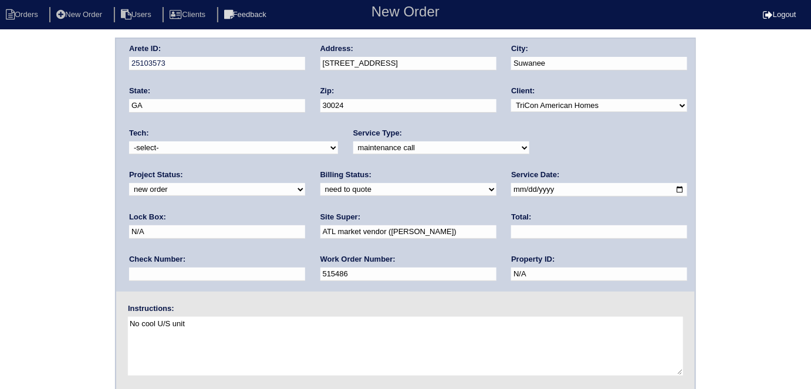
click at [55, 215] on div "Arete ID: 25103573 Address: 860 Earlham Dr City: Suwanee State: GA Zip: 30024 C…" at bounding box center [405, 275] width 811 height 475
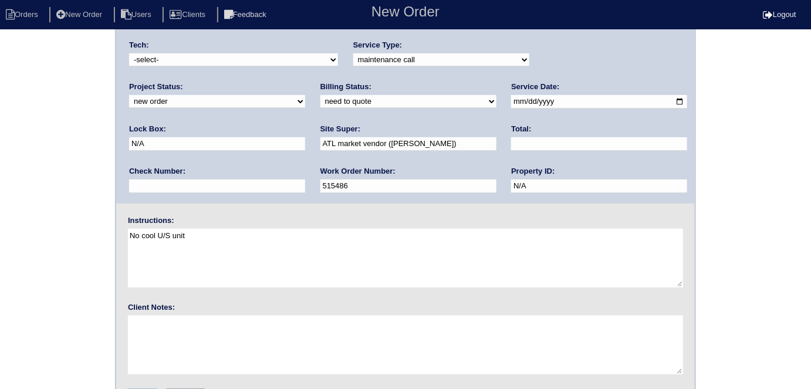
scroll to position [120, 0]
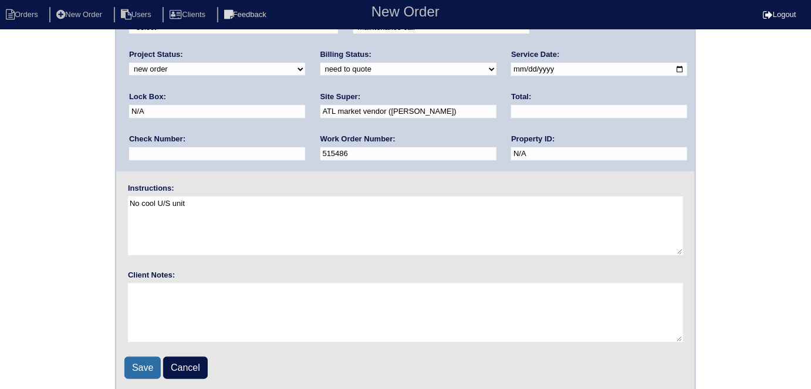
click at [142, 361] on input "Save" at bounding box center [142, 368] width 36 height 22
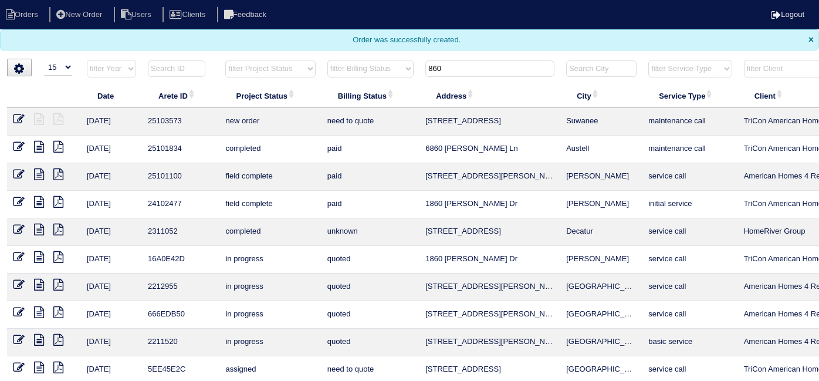
select select "15"
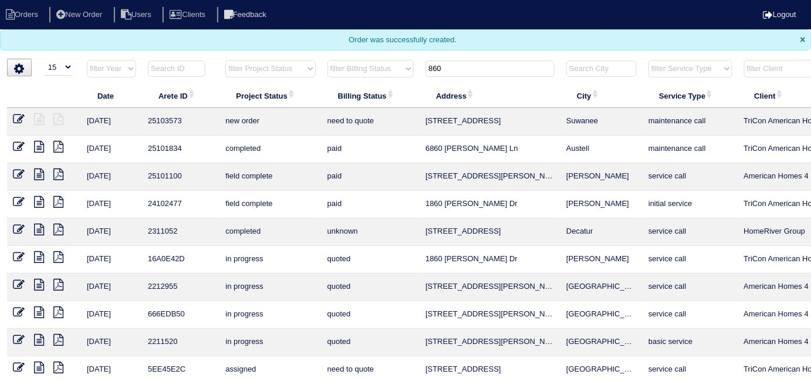
drag, startPoint x: 477, startPoint y: 69, endPoint x: 351, endPoint y: 65, distance: 125.6
click at [351, 65] on tr "filter Year -- Any Year -- 2025 2024 2023 2022 2021 2020 2019 filter Project St…" at bounding box center [515, 71] width 1017 height 24
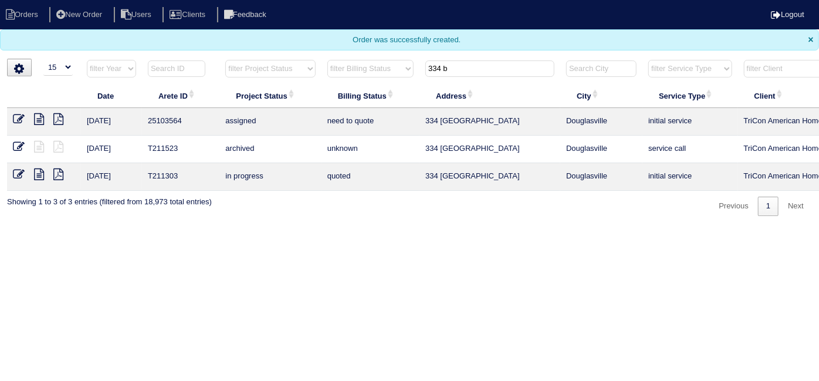
type input "334 b"
click at [19, 117] on icon at bounding box center [19, 119] width 12 height 12
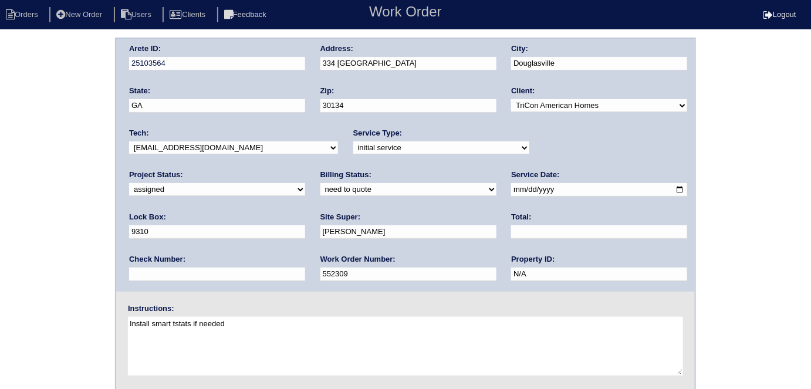
click at [305, 212] on div "Lock Box: 9310" at bounding box center [217, 228] width 176 height 33
click at [305, 225] on input "9310" at bounding box center [217, 231] width 176 height 13
type input "9310/3473"
click at [76, 193] on div "Arete ID: 25103564 Address: [GEOGRAPHIC_DATA] City: [GEOGRAPHIC_DATA] State: [G…" at bounding box center [405, 275] width 811 height 475
click at [11, 255] on div "Arete ID: 25103564 Address: [GEOGRAPHIC_DATA] City: [GEOGRAPHIC_DATA] State: [G…" at bounding box center [405, 275] width 811 height 475
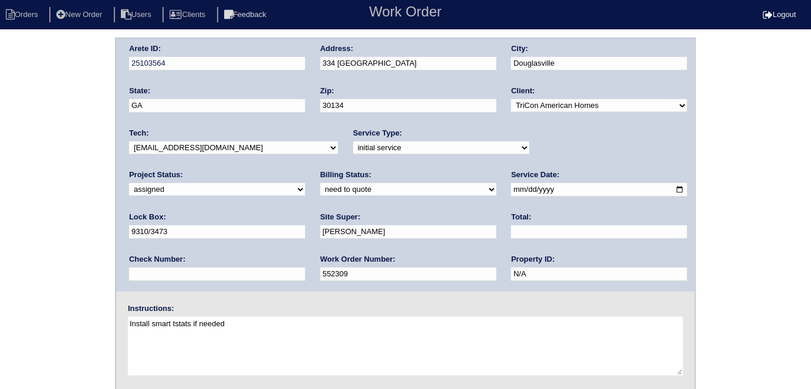
click at [101, 254] on div "Arete ID: 25103564 Address: [GEOGRAPHIC_DATA] City: [GEOGRAPHIC_DATA] State: [G…" at bounding box center [405, 275] width 811 height 475
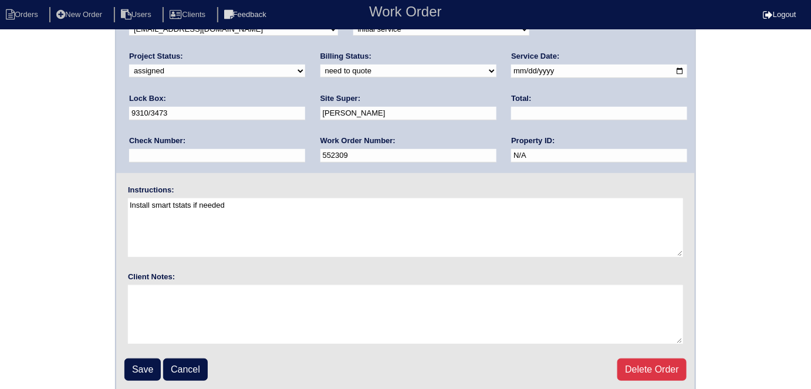
scroll to position [120, 0]
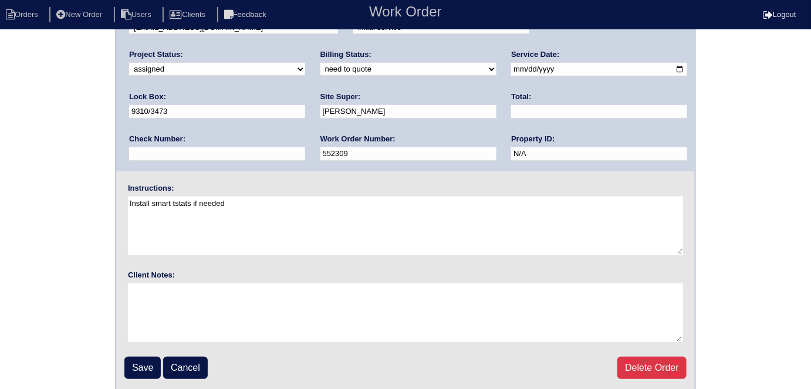
drag, startPoint x: 137, startPoint y: 360, endPoint x: 189, endPoint y: 282, distance: 93.9
click at [137, 359] on input "Save" at bounding box center [142, 368] width 36 height 22
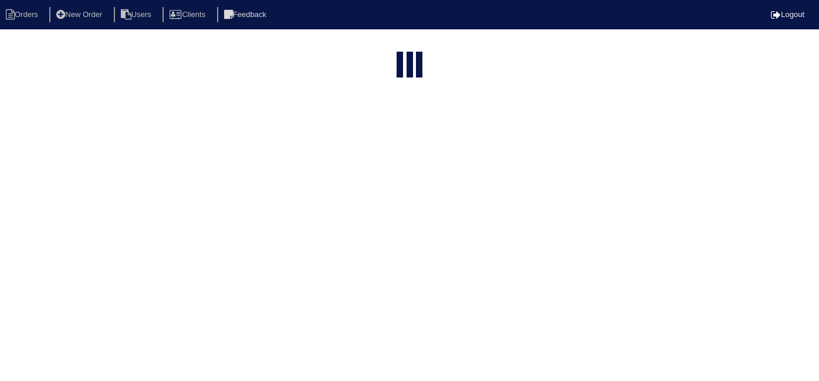
select select "15"
